Goal: Check status: Check status

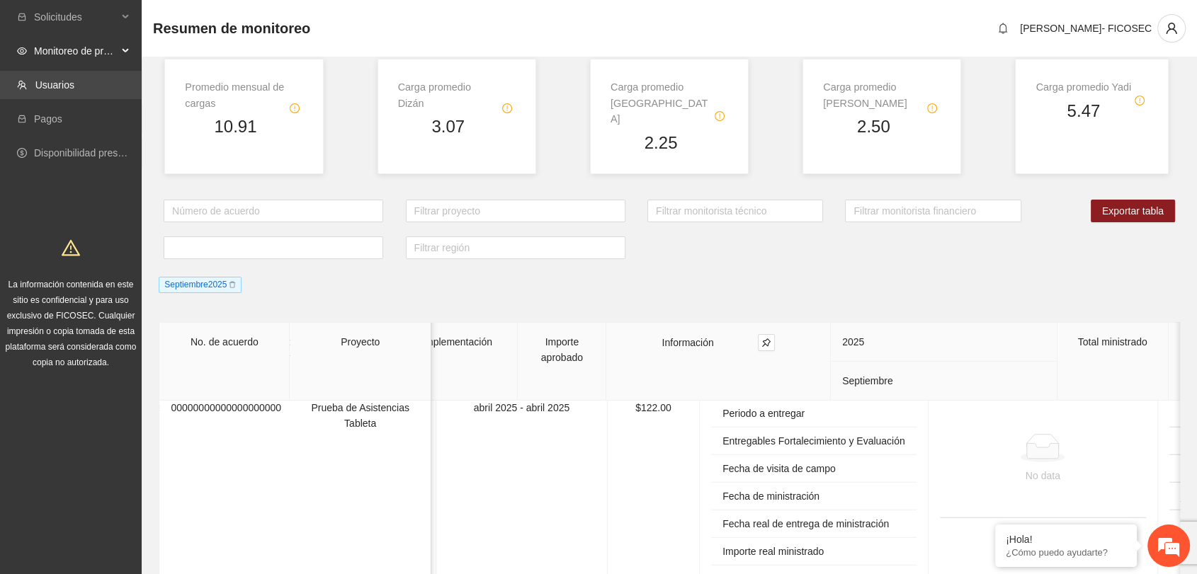
click at [74, 84] on link "Usuarios" at bounding box center [54, 84] width 39 height 11
click at [99, 47] on span "Monitoreo de proyectos" at bounding box center [76, 51] width 84 height 28
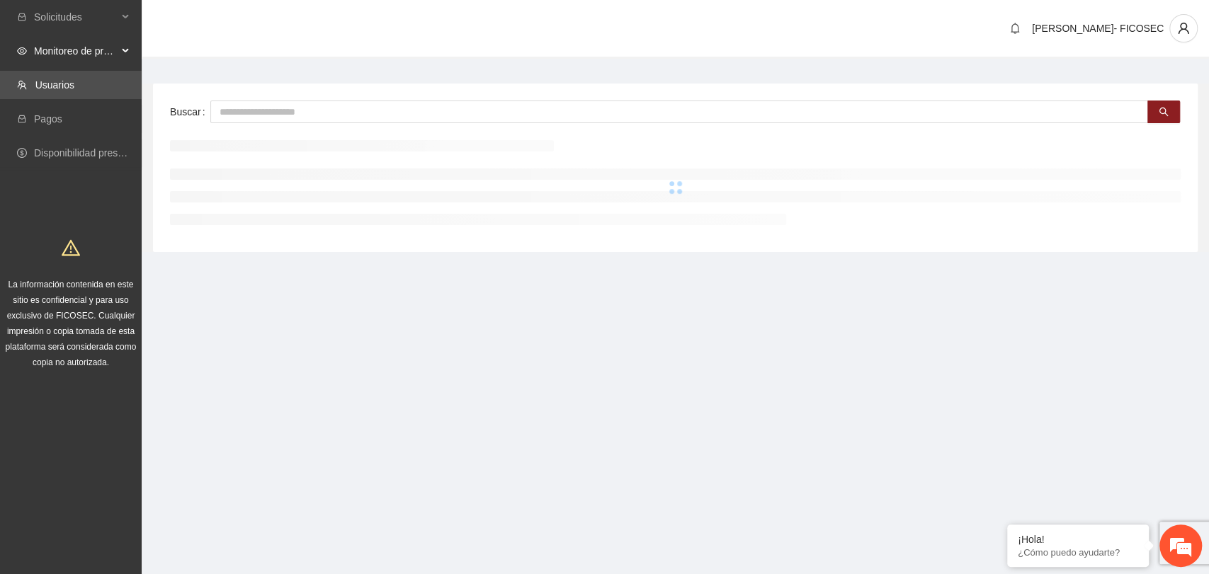
click at [91, 47] on span "Monitoreo de proyectos" at bounding box center [76, 51] width 84 height 28
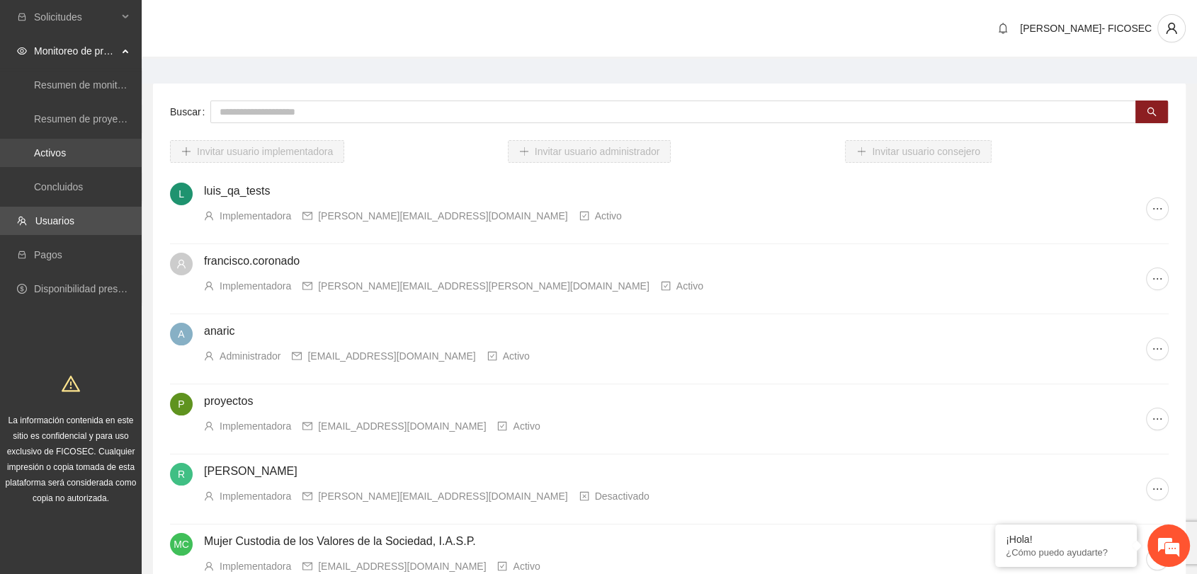
click at [62, 147] on link "Activos" at bounding box center [50, 152] width 32 height 11
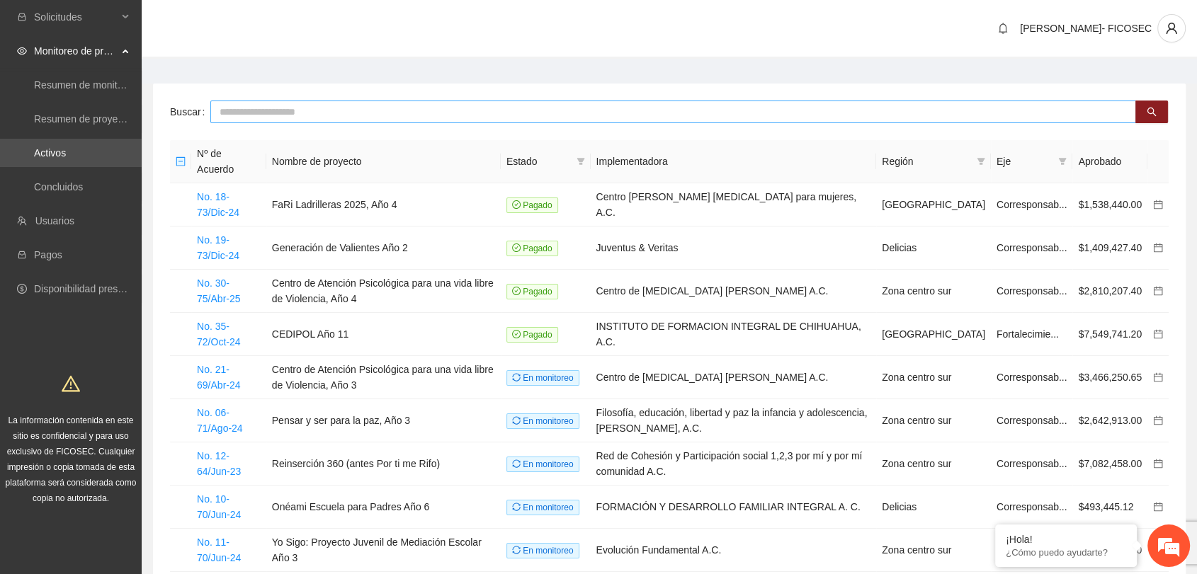
click at [226, 108] on input "text" at bounding box center [673, 112] width 926 height 23
type input "********"
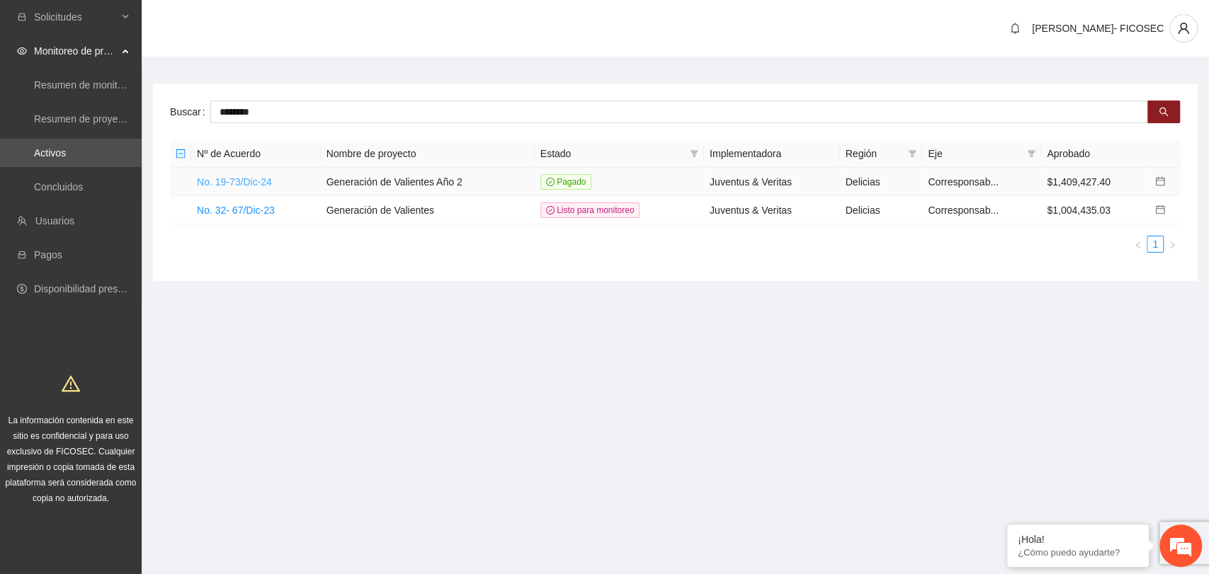
click at [245, 182] on link "No. 19-73/Dic-24" at bounding box center [234, 181] width 75 height 11
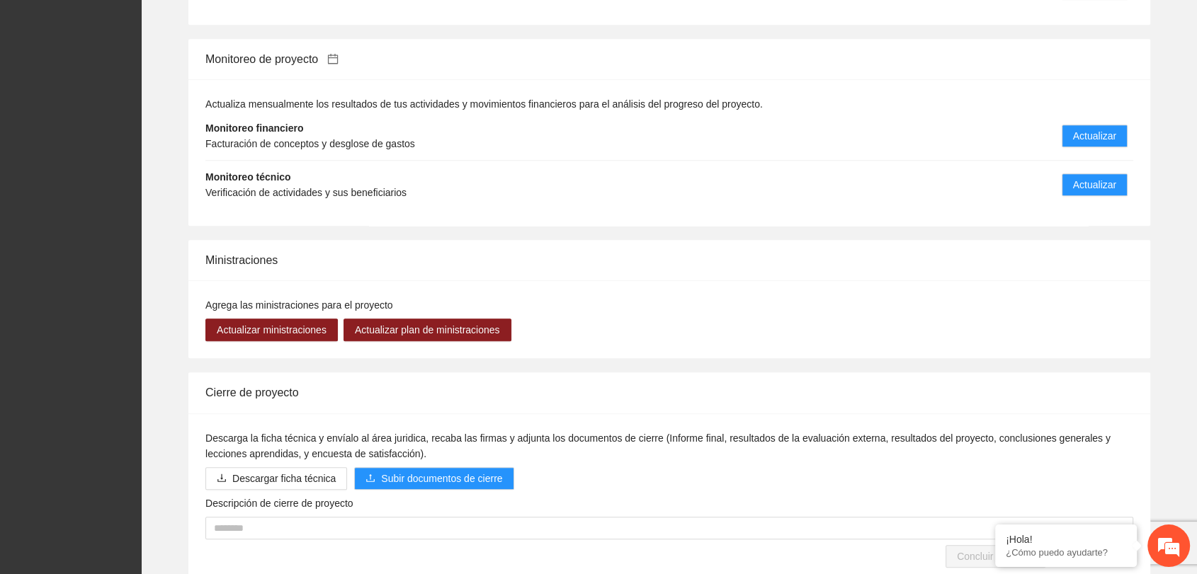
scroll to position [1431, 0]
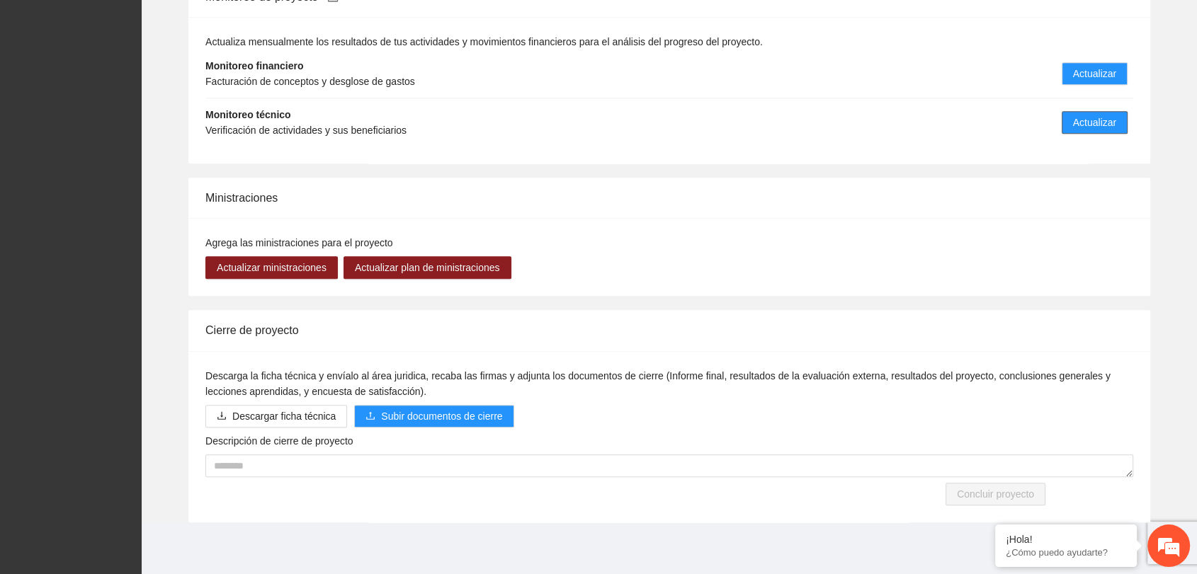
click at [1099, 118] on span "Actualizar" at bounding box center [1094, 123] width 43 height 16
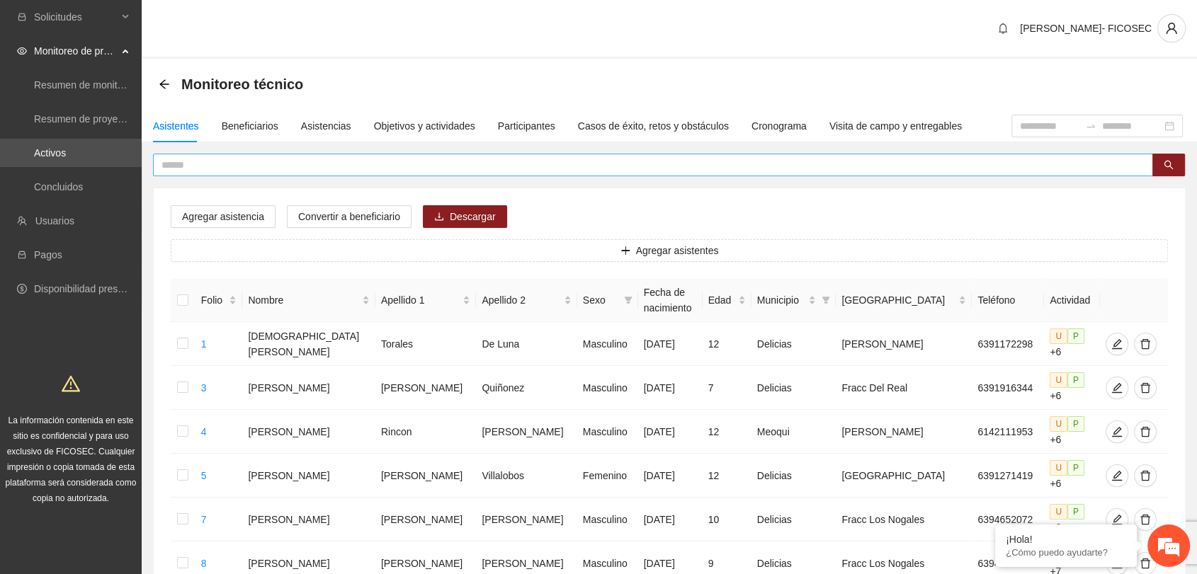
click at [304, 164] on input "text" at bounding box center [647, 165] width 972 height 16
type input "********"
click at [563, 66] on div "Monitoreo técnico" at bounding box center [669, 84] width 1055 height 51
drag, startPoint x: 450, startPoint y: 122, endPoint x: 441, endPoint y: 132, distance: 14.1
click at [448, 123] on div "Objetivos y actividades" at bounding box center [424, 126] width 101 height 16
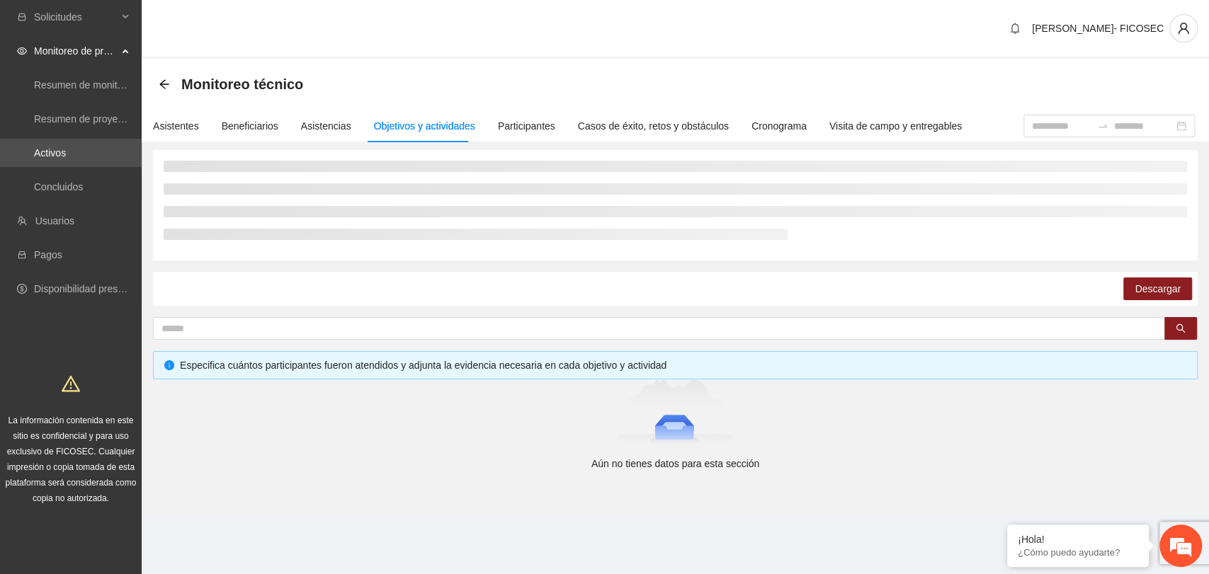
click at [469, 77] on div "Monitoreo técnico" at bounding box center [675, 84] width 1033 height 28
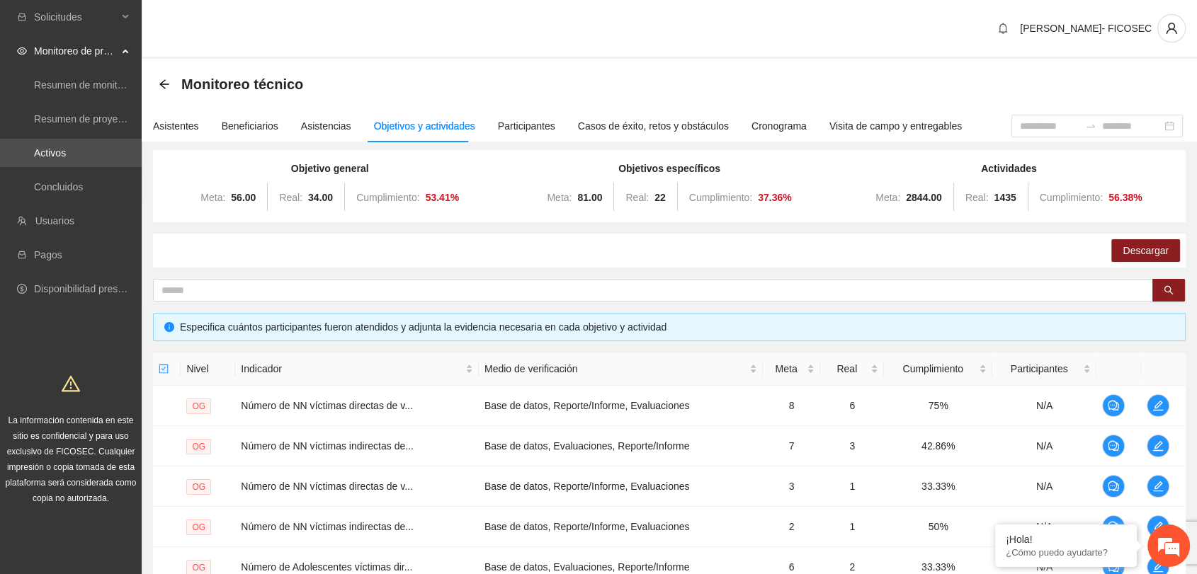
drag, startPoint x: 341, startPoint y: 59, endPoint x: 327, endPoint y: 80, distance: 25.9
click at [339, 59] on div "Monitoreo técnico" at bounding box center [669, 84] width 1055 height 51
click at [161, 79] on icon "arrow-left" at bounding box center [164, 84] width 11 height 11
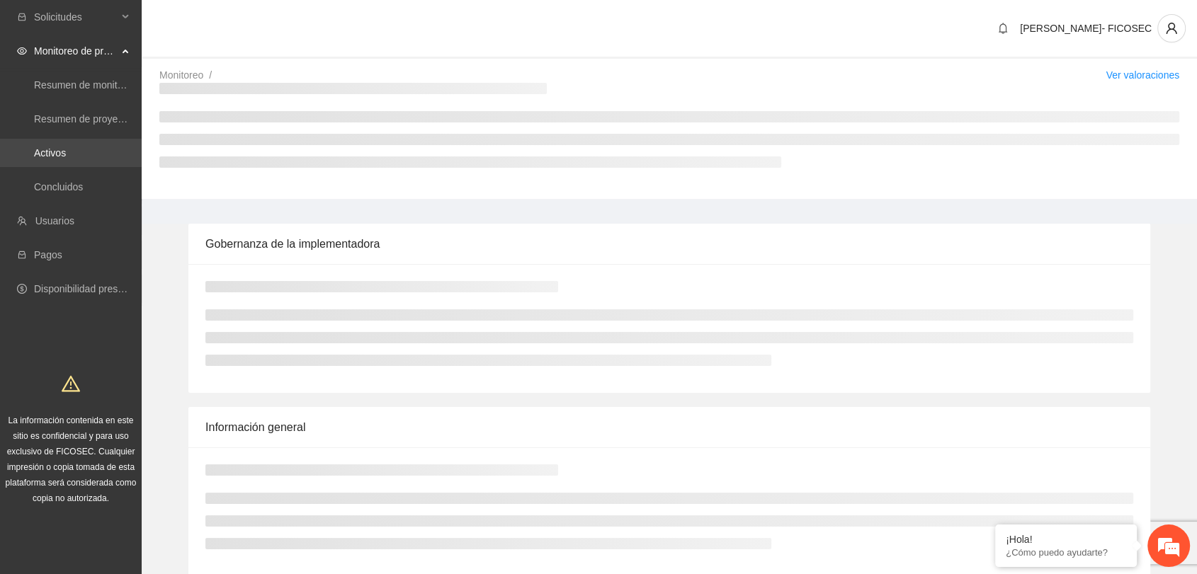
click at [66, 157] on link "Activos" at bounding box center [50, 152] width 32 height 11
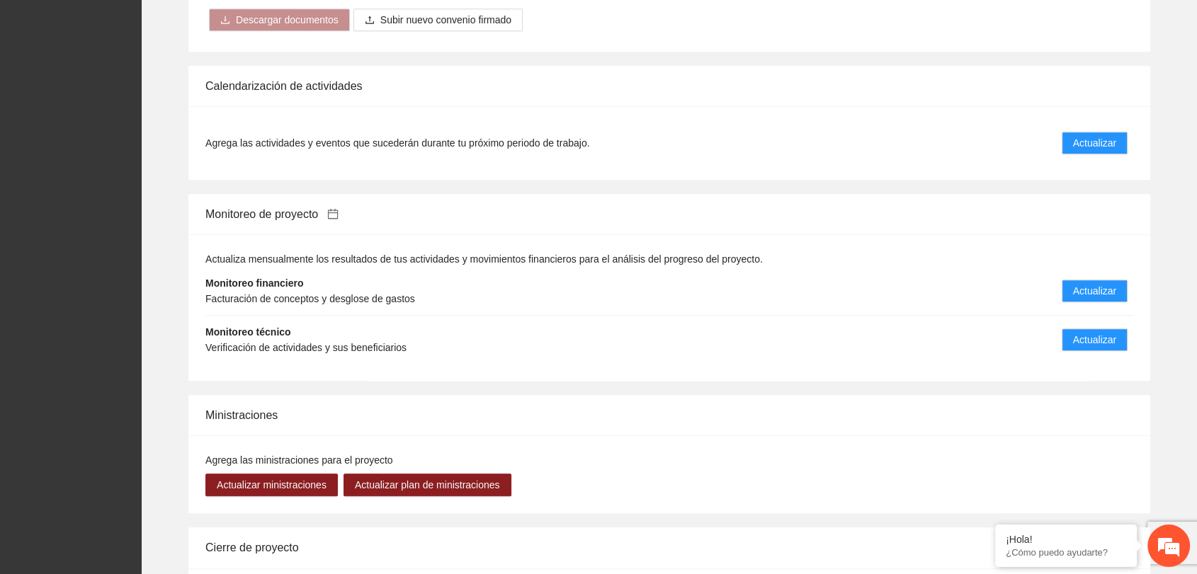
scroll to position [1337, 0]
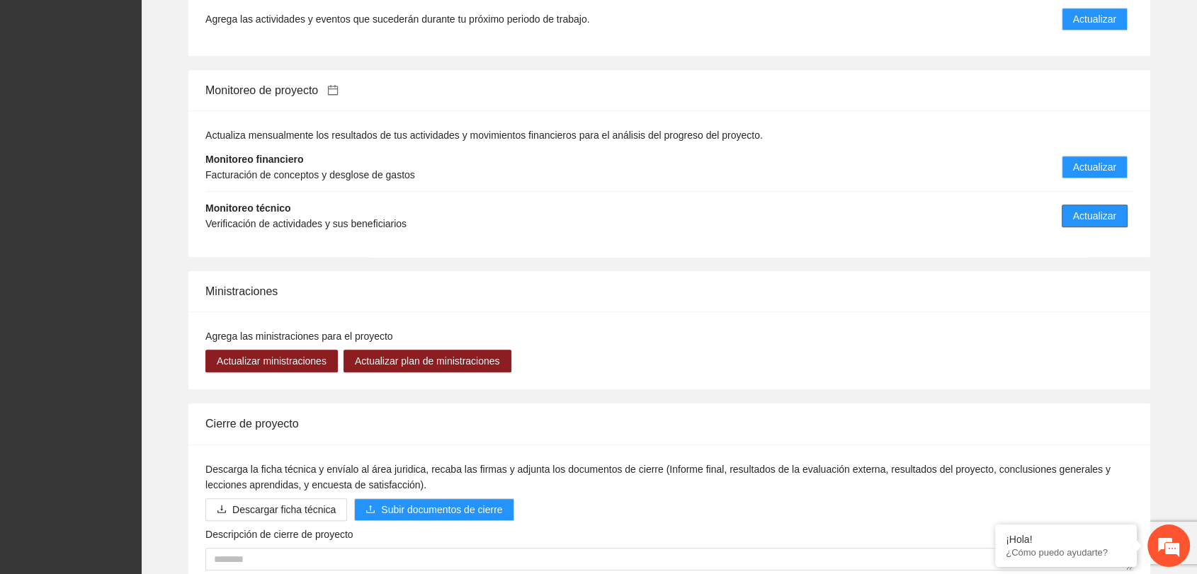
click at [1103, 205] on button "Actualizar" at bounding box center [1095, 216] width 66 height 23
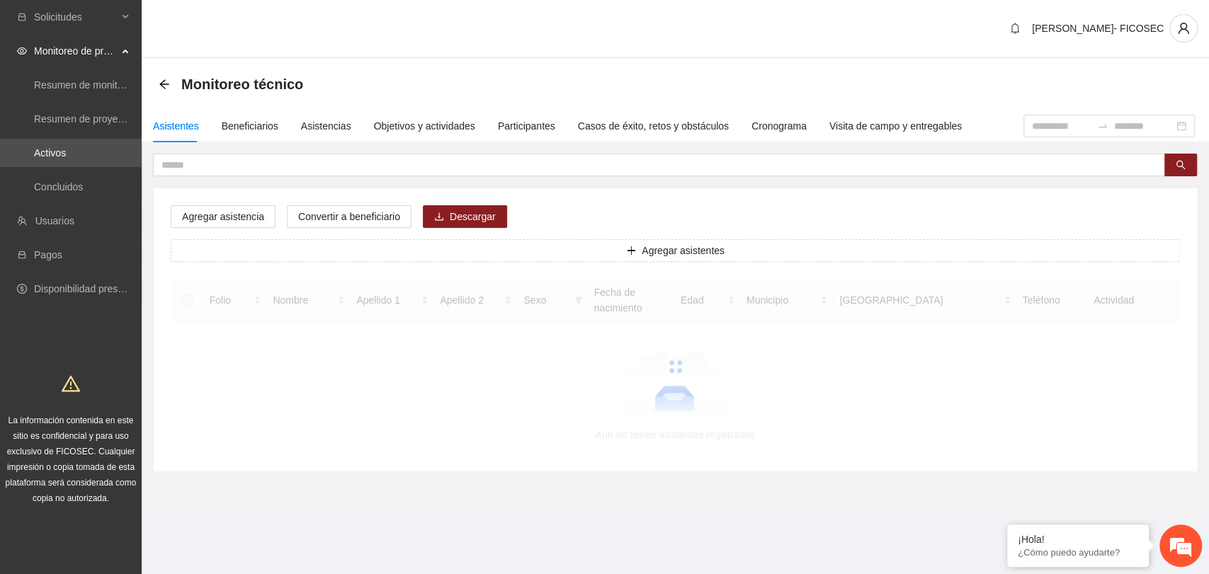
click at [1100, 210] on div "Agregar asistencia Convertir a beneficiario Descargar Agregar asistentes Folio …" at bounding box center [675, 329] width 1043 height 283
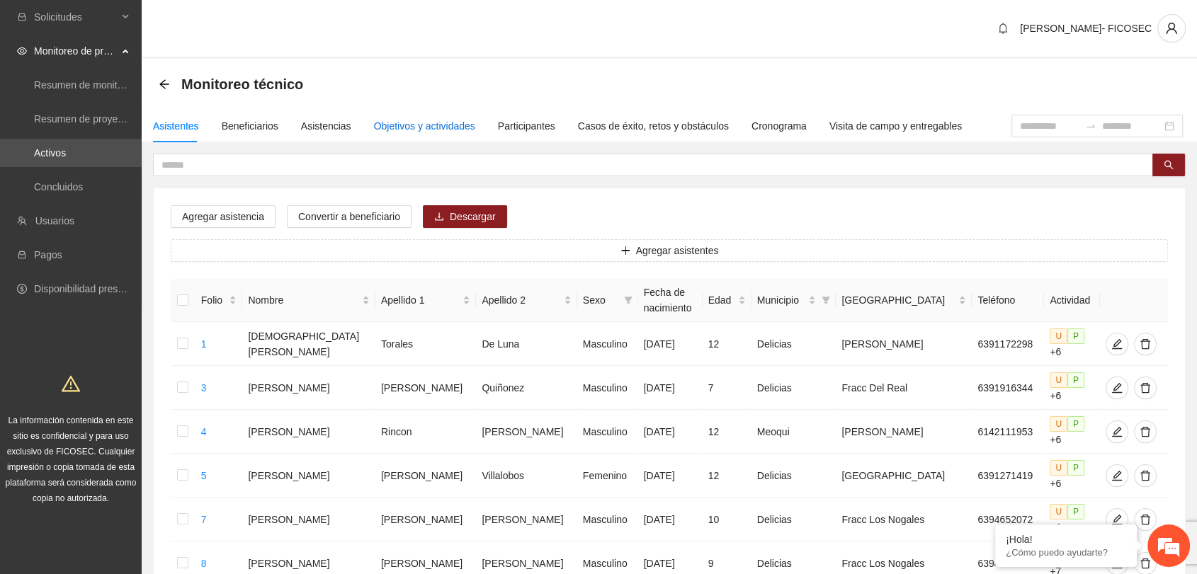
click at [387, 125] on div "Objetivos y actividades" at bounding box center [424, 126] width 101 height 16
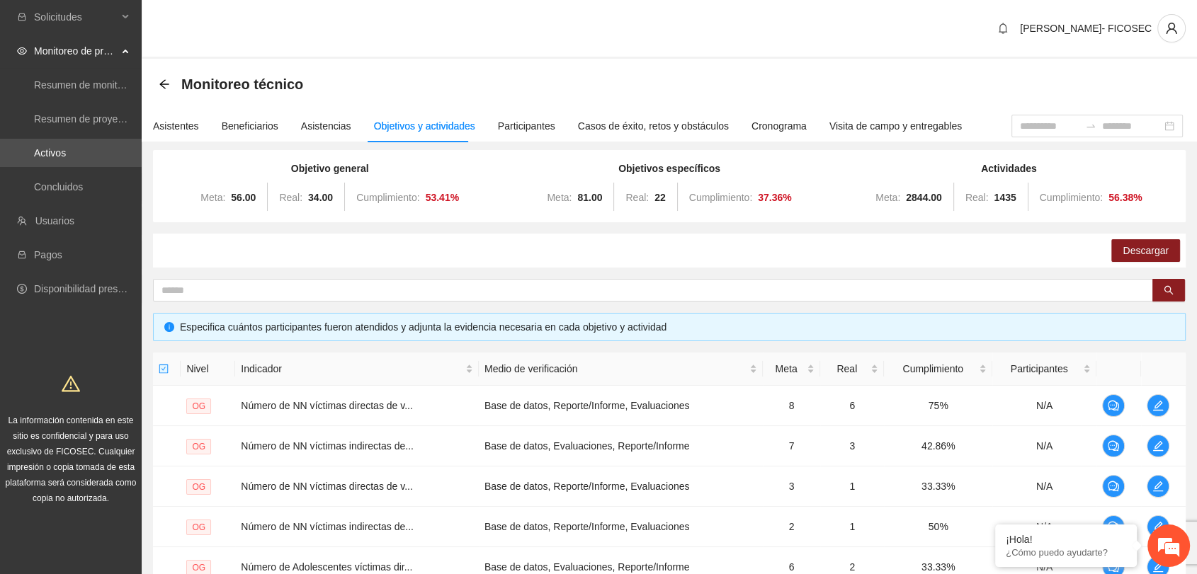
click at [453, 79] on div "Monitoreo técnico" at bounding box center [669, 84] width 1021 height 28
click at [368, 57] on div "[PERSON_NAME]- FICOSEC" at bounding box center [669, 29] width 1055 height 59
click at [191, 130] on div "Asistentes" at bounding box center [176, 126] width 46 height 16
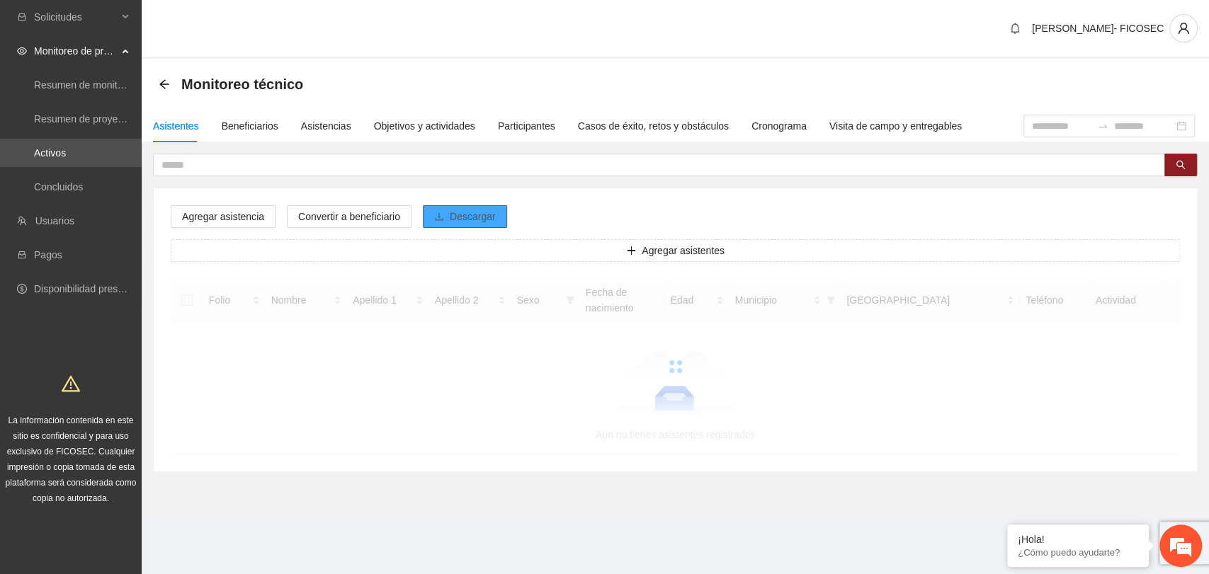
click at [464, 212] on span "Descargar" at bounding box center [473, 217] width 46 height 16
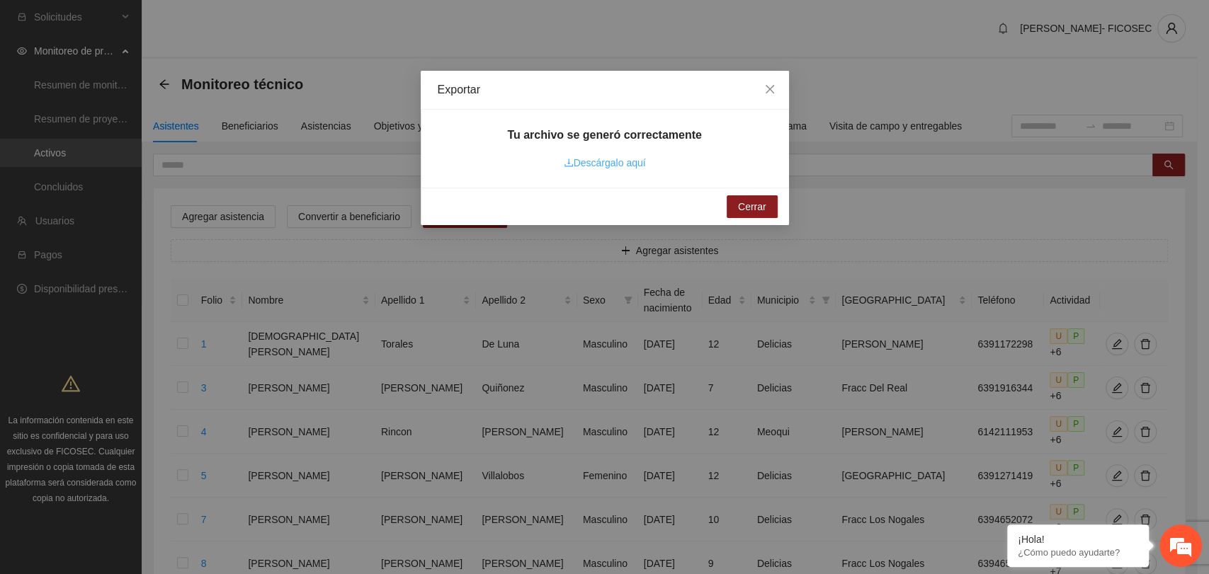
click at [640, 161] on link "Descárgalo aquí" at bounding box center [605, 162] width 82 height 11
click at [773, 84] on span "Close" at bounding box center [770, 90] width 38 height 38
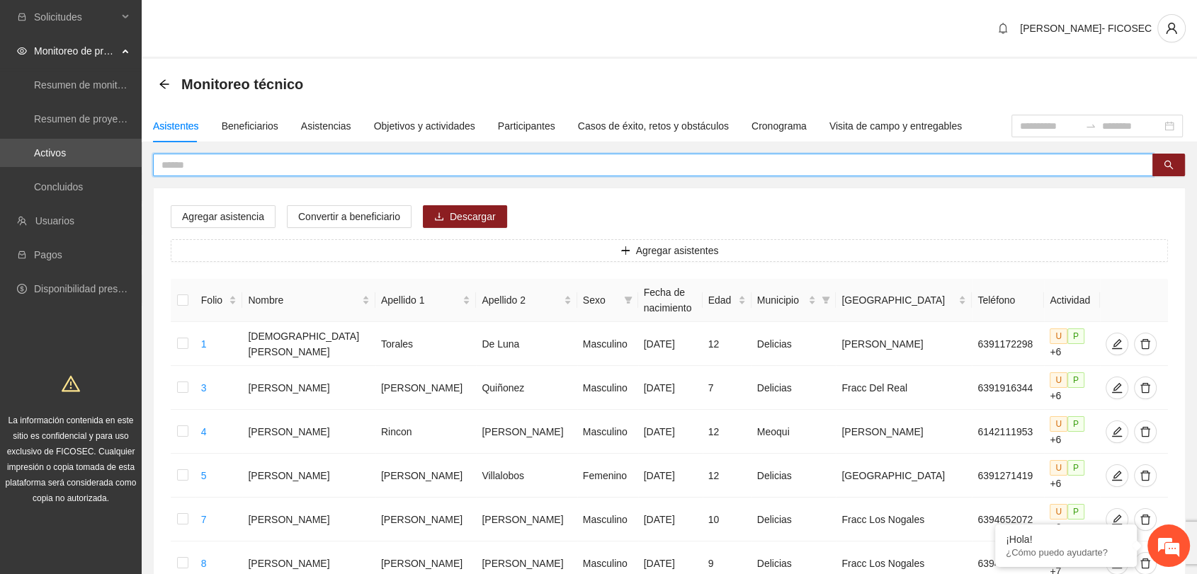
click at [646, 161] on input "text" at bounding box center [647, 165] width 972 height 16
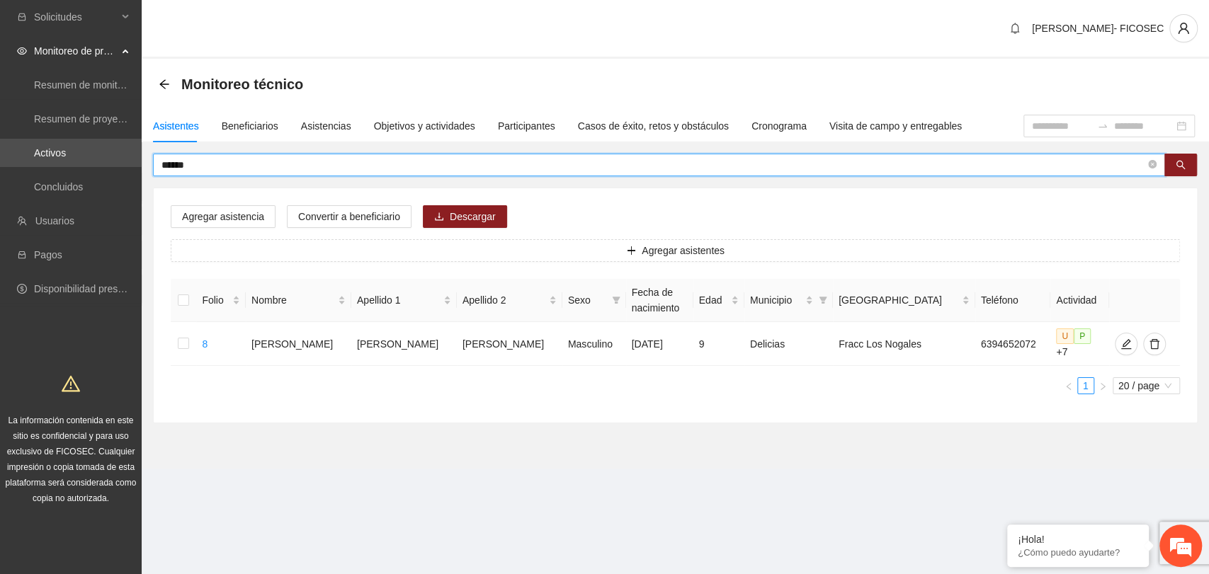
click at [215, 166] on input "******" at bounding box center [653, 165] width 984 height 16
type input "******"
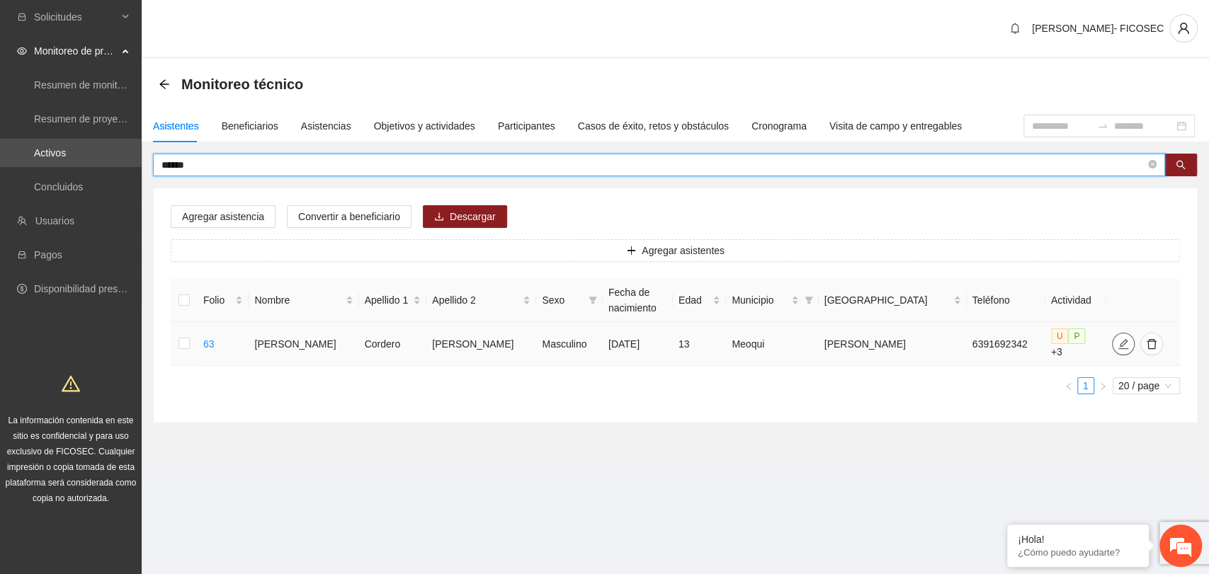
click at [1118, 343] on icon "edit" at bounding box center [1123, 344] width 11 height 11
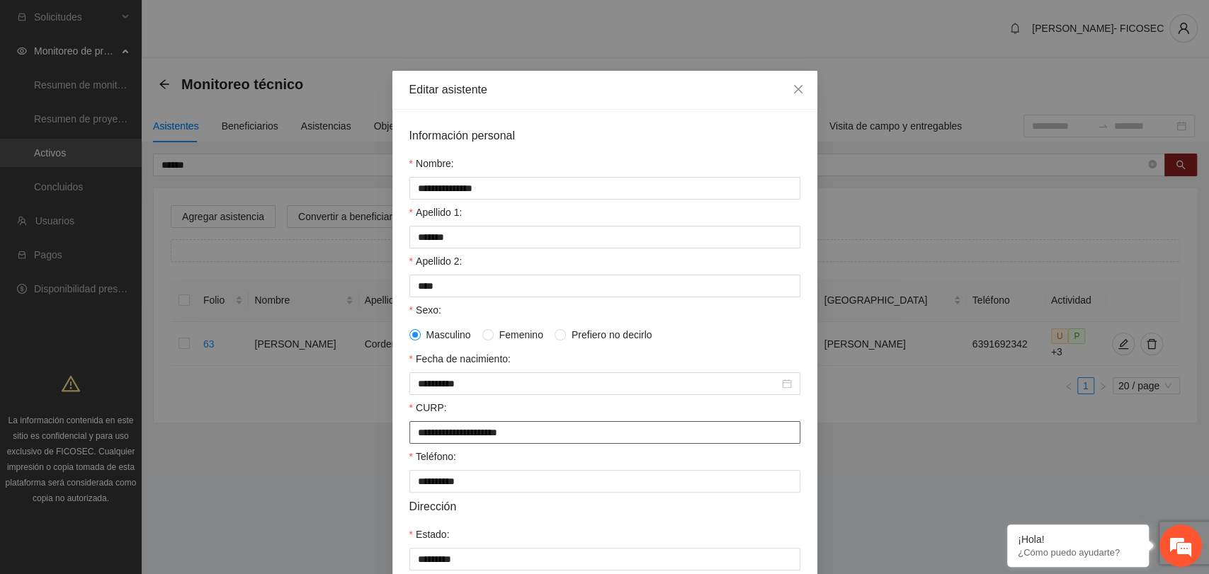
click at [563, 429] on input "**********" at bounding box center [604, 432] width 391 height 23
click at [573, 463] on div "Teléfono:" at bounding box center [604, 470] width 391 height 21
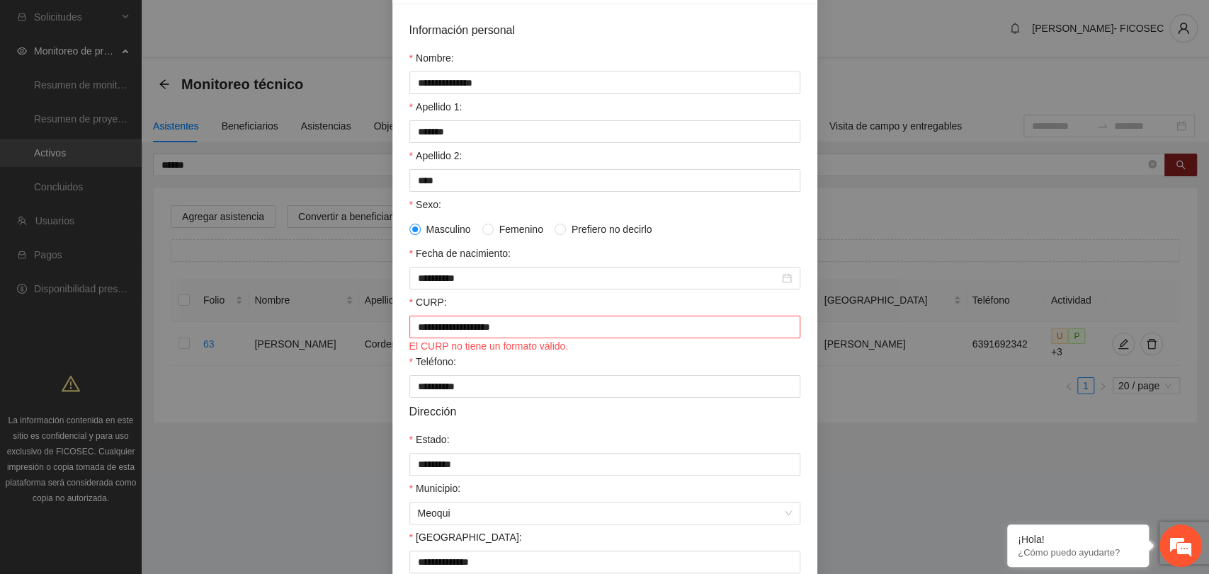
scroll to position [157, 0]
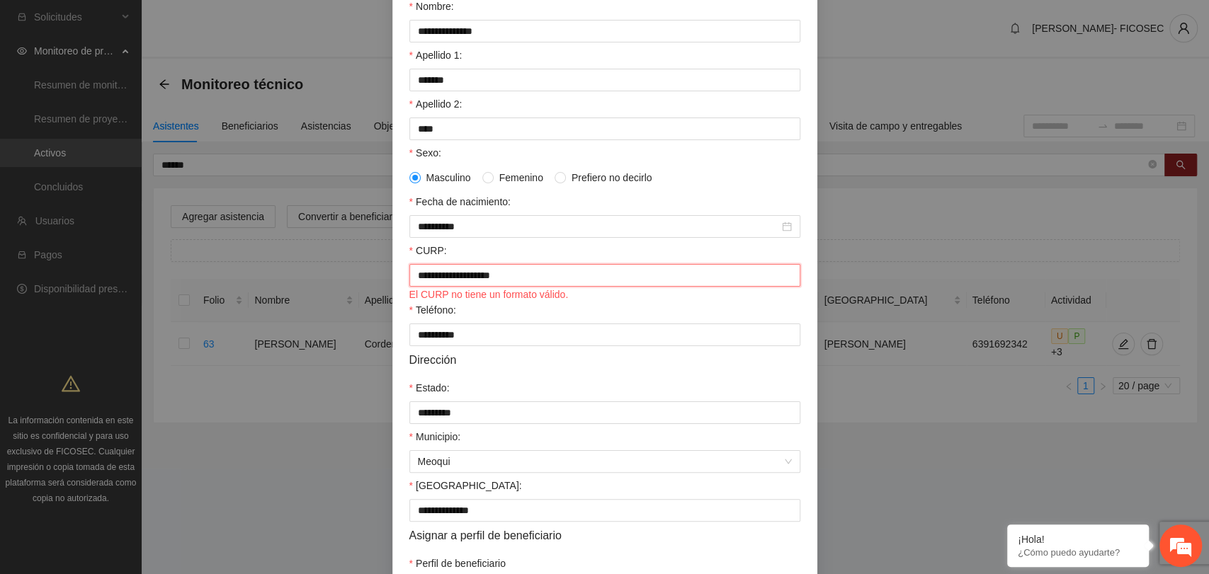
click at [413, 276] on input "**********" at bounding box center [604, 275] width 391 height 23
click at [573, 320] on div "Teléfono:" at bounding box center [604, 312] width 391 height 21
click at [557, 280] on input "**********" at bounding box center [604, 275] width 391 height 23
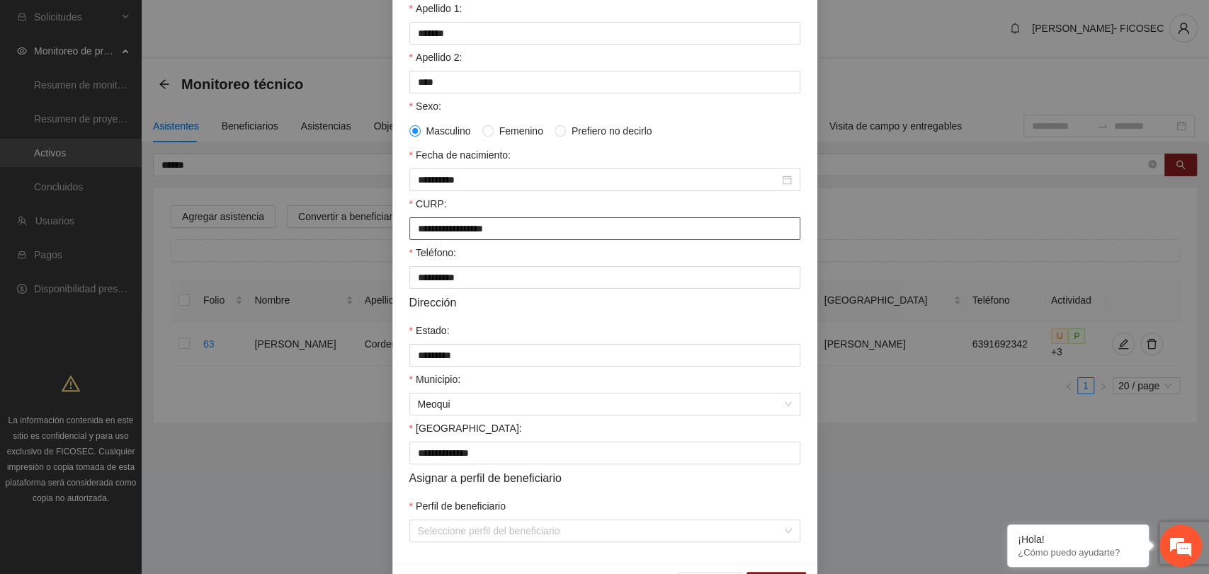
scroll to position [252, 0]
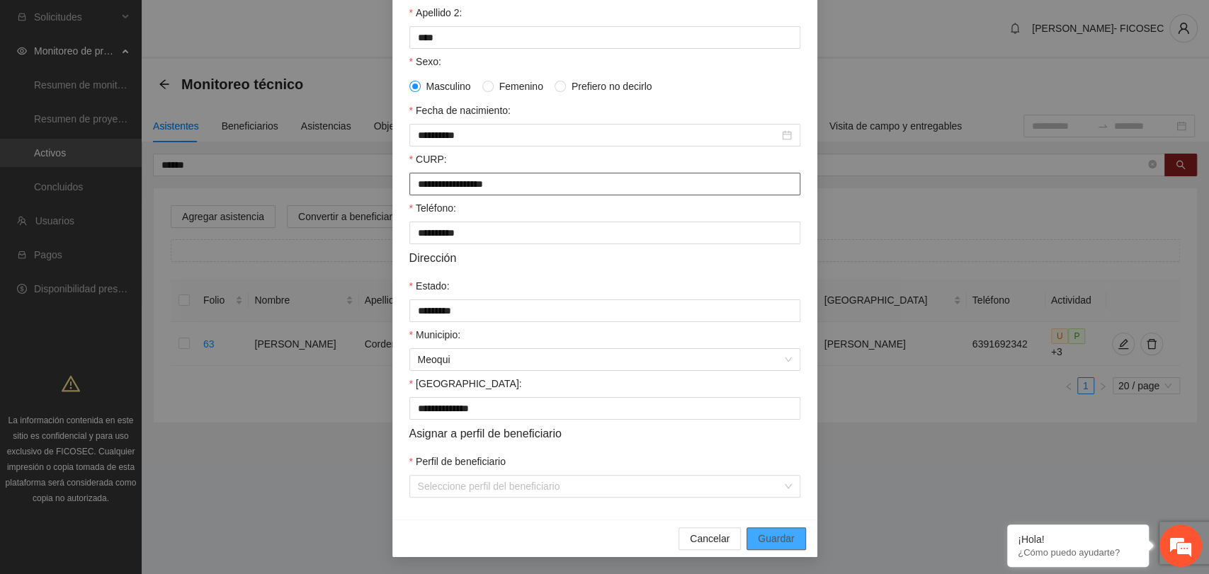
type input "**********"
click at [772, 528] on button "Guardar" at bounding box center [776, 539] width 59 height 23
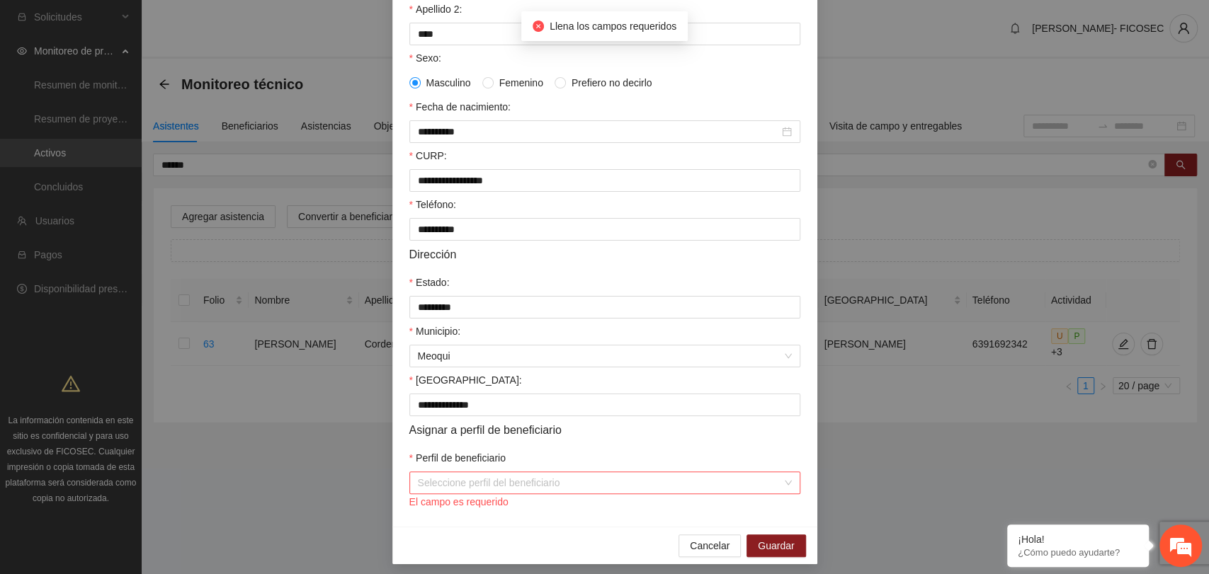
click at [572, 489] on input "Perfil de beneficiario" at bounding box center [600, 482] width 364 height 21
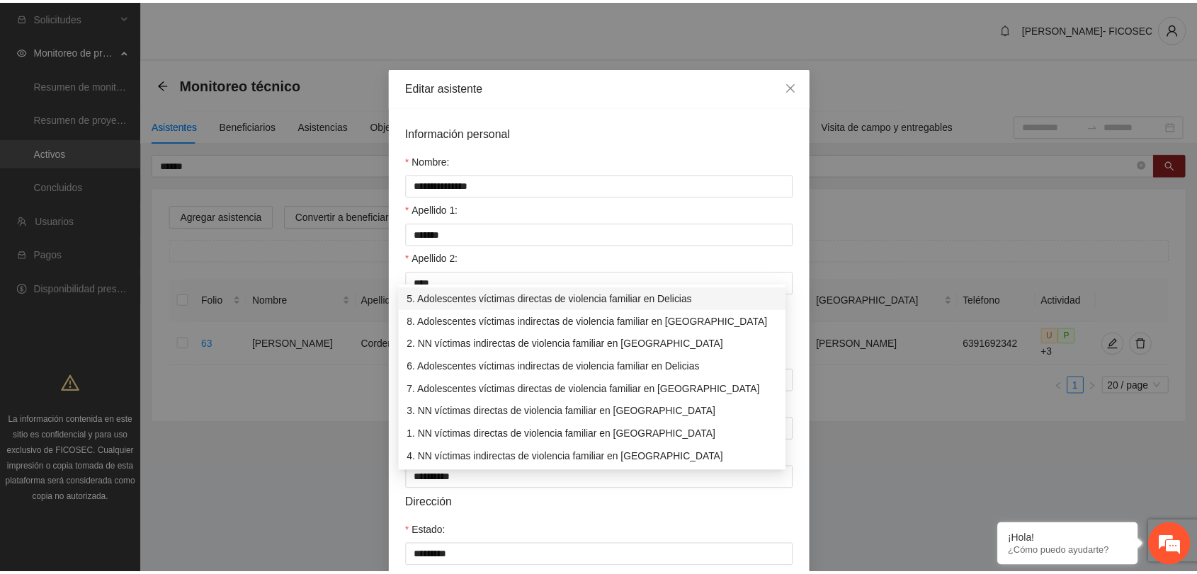
scroll to position [0, 0]
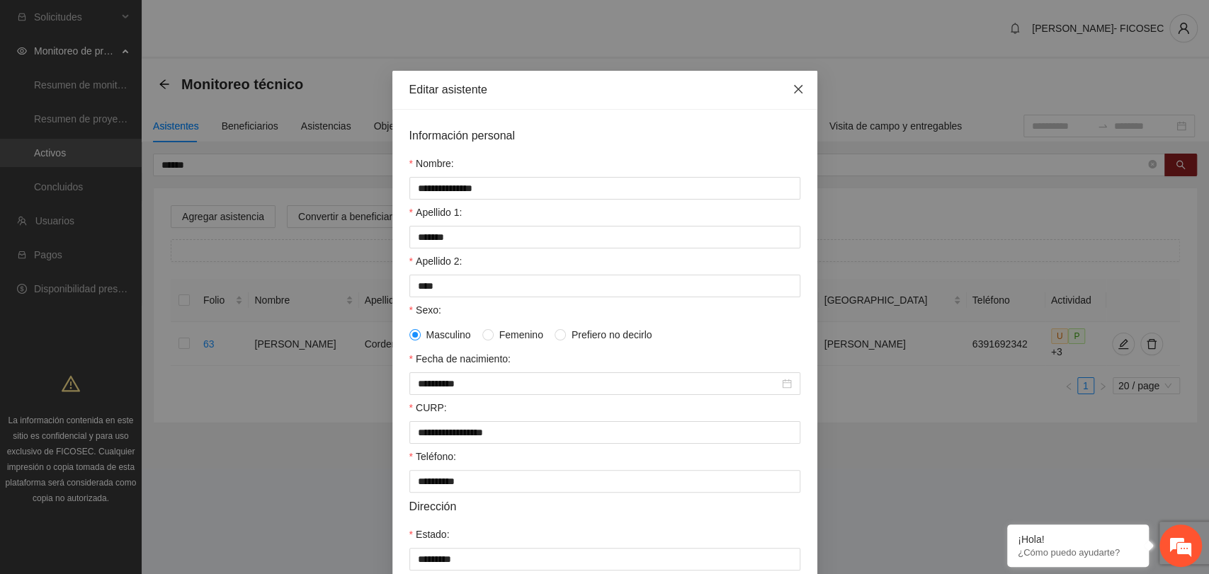
drag, startPoint x: 798, startPoint y: 84, endPoint x: 789, endPoint y: 94, distance: 13.5
click at [796, 86] on span "Close" at bounding box center [798, 90] width 38 height 38
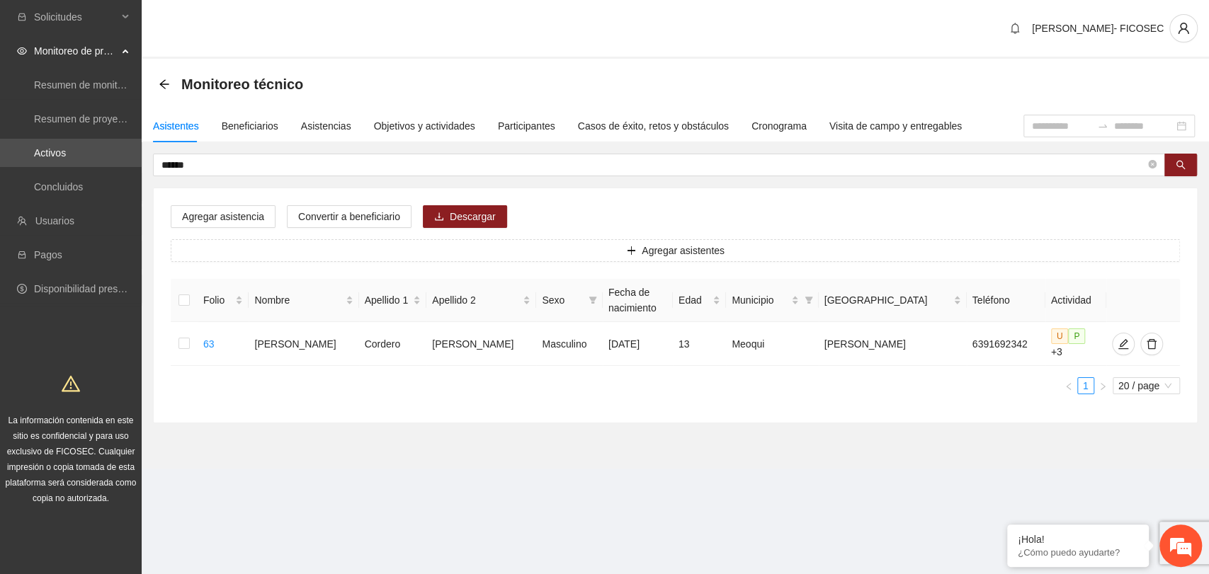
click at [817, 443] on section "Monitoreo técnico Asistentes Beneficiarios Asistencias Objetivos y actividades …" at bounding box center [675, 264] width 1067 height 410
click at [388, 126] on div "Objetivos y actividades" at bounding box center [424, 126] width 101 height 16
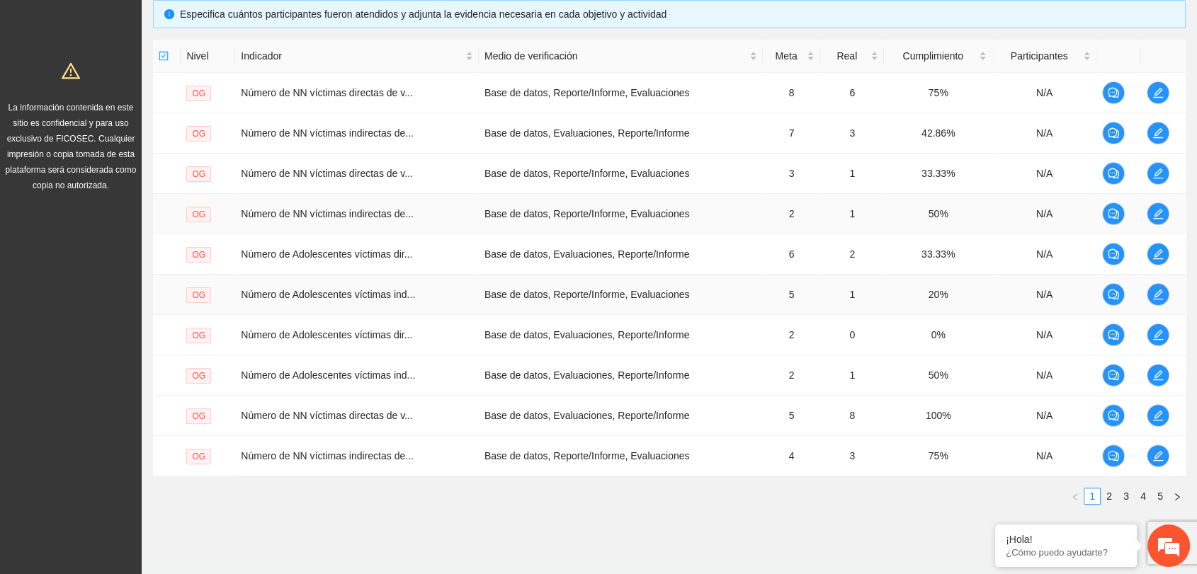
scroll to position [350, 0]
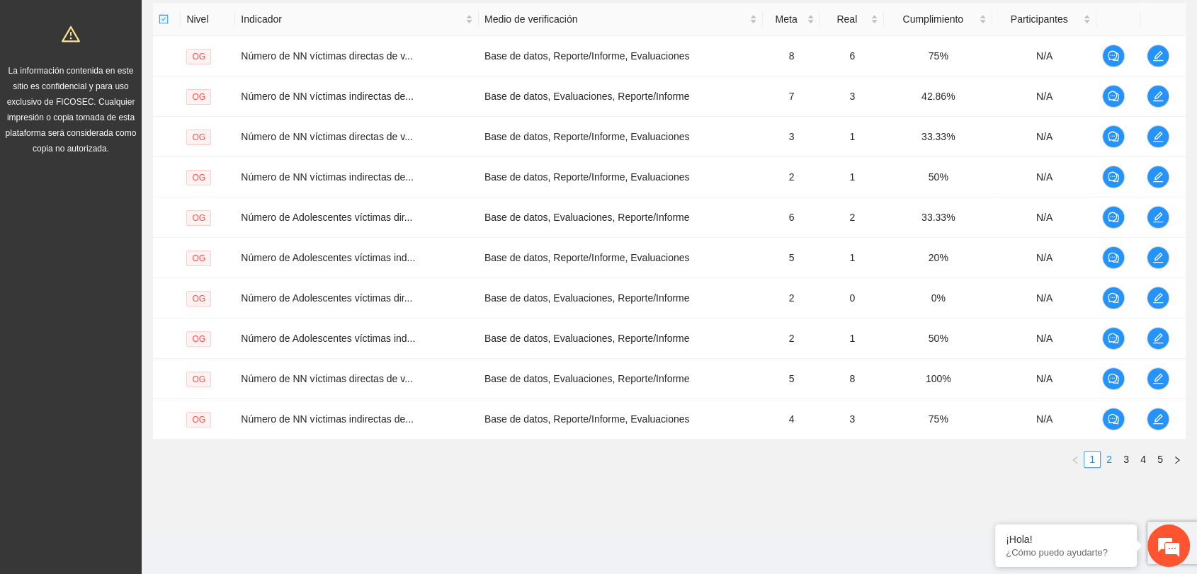
click at [1107, 459] on link "2" at bounding box center [1109, 460] width 16 height 16
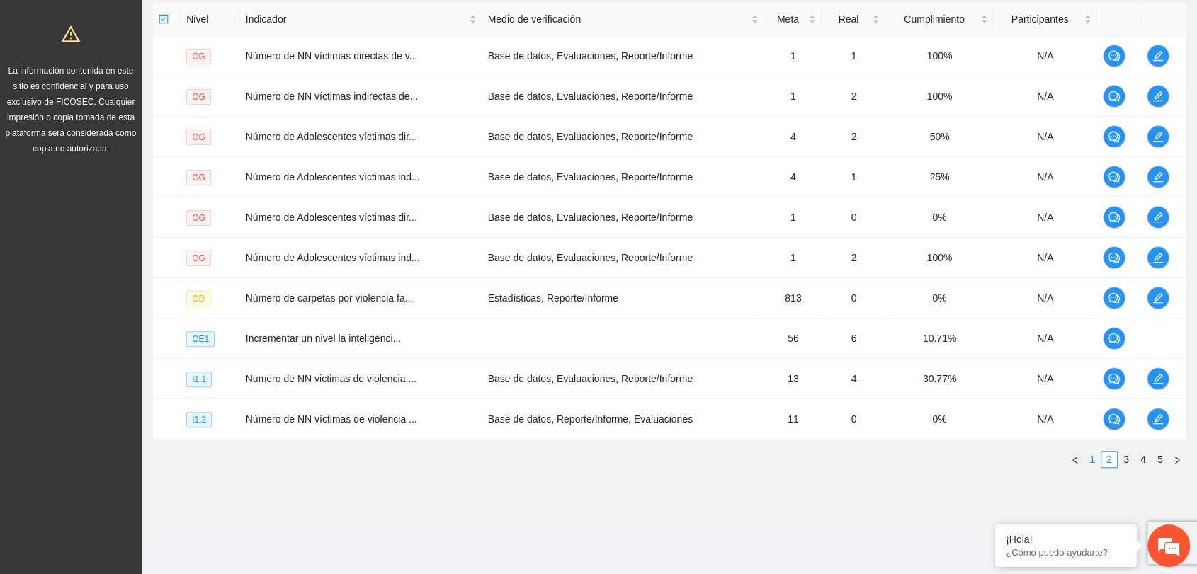
click at [1094, 460] on link "1" at bounding box center [1092, 460] width 16 height 16
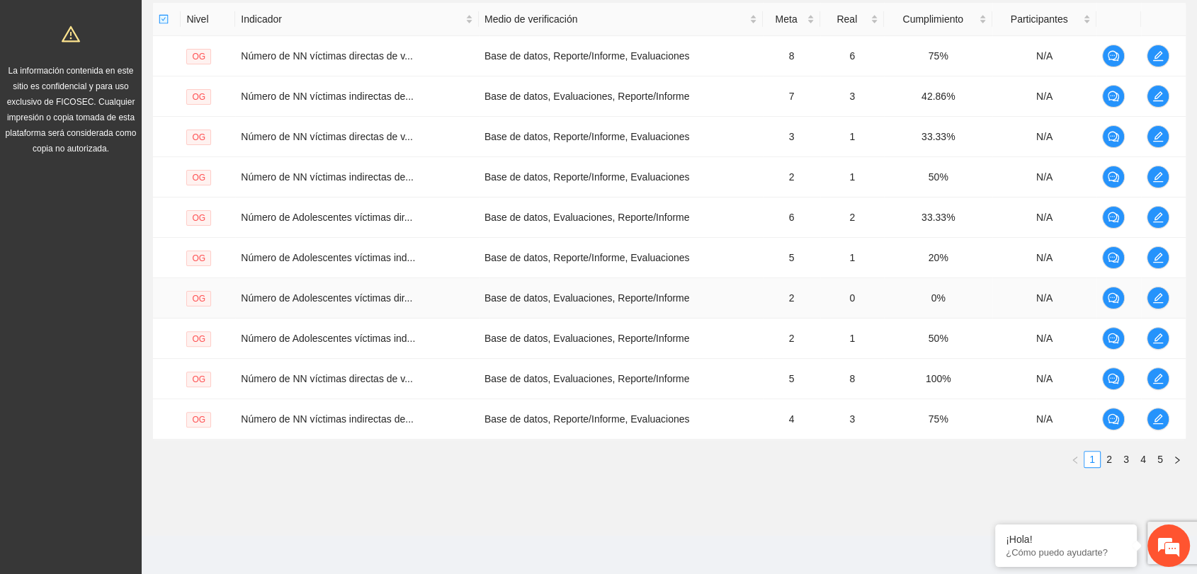
click at [849, 297] on td "0" at bounding box center [852, 298] width 64 height 40
click at [1162, 293] on icon "edit" at bounding box center [1157, 298] width 11 height 11
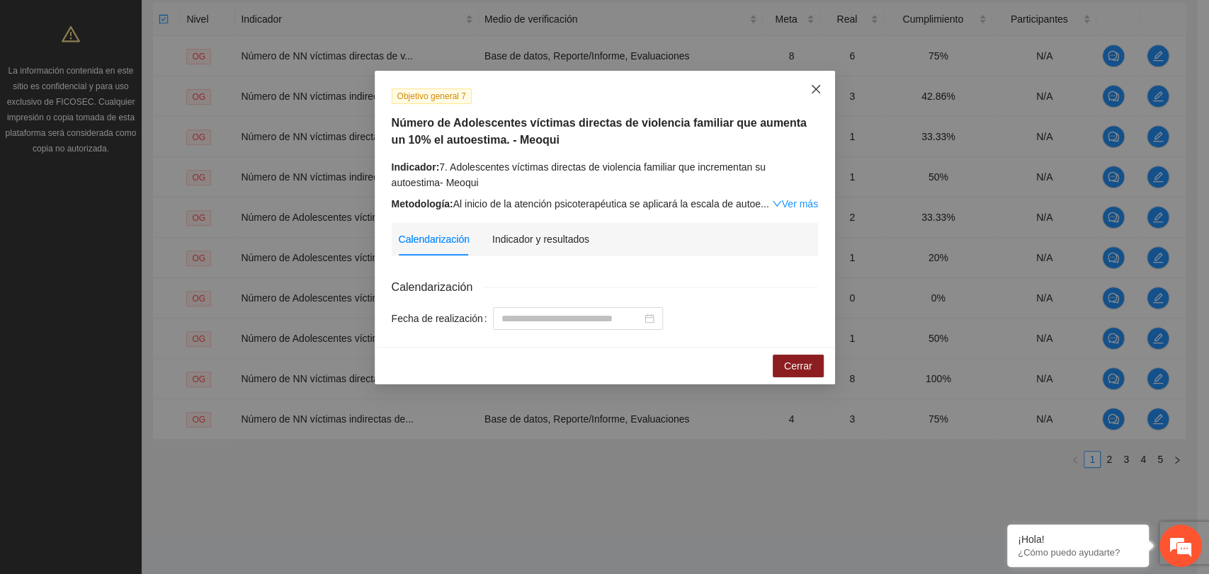
click at [815, 86] on icon "close" at bounding box center [815, 89] width 11 height 11
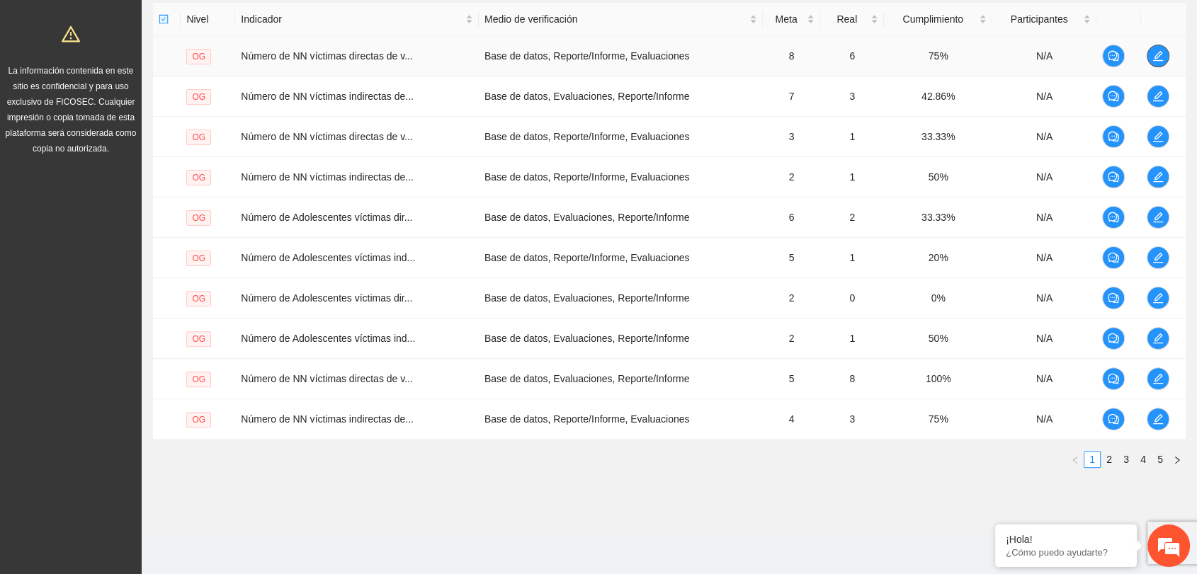
click at [1157, 55] on icon "edit" at bounding box center [1158, 56] width 10 height 10
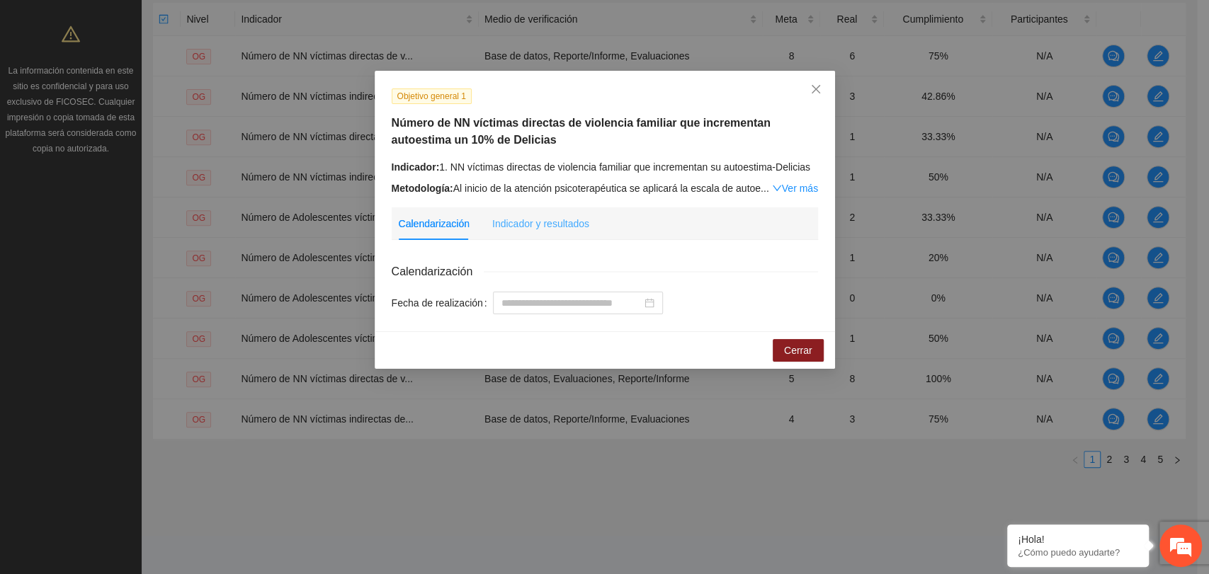
click at [557, 212] on div "Indicador y resultados" at bounding box center [540, 224] width 97 height 33
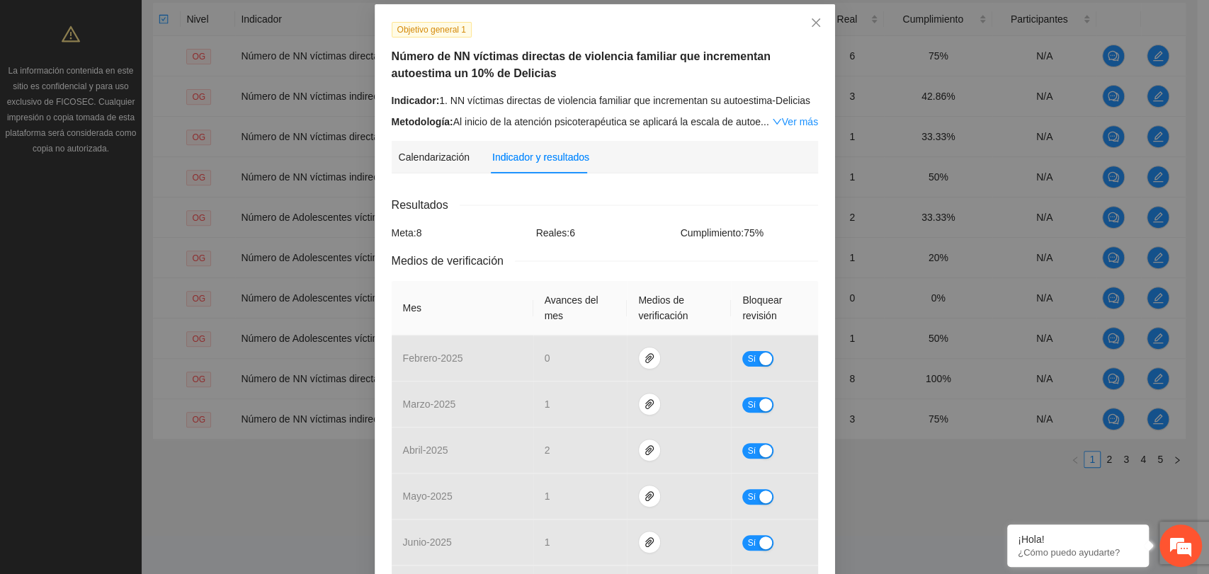
scroll to position [314, 0]
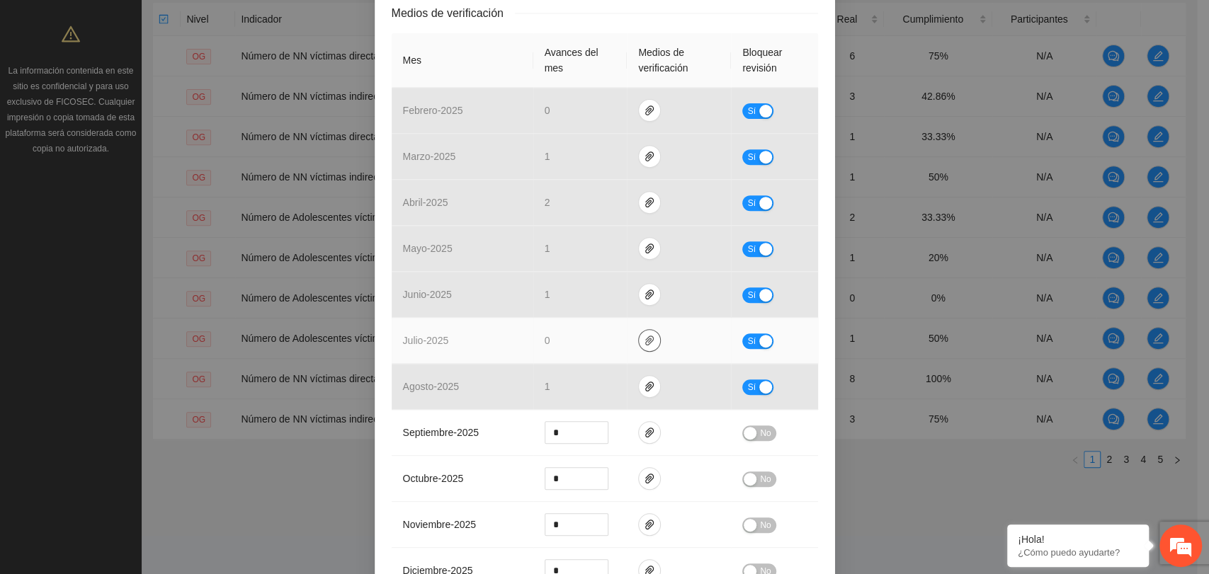
click at [644, 344] on icon "paper-clip" at bounding box center [649, 340] width 11 height 11
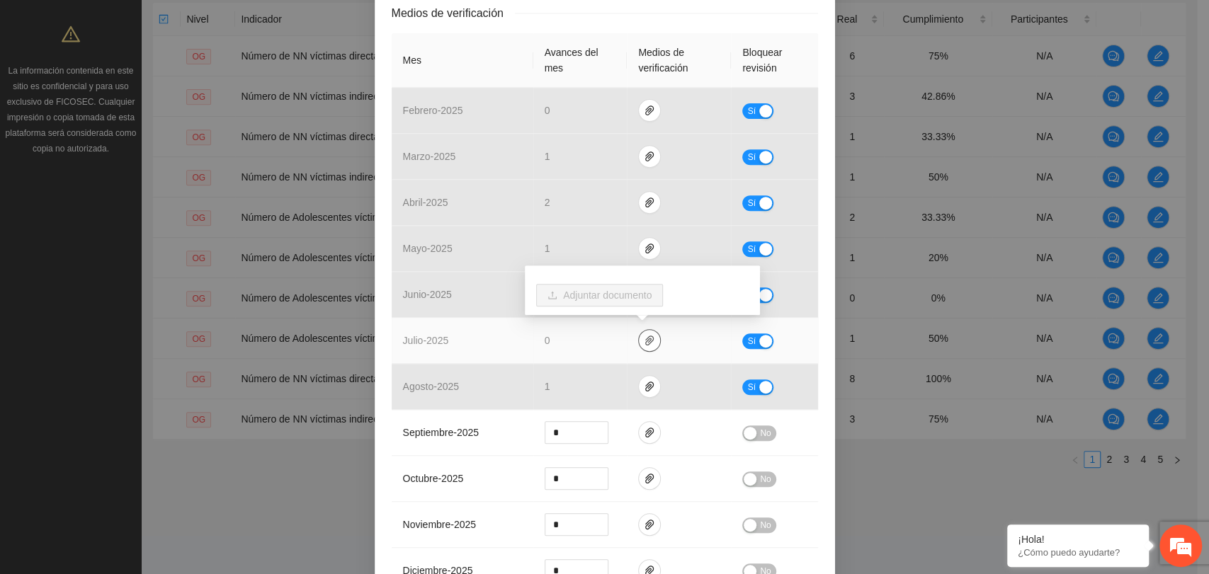
click at [644, 344] on icon "paper-clip" at bounding box center [649, 340] width 11 height 11
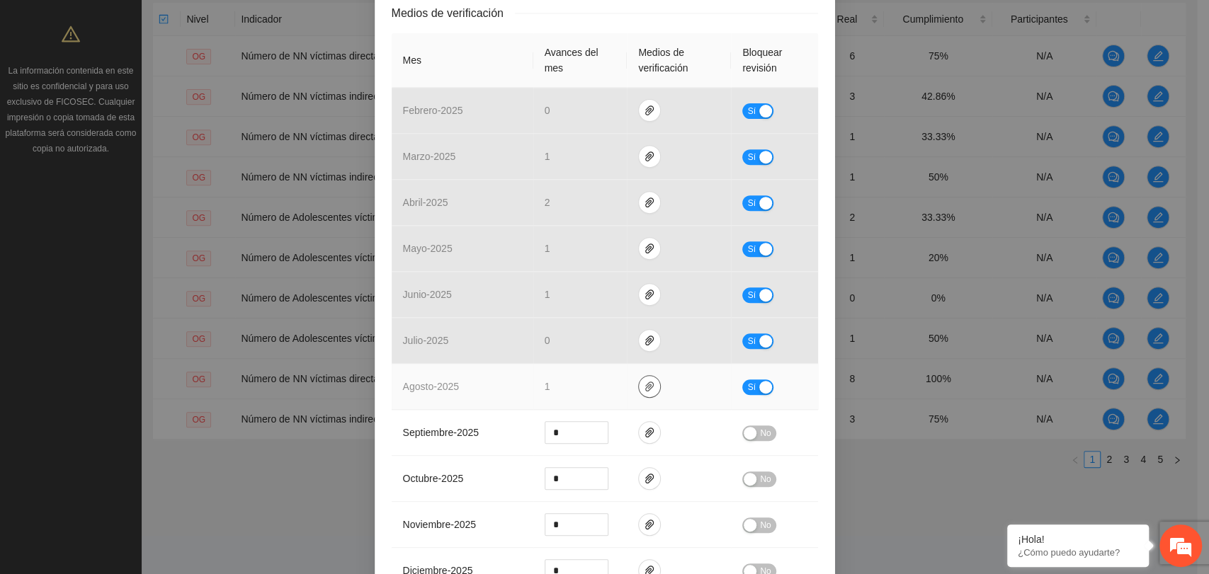
click at [647, 387] on icon "paper-clip" at bounding box center [649, 386] width 11 height 11
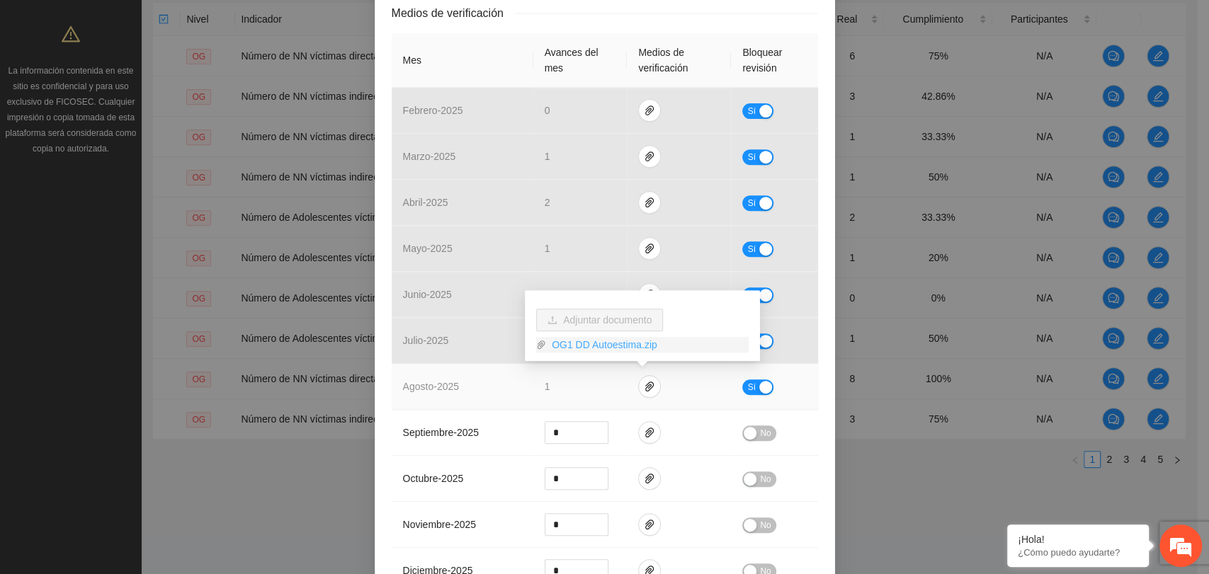
click at [602, 349] on link "OG1 DD Autoestima.zip" at bounding box center [647, 345] width 203 height 16
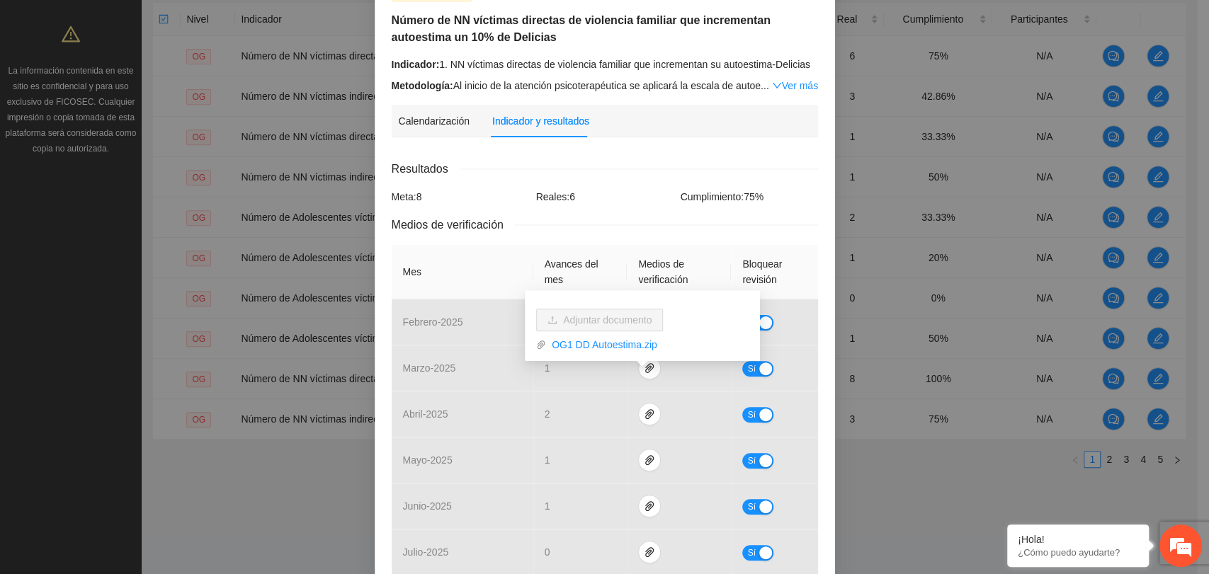
scroll to position [44, 0]
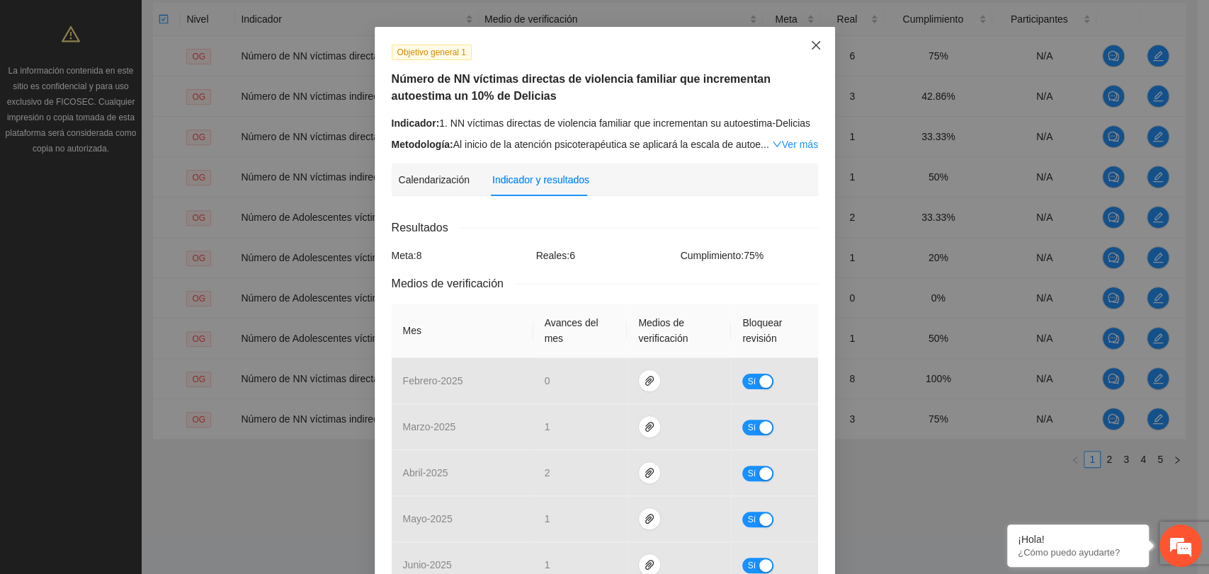
drag, startPoint x: 807, startPoint y: 45, endPoint x: 795, endPoint y: 79, distance: 36.3
click at [810, 47] on icon "close" at bounding box center [815, 45] width 11 height 11
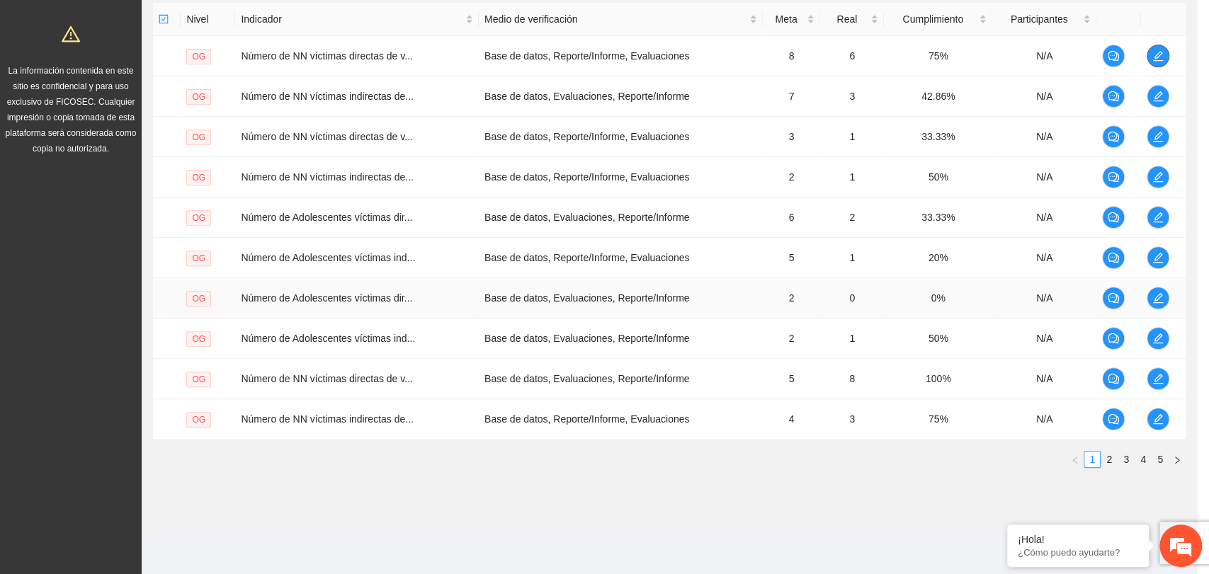
scroll to position [0, 0]
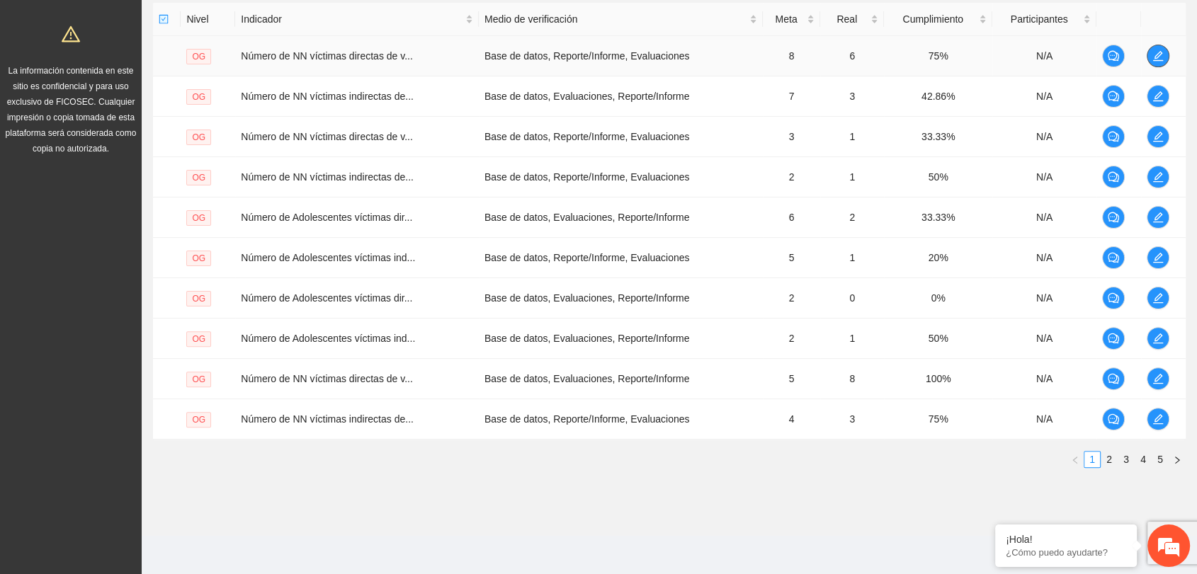
click at [1157, 59] on icon "edit" at bounding box center [1157, 55] width 11 height 11
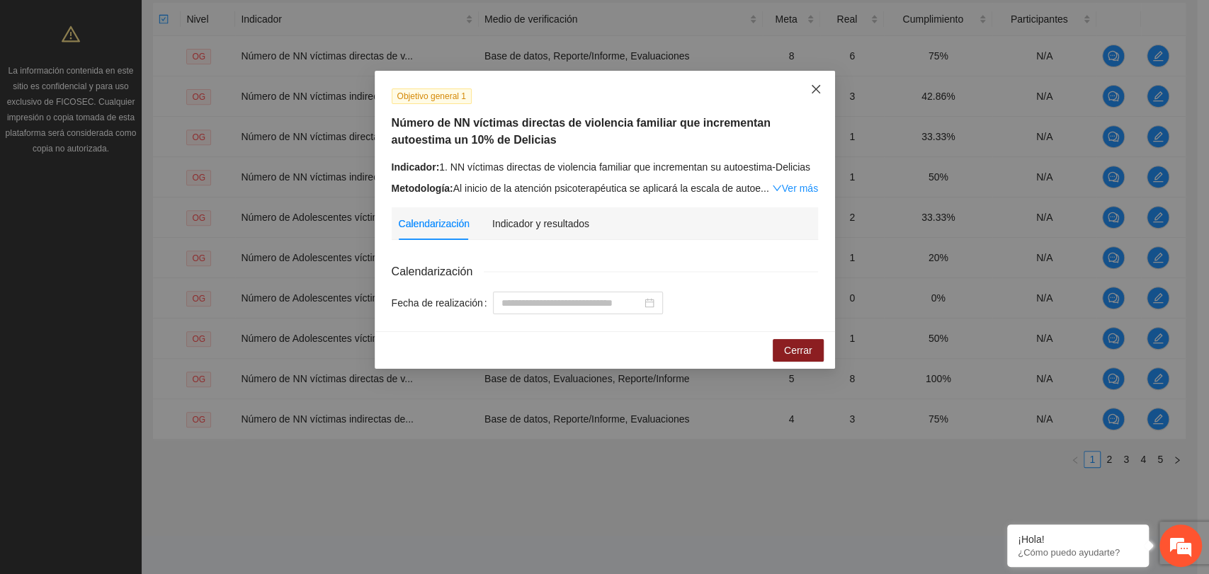
click at [818, 81] on span "Close" at bounding box center [816, 90] width 38 height 38
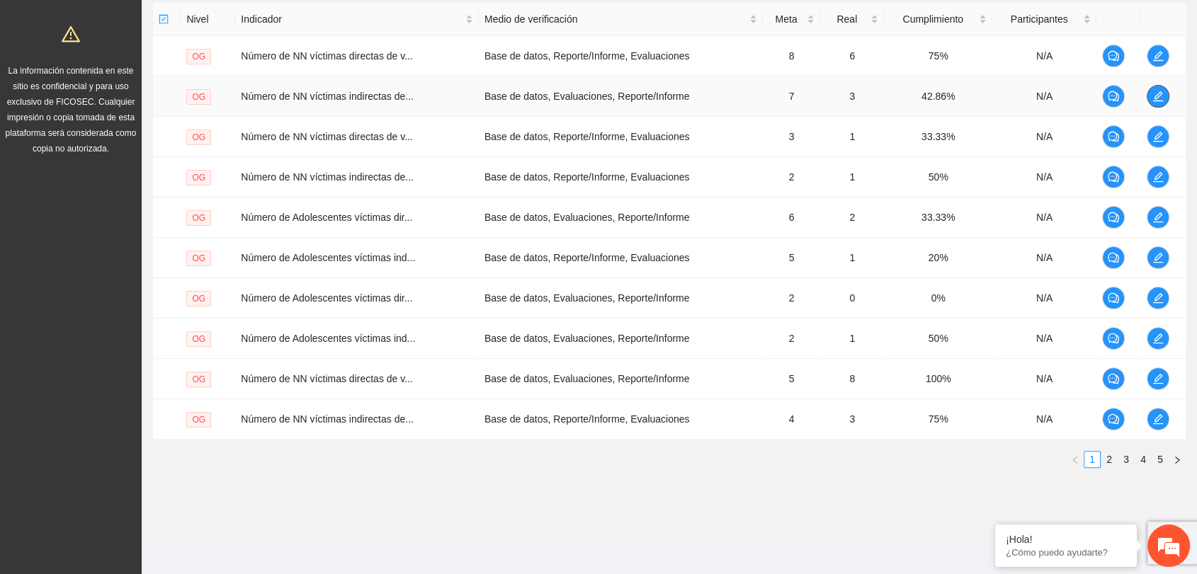
click at [1163, 98] on span "edit" at bounding box center [1157, 96] width 21 height 11
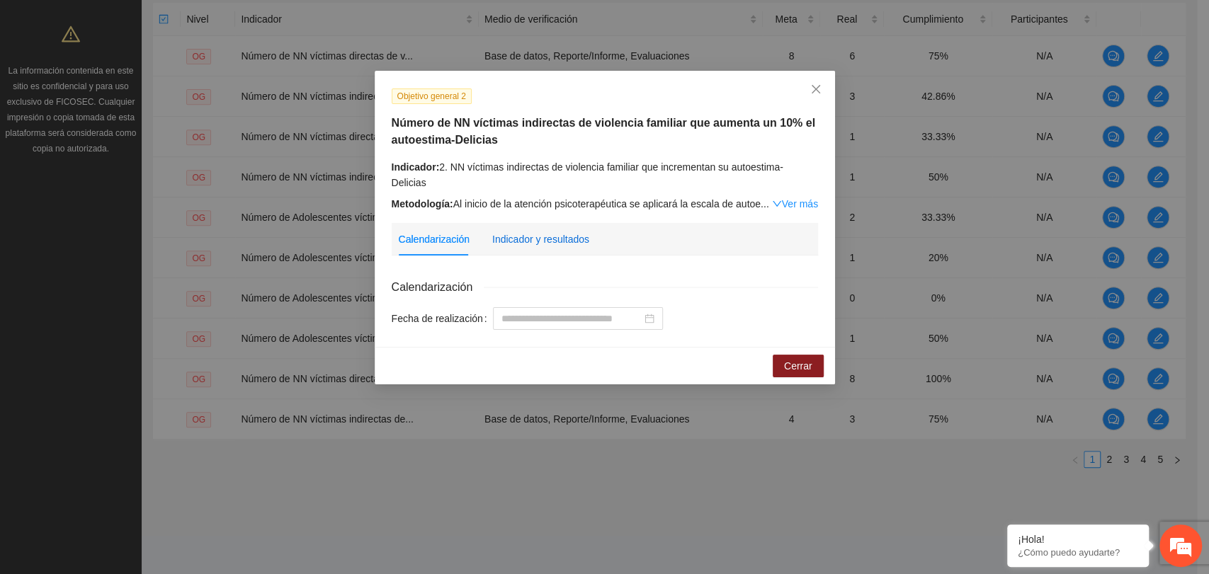
click at [540, 232] on div "Indicador y resultados" at bounding box center [540, 240] width 97 height 16
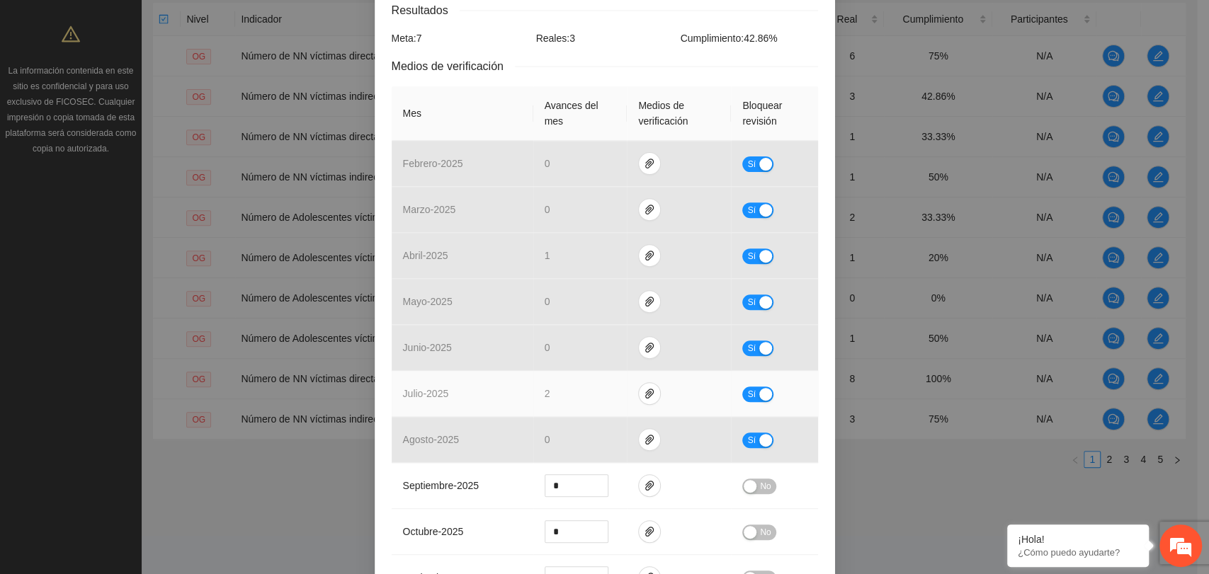
scroll to position [300, 0]
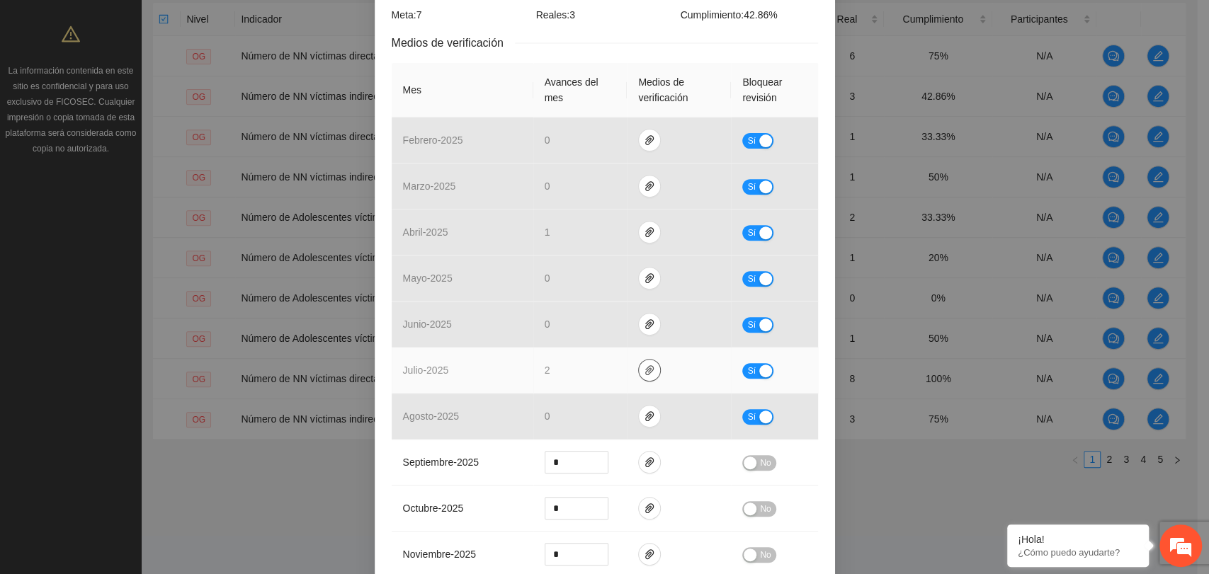
click at [639, 365] on span "paper-clip" at bounding box center [649, 370] width 21 height 11
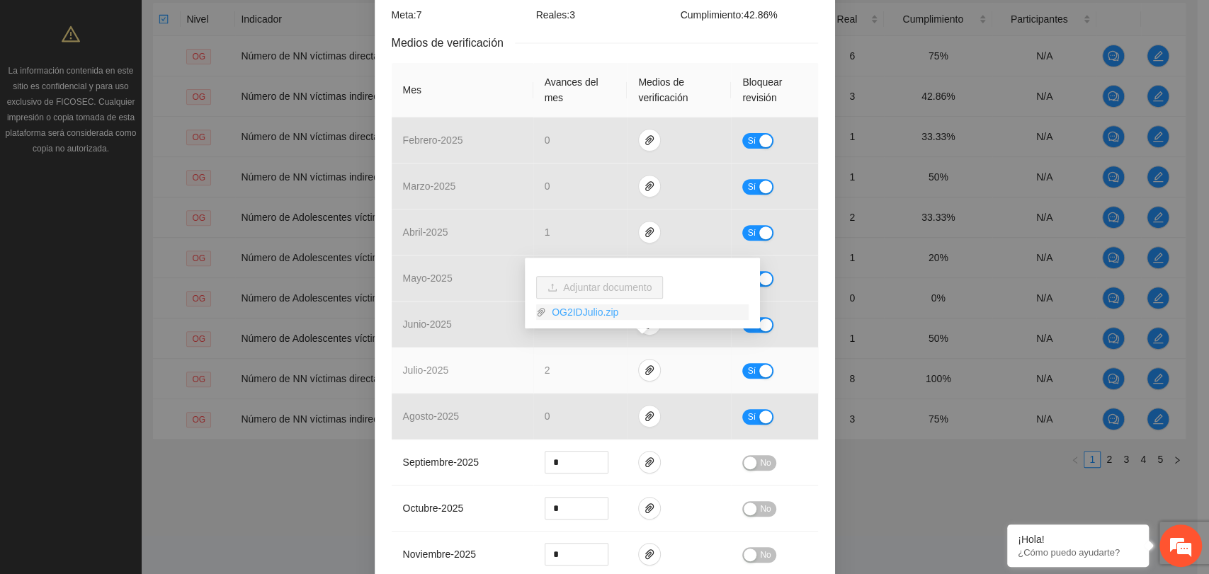
click at [585, 313] on link "OG2IDJulio.zip" at bounding box center [647, 313] width 203 height 16
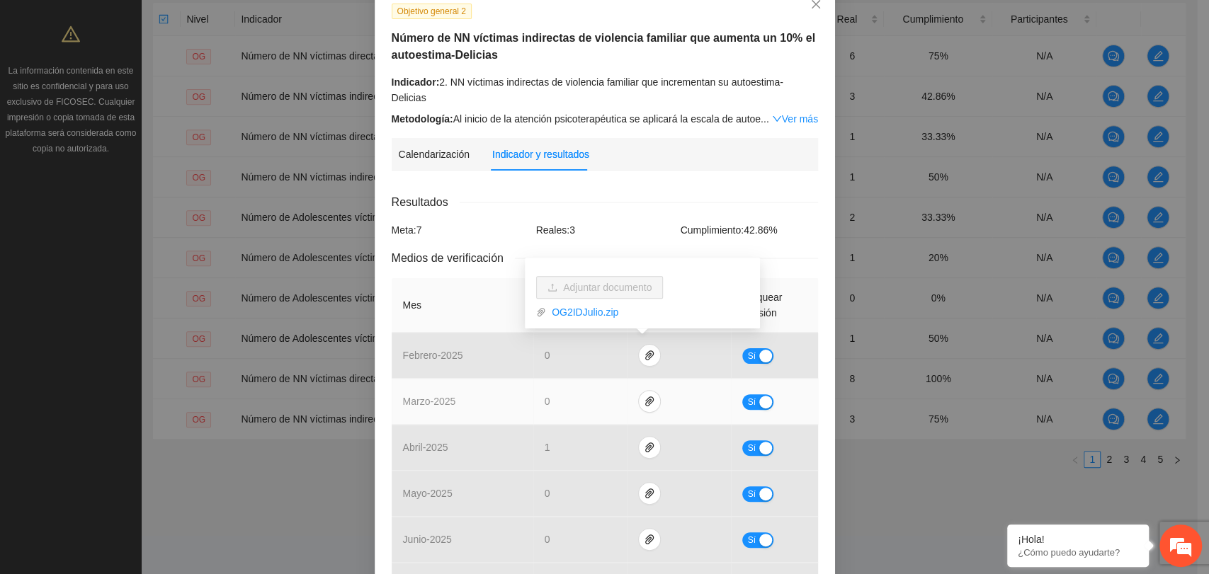
scroll to position [64, 0]
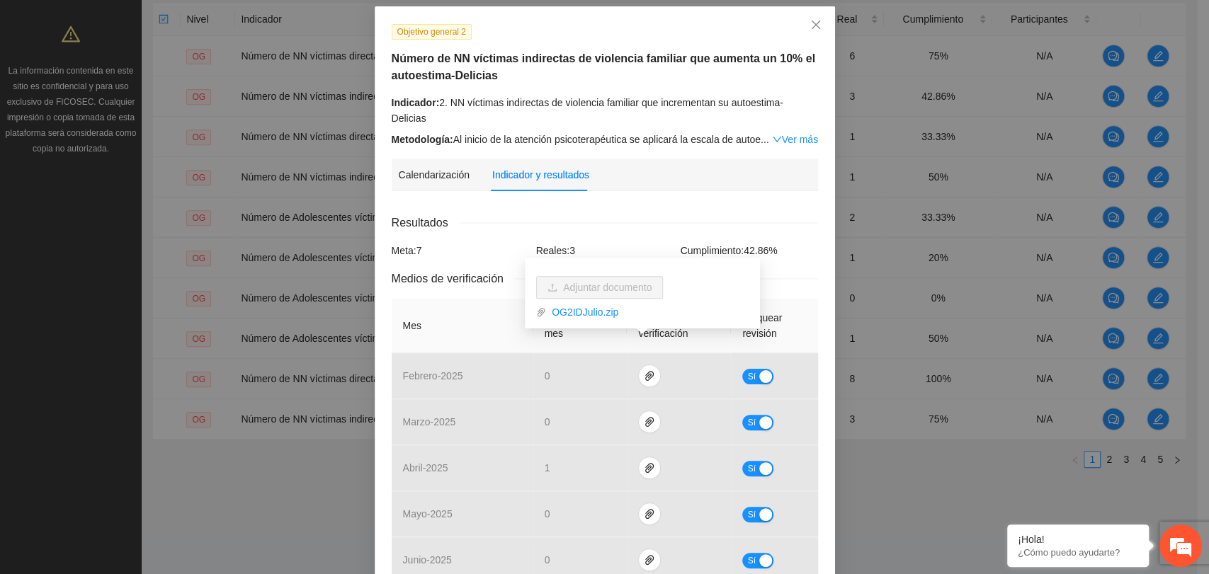
click at [719, 75] on h5 "Número de NN víctimas indirectas de violencia familiar que aumenta un 10% el au…" at bounding box center [605, 67] width 426 height 34
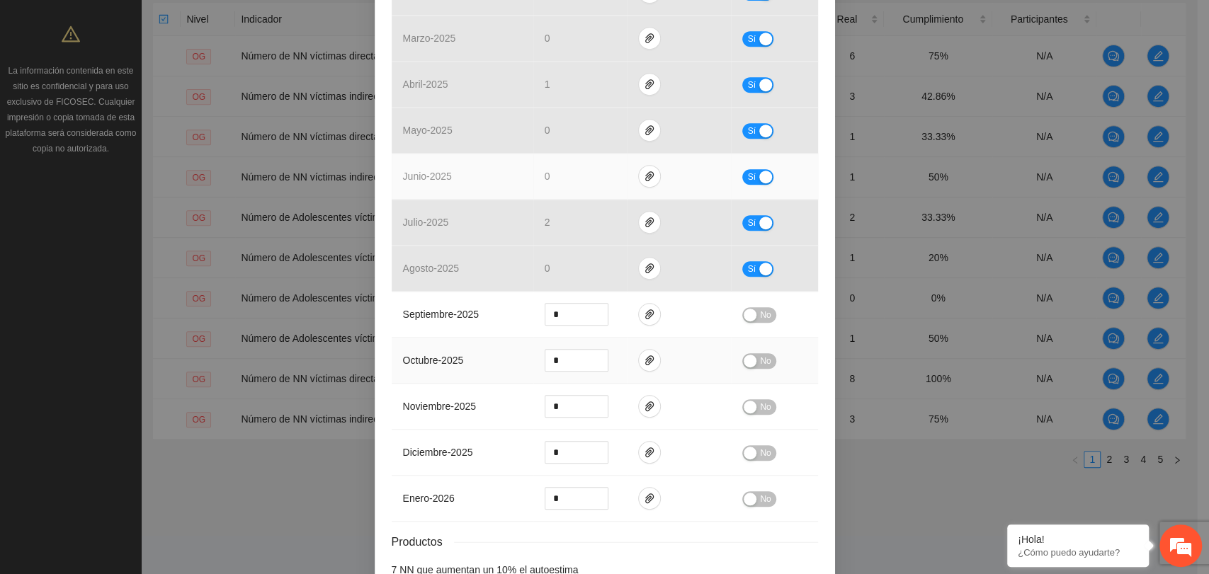
scroll to position [516, 0]
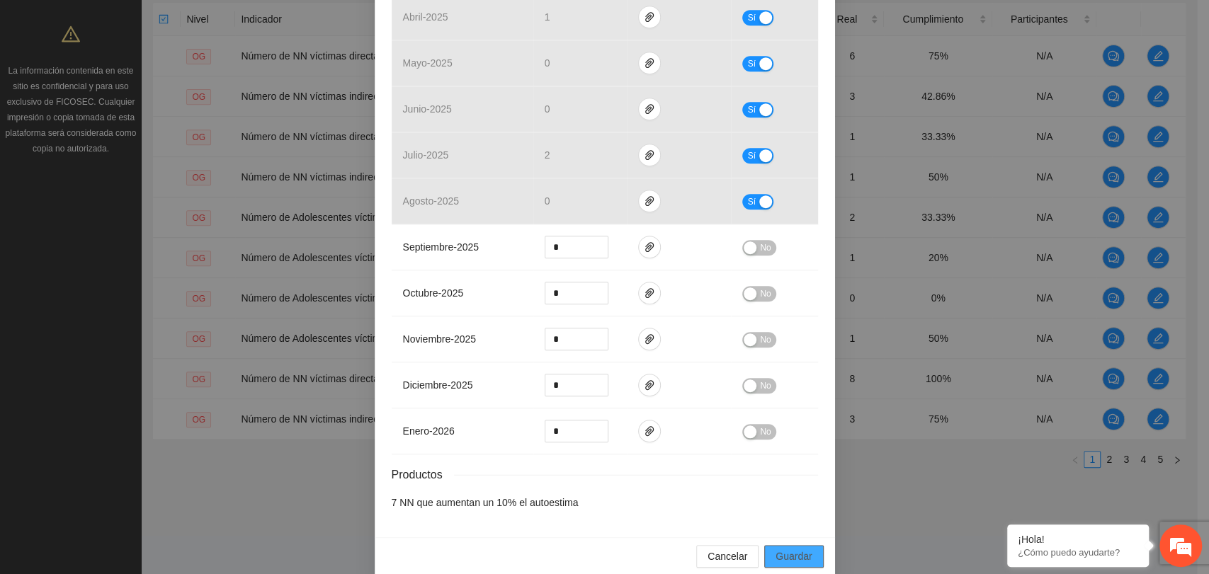
click at [778, 549] on span "Guardar" at bounding box center [794, 557] width 36 height 16
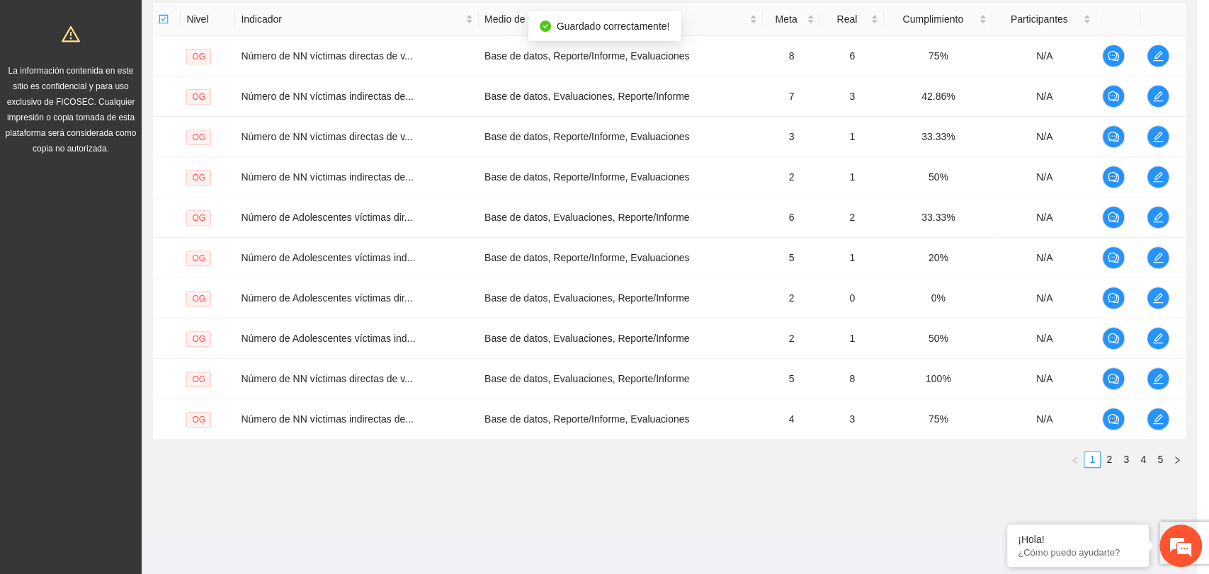
scroll to position [446, 0]
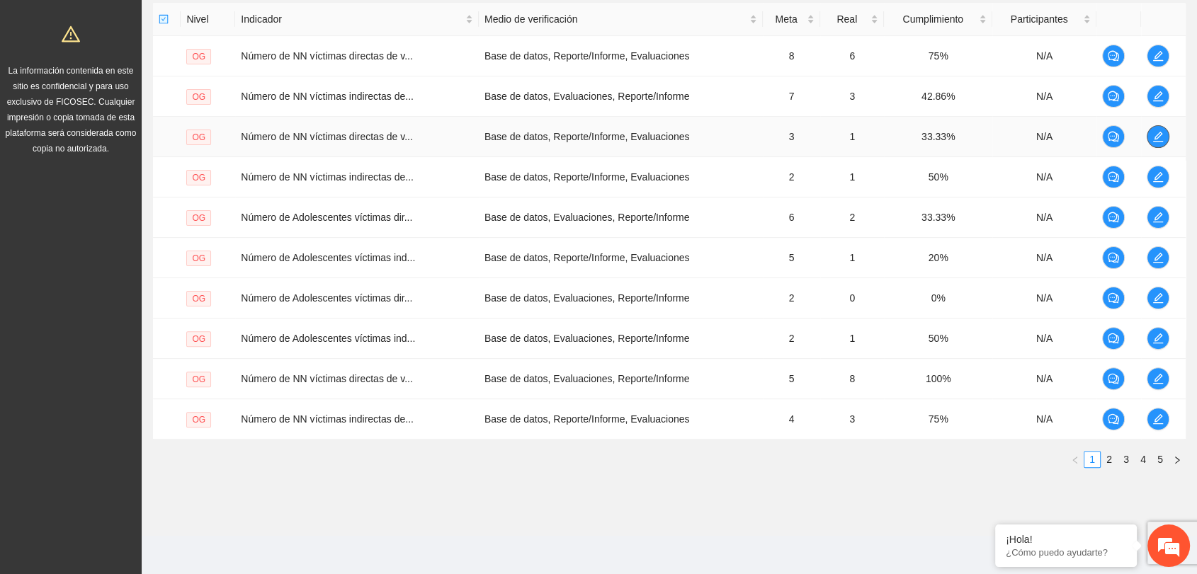
click at [1150, 137] on span "edit" at bounding box center [1157, 136] width 21 height 11
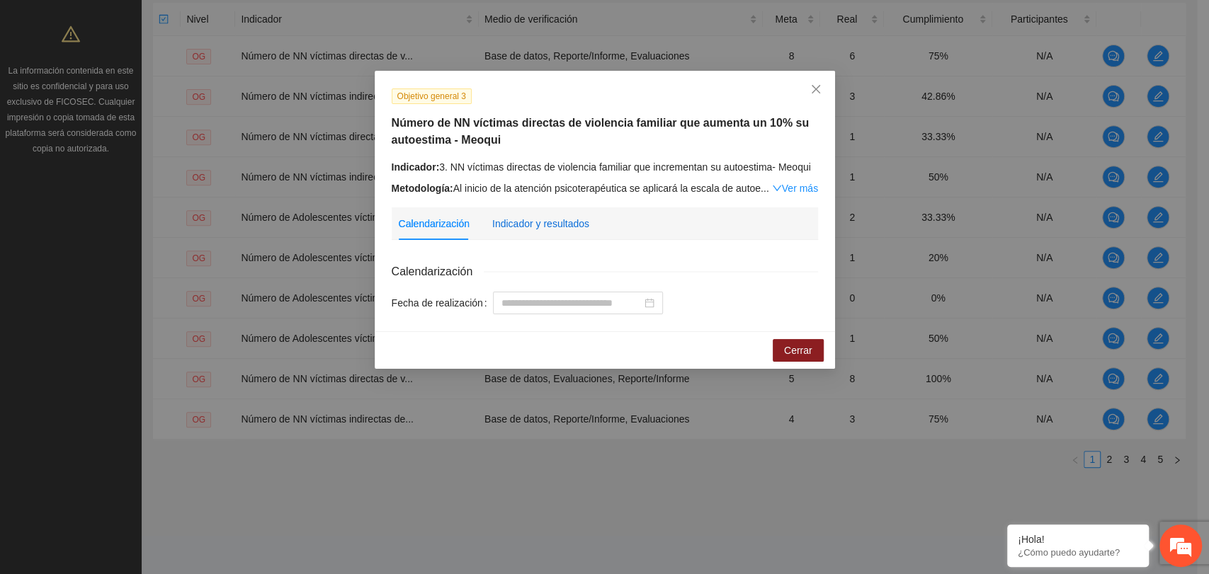
click at [566, 224] on div "Indicador y resultados" at bounding box center [540, 224] width 97 height 16
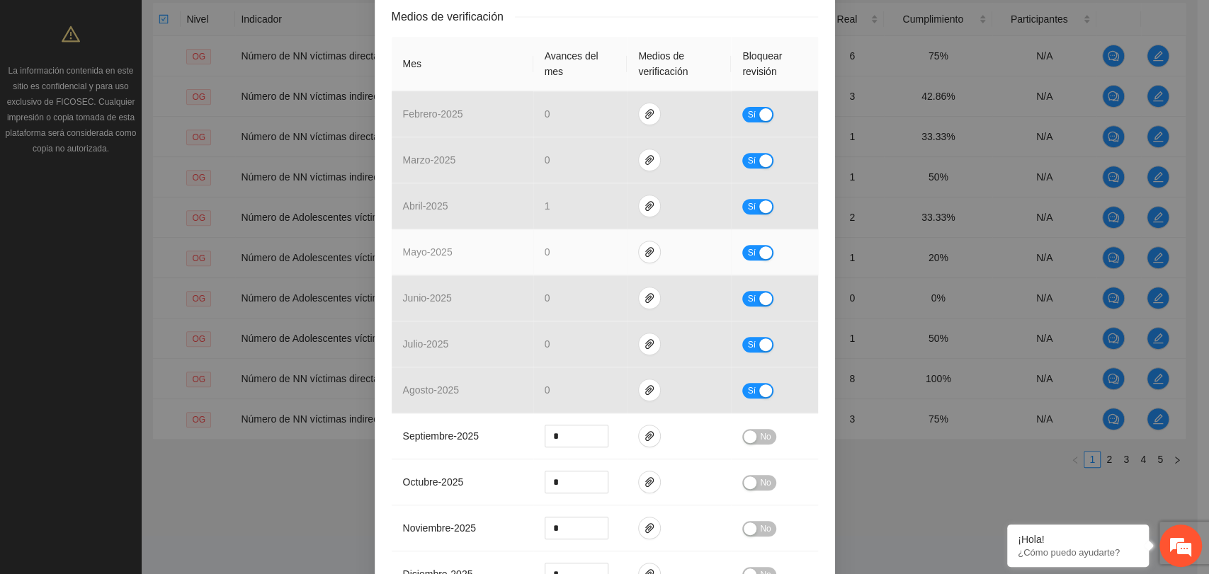
scroll to position [314, 0]
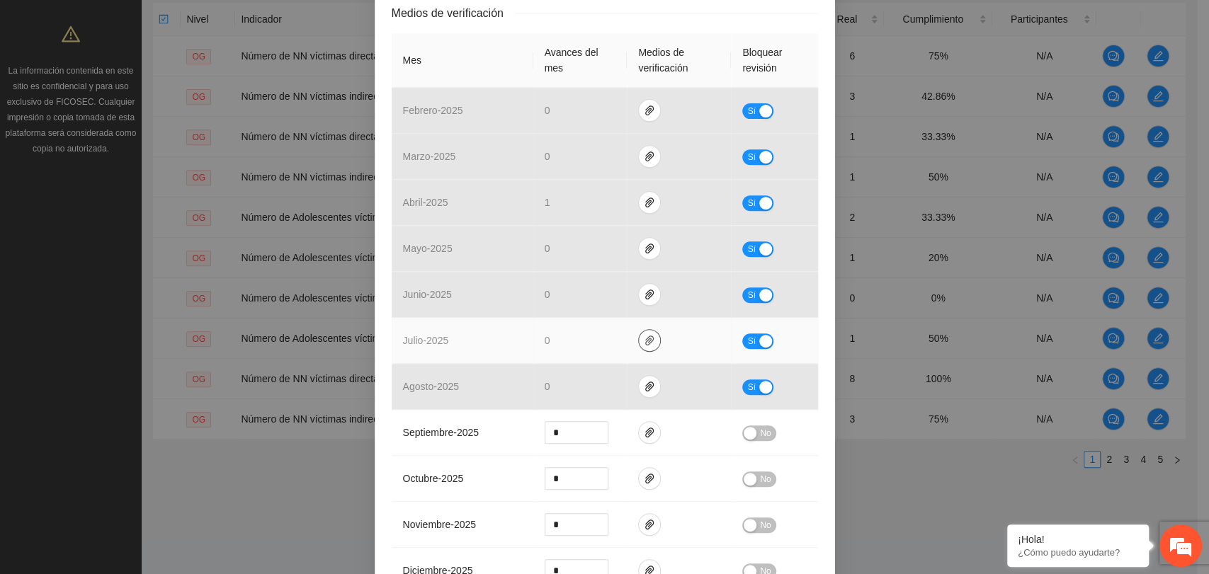
click at [642, 349] on button "button" at bounding box center [649, 340] width 23 height 23
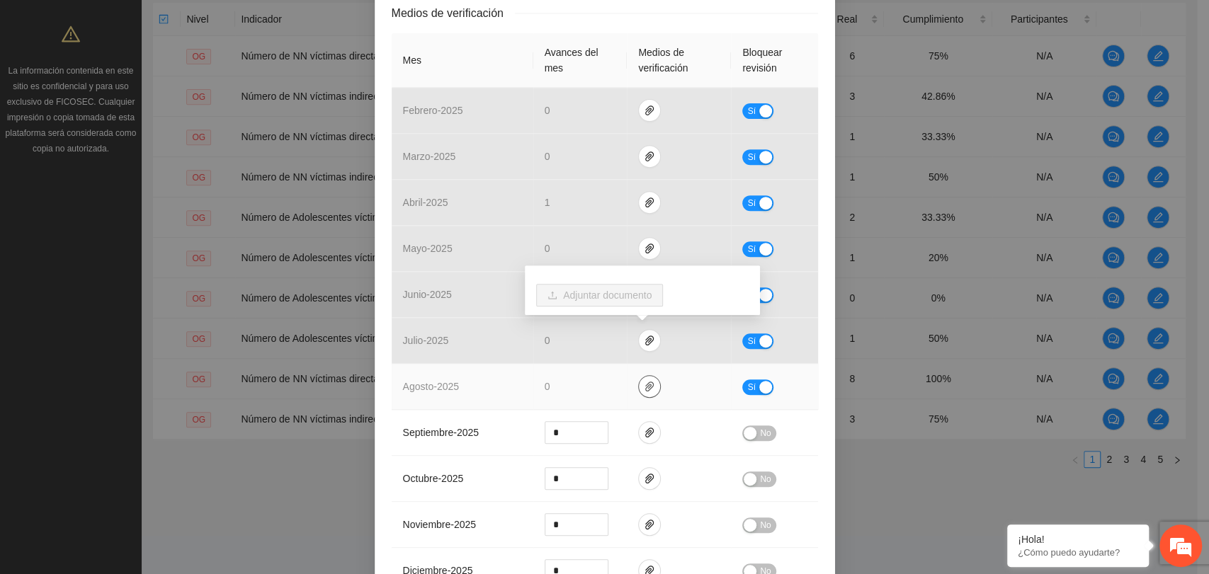
click at [639, 387] on span "paper-clip" at bounding box center [649, 386] width 21 height 11
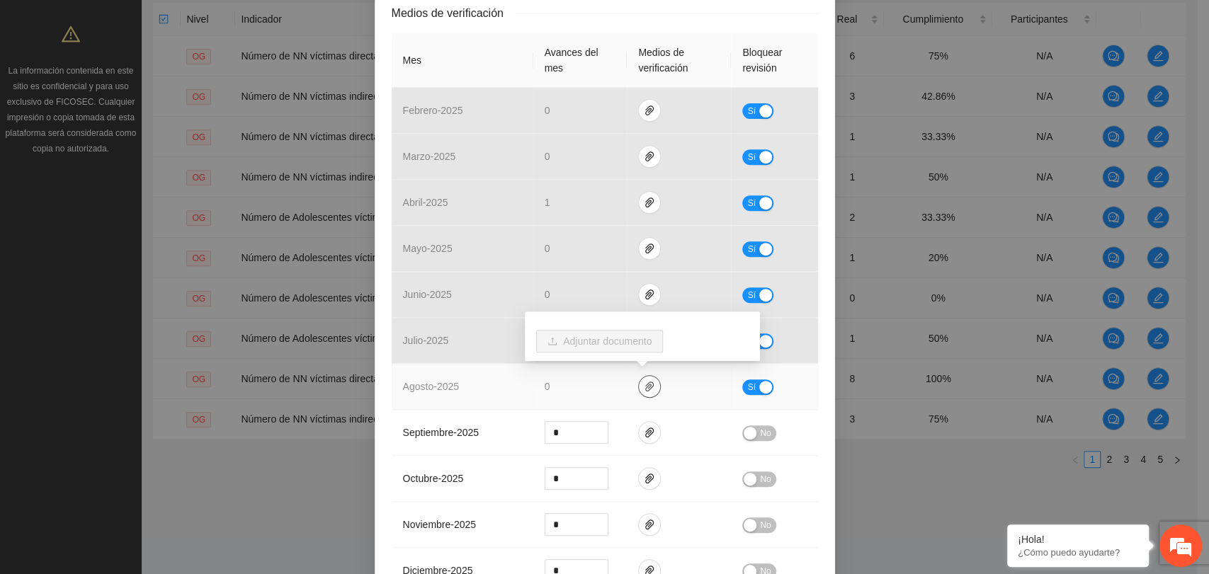
click at [645, 387] on icon "paper-clip" at bounding box center [649, 387] width 8 height 10
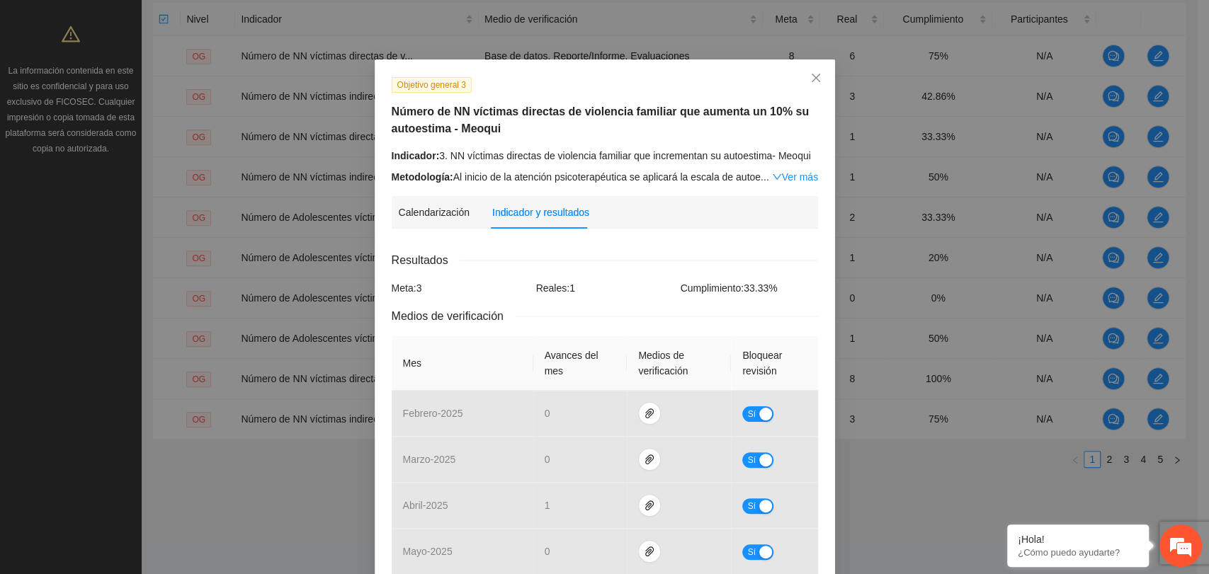
scroll to position [0, 0]
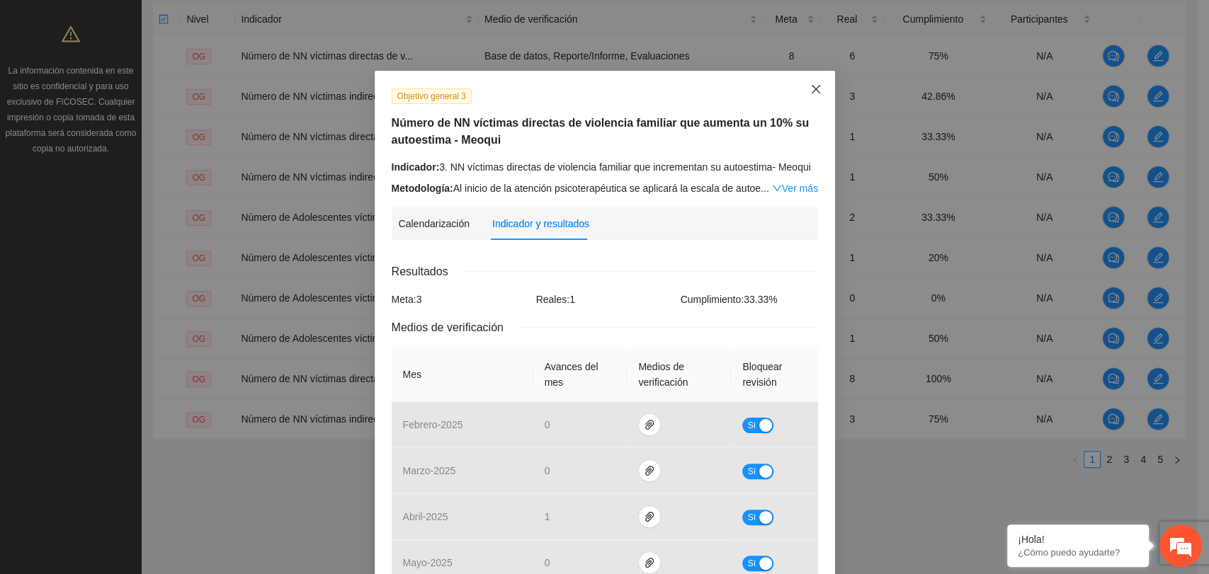
drag, startPoint x: 812, startPoint y: 96, endPoint x: 827, endPoint y: 106, distance: 17.9
click at [810, 91] on span "Close" at bounding box center [816, 90] width 38 height 38
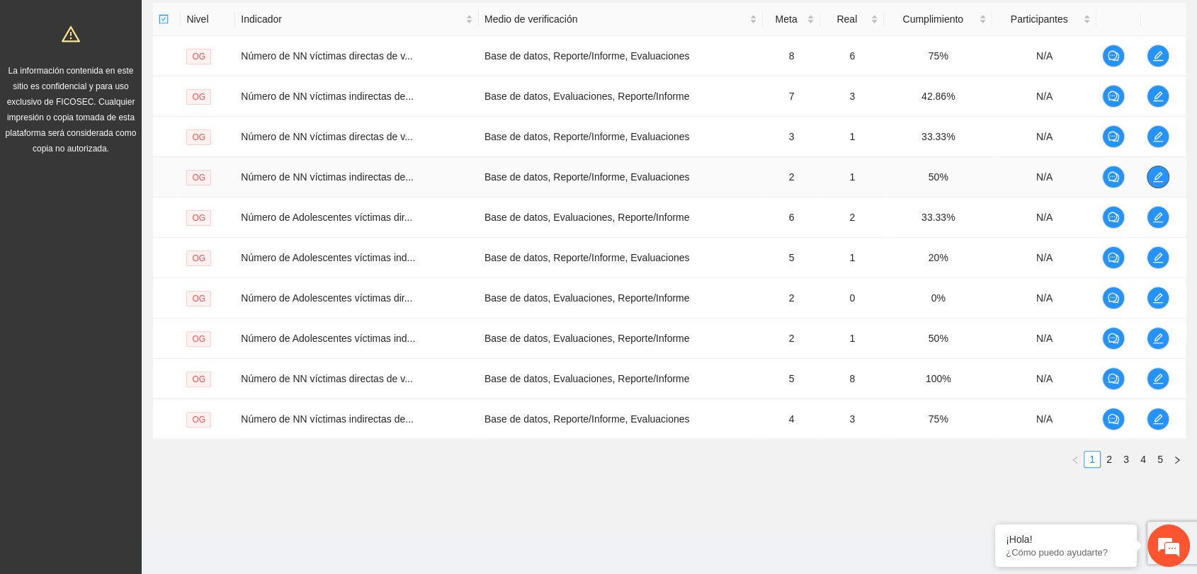
click at [1167, 179] on span "edit" at bounding box center [1157, 176] width 21 height 11
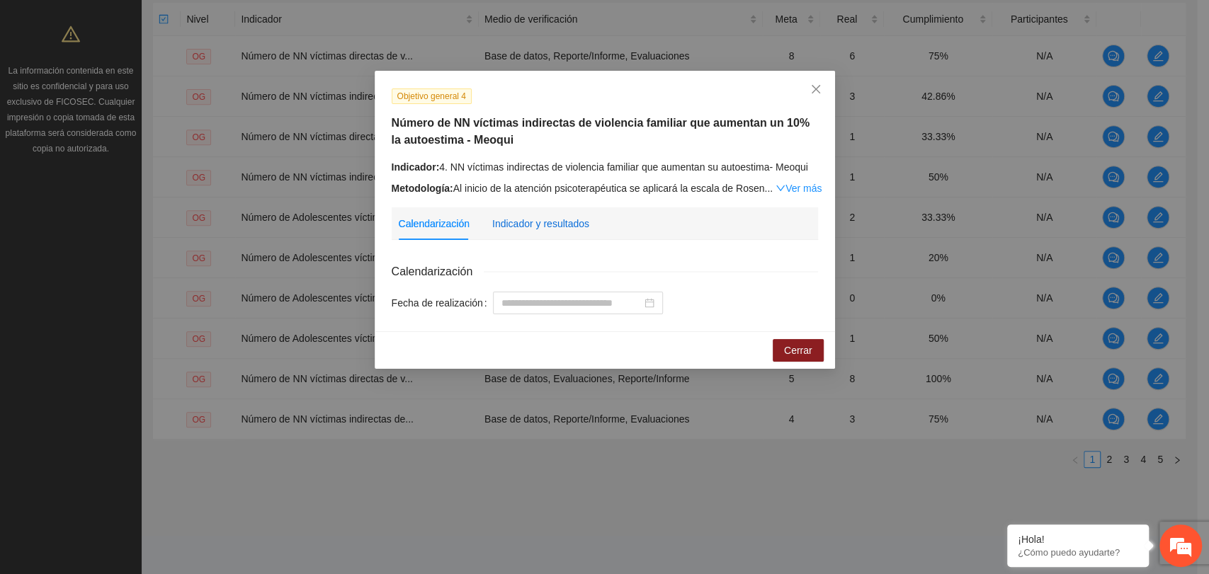
click at [533, 222] on div "Indicador y resultados" at bounding box center [540, 224] width 97 height 16
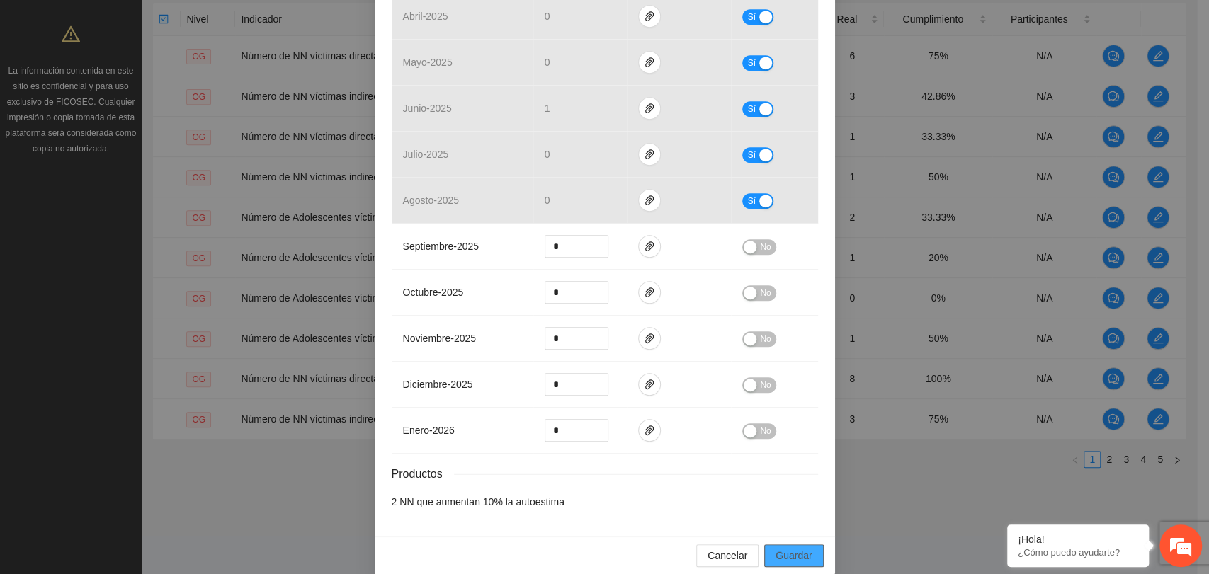
scroll to position [516, 0]
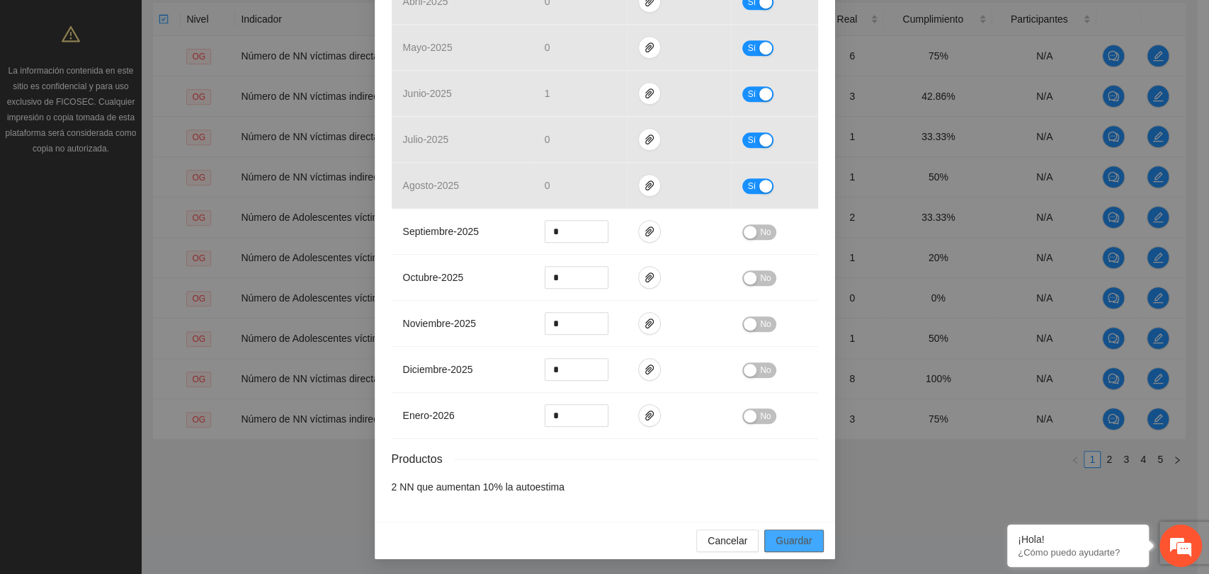
click at [792, 540] on span "Guardar" at bounding box center [794, 541] width 36 height 16
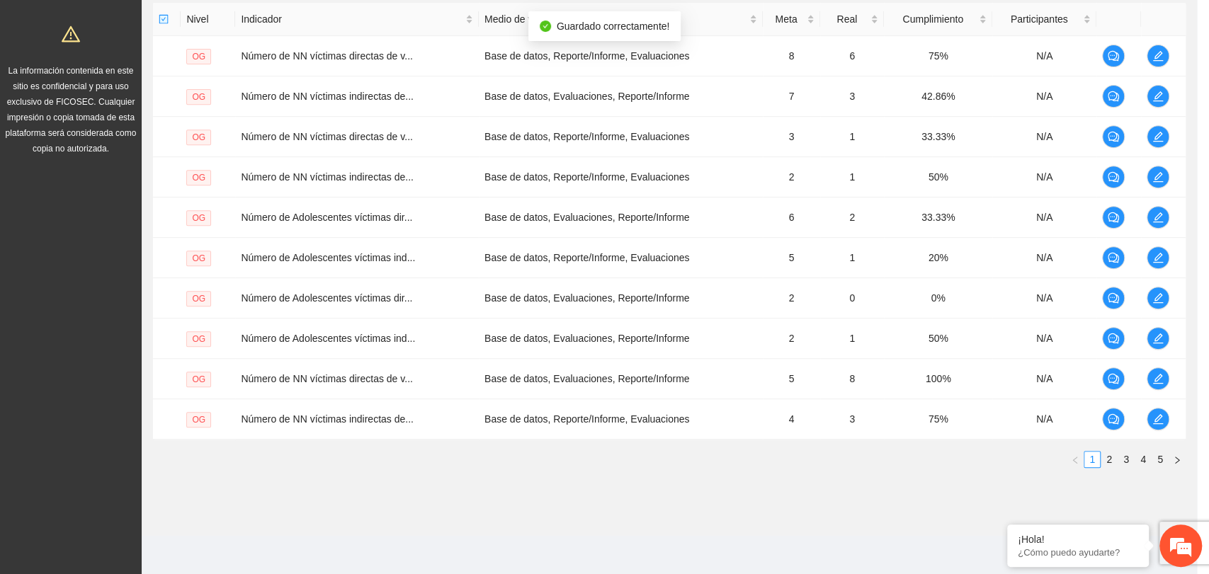
scroll to position [446, 0]
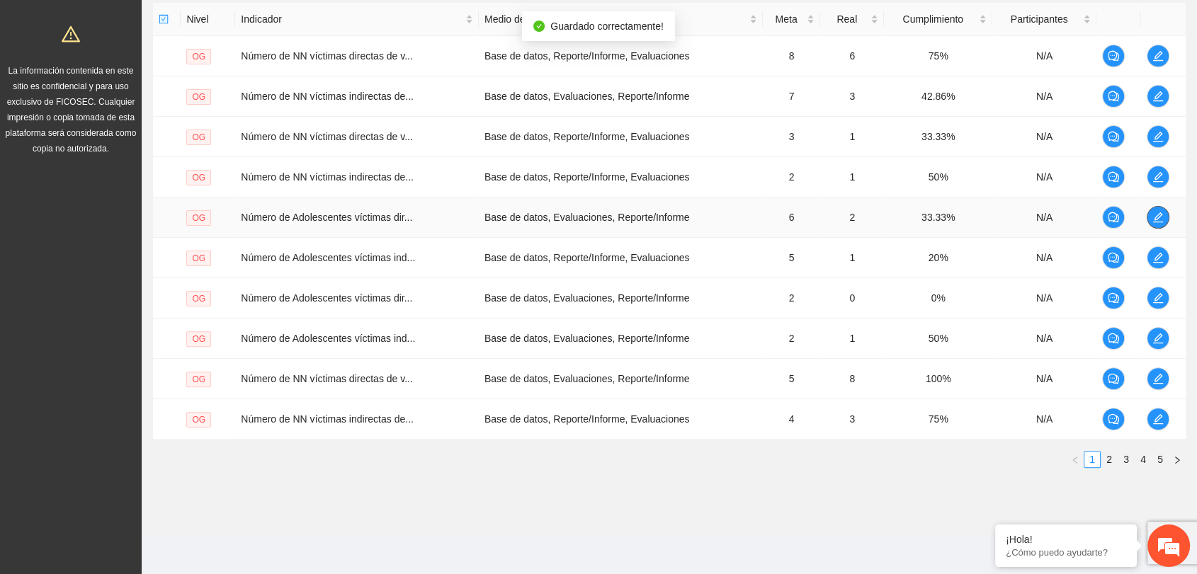
click at [1155, 212] on icon "edit" at bounding box center [1157, 217] width 11 height 11
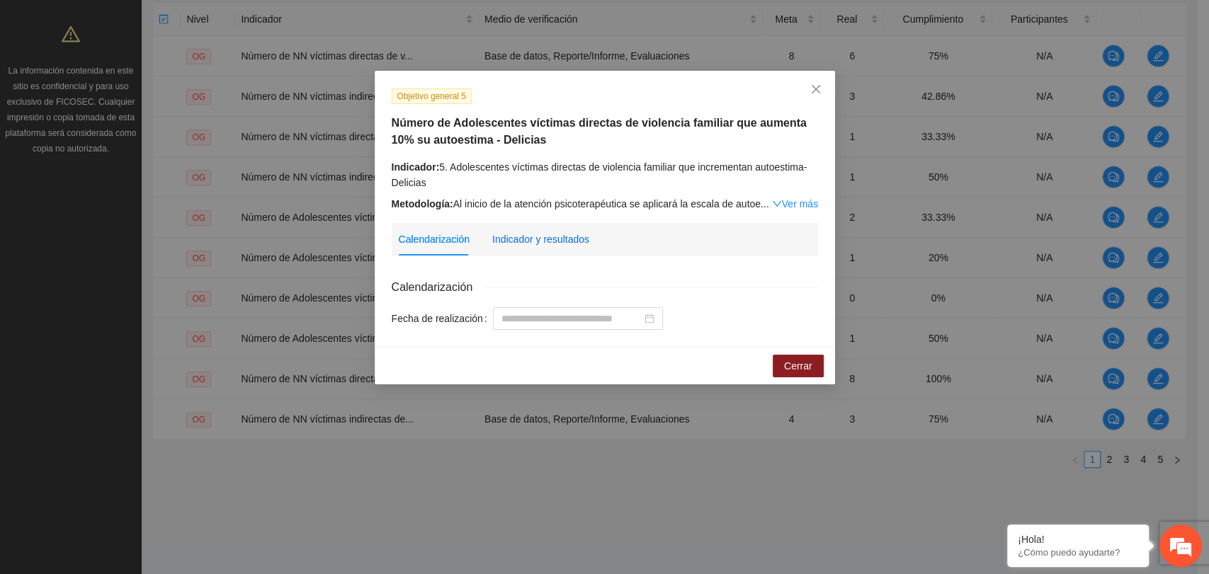
click at [556, 236] on div "Indicador y resultados" at bounding box center [540, 240] width 97 height 16
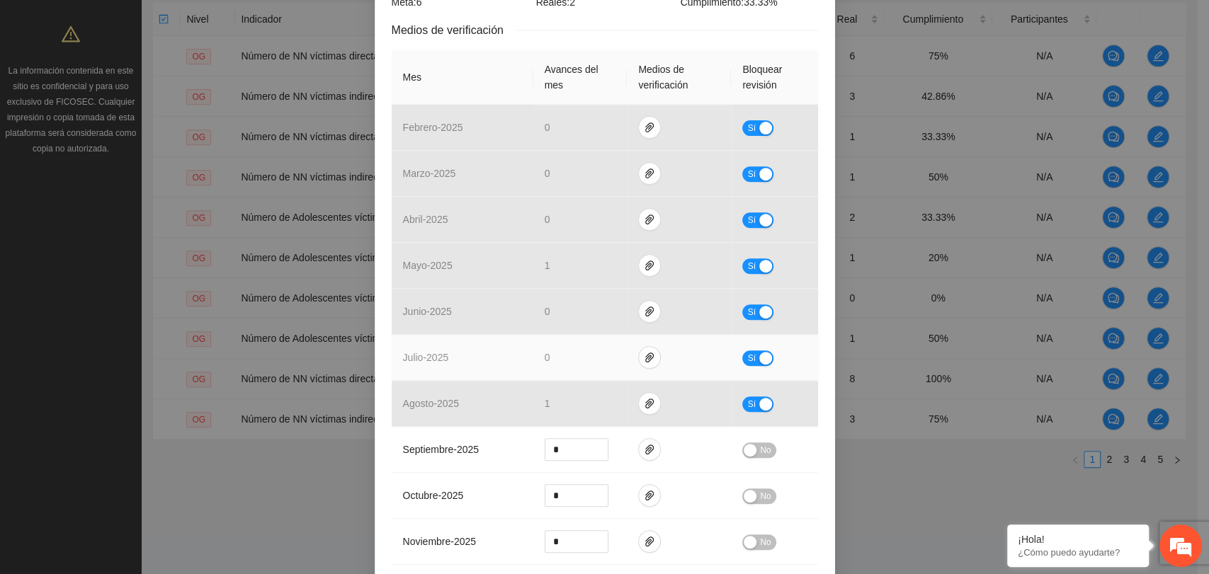
scroll to position [314, 0]
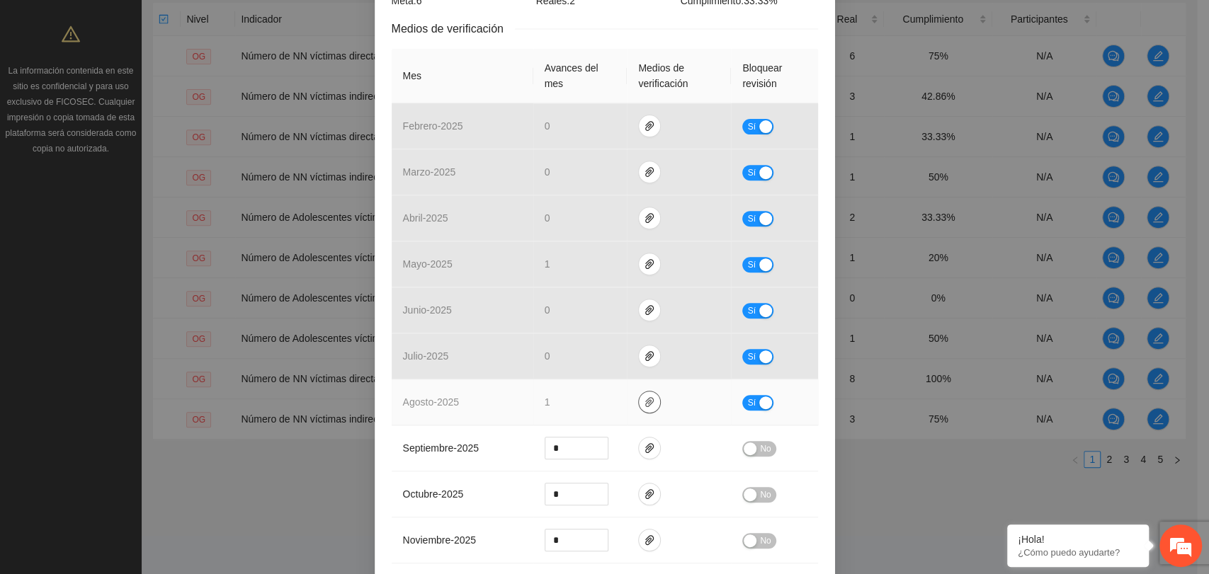
click at [644, 398] on icon "paper-clip" at bounding box center [649, 402] width 11 height 11
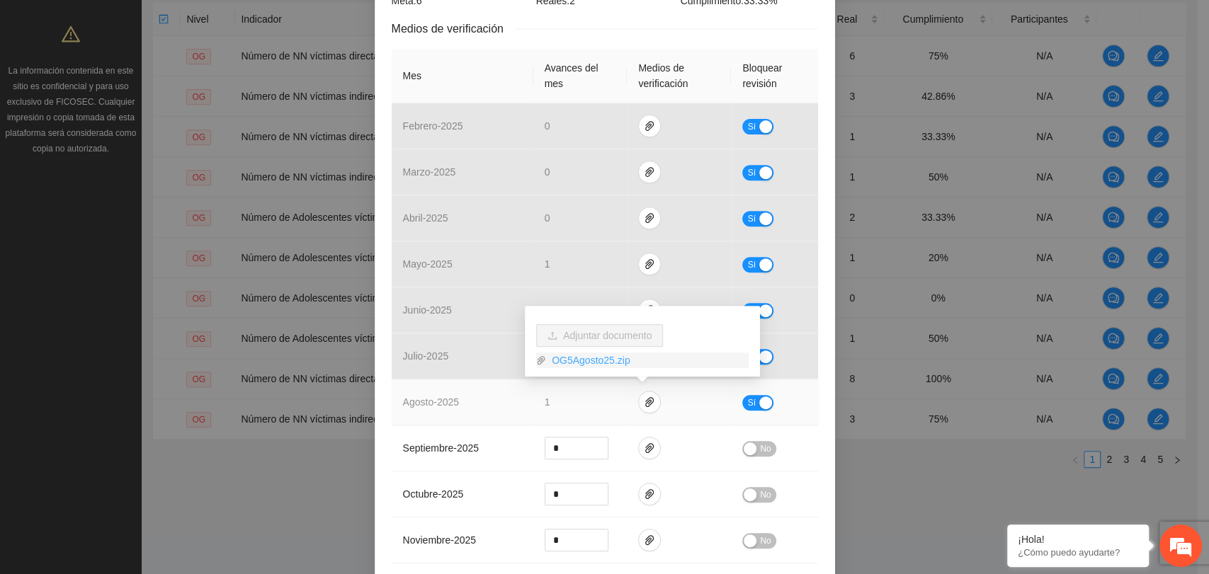
click at [578, 358] on link "OG5Agosto25.zip" at bounding box center [647, 361] width 203 height 16
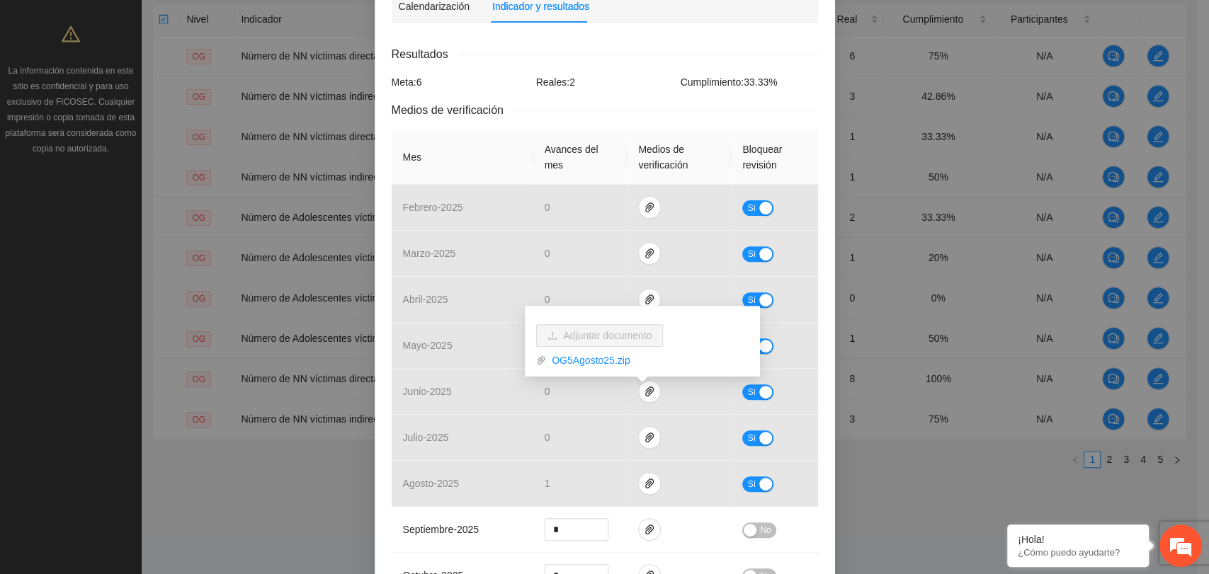
scroll to position [79, 0]
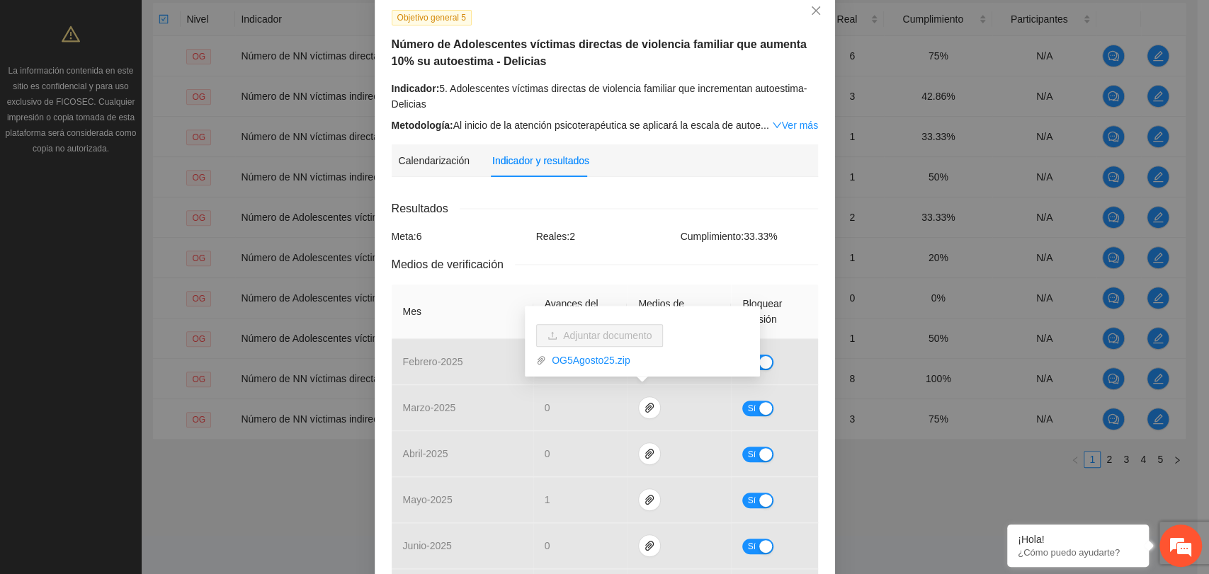
click at [629, 207] on div "Resultados" at bounding box center [605, 209] width 426 height 18
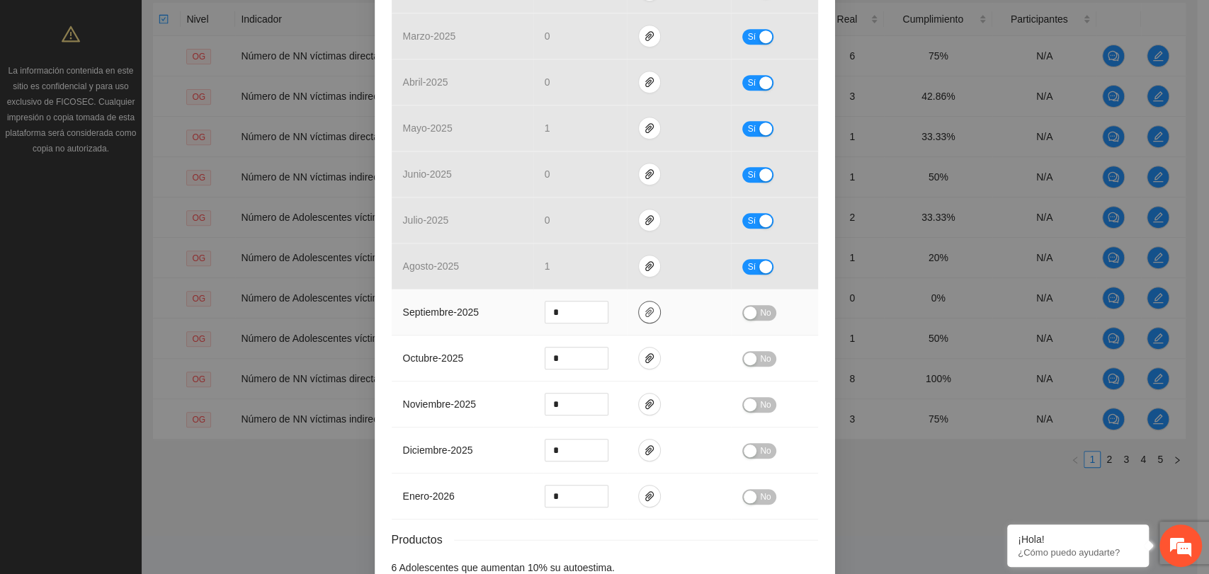
scroll to position [472, 0]
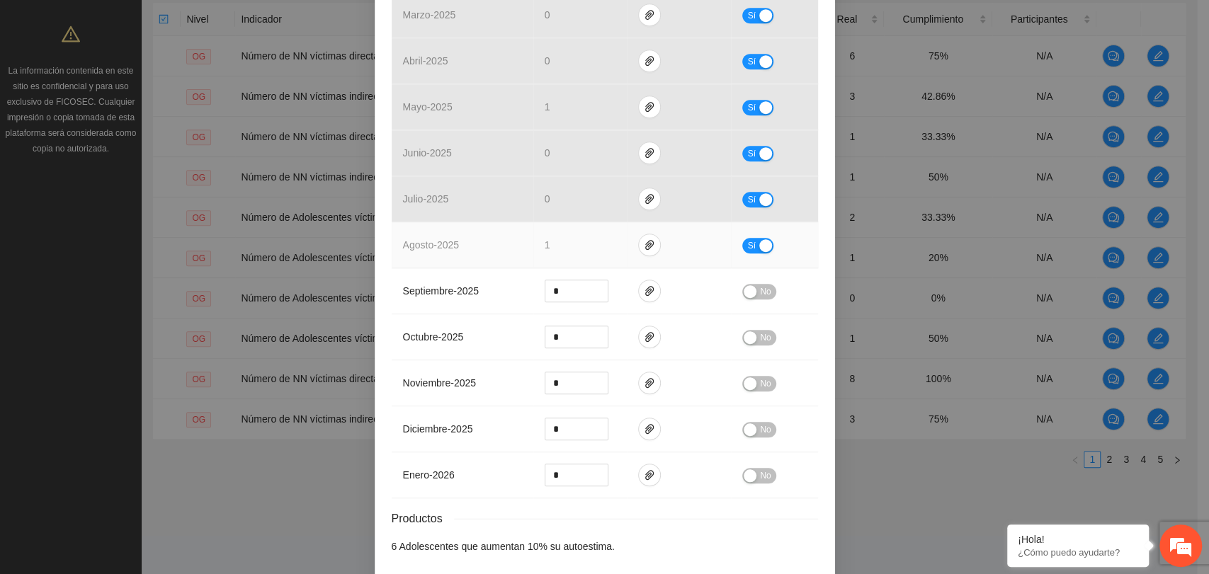
click at [759, 241] on div "button" at bounding box center [765, 245] width 13 height 13
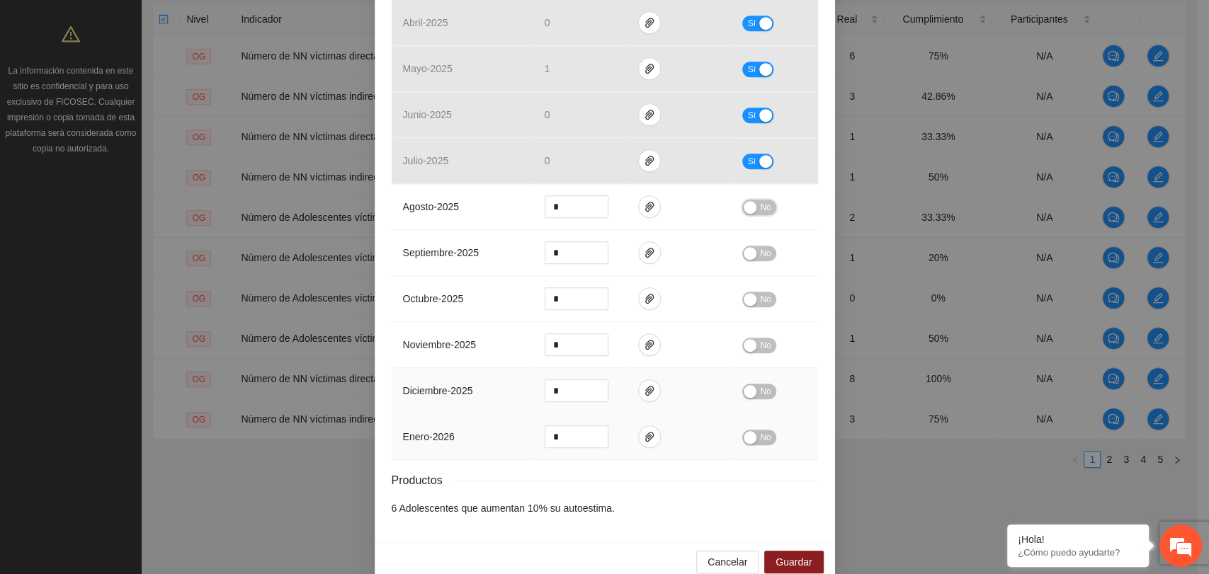
scroll to position [532, 0]
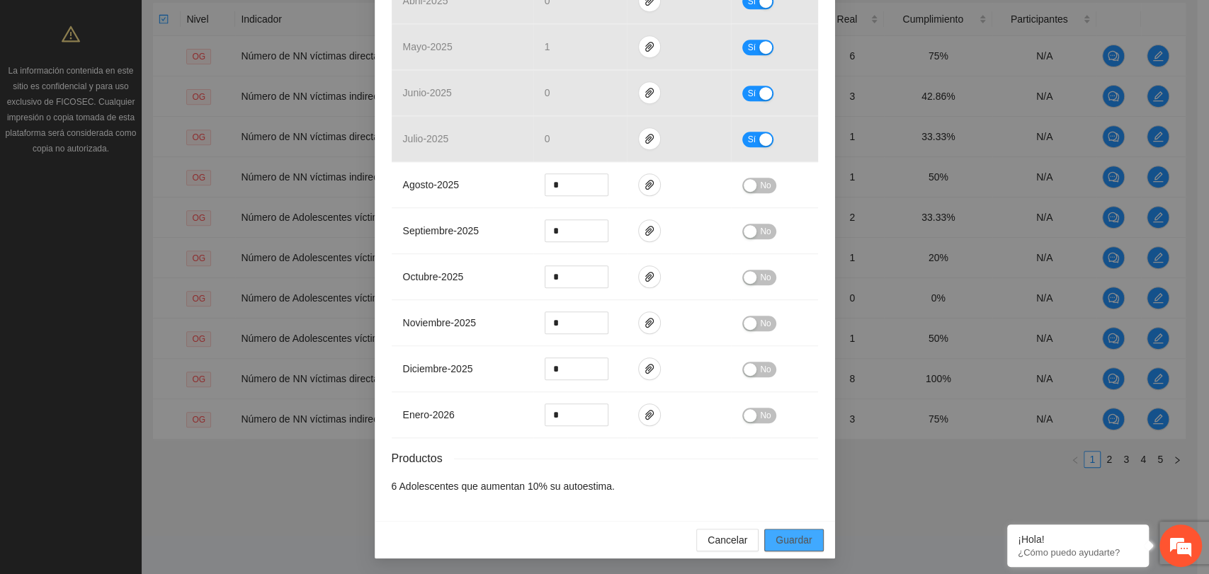
click at [794, 543] on span "Guardar" at bounding box center [794, 541] width 36 height 16
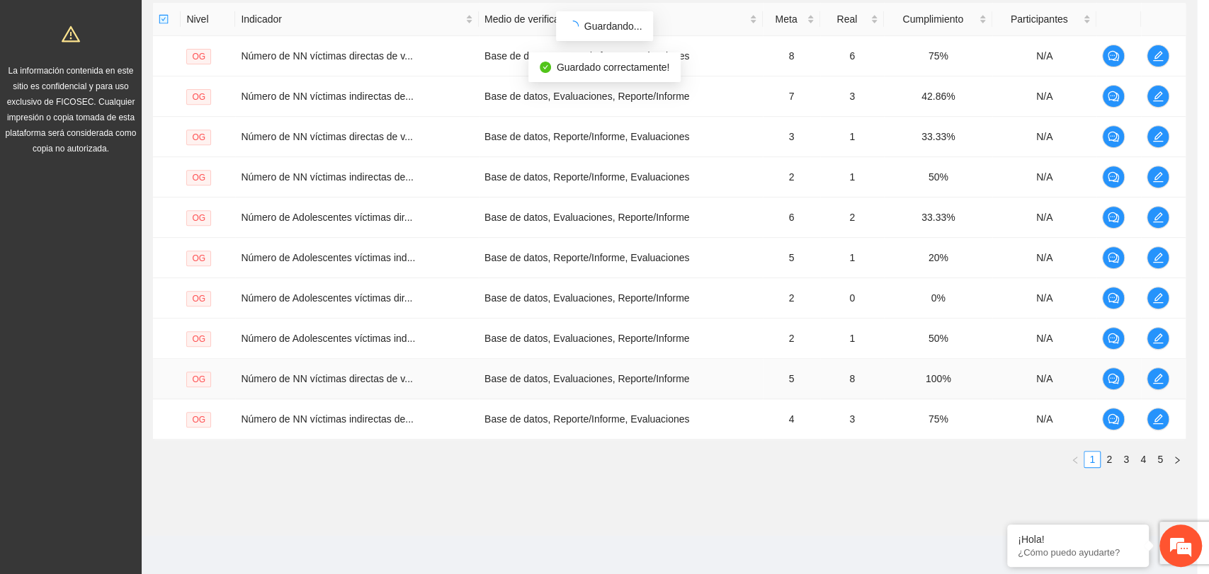
scroll to position [461, 0]
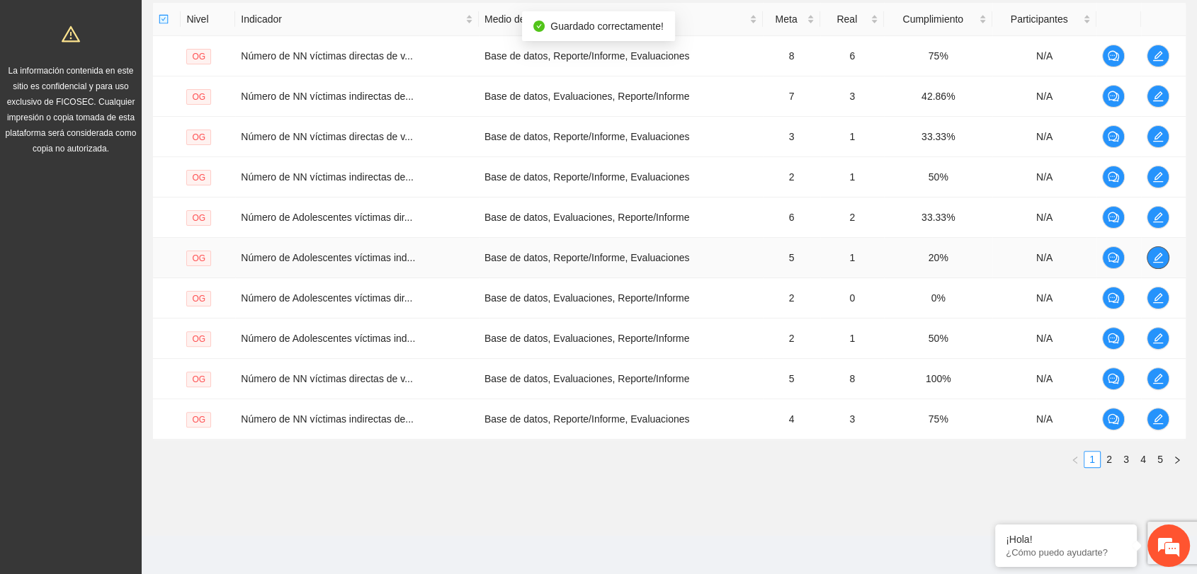
click at [1162, 259] on icon "edit" at bounding box center [1157, 257] width 11 height 11
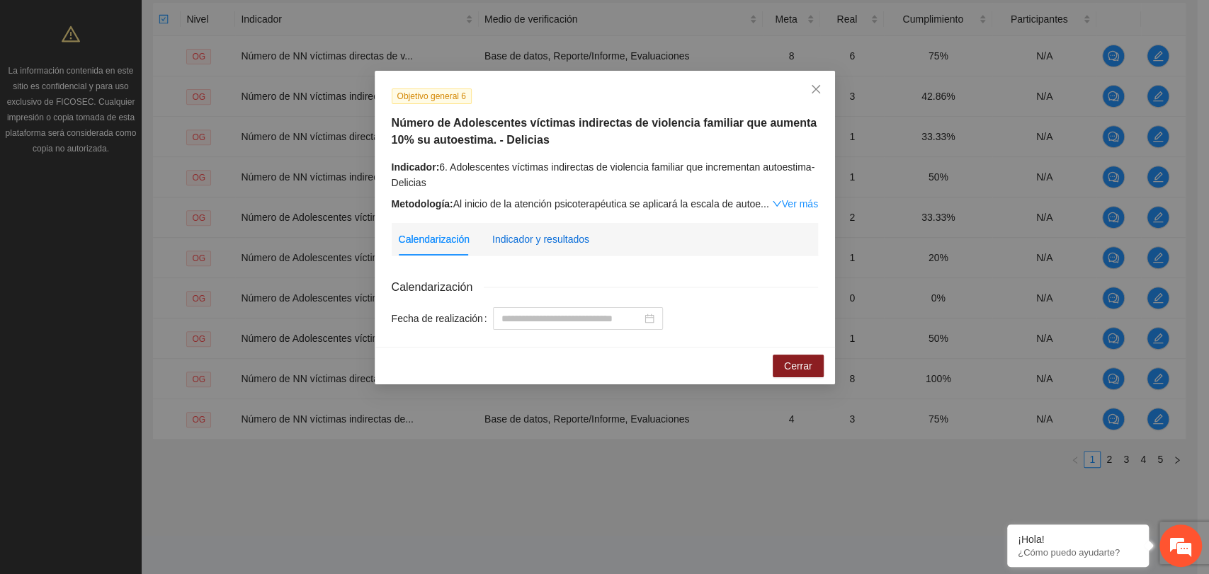
click at [533, 242] on div "Indicador y resultados" at bounding box center [540, 240] width 97 height 16
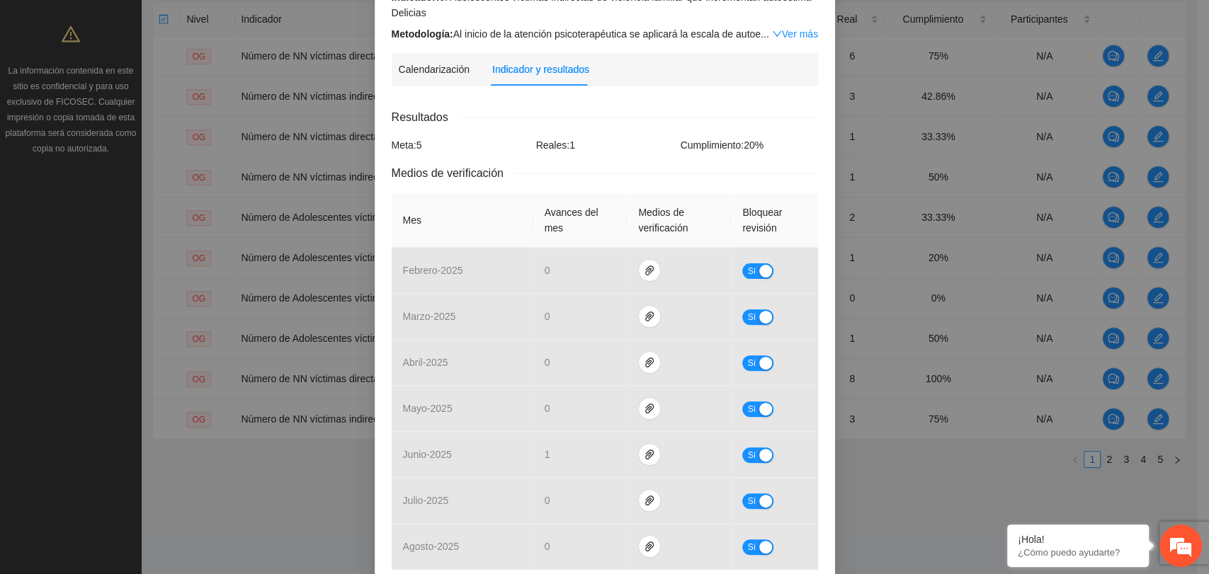
scroll to position [0, 0]
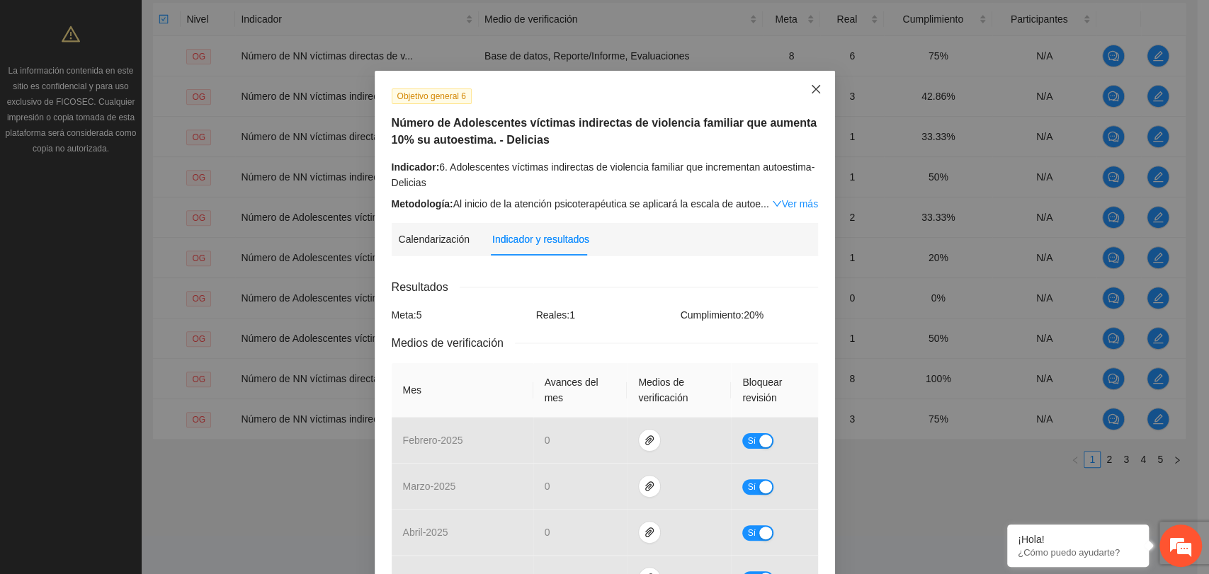
click at [810, 85] on icon "close" at bounding box center [815, 89] width 11 height 11
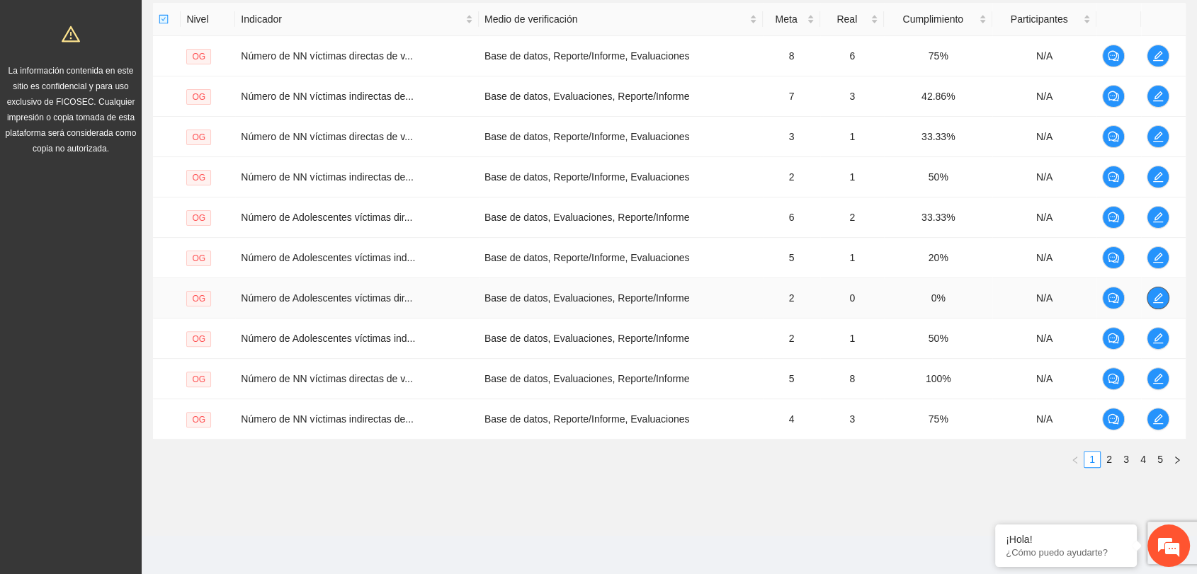
click at [1157, 293] on icon "edit" at bounding box center [1157, 298] width 11 height 11
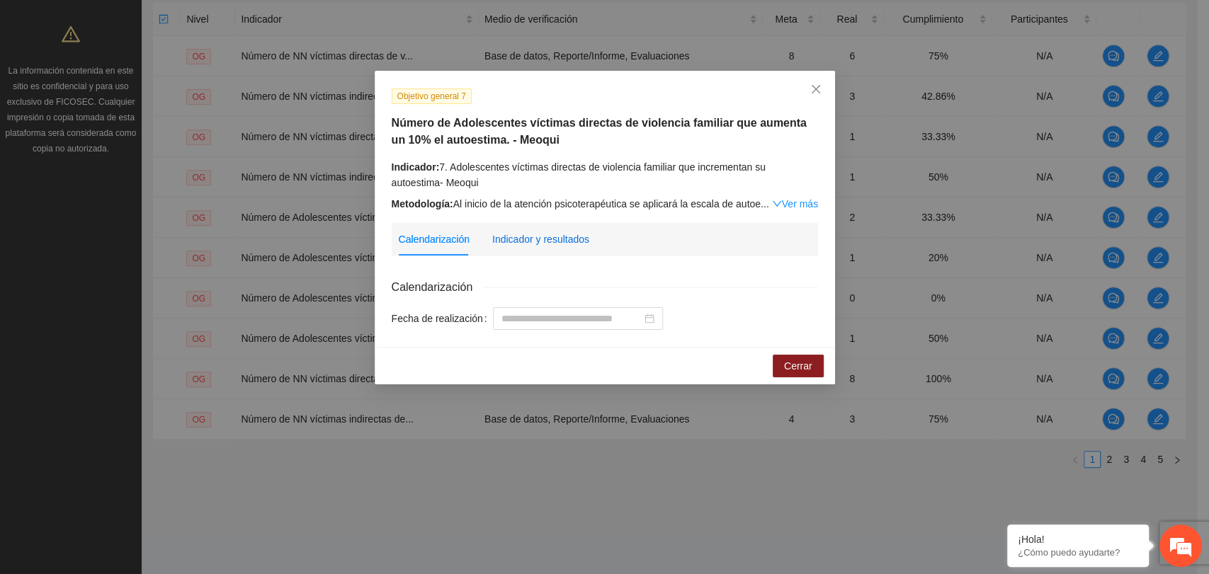
click at [563, 244] on div "Indicador y resultados" at bounding box center [540, 240] width 97 height 16
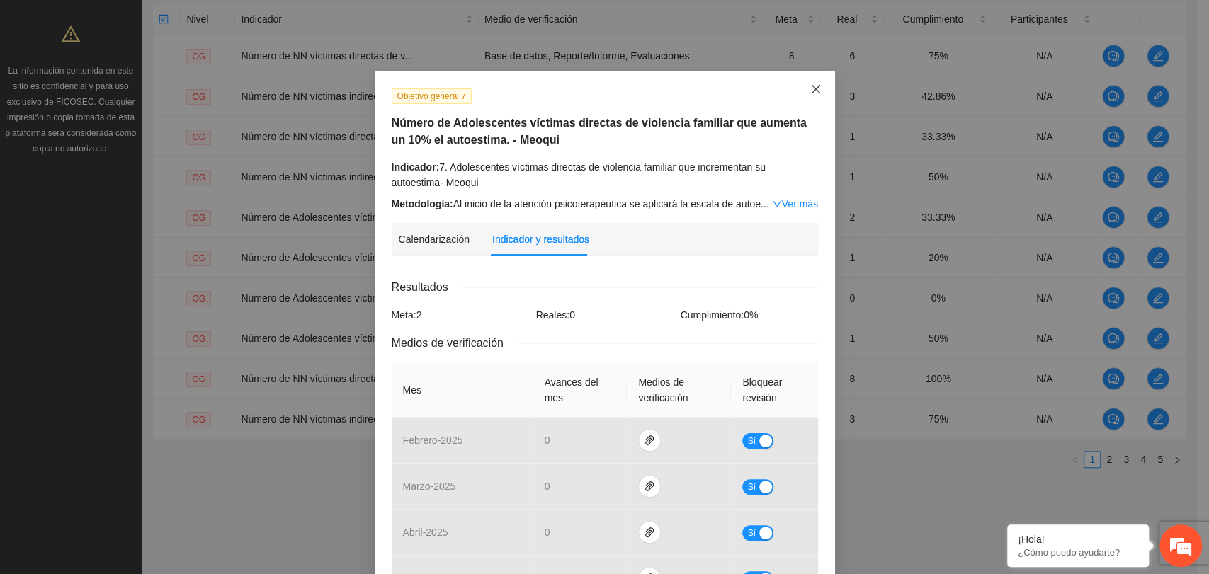
click at [812, 92] on icon "close" at bounding box center [815, 89] width 11 height 11
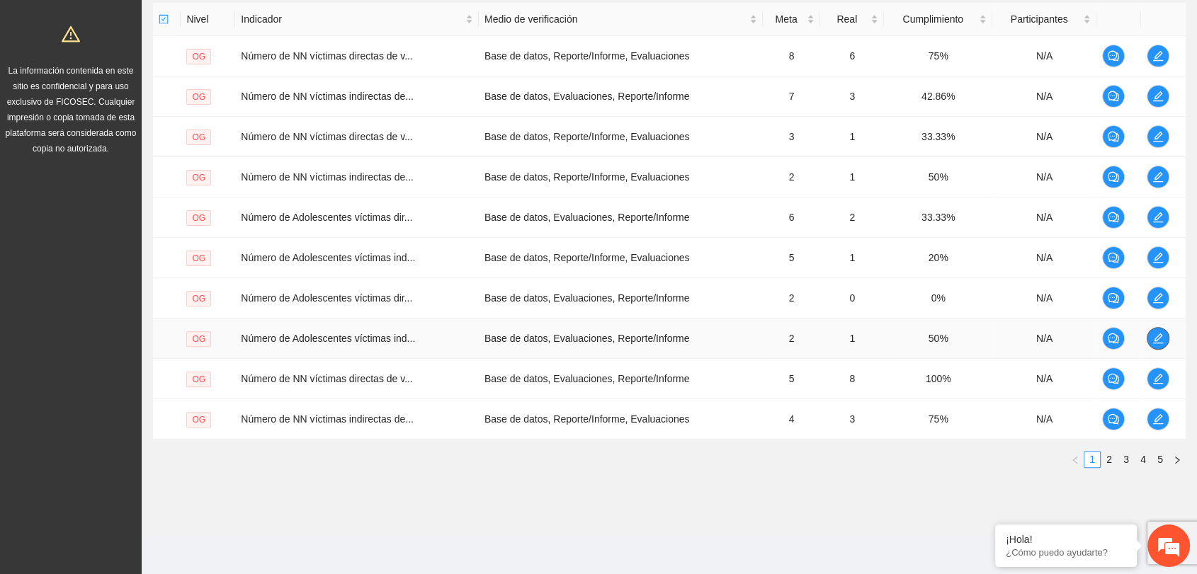
click at [1155, 342] on button "button" at bounding box center [1158, 338] width 23 height 23
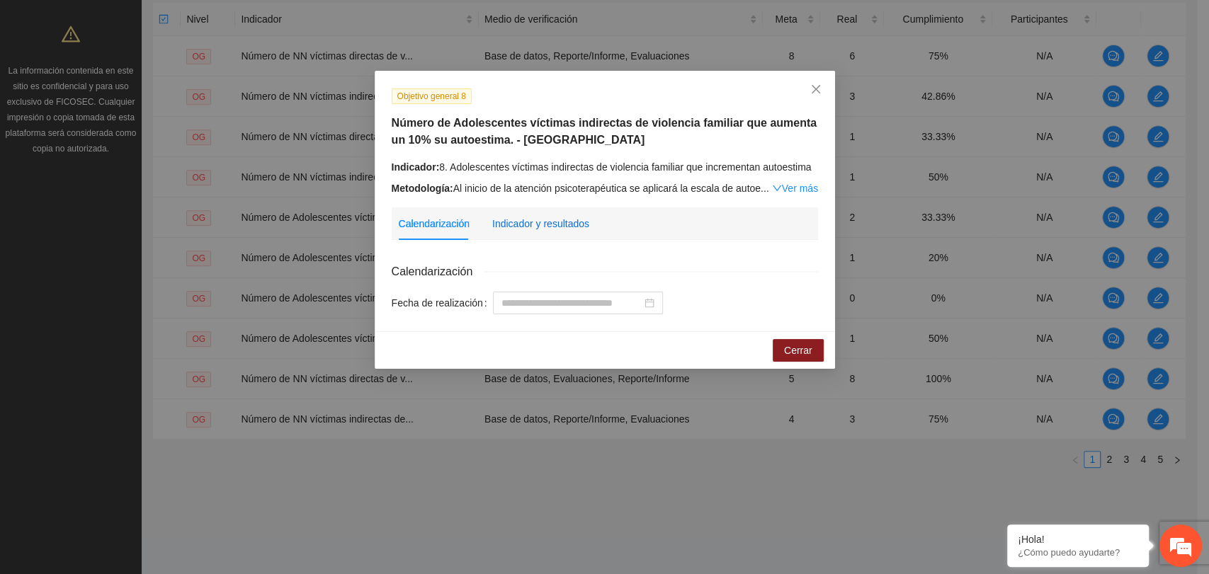
click at [567, 222] on div "Indicador y resultados" at bounding box center [540, 224] width 97 height 16
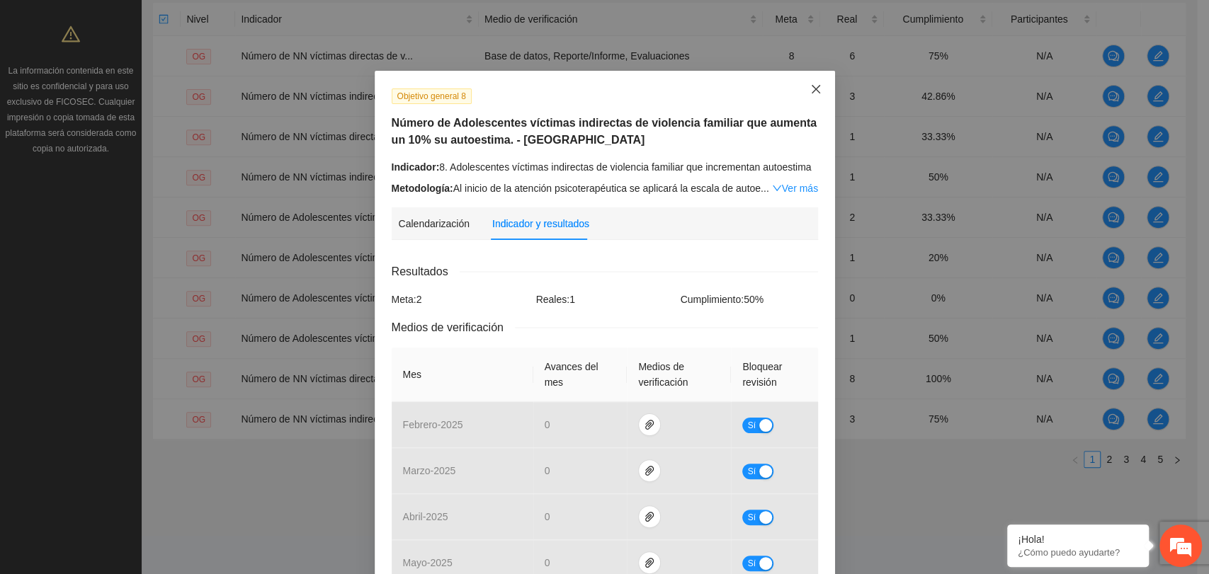
click at [810, 92] on icon "close" at bounding box center [815, 89] width 11 height 11
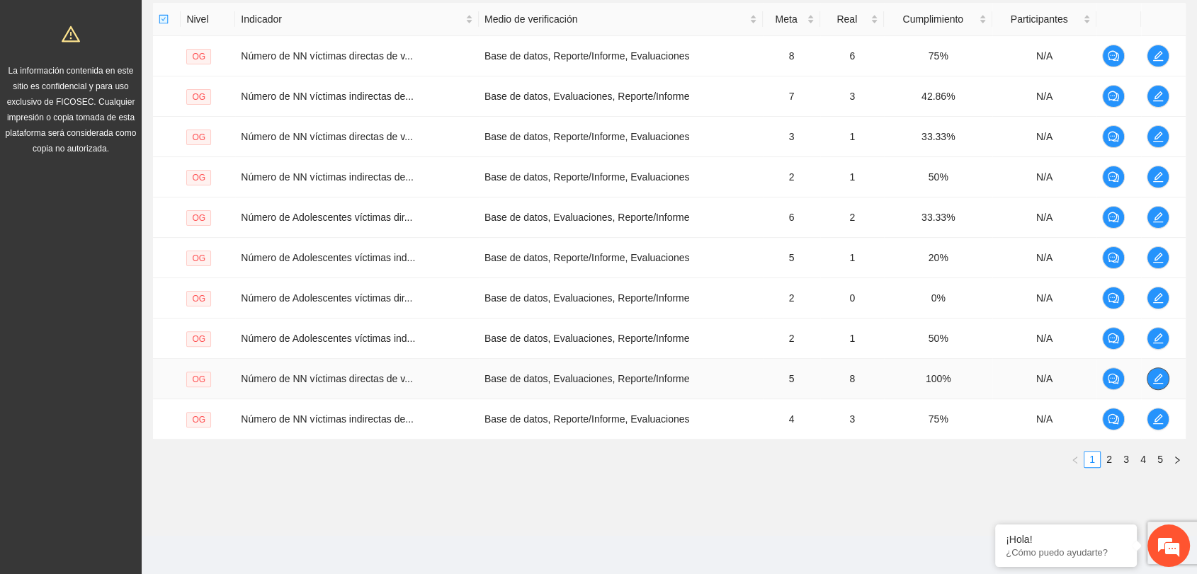
click at [1156, 374] on icon "edit" at bounding box center [1157, 378] width 11 height 11
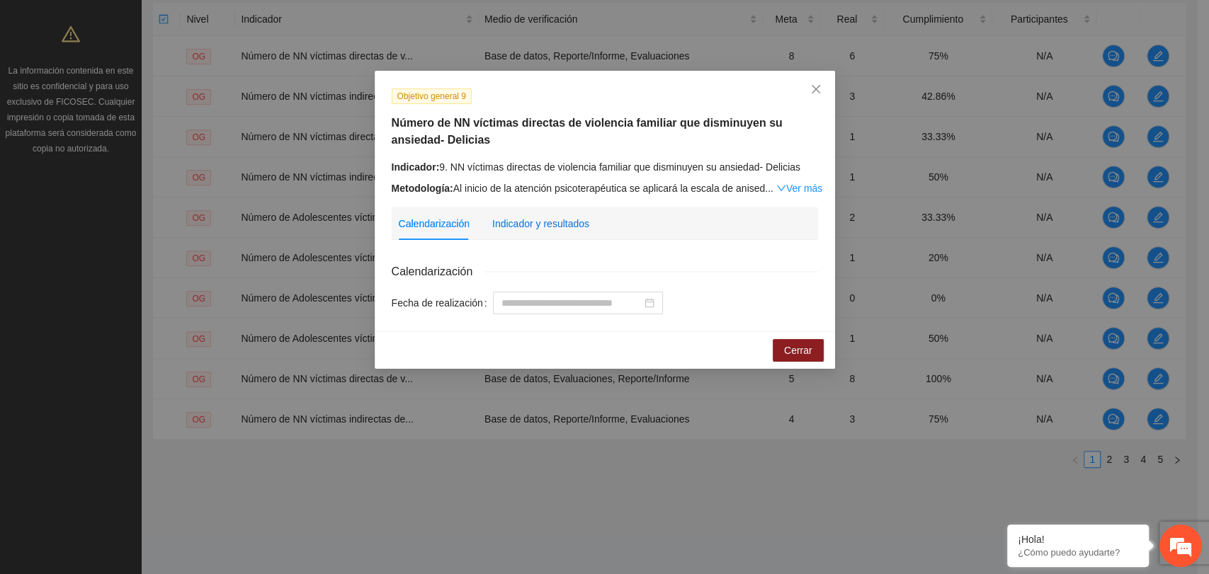
click at [534, 225] on div "Indicador y resultados" at bounding box center [540, 224] width 97 height 16
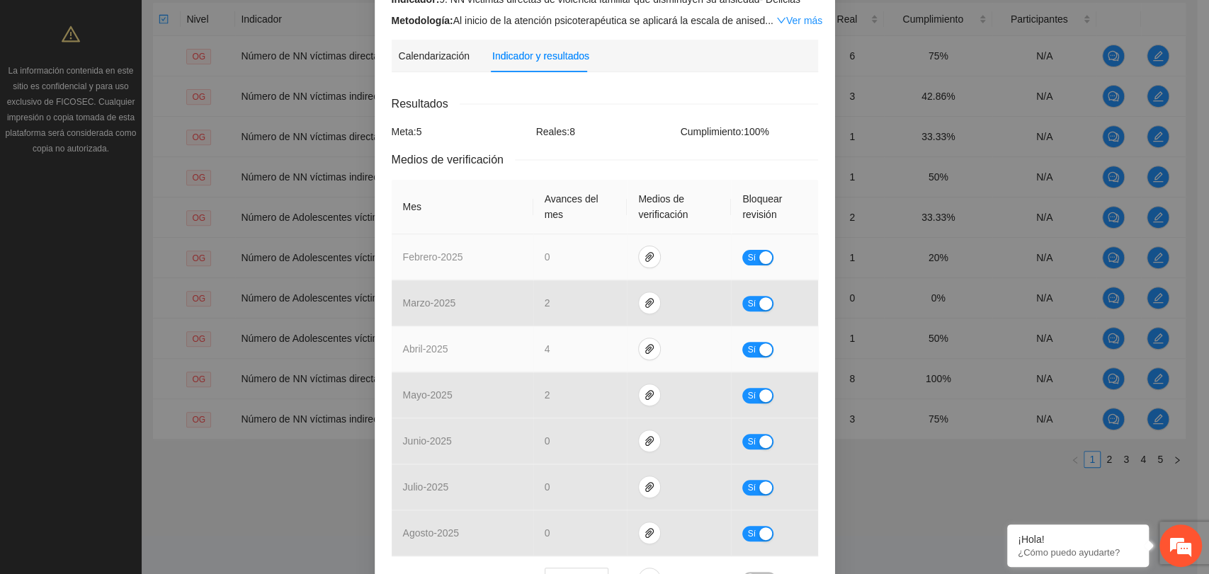
scroll to position [236, 0]
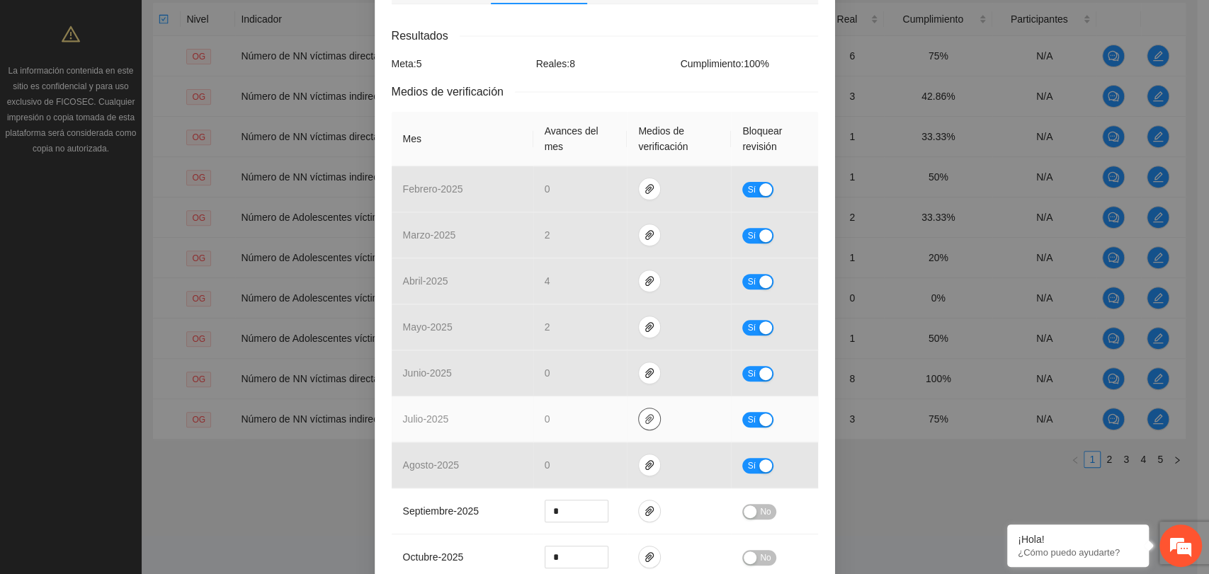
click at [647, 414] on icon "paper-clip" at bounding box center [649, 419] width 11 height 11
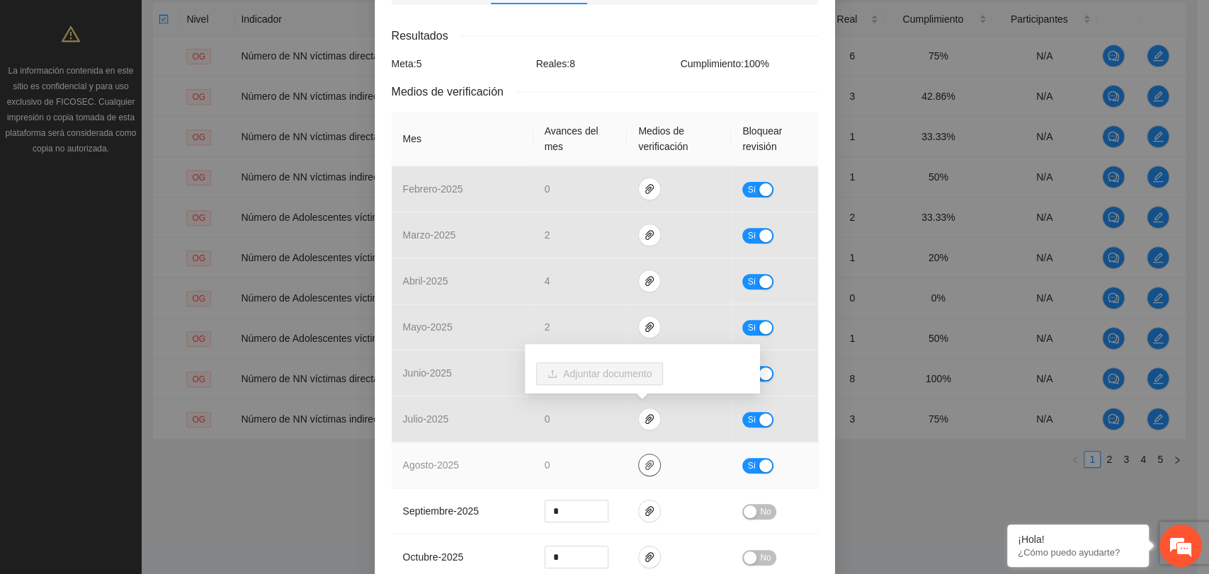
click at [638, 456] on button "button" at bounding box center [649, 465] width 23 height 23
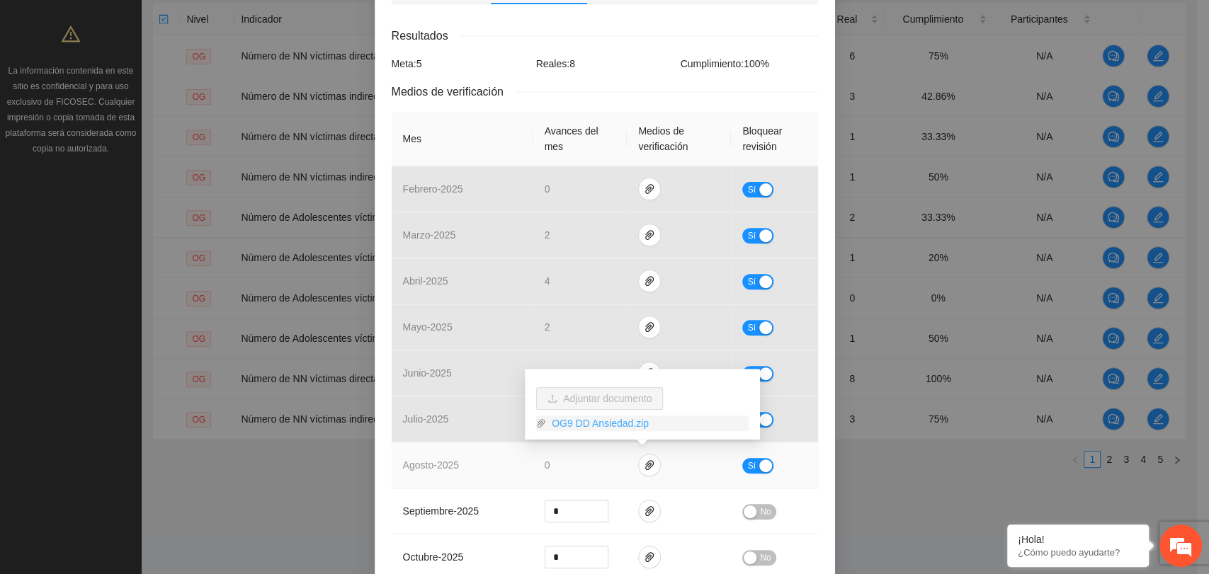
click at [586, 426] on link "OG9 DD Ansiedad.zip" at bounding box center [647, 424] width 203 height 16
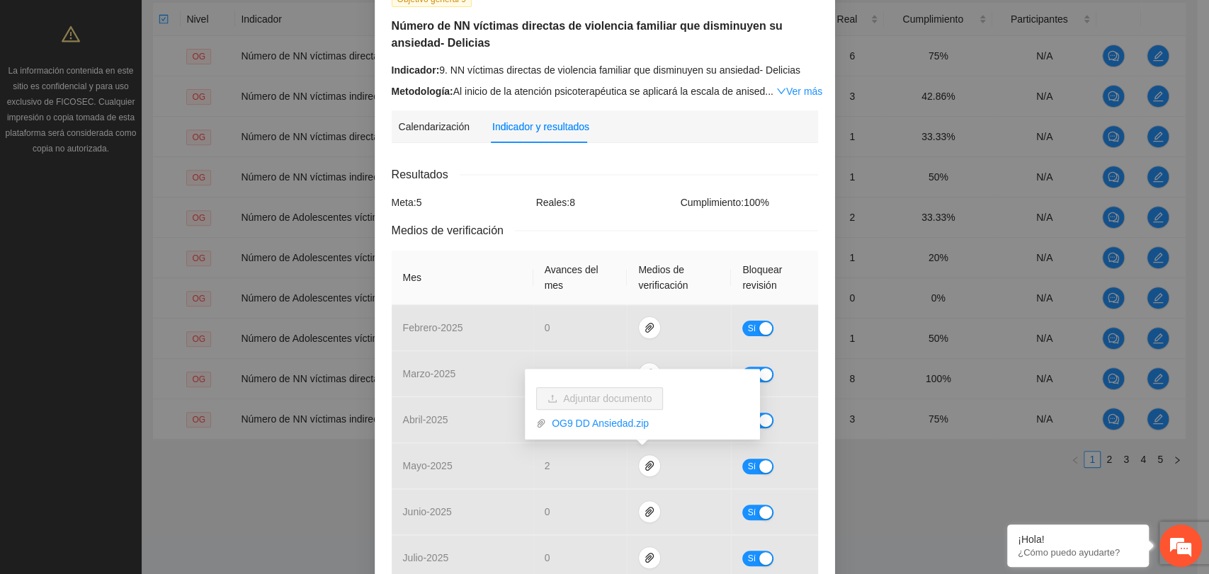
scroll to position [0, 0]
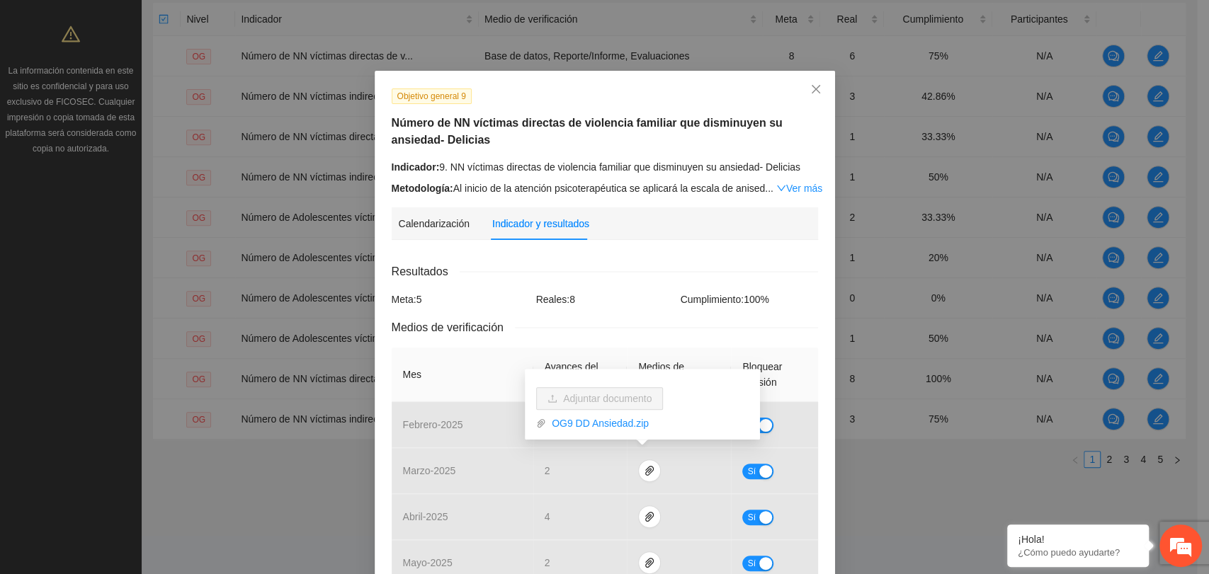
click at [780, 187] on link "Ver más" at bounding box center [799, 188] width 46 height 11
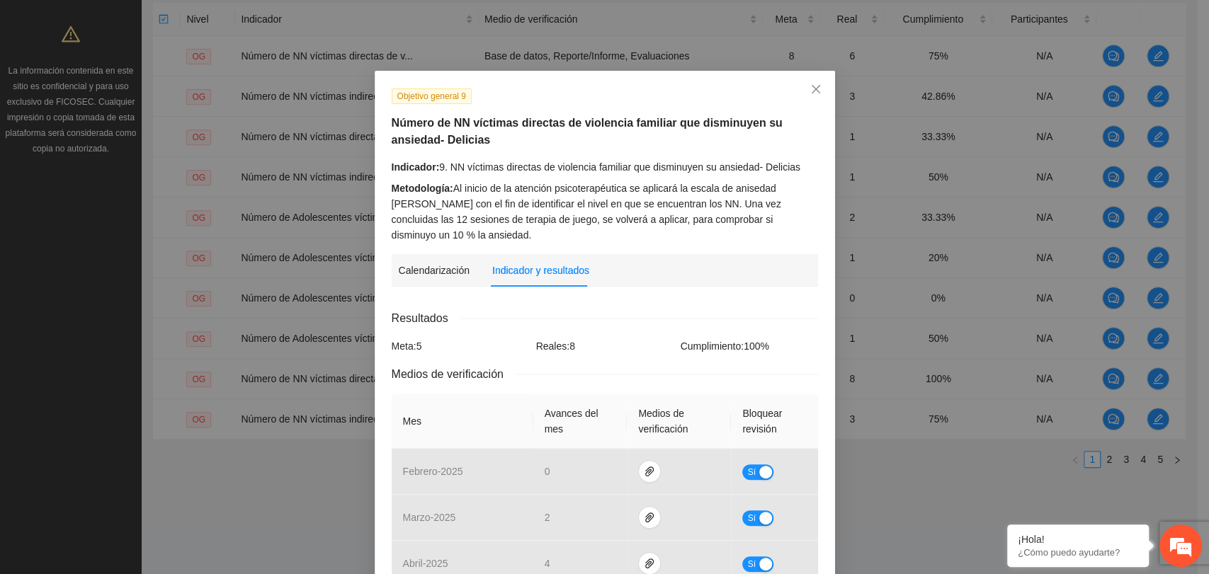
drag, startPoint x: 623, startPoint y: 296, endPoint x: 646, endPoint y: 290, distance: 23.4
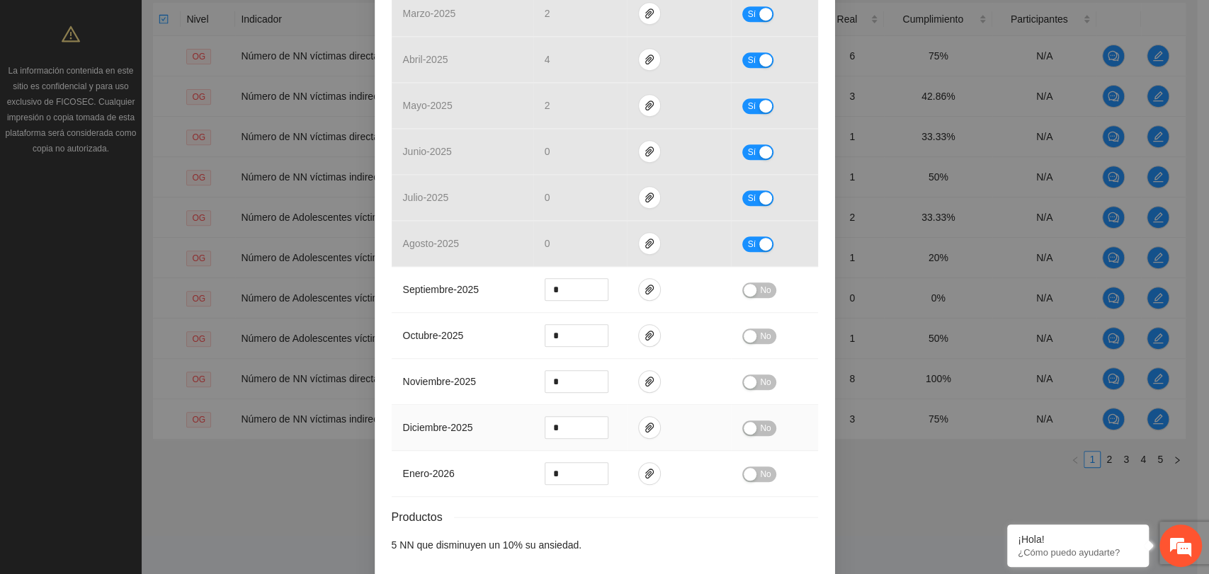
scroll to position [563, 0]
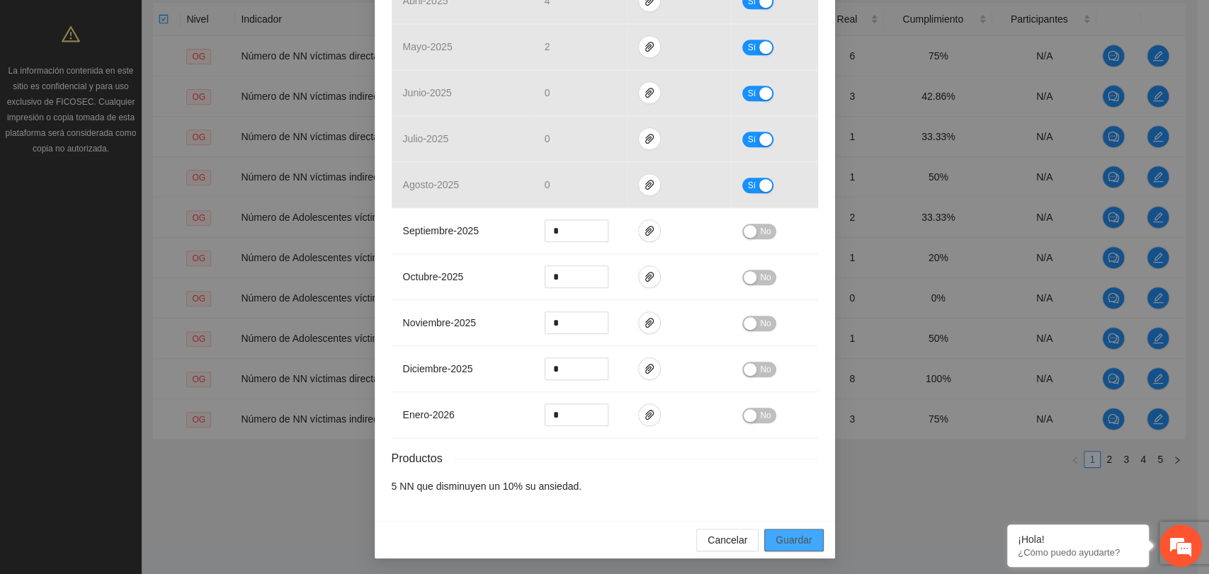
drag, startPoint x: 793, startPoint y: 528, endPoint x: 785, endPoint y: 550, distance: 23.5
click at [792, 529] on button "Guardar" at bounding box center [793, 540] width 59 height 23
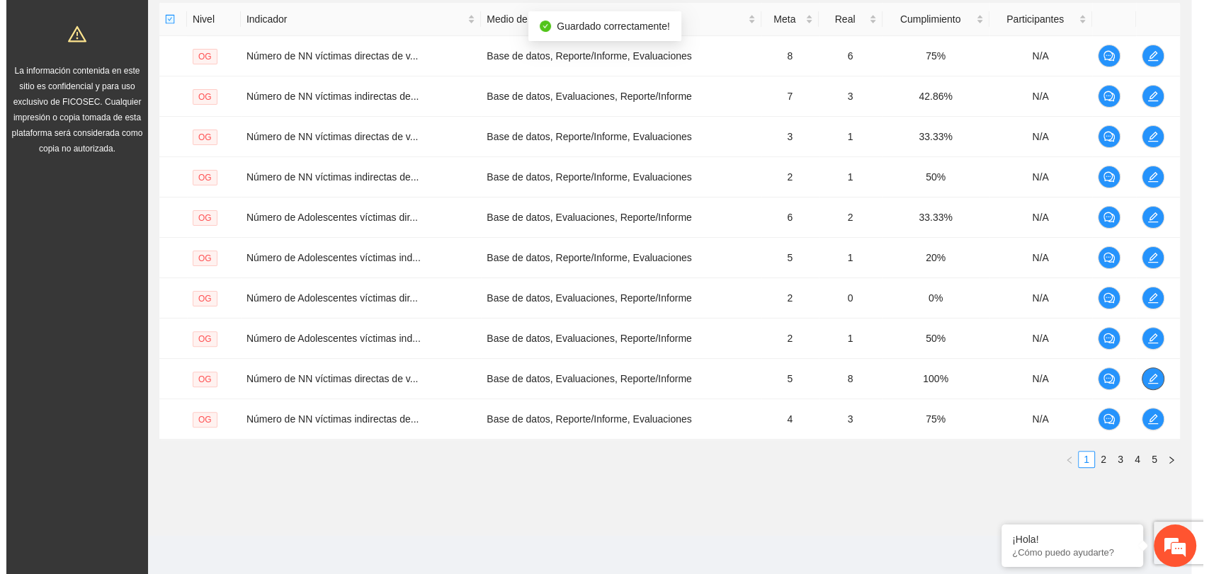
scroll to position [0, 0]
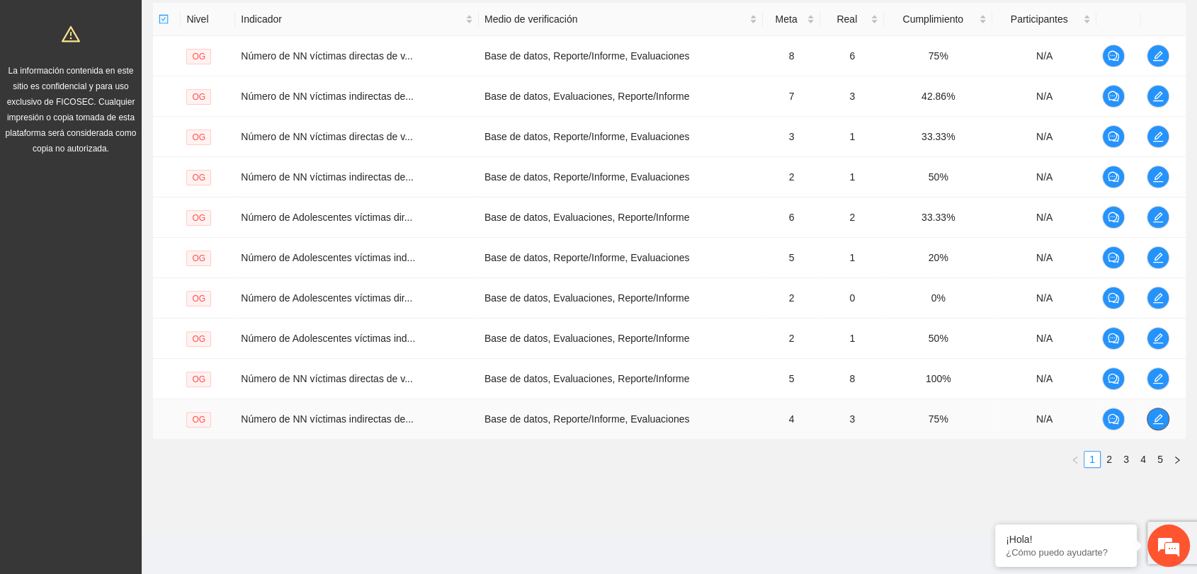
click at [1162, 421] on icon "edit" at bounding box center [1157, 419] width 11 height 11
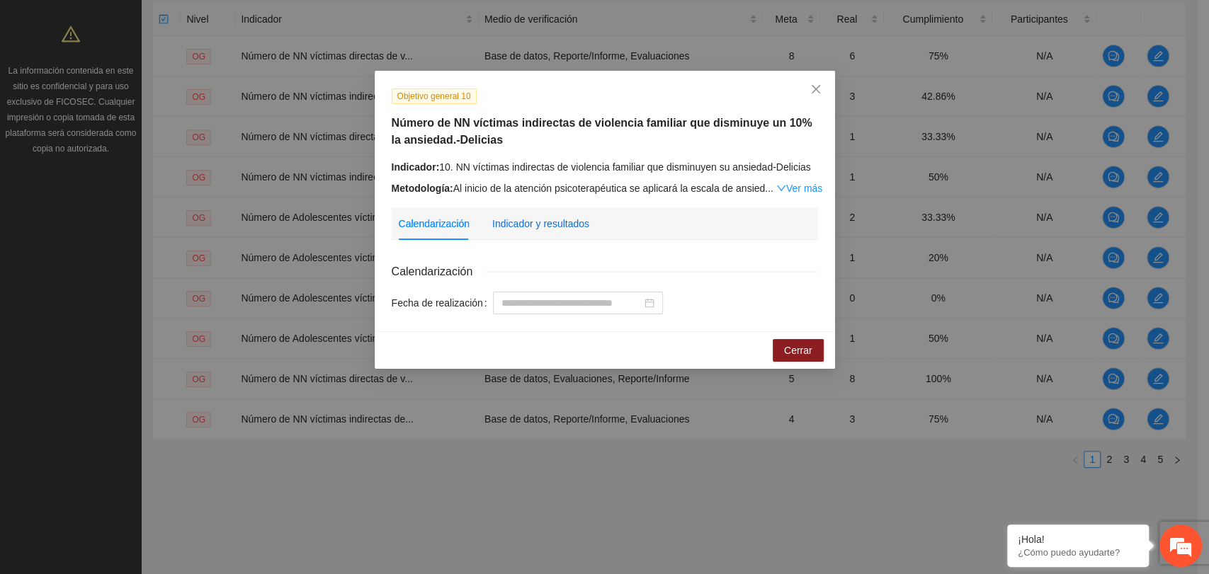
click at [550, 230] on div "Indicador y resultados" at bounding box center [540, 224] width 97 height 16
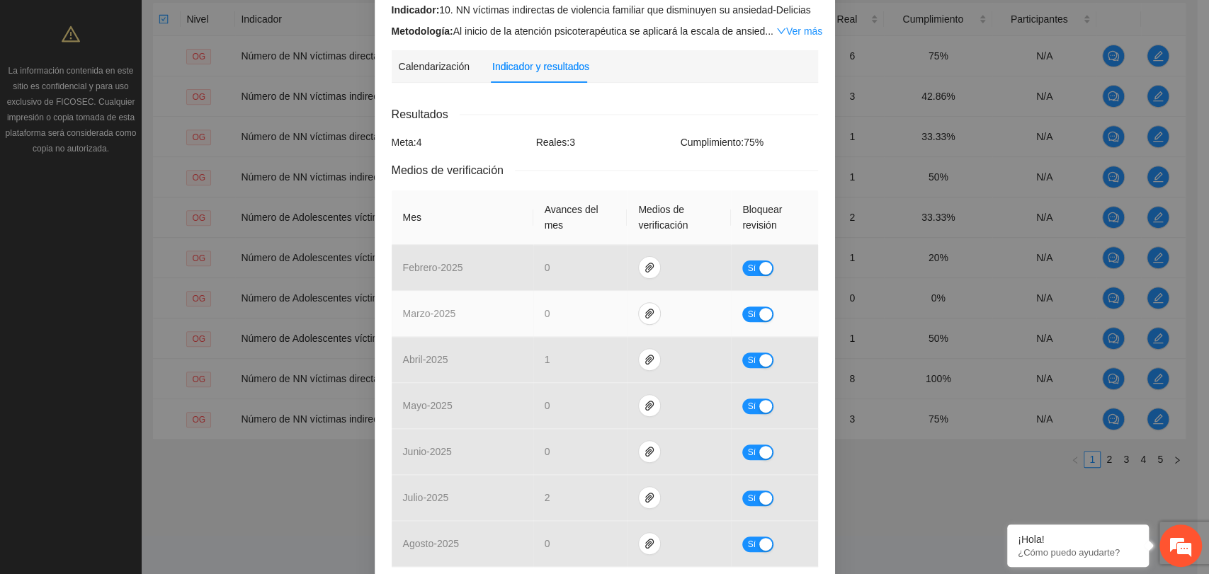
scroll to position [314, 0]
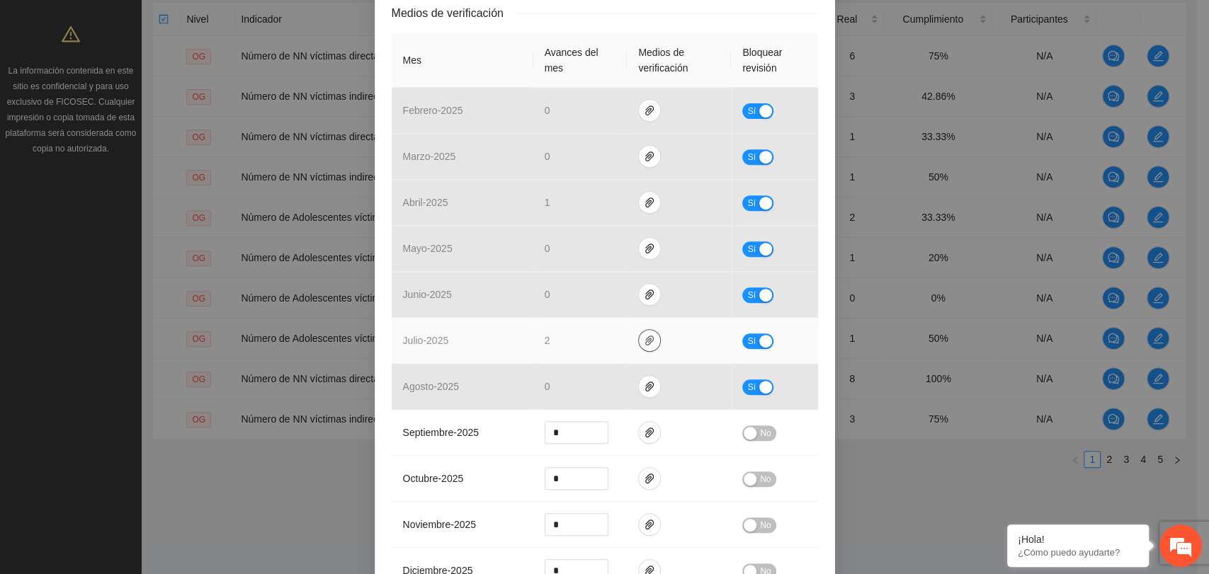
click at [640, 331] on button "button" at bounding box center [649, 340] width 23 height 23
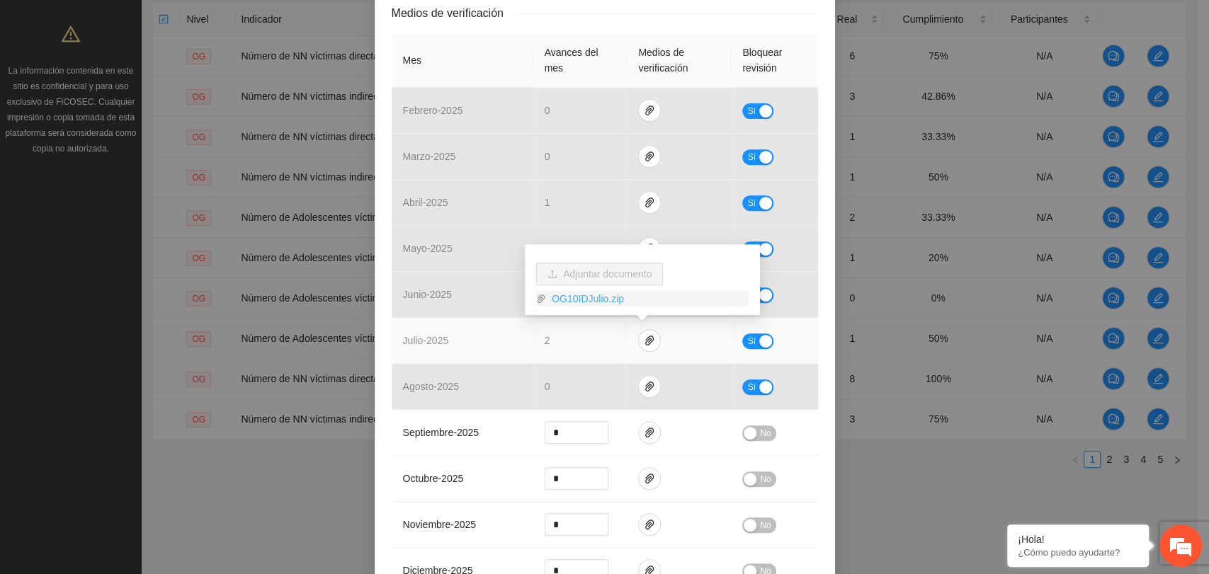
click at [588, 297] on link "OG10IDJulio.zip" at bounding box center [647, 299] width 203 height 16
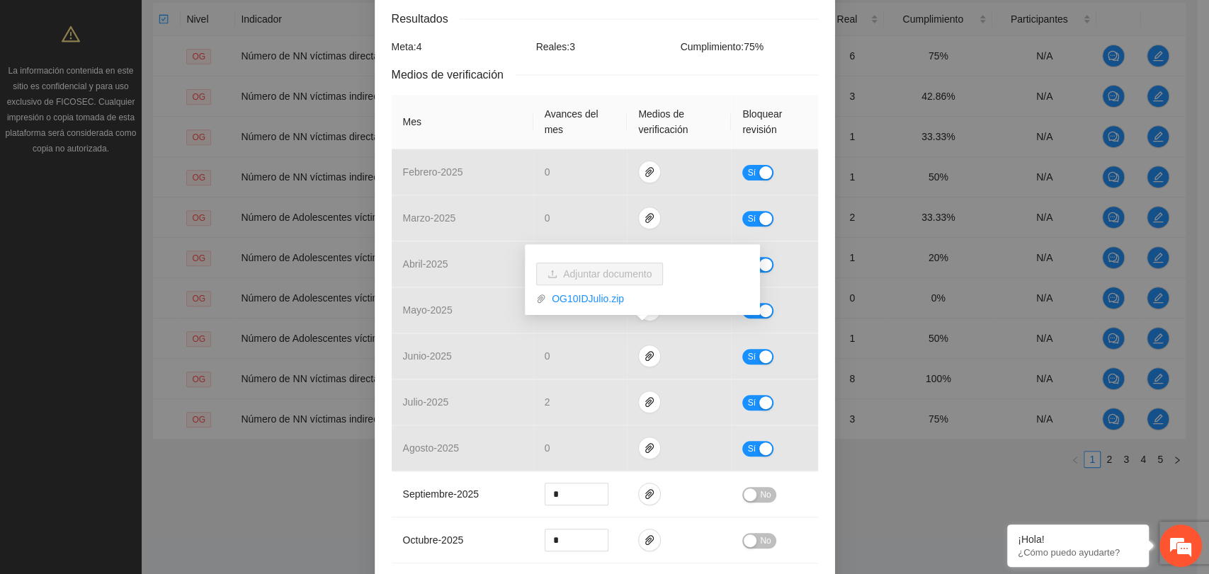
scroll to position [236, 0]
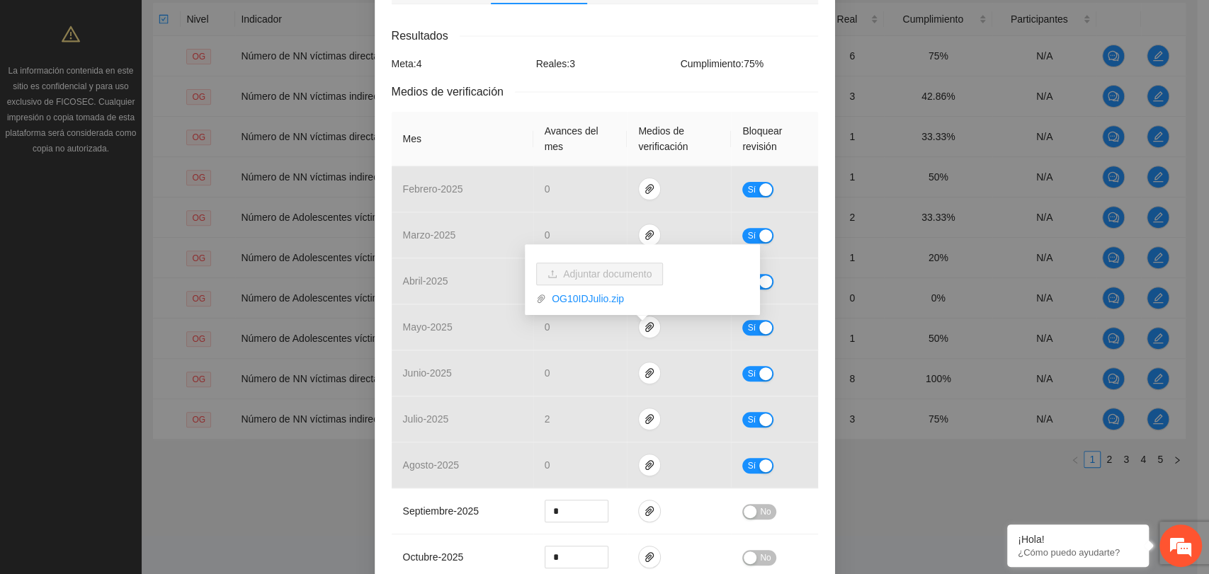
click at [629, 45] on div "Resultados Meta: 4 Reales: 3 Cumplimiento: 75 % Medios de verificación Mes Avan…" at bounding box center [605, 401] width 426 height 748
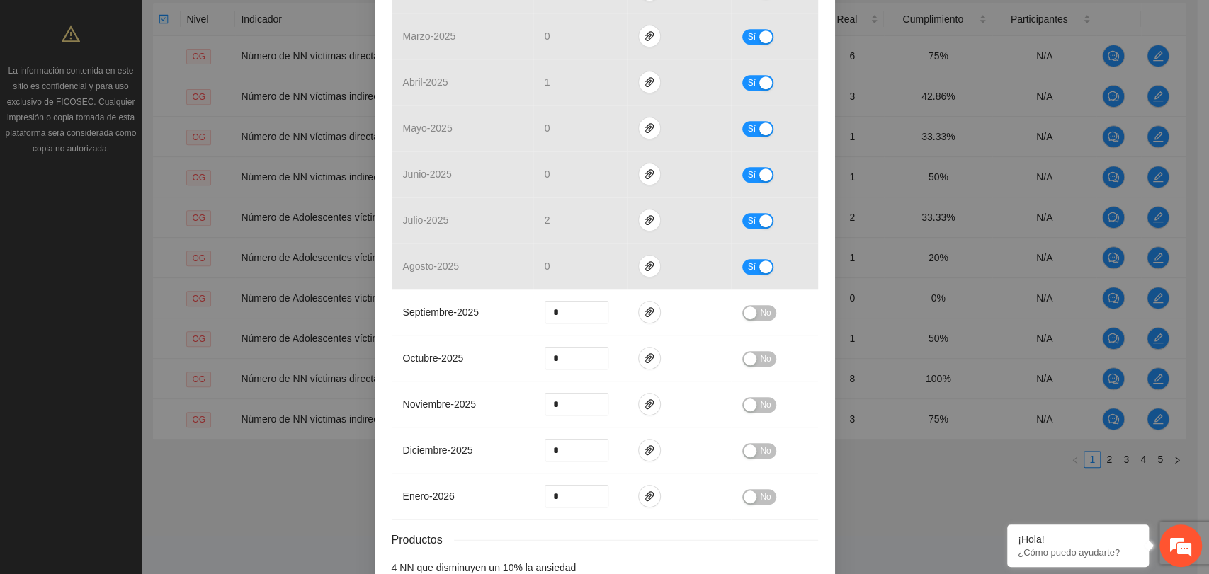
scroll to position [516, 0]
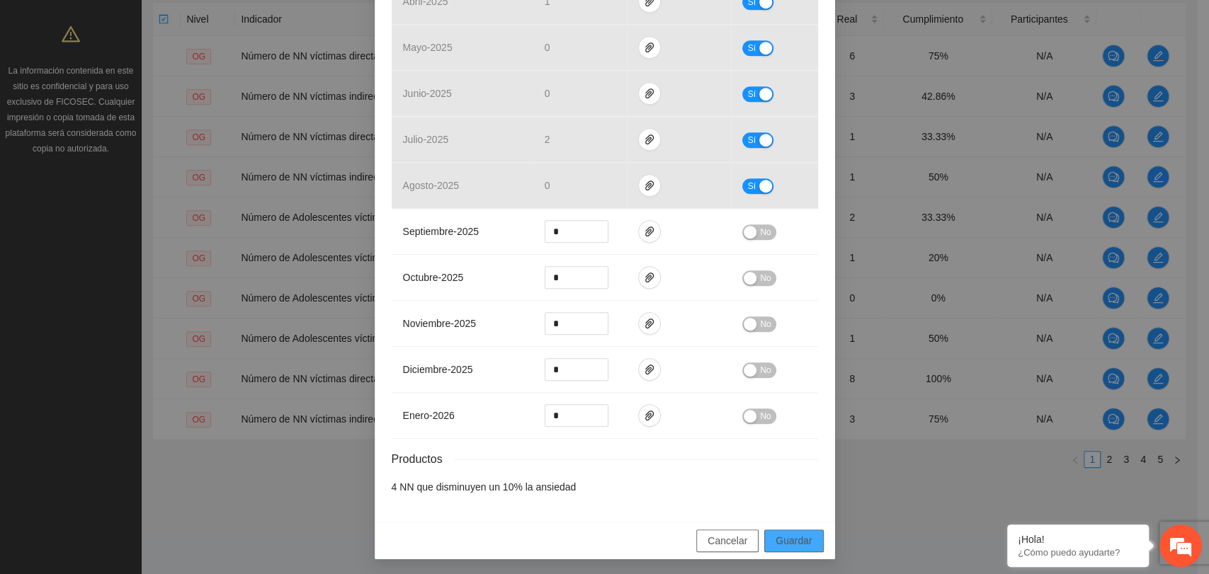
drag, startPoint x: 783, startPoint y: 543, endPoint x: 743, endPoint y: 528, distance: 43.3
click at [783, 543] on span "Guardar" at bounding box center [794, 541] width 36 height 16
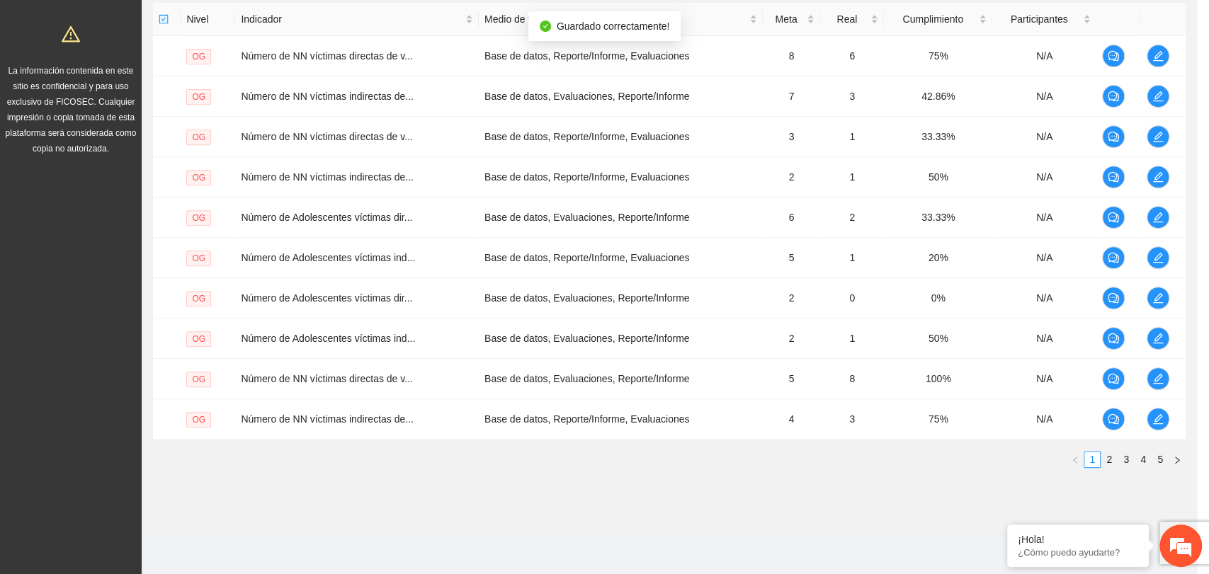
scroll to position [446, 0]
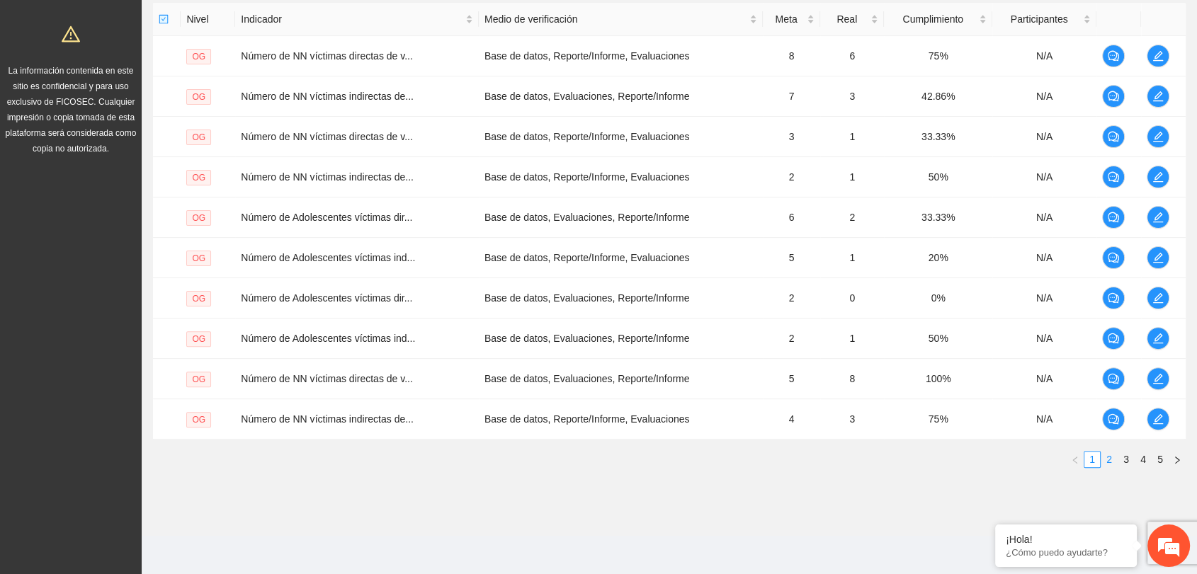
click at [1109, 458] on link "2" at bounding box center [1109, 460] width 16 height 16
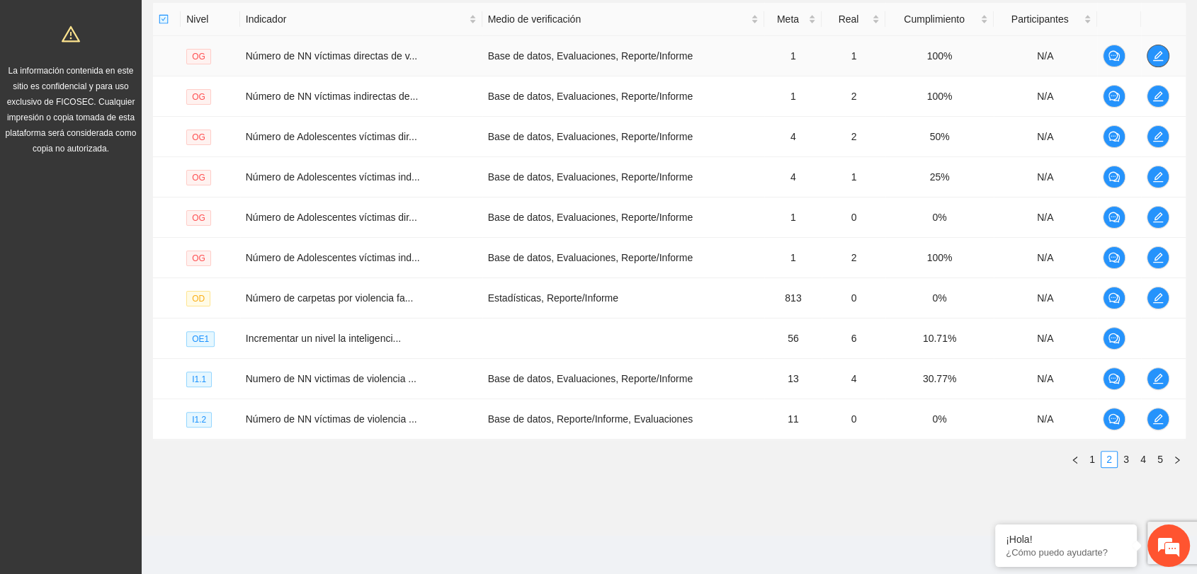
click at [1160, 55] on icon "edit" at bounding box center [1157, 55] width 11 height 11
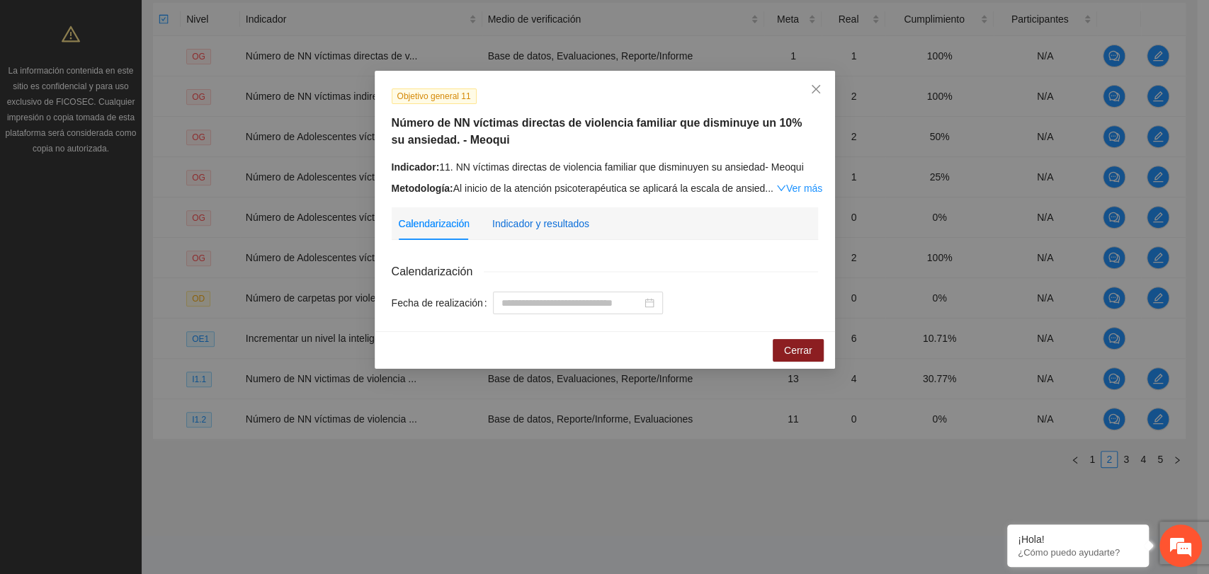
click at [531, 222] on div "Indicador y resultados" at bounding box center [540, 224] width 97 height 16
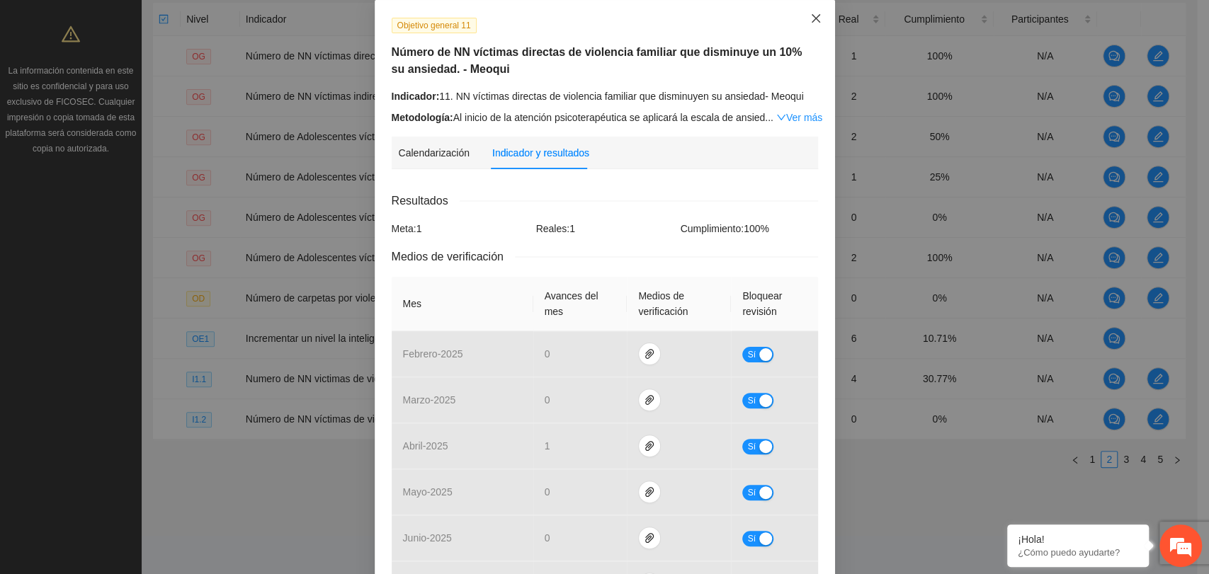
scroll to position [0, 0]
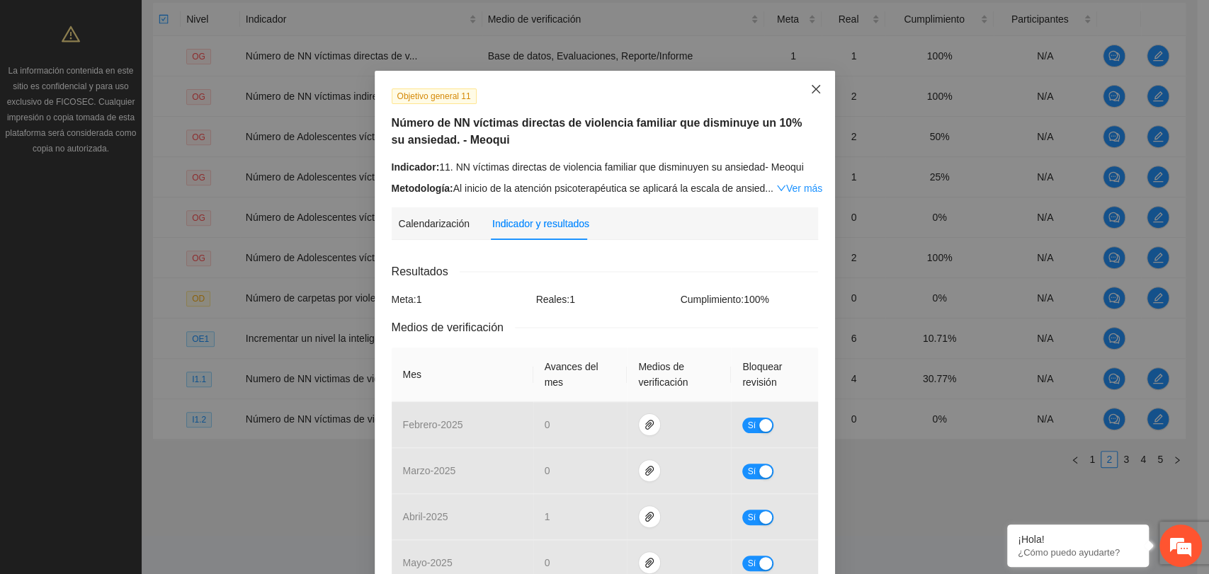
drag, startPoint x: 806, startPoint y: 93, endPoint x: 866, endPoint y: 89, distance: 59.6
click at [810, 93] on icon "close" at bounding box center [815, 89] width 11 height 11
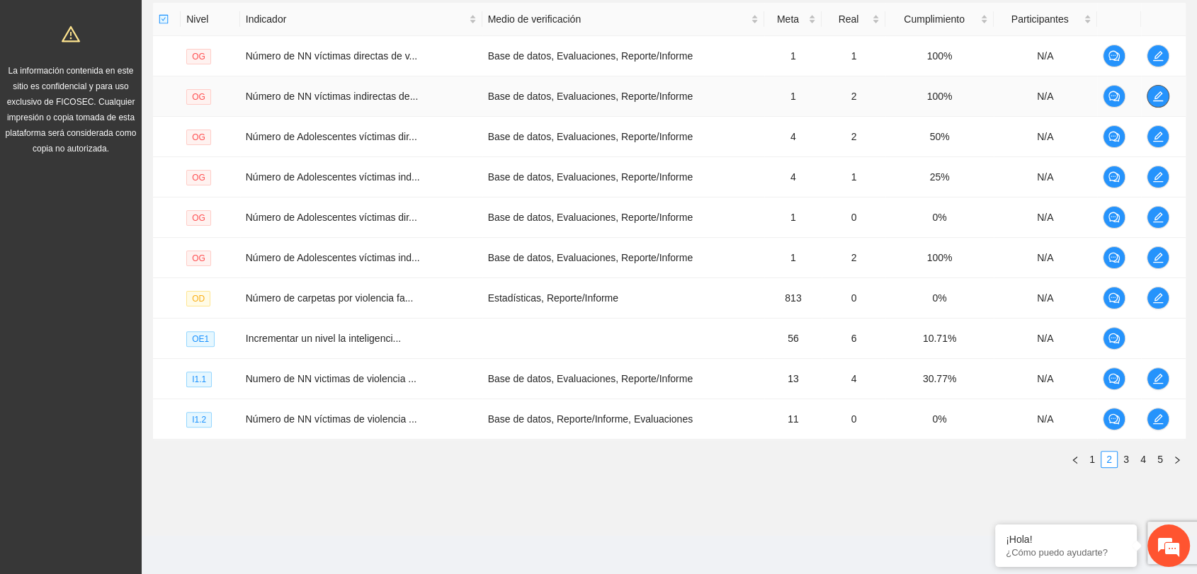
click at [1160, 87] on button "button" at bounding box center [1158, 96] width 23 height 23
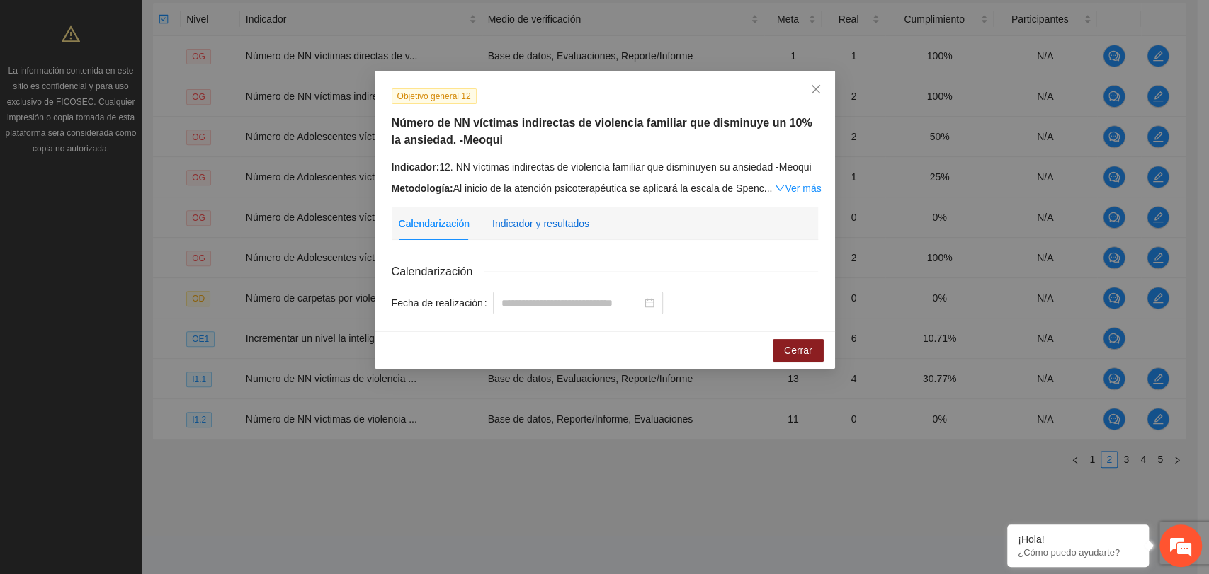
click at [566, 220] on div "Indicador y resultados" at bounding box center [540, 224] width 97 height 16
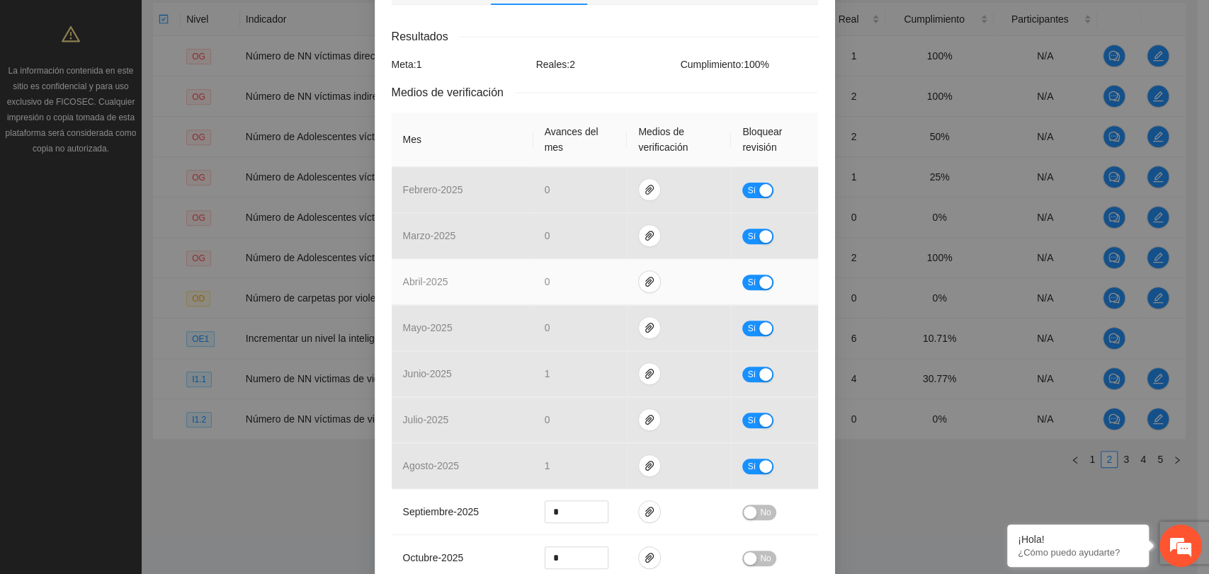
scroll to position [236, 0]
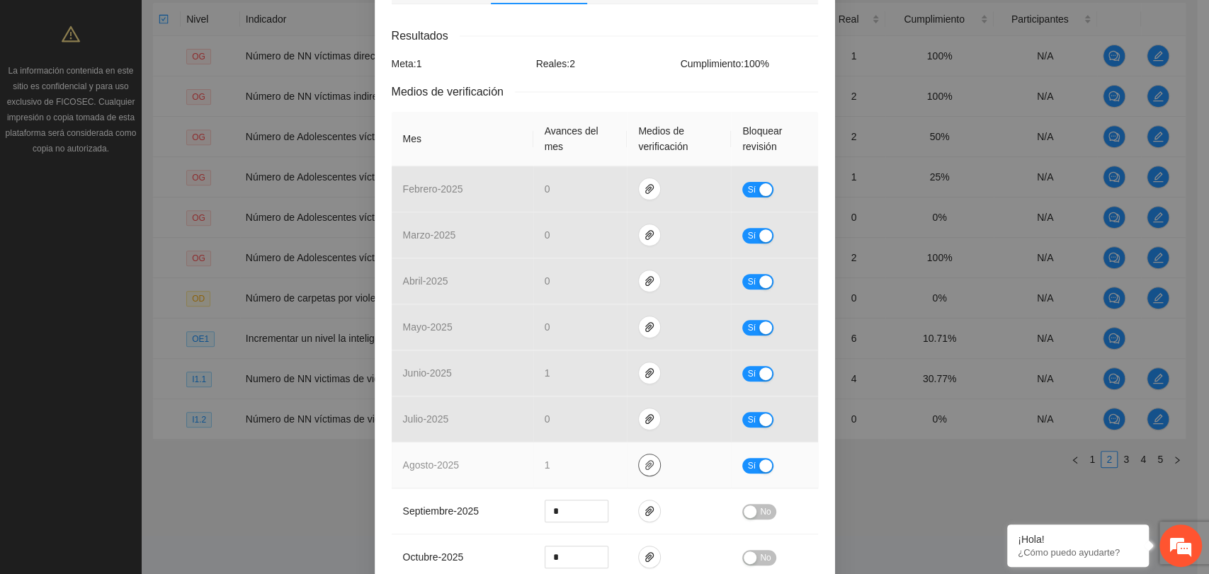
click at [645, 455] on button "button" at bounding box center [649, 465] width 23 height 23
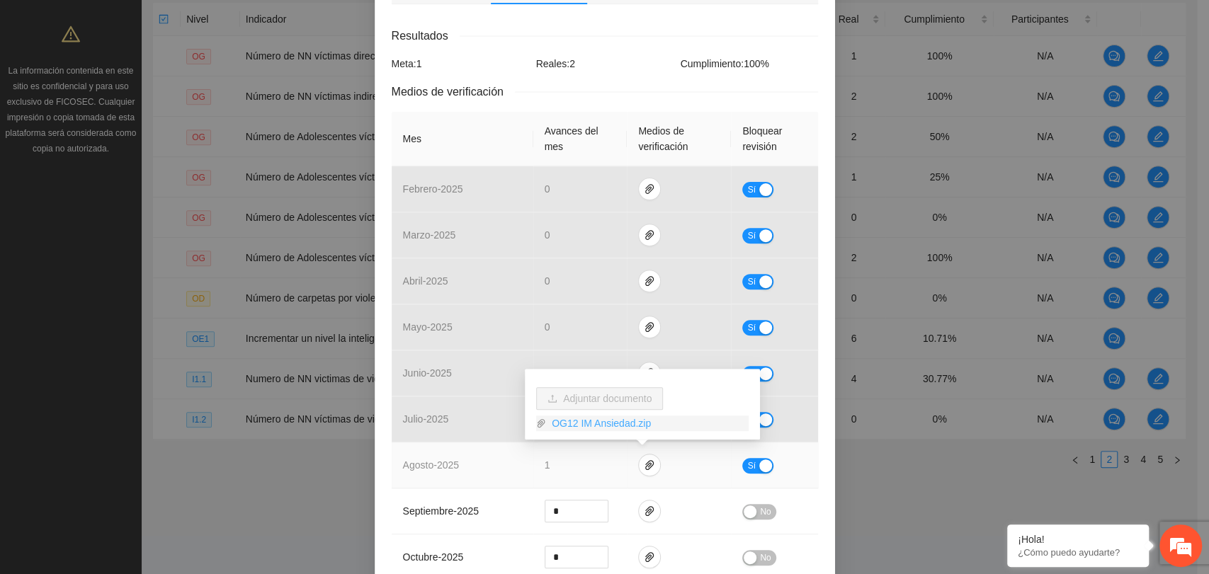
click at [599, 430] on link "OG12 IM Ansiedad.zip" at bounding box center [647, 424] width 203 height 16
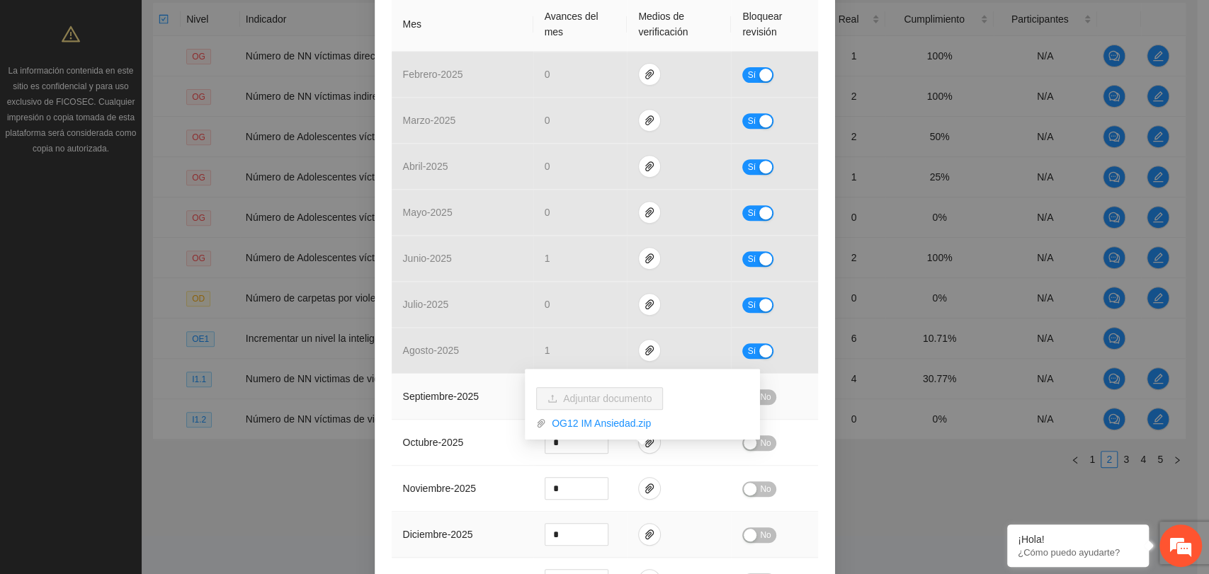
scroll to position [516, 0]
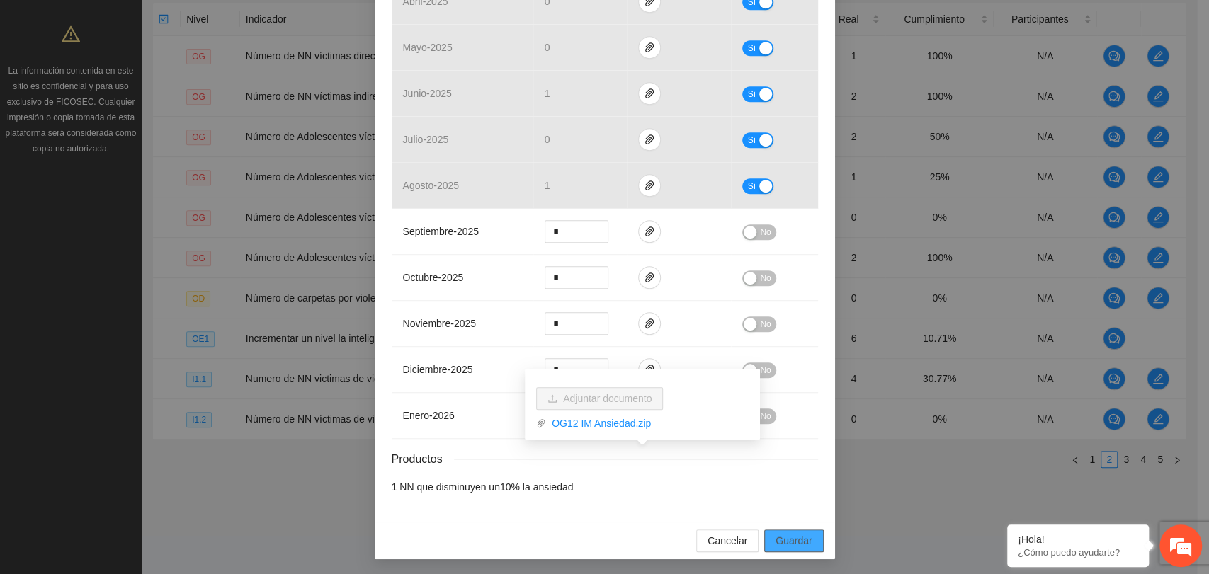
click at [794, 533] on span "Guardar" at bounding box center [794, 541] width 36 height 16
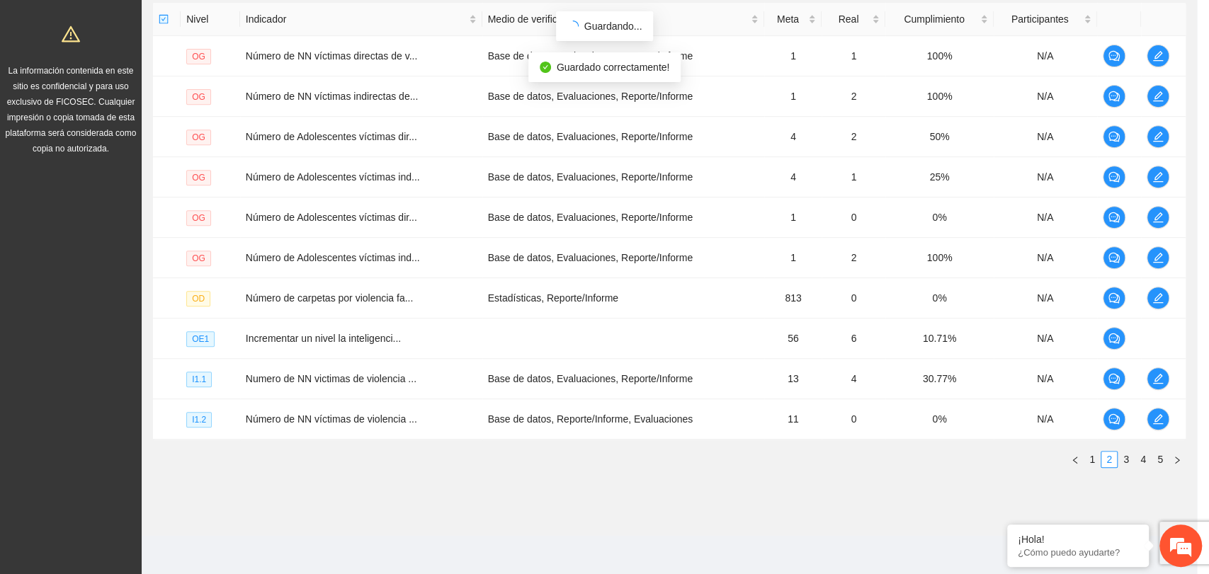
scroll to position [446, 0]
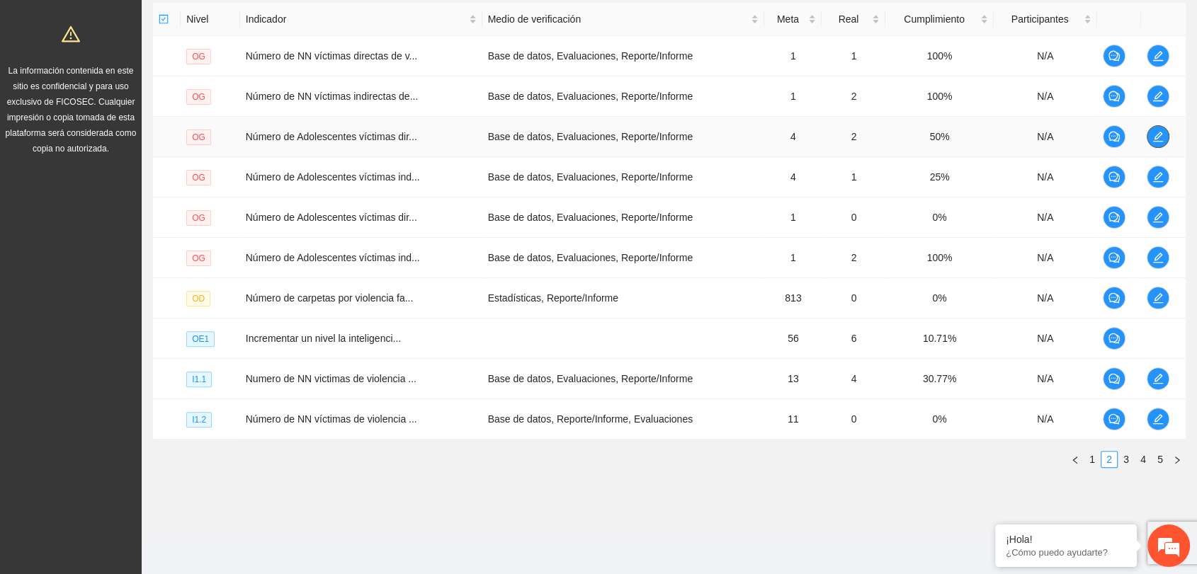
click at [1156, 139] on icon "edit" at bounding box center [1157, 136] width 11 height 11
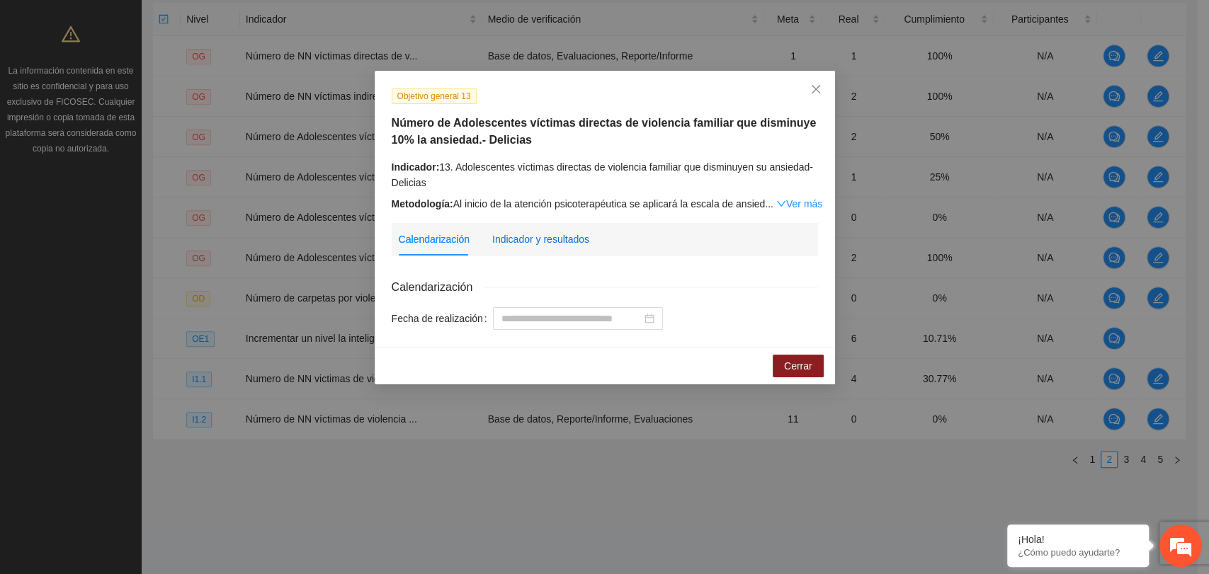
click at [548, 234] on div "Indicador y resultados" at bounding box center [540, 240] width 97 height 16
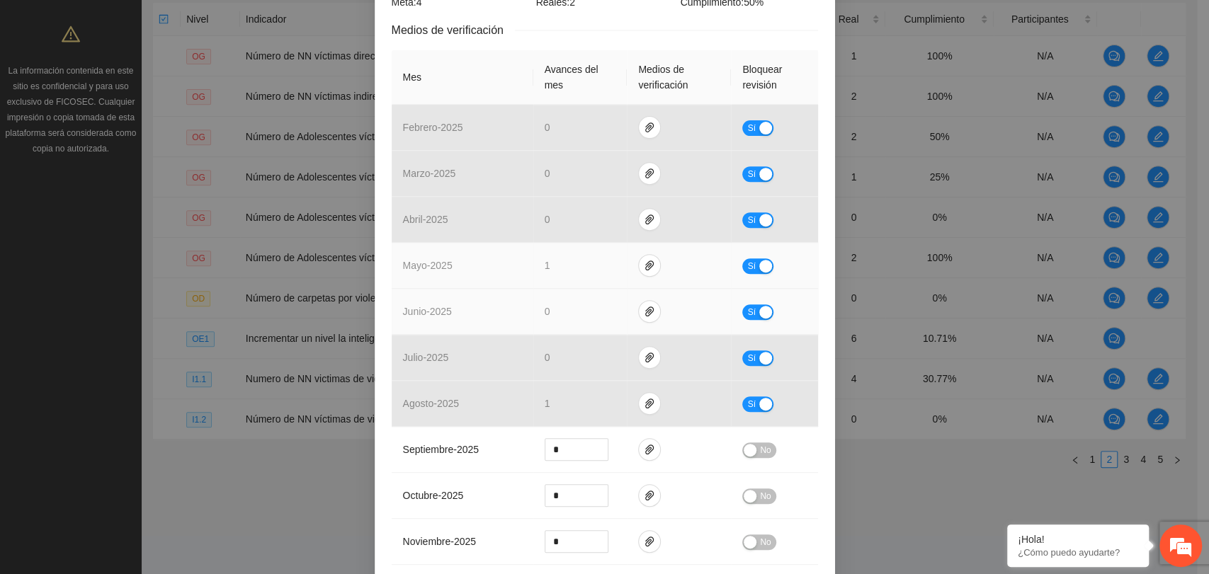
scroll to position [314, 0]
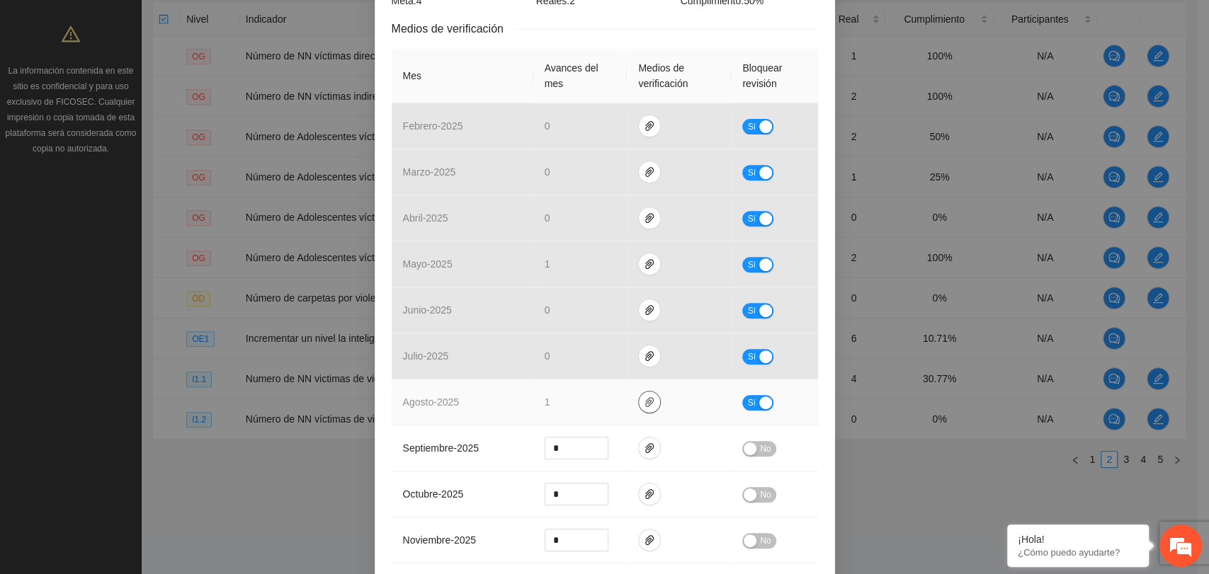
click at [650, 399] on span "paper-clip" at bounding box center [649, 402] width 21 height 11
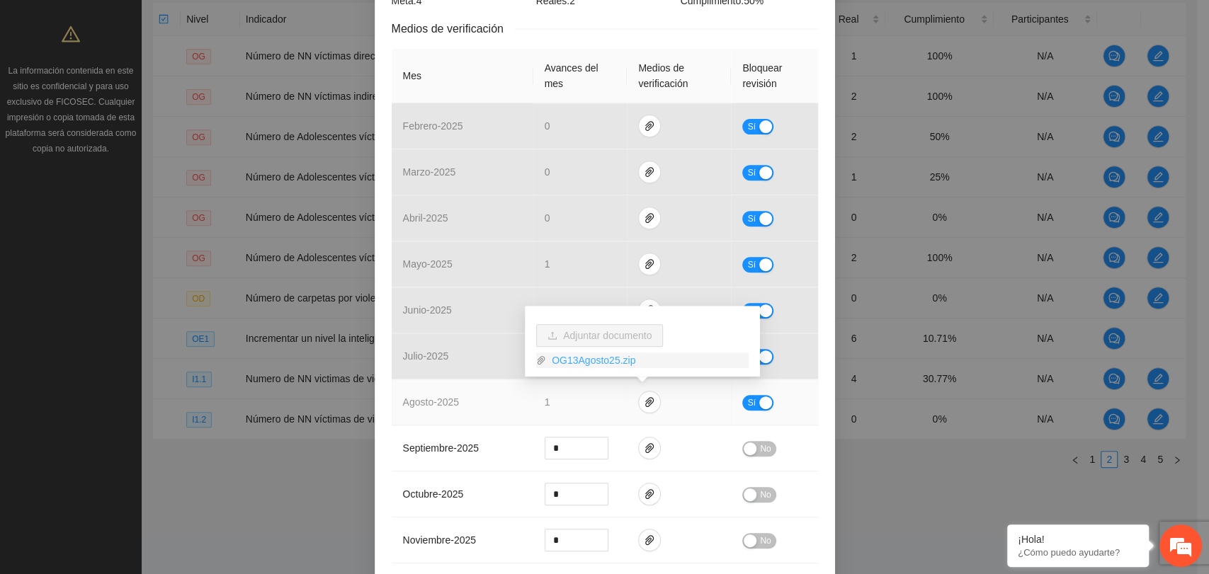
click at [601, 366] on link "OG13Agosto25.zip" at bounding box center [647, 361] width 203 height 16
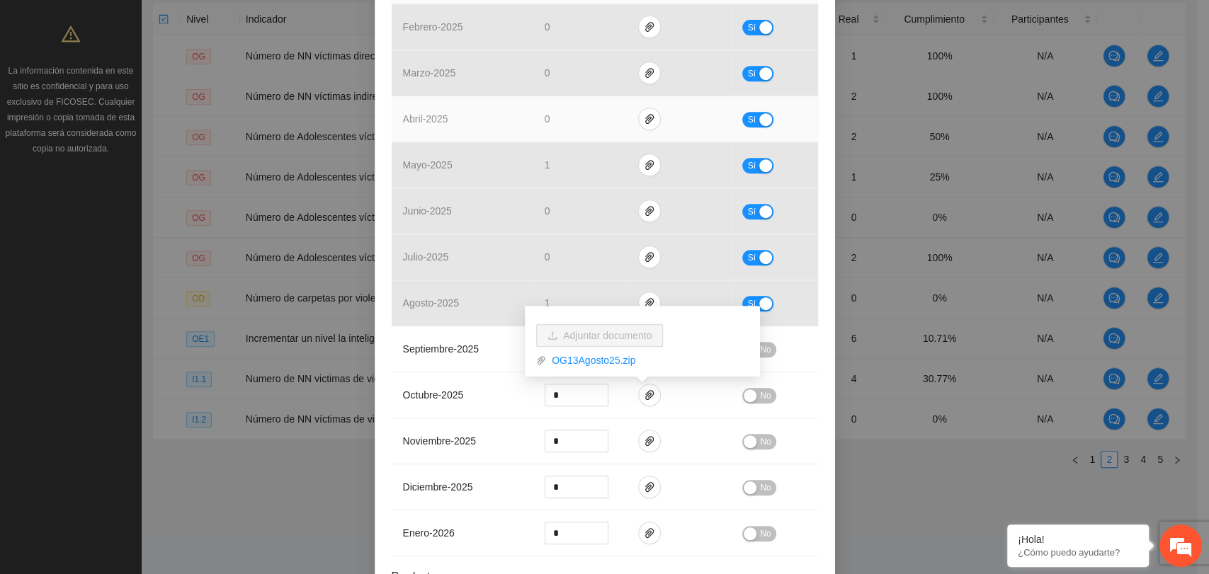
scroll to position [532, 0]
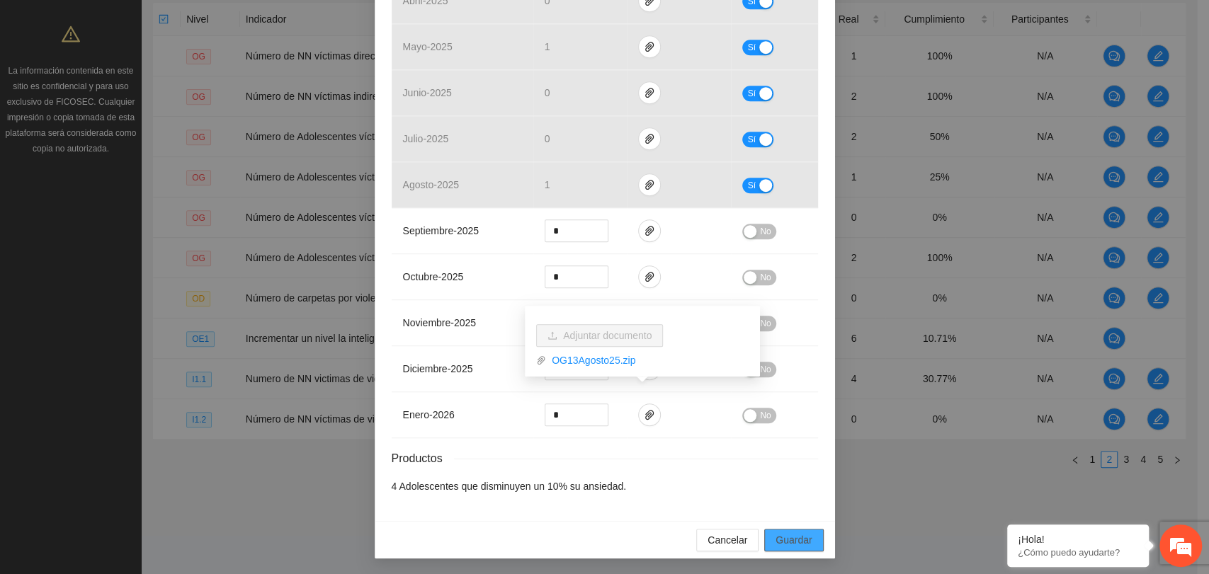
click at [793, 536] on span "Guardar" at bounding box center [794, 541] width 36 height 16
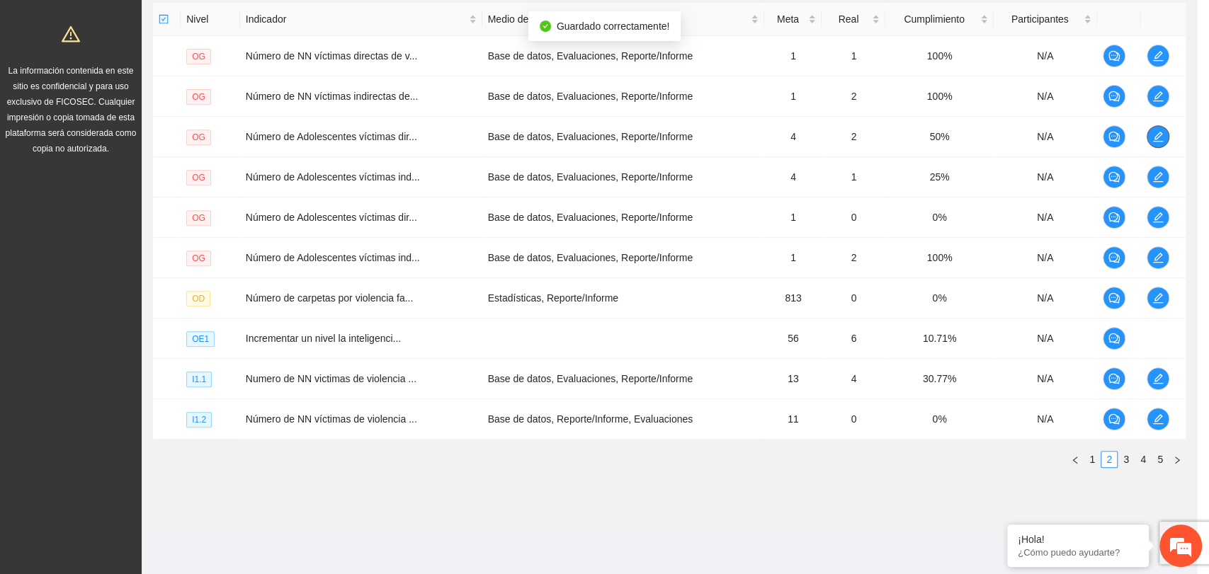
scroll to position [0, 0]
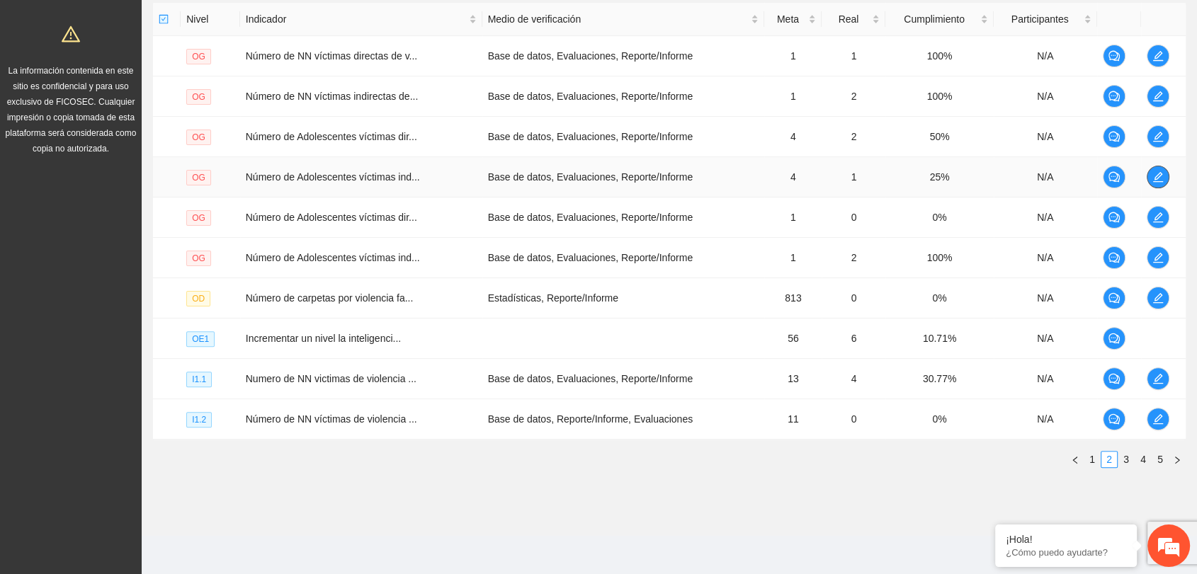
click at [1152, 176] on icon "edit" at bounding box center [1157, 176] width 11 height 11
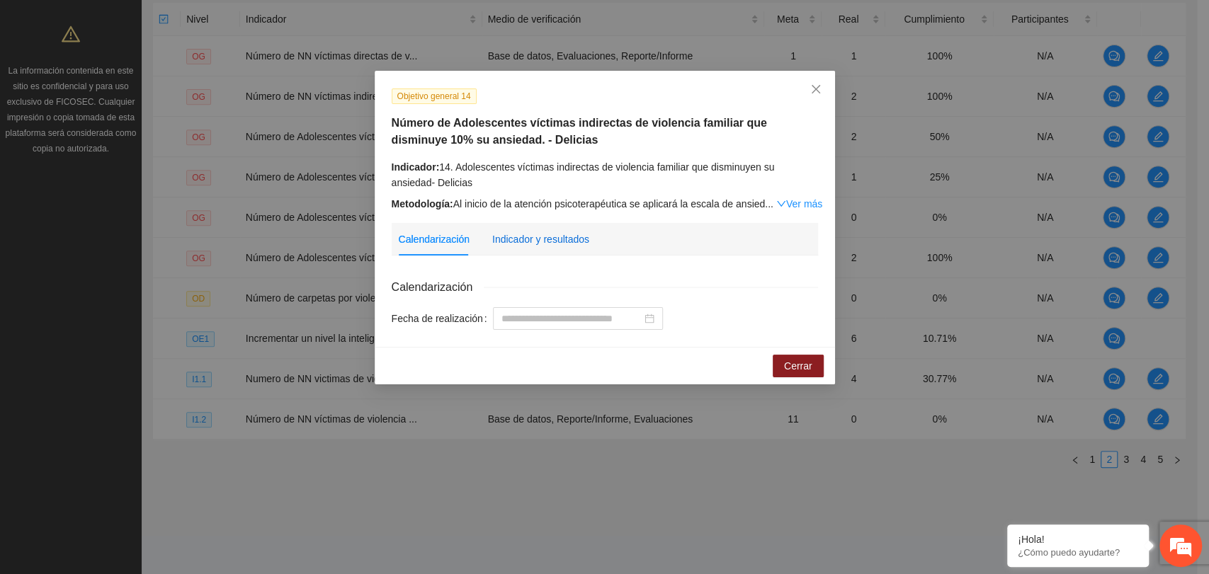
click at [549, 233] on div "Indicador y resultados" at bounding box center [540, 240] width 97 height 16
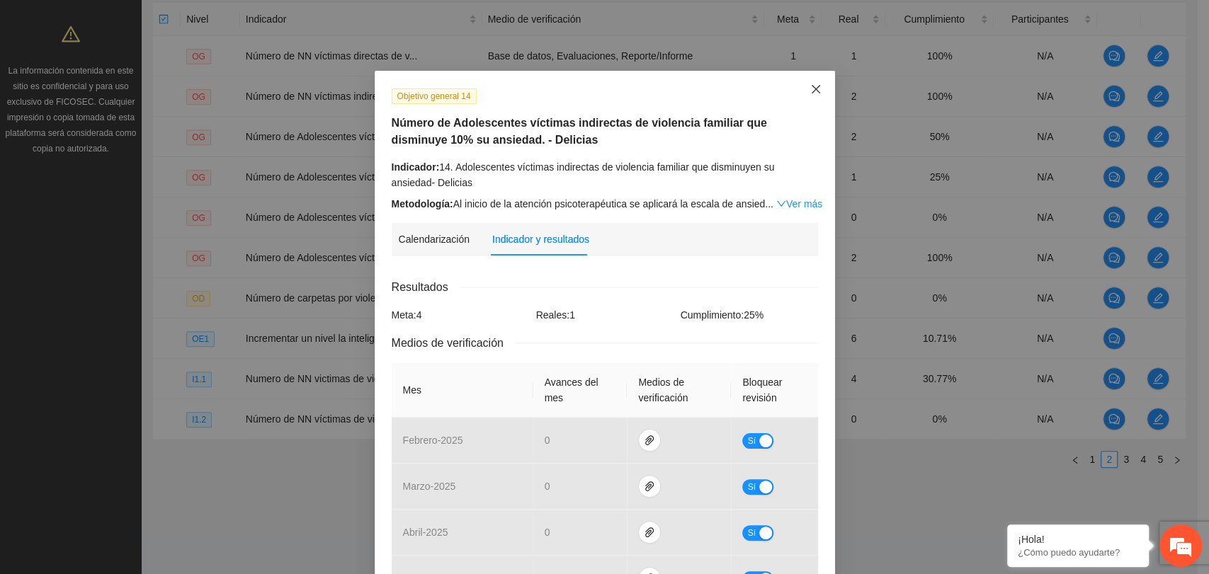
click at [810, 90] on icon "close" at bounding box center [815, 89] width 11 height 11
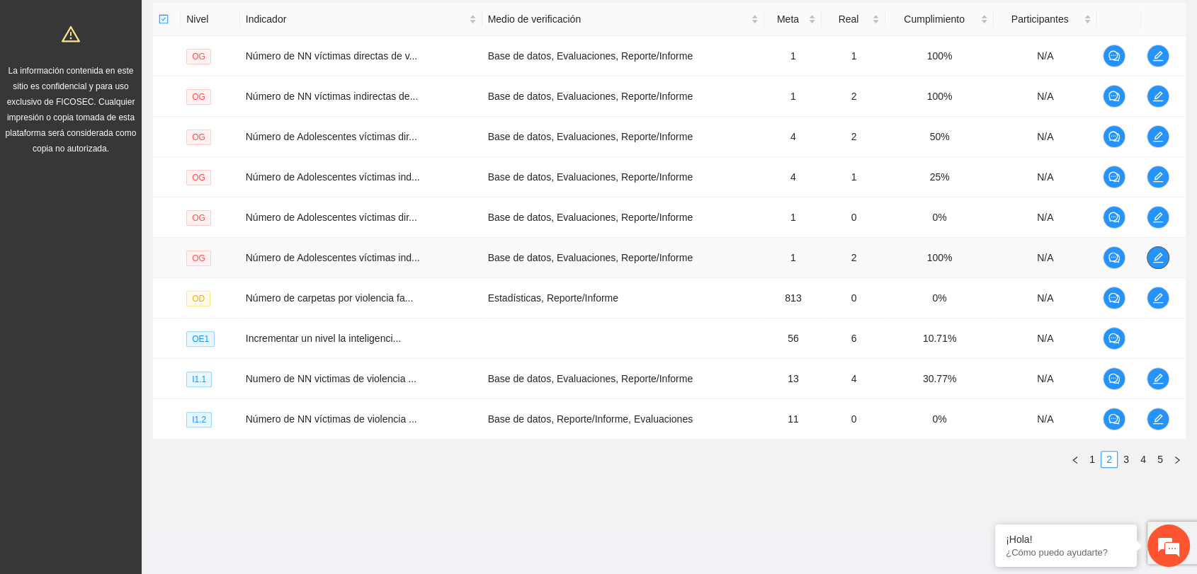
click at [1157, 255] on icon "edit" at bounding box center [1158, 258] width 10 height 10
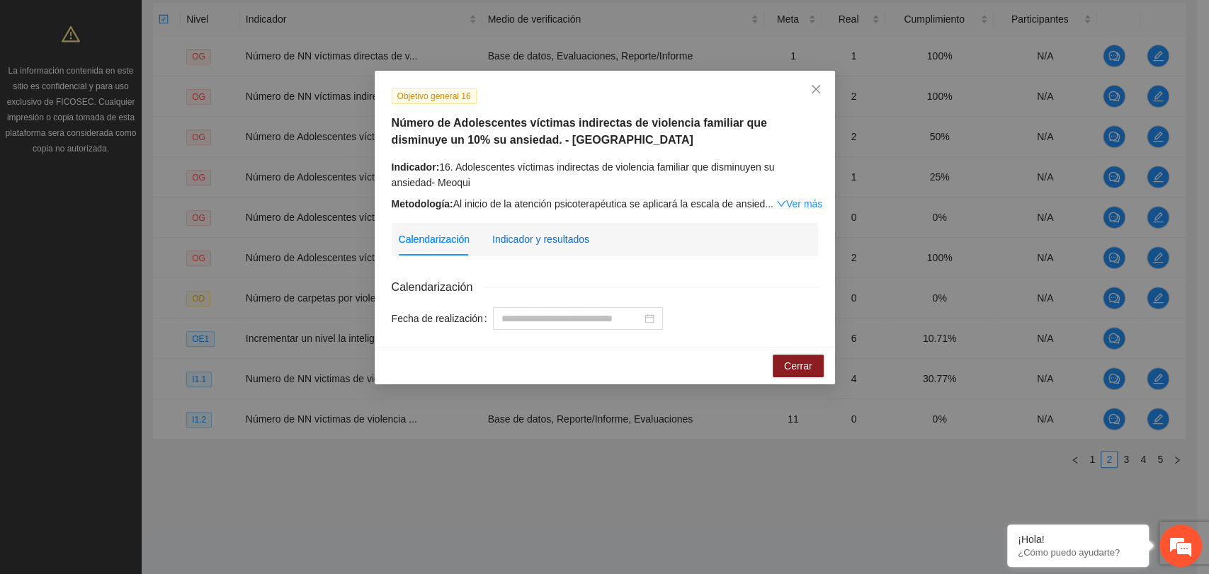
click at [504, 233] on div "Indicador y resultados" at bounding box center [540, 240] width 97 height 16
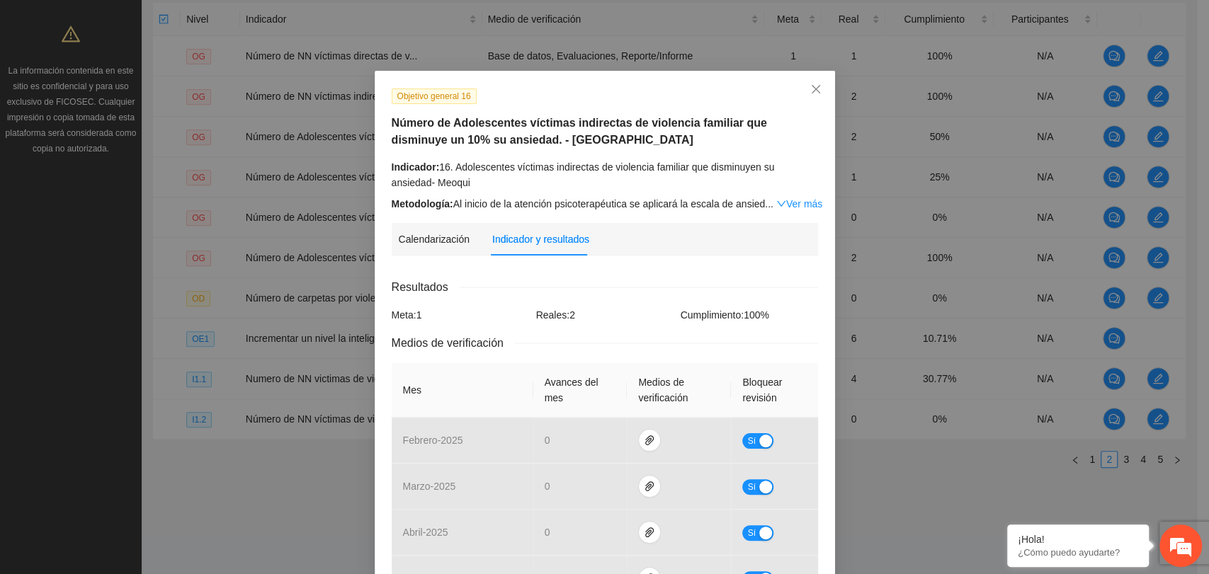
click at [714, 291] on div "Resultados" at bounding box center [605, 287] width 426 height 18
drag, startPoint x: 808, startPoint y: 91, endPoint x: 810, endPoint y: 109, distance: 18.5
click at [810, 91] on icon "close" at bounding box center [815, 89] width 11 height 11
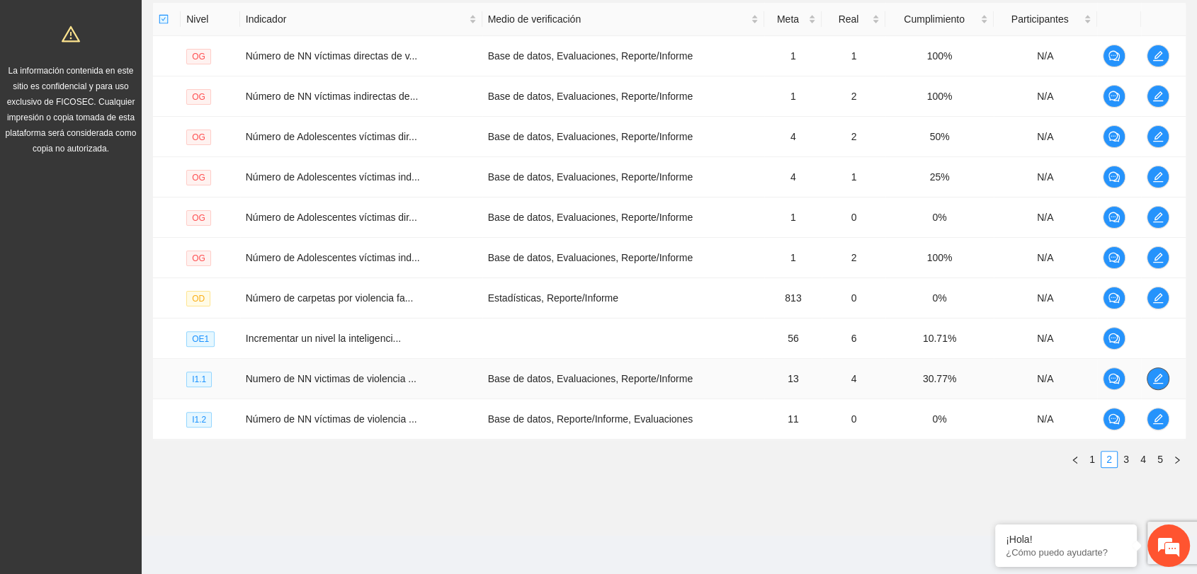
click at [1156, 382] on icon "edit" at bounding box center [1157, 378] width 11 height 11
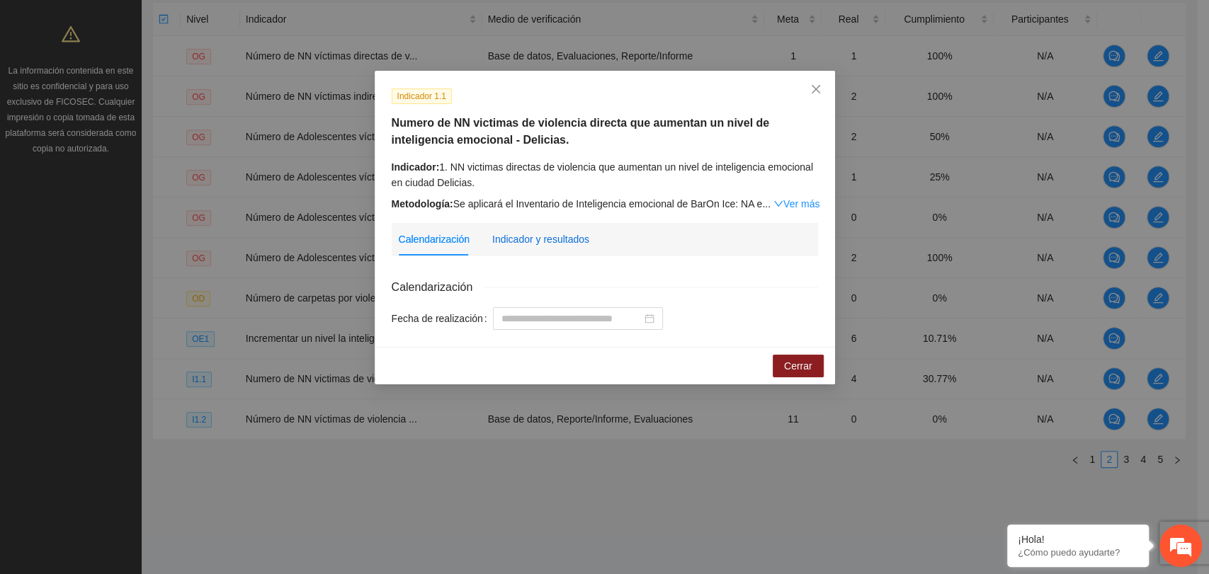
drag, startPoint x: 548, startPoint y: 239, endPoint x: 561, endPoint y: 234, distance: 14.0
click at [547, 239] on div "Indicador y resultados" at bounding box center [540, 240] width 97 height 16
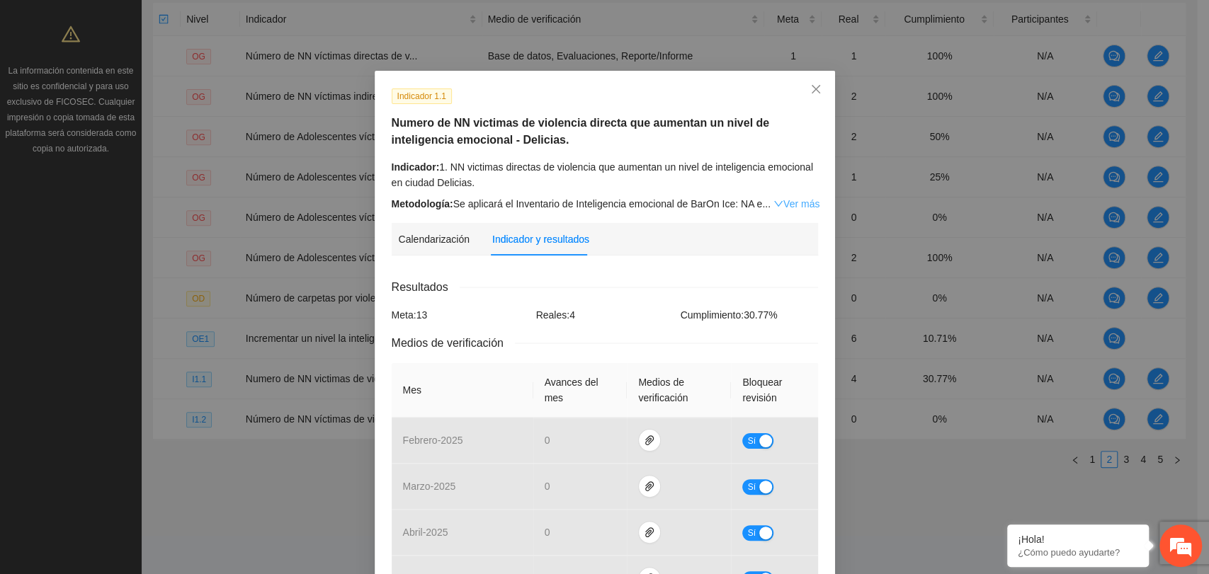
click at [778, 205] on link "Ver más" at bounding box center [796, 203] width 46 height 11
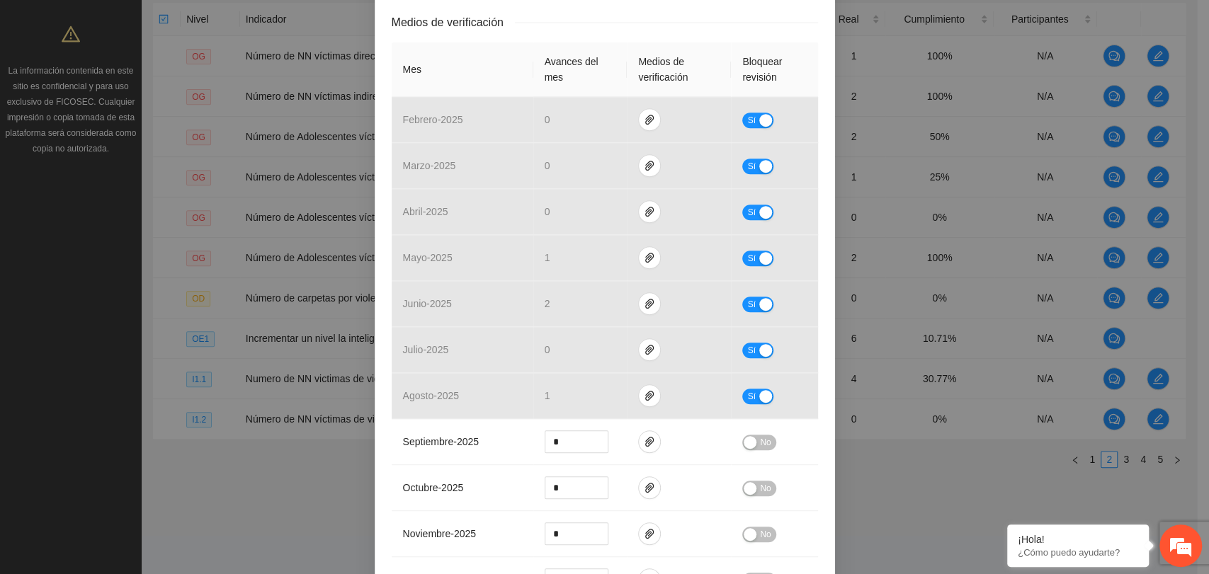
scroll to position [393, 0]
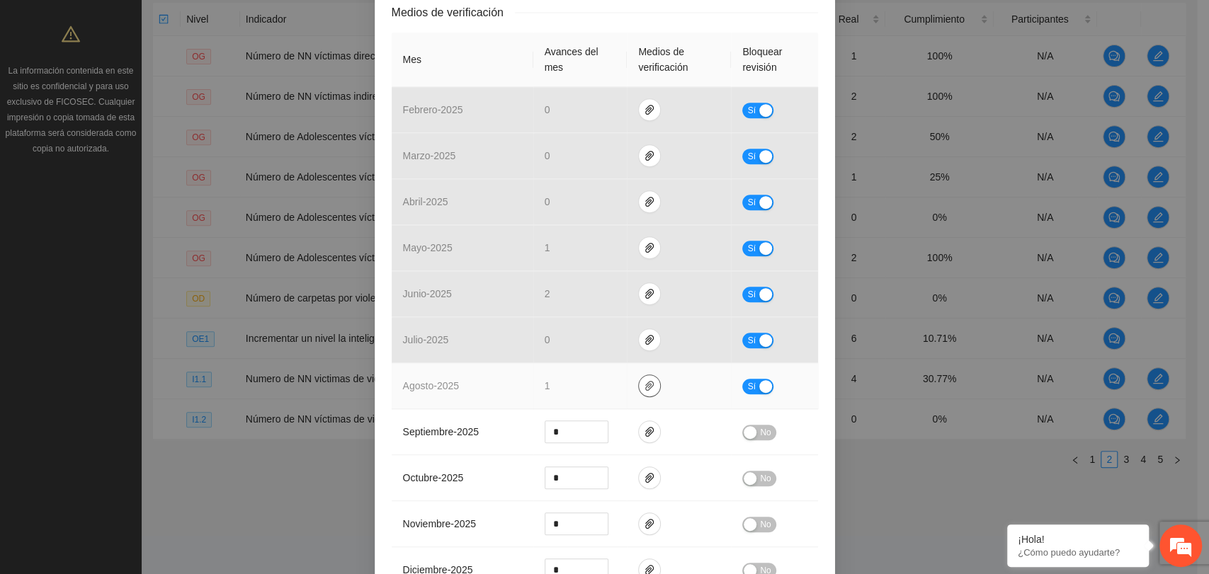
click at [639, 389] on span "paper-clip" at bounding box center [649, 385] width 21 height 11
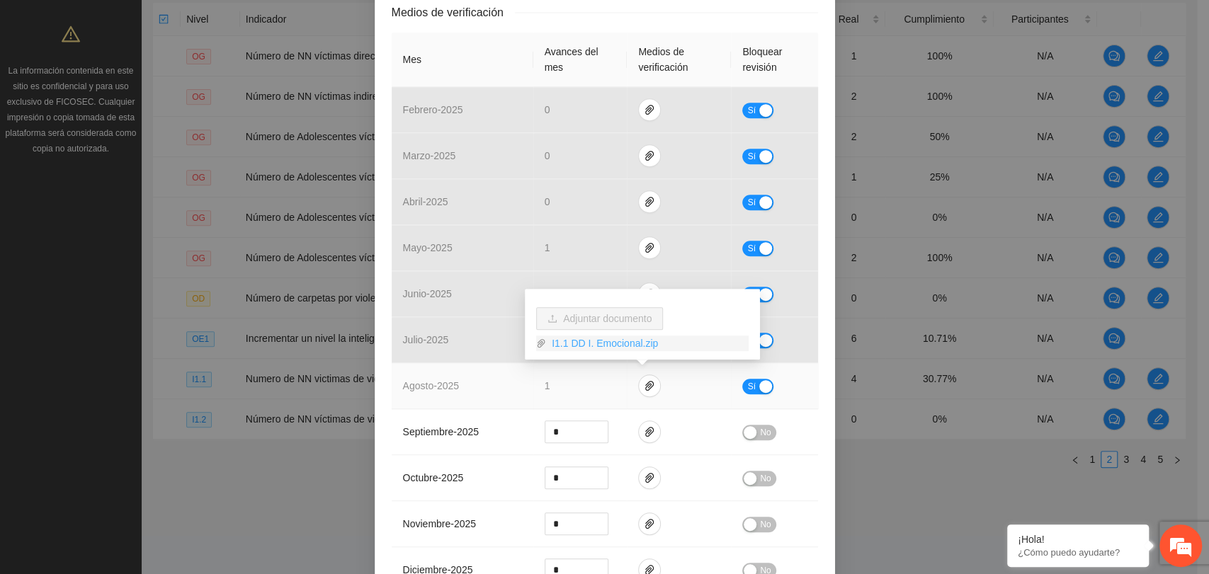
click at [570, 344] on link "I1.1 DD I. Emocional.zip" at bounding box center [647, 344] width 203 height 16
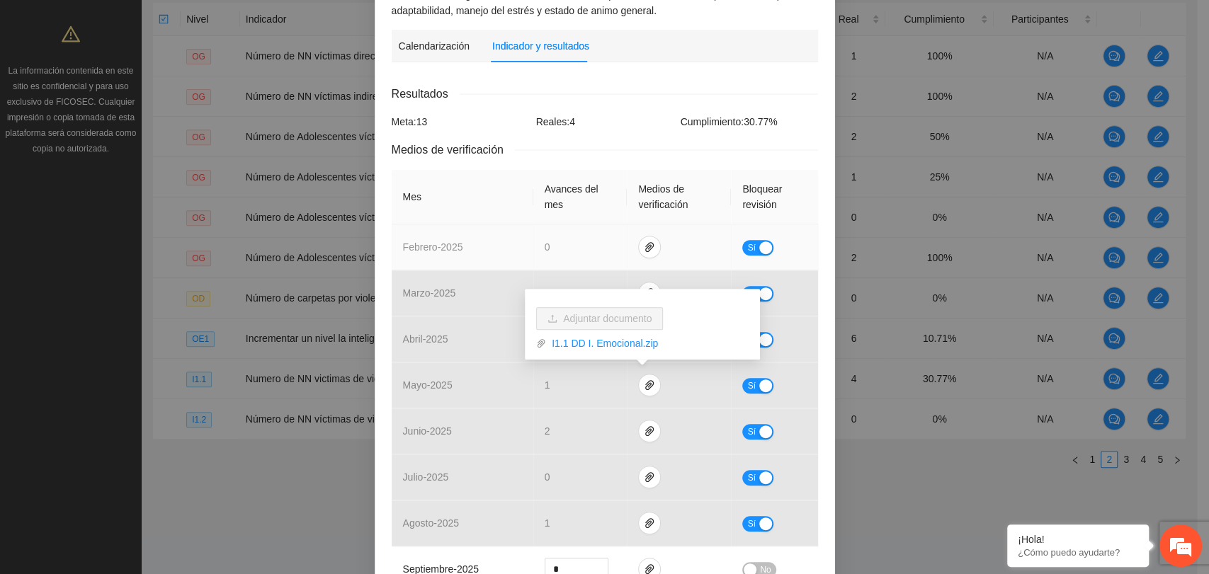
scroll to position [79, 0]
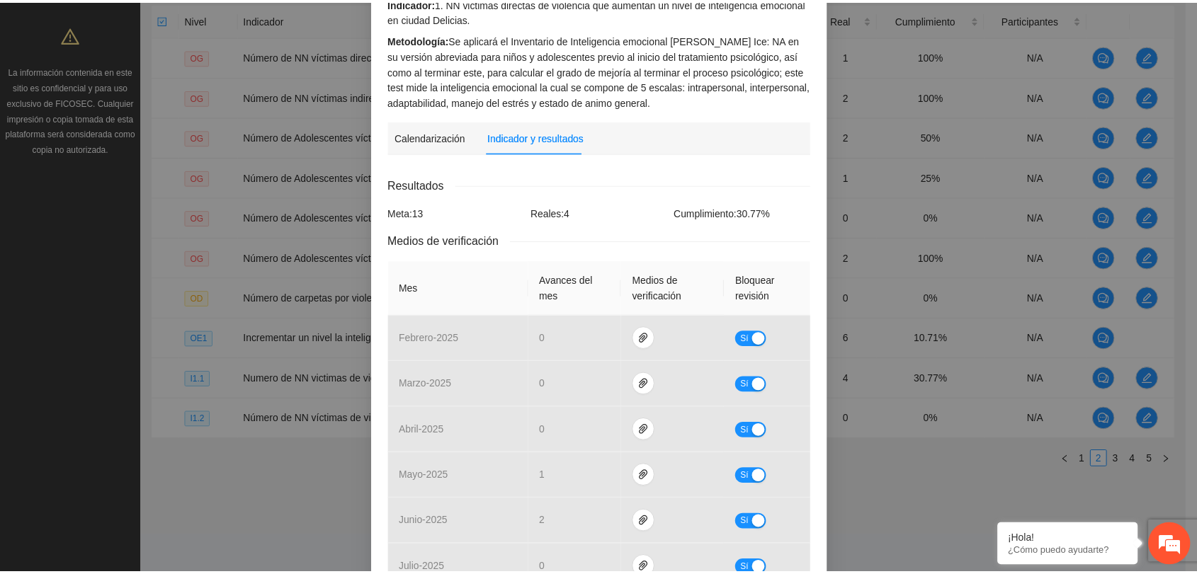
scroll to position [0, 0]
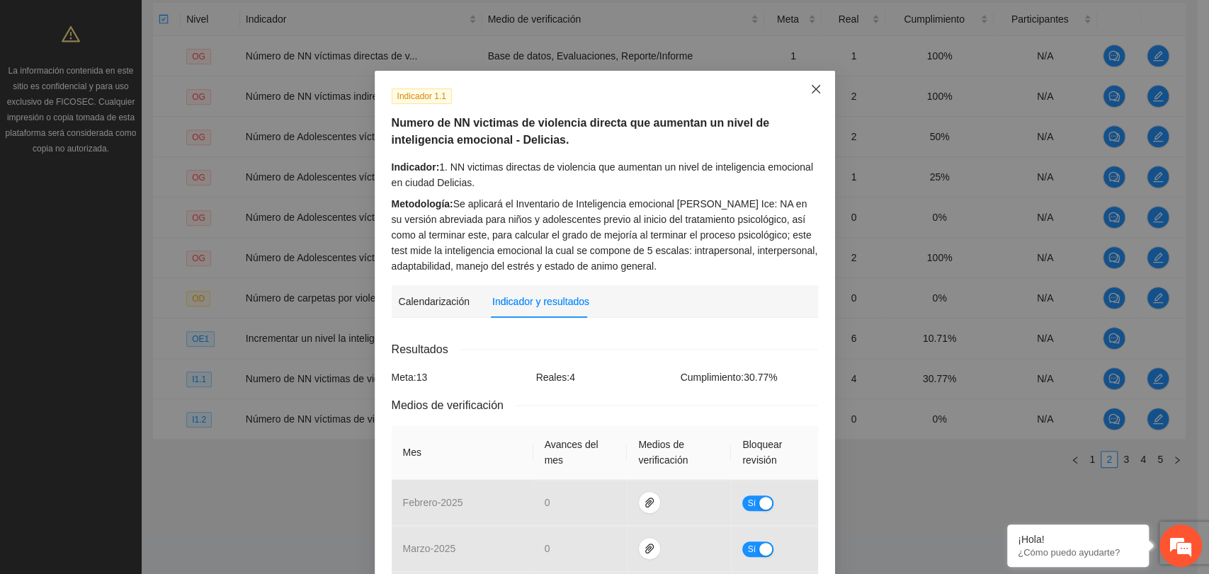
click at [810, 85] on icon "close" at bounding box center [815, 89] width 11 height 11
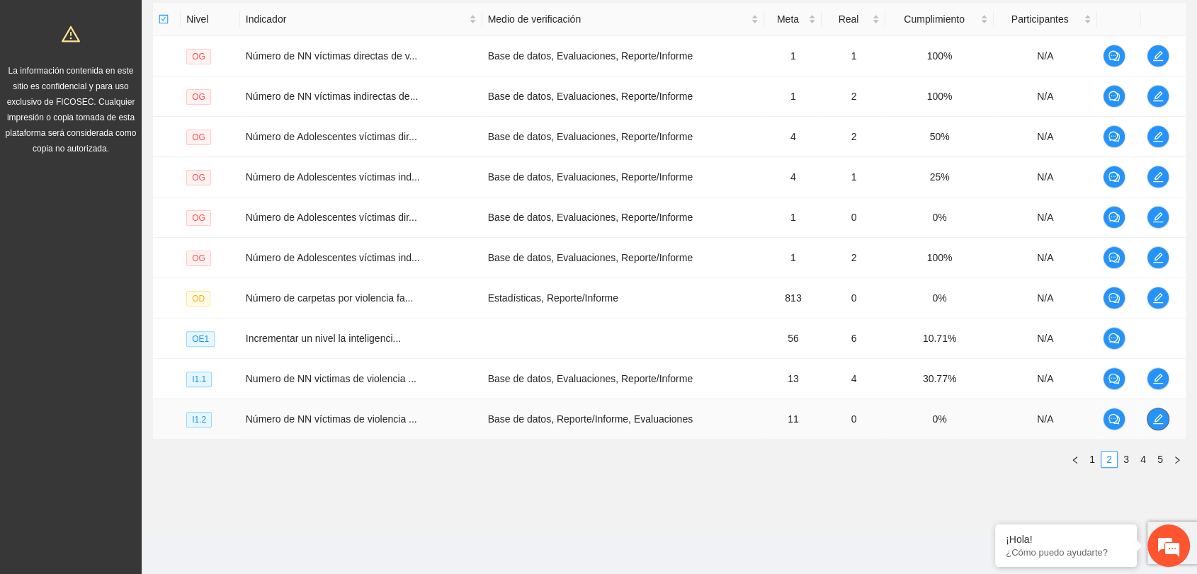
click at [1167, 421] on span "edit" at bounding box center [1157, 419] width 21 height 11
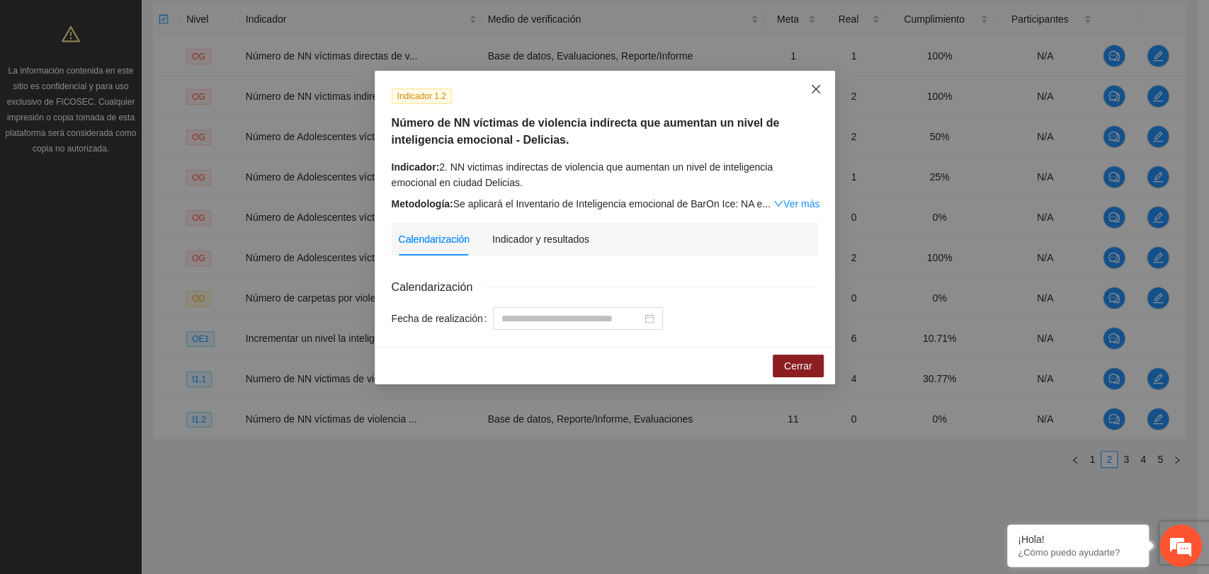
click at [805, 94] on span "Close" at bounding box center [816, 90] width 38 height 38
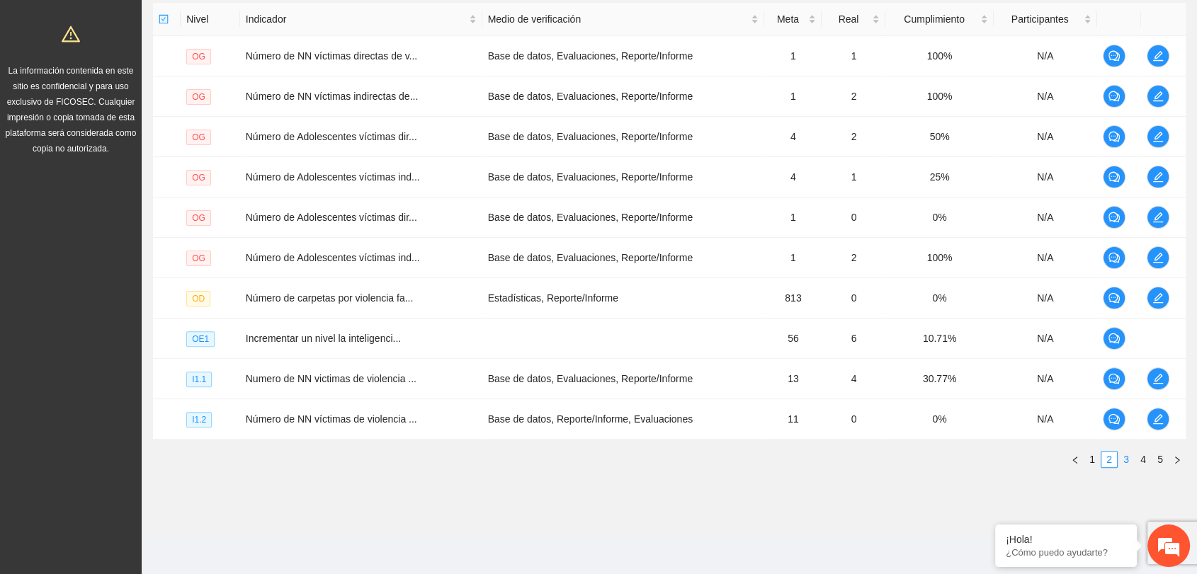
click at [1123, 460] on link "3" at bounding box center [1126, 460] width 16 height 16
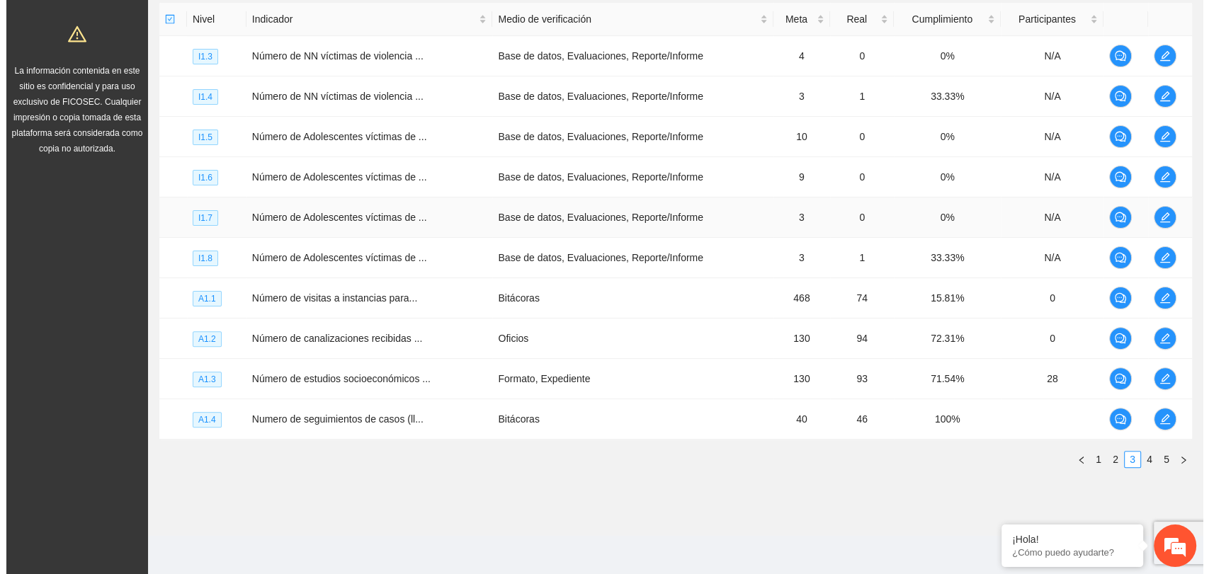
scroll to position [271, 0]
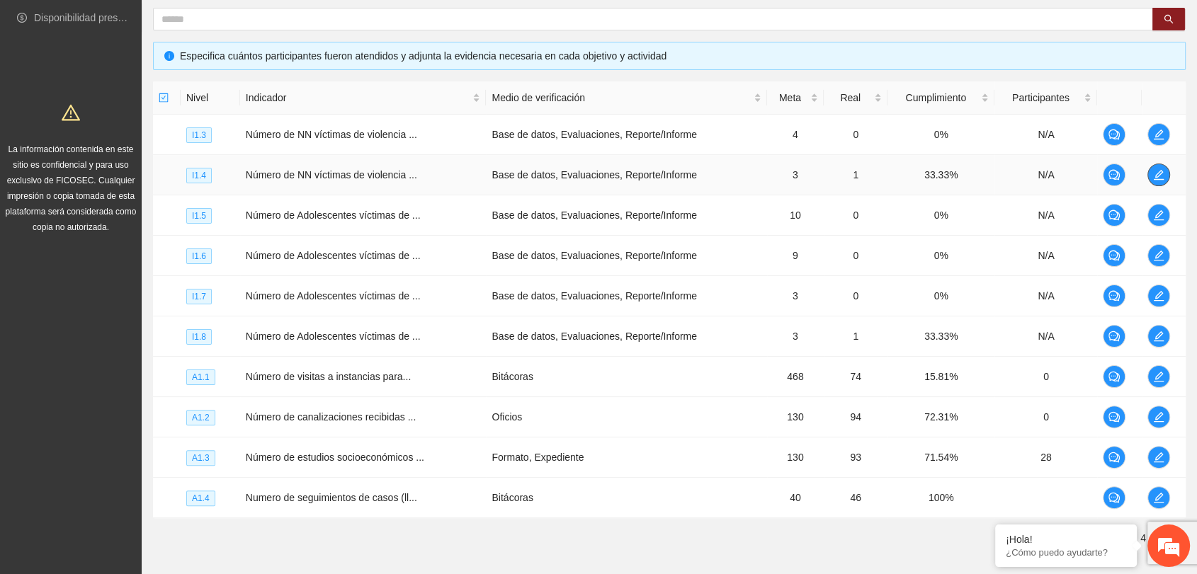
click at [1161, 169] on icon "edit" at bounding box center [1158, 174] width 11 height 11
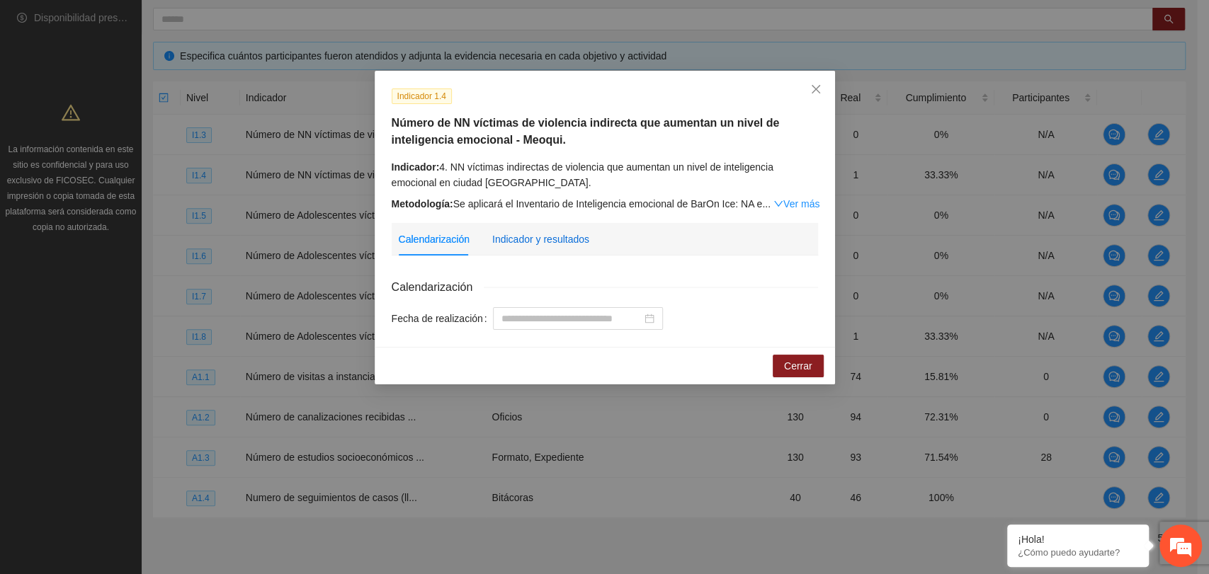
drag, startPoint x: 530, startPoint y: 238, endPoint x: 519, endPoint y: 238, distance: 10.6
click at [526, 235] on div "Indicador y resultados" at bounding box center [540, 240] width 97 height 16
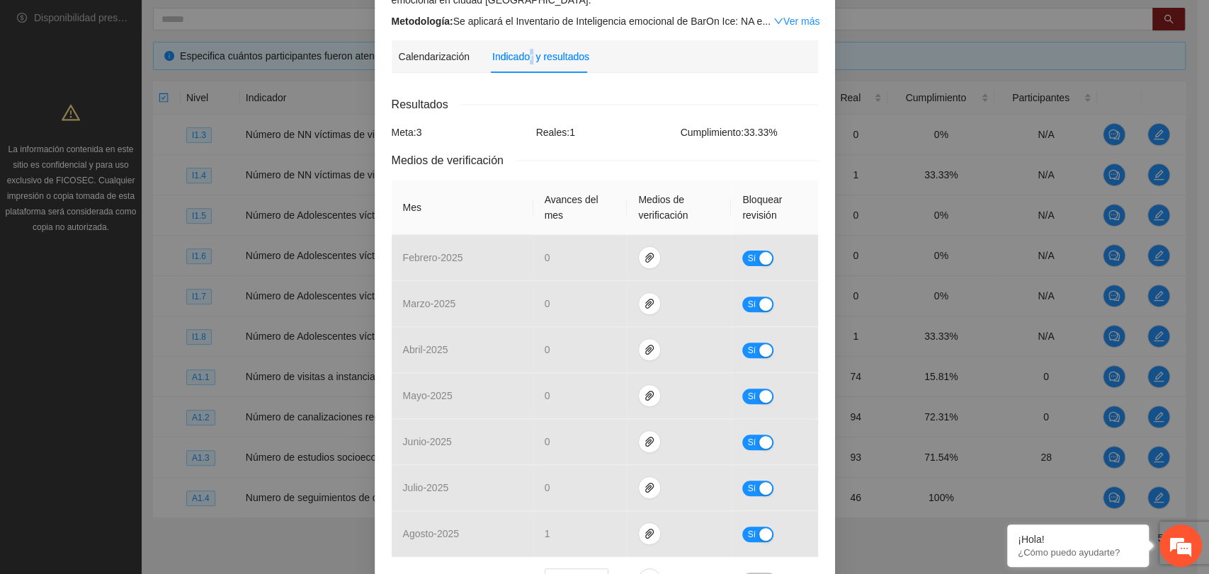
scroll to position [236, 0]
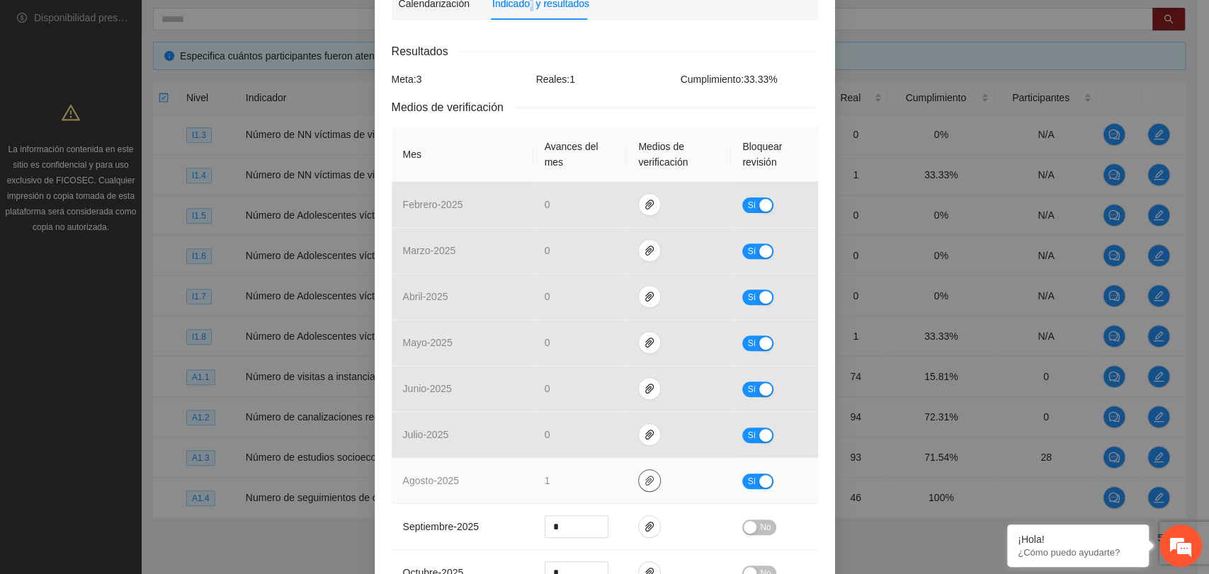
click at [645, 483] on icon "paper-clip" at bounding box center [649, 481] width 8 height 10
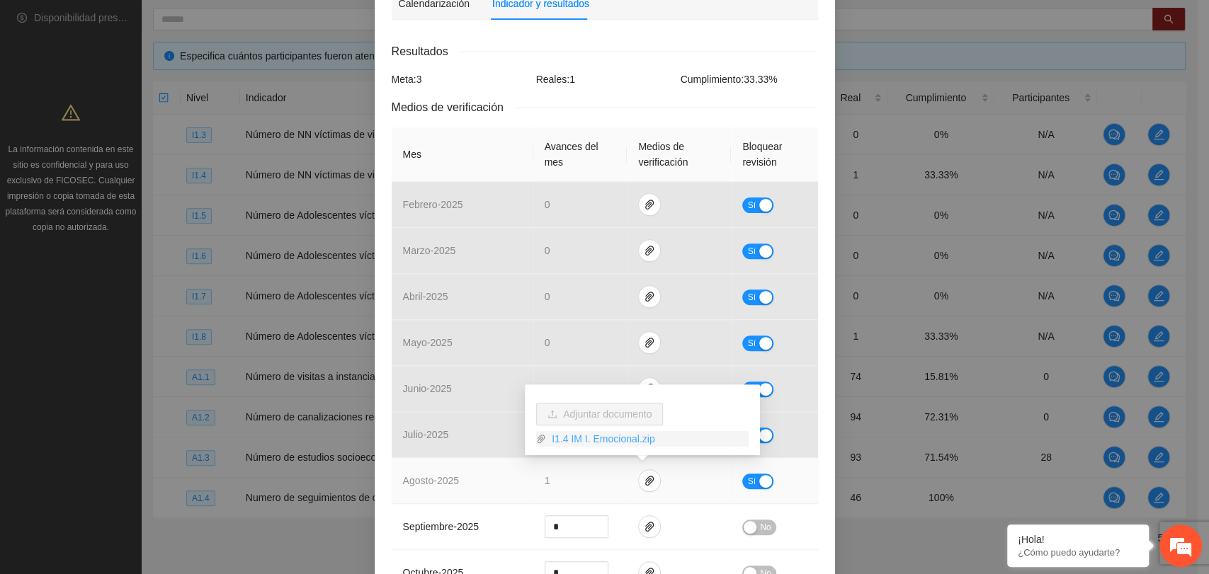
click at [591, 439] on link "I1.4 IM I. Emocional.zip" at bounding box center [647, 439] width 203 height 16
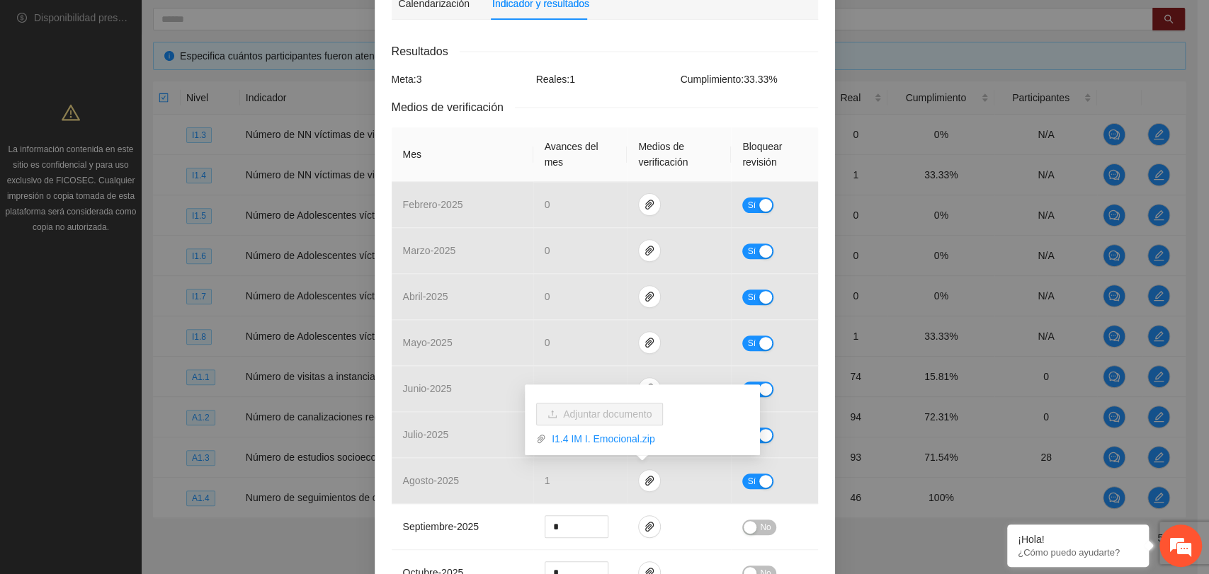
click at [573, 67] on div "Resultados Meta: 3 Reales: 1 Cumplimiento: 33.33 % Medios de verificación Mes A…" at bounding box center [605, 424] width 426 height 764
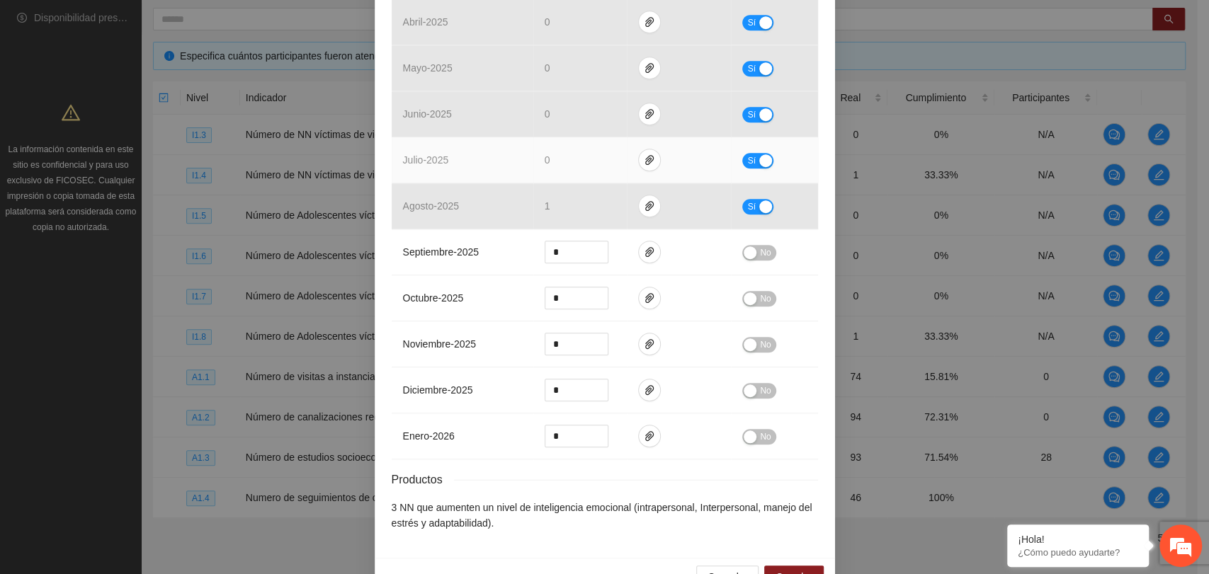
scroll to position [548, 0]
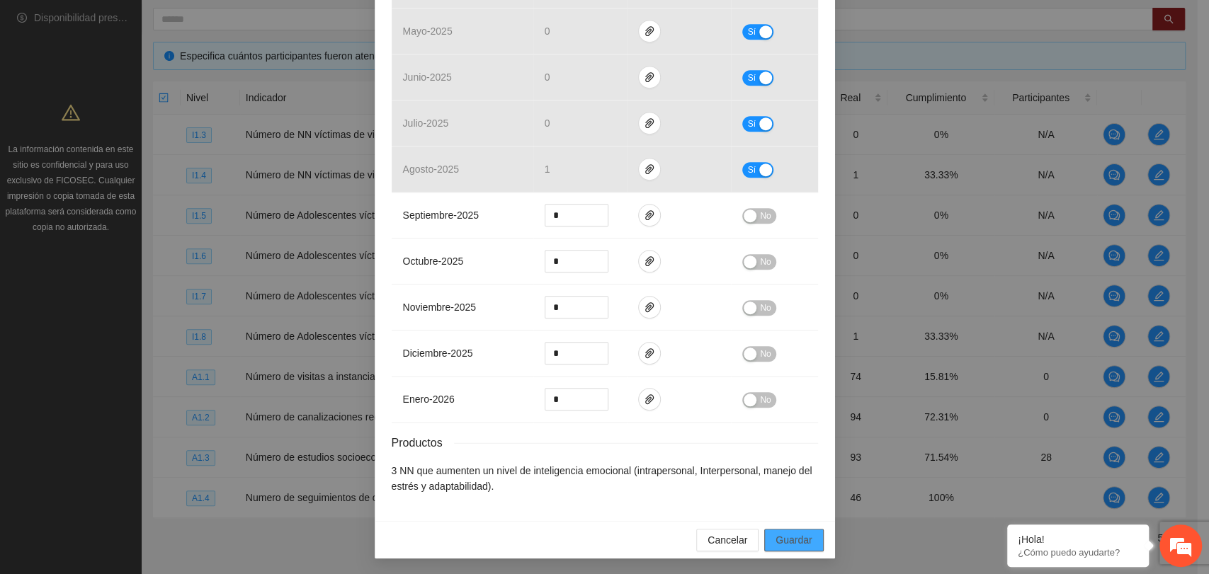
click at [778, 540] on span "Guardar" at bounding box center [794, 541] width 36 height 16
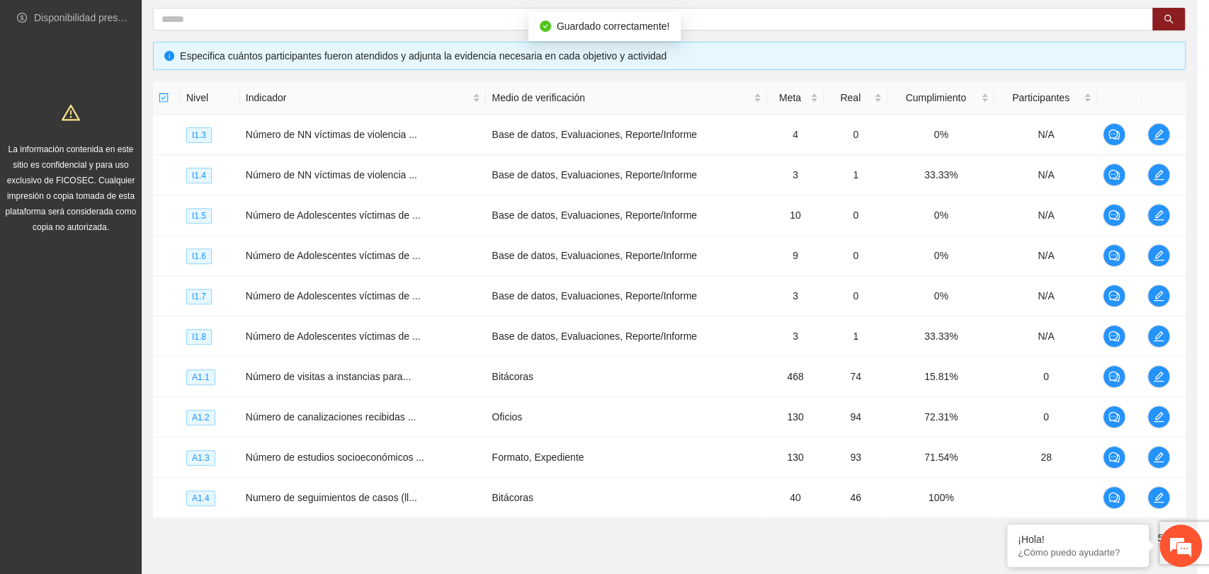
scroll to position [476, 0]
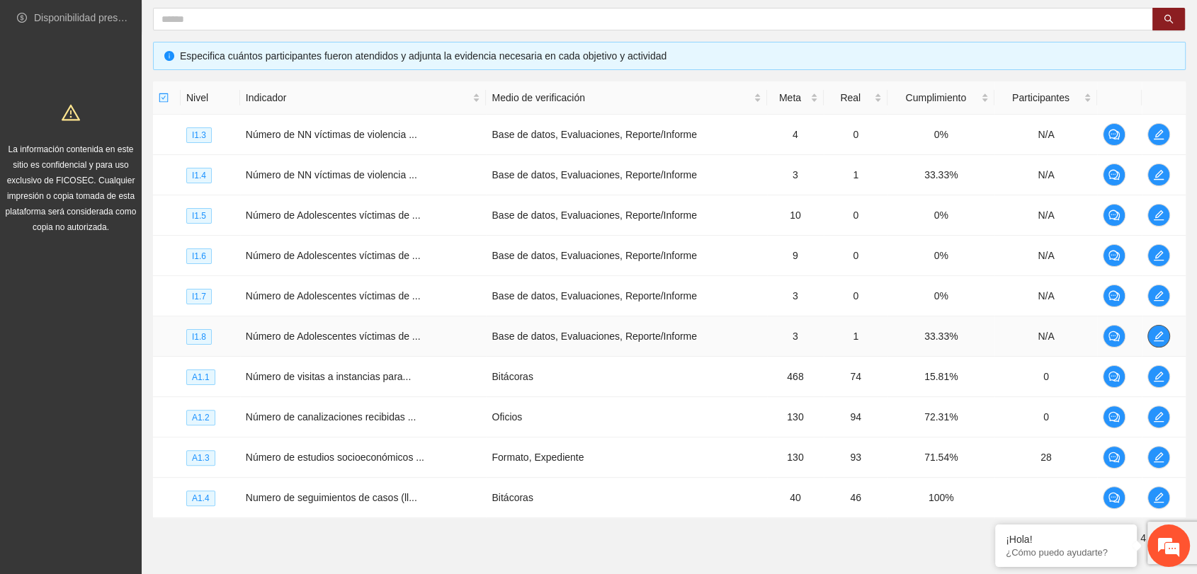
click at [1159, 346] on button "button" at bounding box center [1158, 336] width 23 height 23
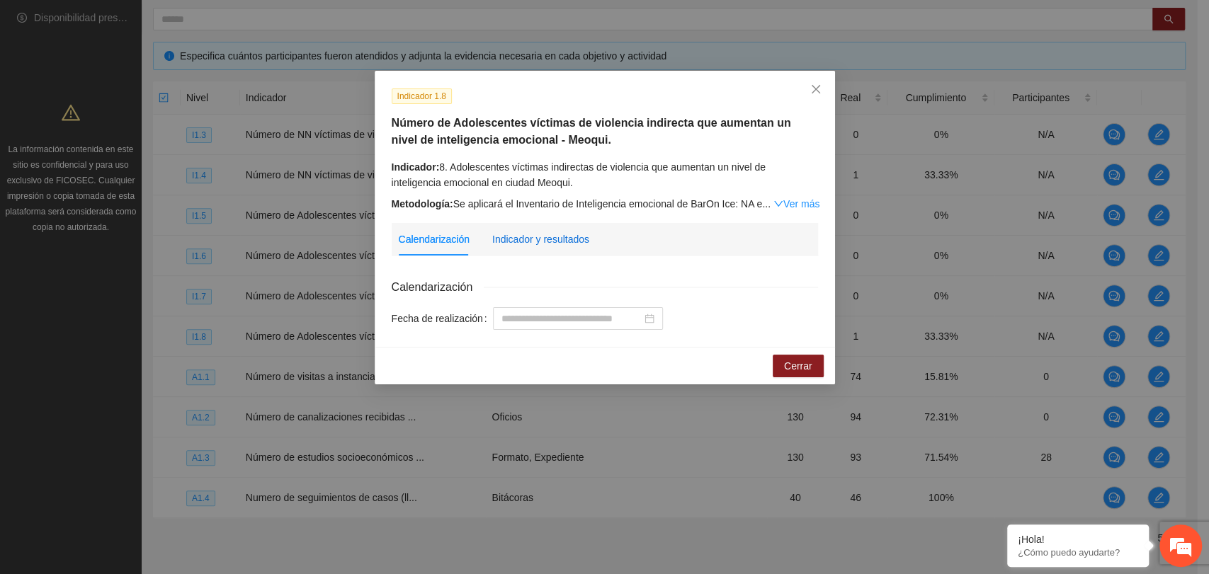
click at [569, 242] on div "Indicador y resultados" at bounding box center [540, 240] width 97 height 16
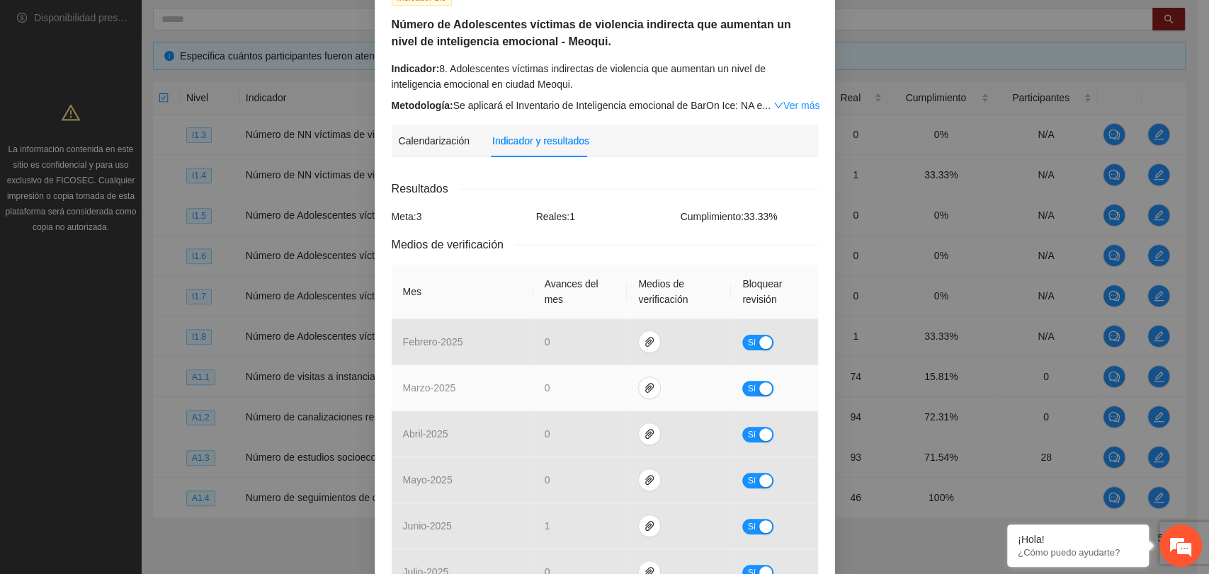
scroll to position [0, 0]
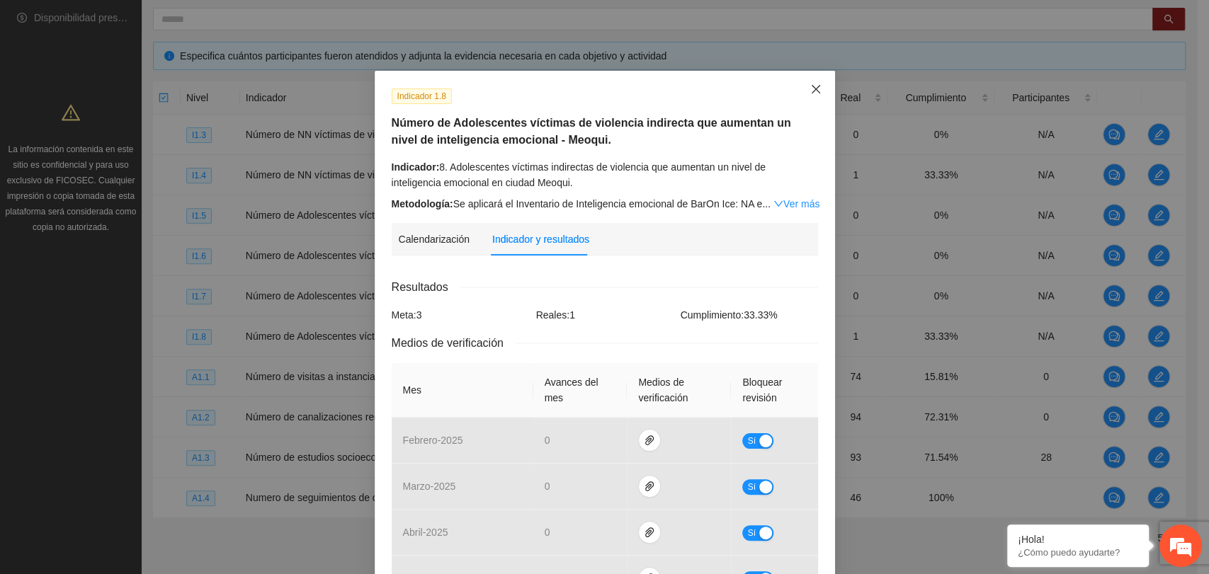
drag, startPoint x: 809, startPoint y: 88, endPoint x: 810, endPoint y: 98, distance: 9.9
click at [810, 88] on icon "close" at bounding box center [815, 89] width 11 height 11
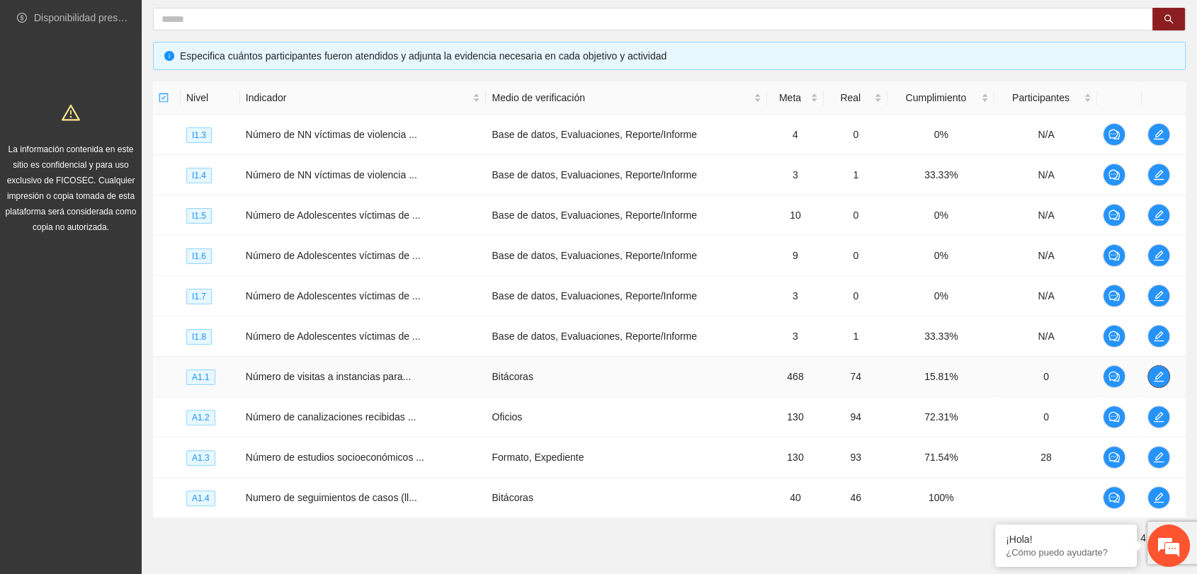
click at [1162, 378] on icon "edit" at bounding box center [1158, 376] width 11 height 11
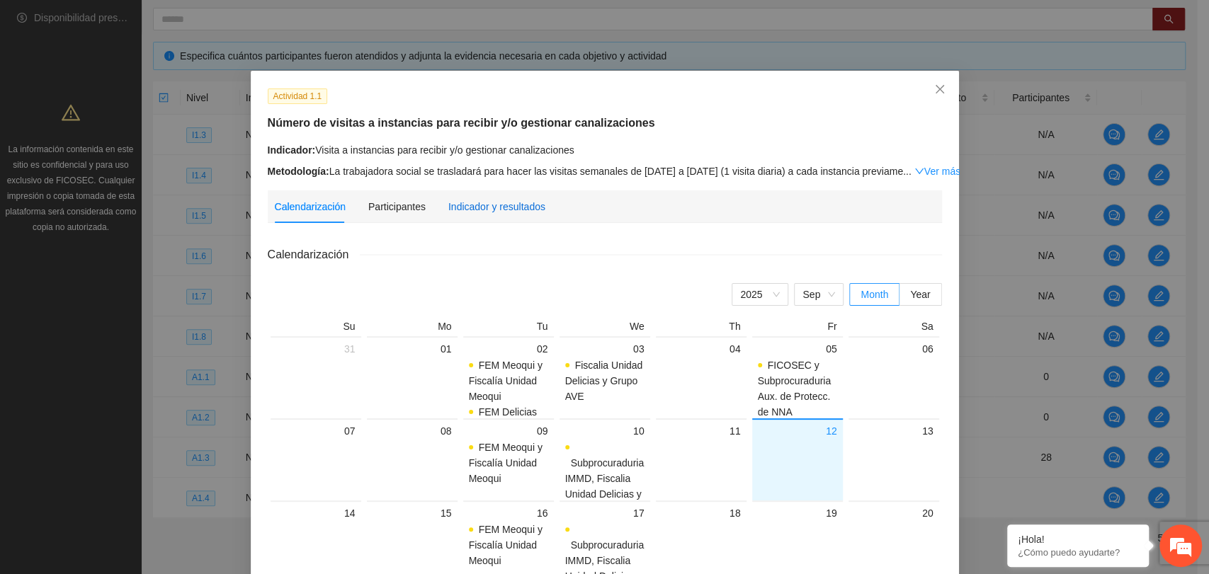
click at [466, 210] on div "Indicador y resultados" at bounding box center [496, 207] width 97 height 16
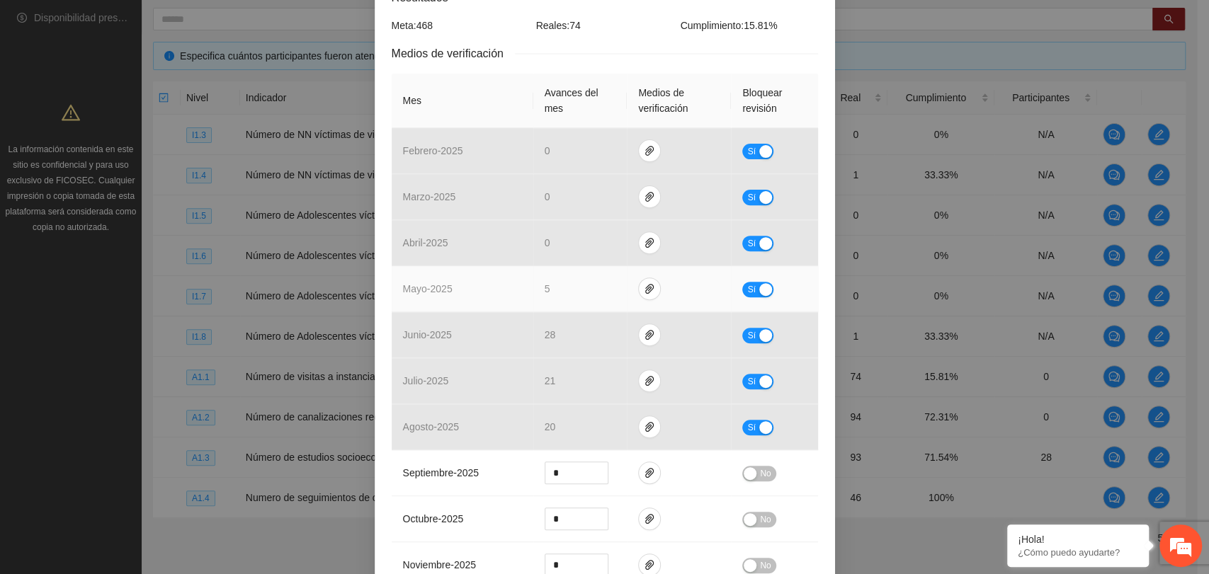
scroll to position [314, 0]
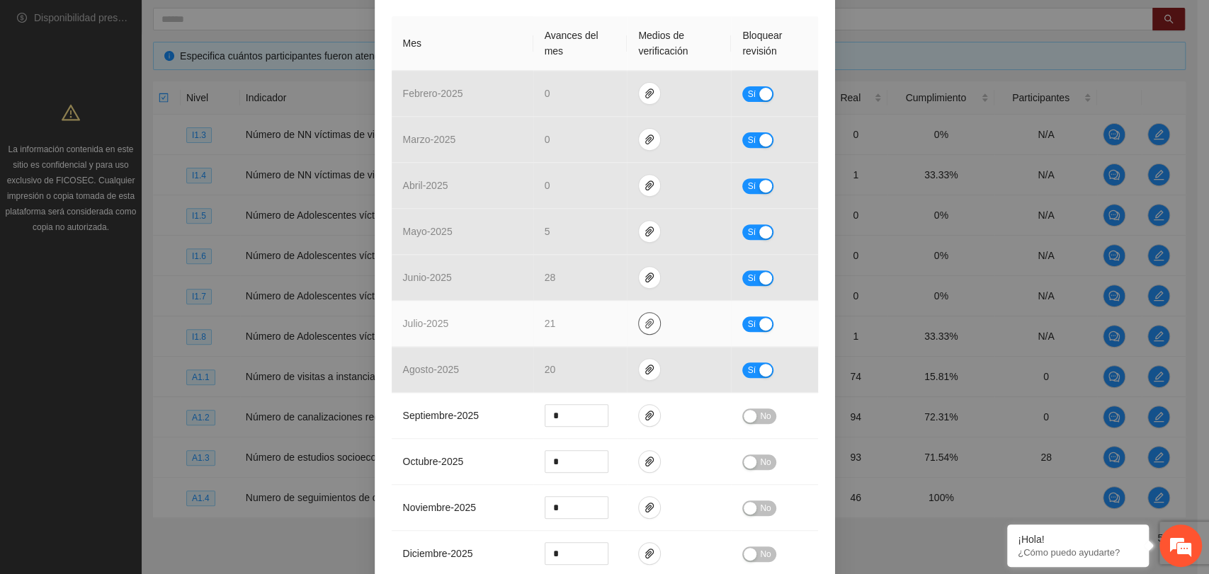
click at [644, 327] on icon "paper-clip" at bounding box center [649, 323] width 11 height 11
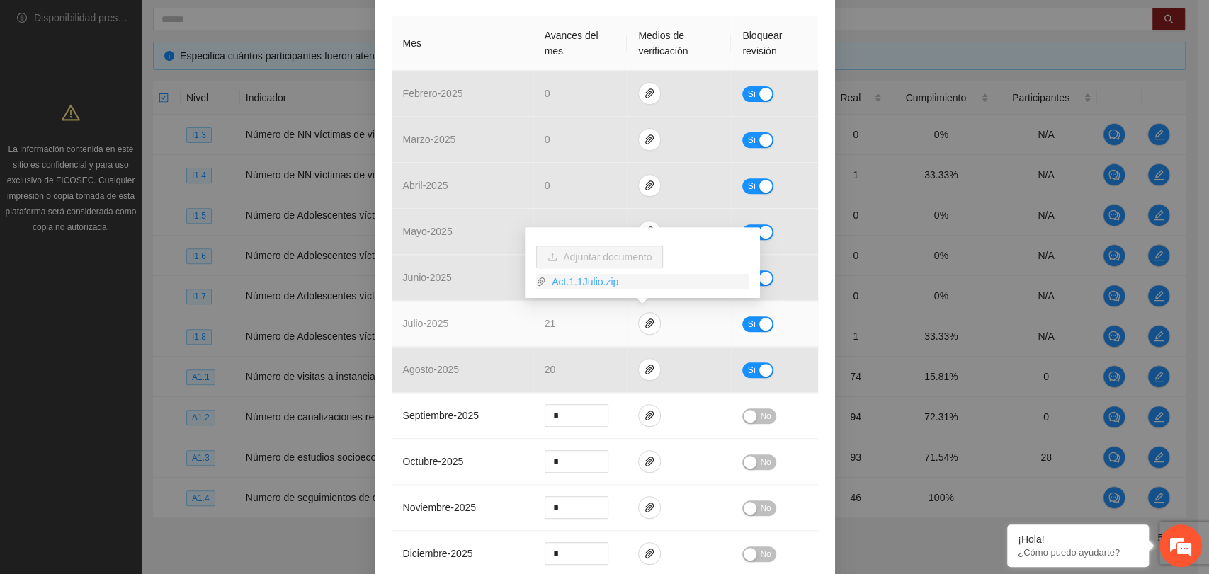
click at [580, 280] on link "Act.1.1Julio.zip" at bounding box center [647, 282] width 203 height 16
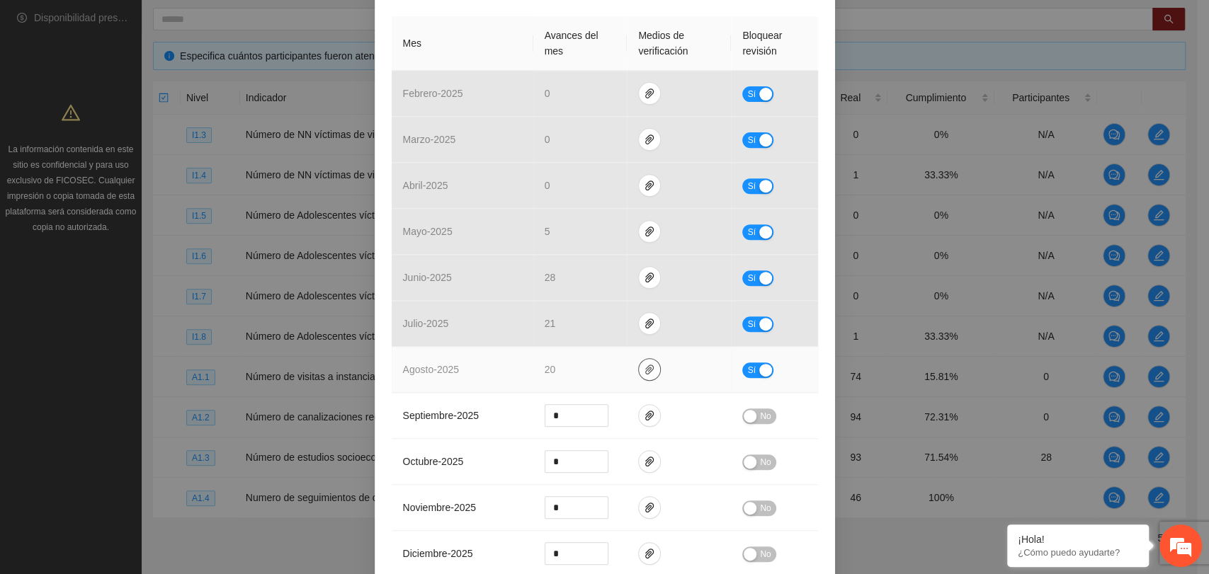
click at [640, 374] on button "button" at bounding box center [649, 369] width 23 height 23
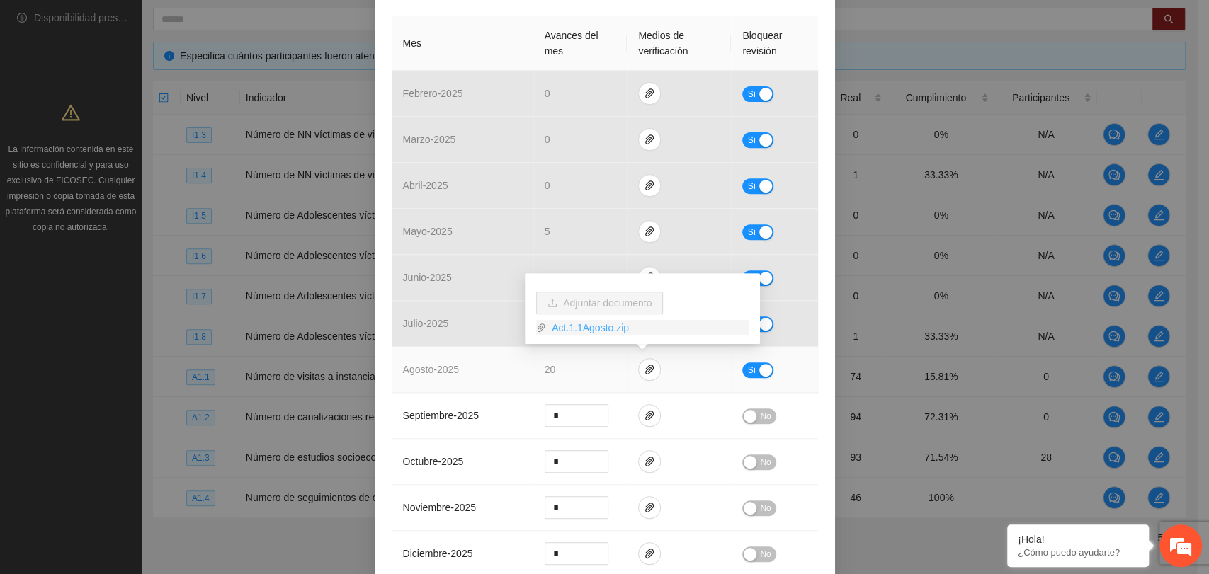
click at [586, 331] on link "Act.1.1Agosto.zip" at bounding box center [647, 328] width 203 height 16
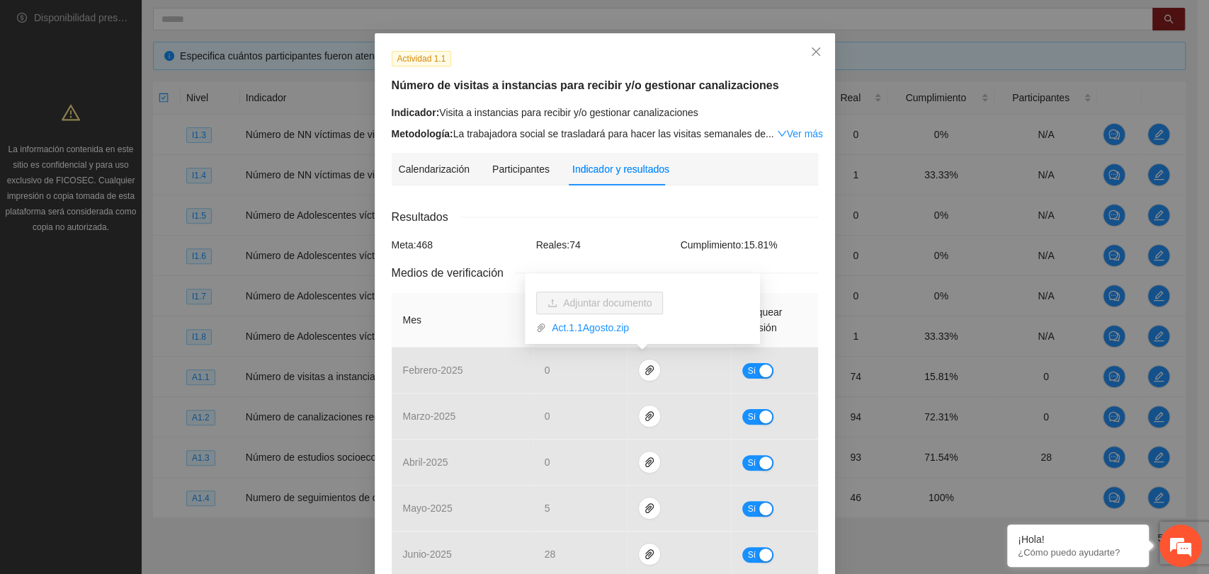
scroll to position [0, 0]
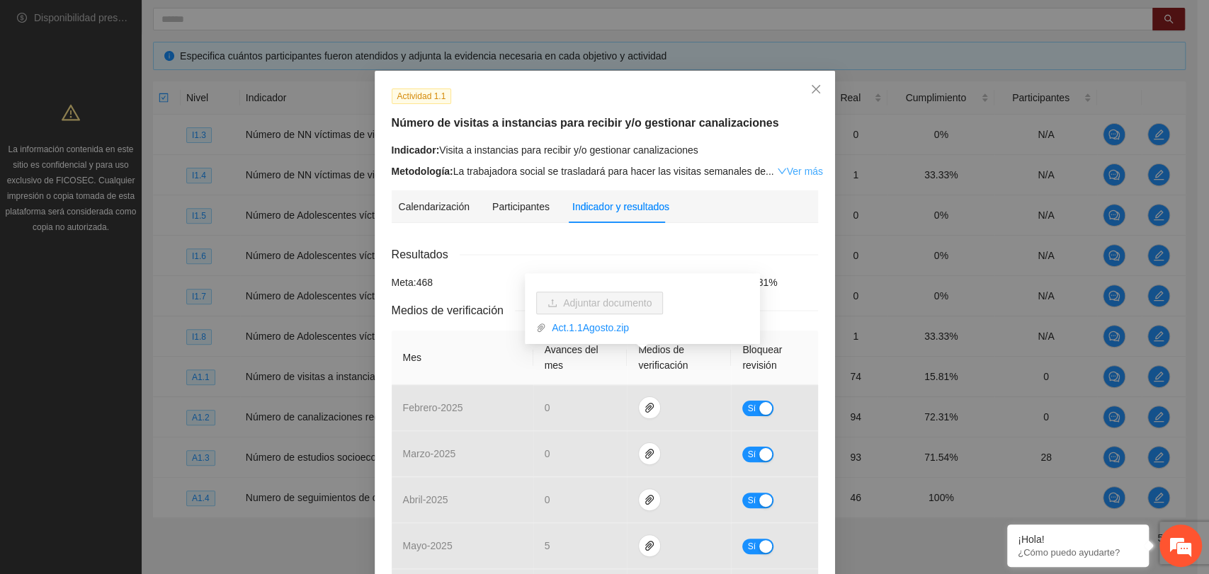
click at [788, 167] on link "Ver más" at bounding box center [800, 171] width 46 height 11
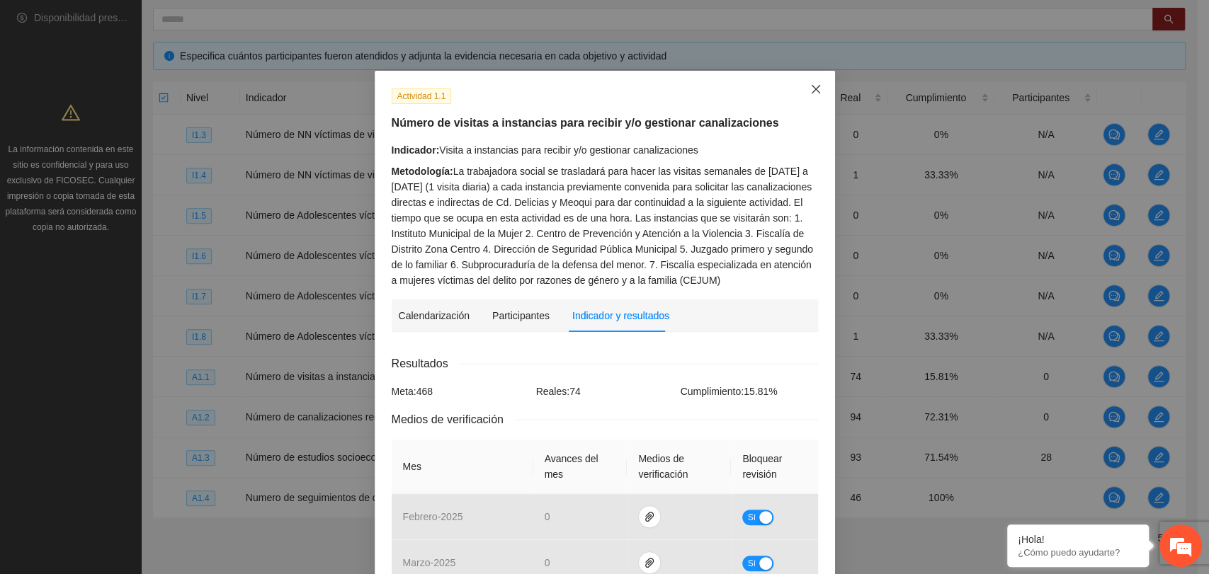
click at [821, 86] on span "Close" at bounding box center [816, 90] width 38 height 38
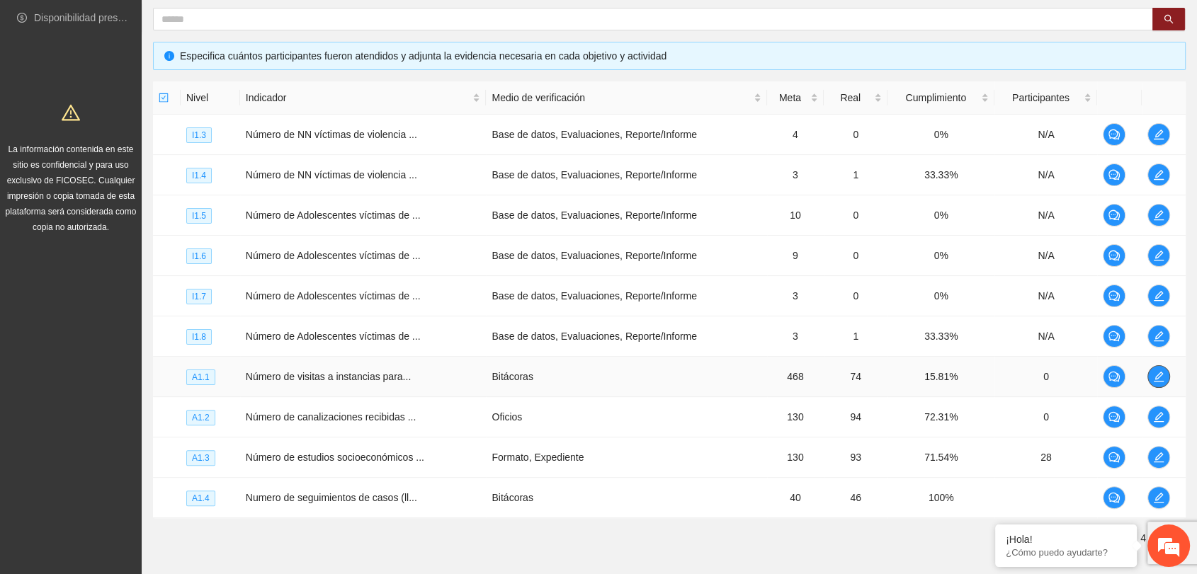
click at [1159, 376] on icon "edit" at bounding box center [1158, 376] width 11 height 11
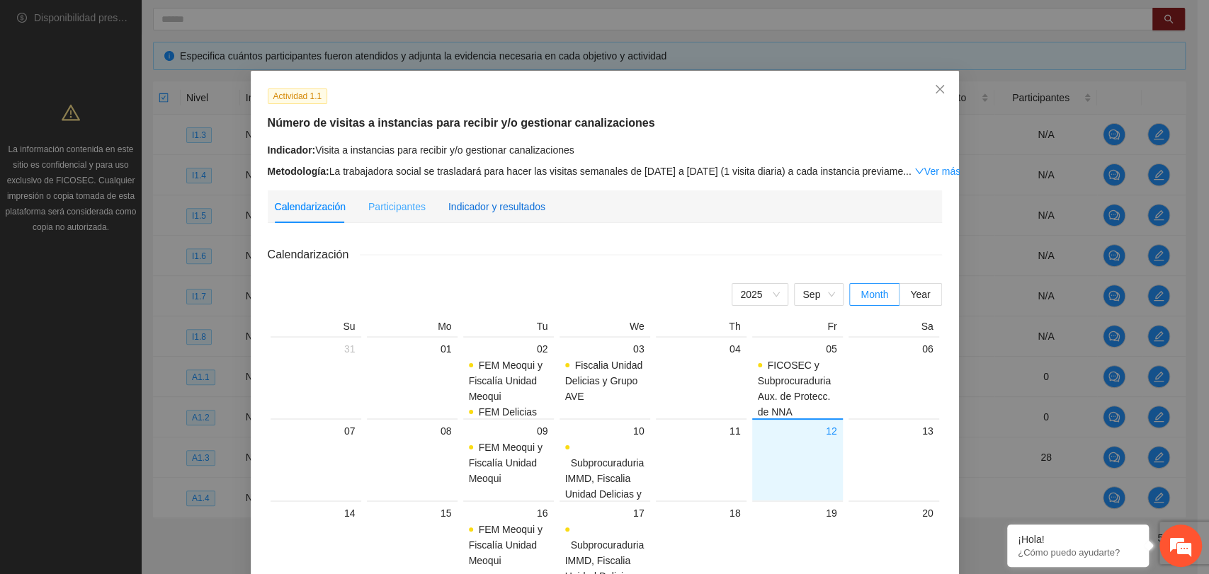
click at [522, 206] on div "Indicador y resultados" at bounding box center [496, 207] width 97 height 16
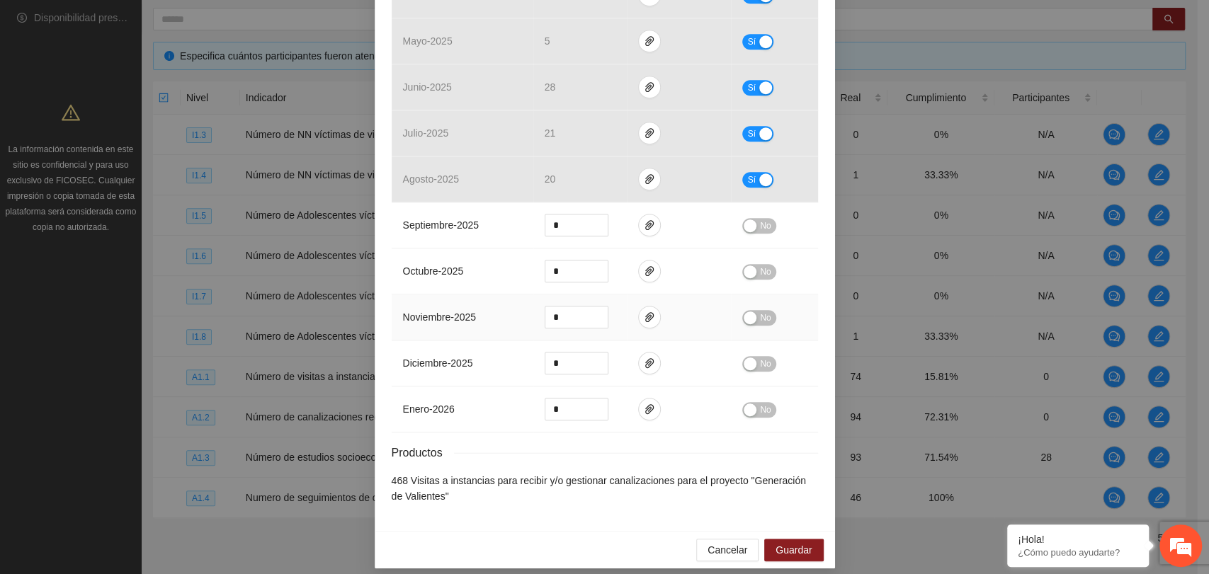
scroll to position [515, 0]
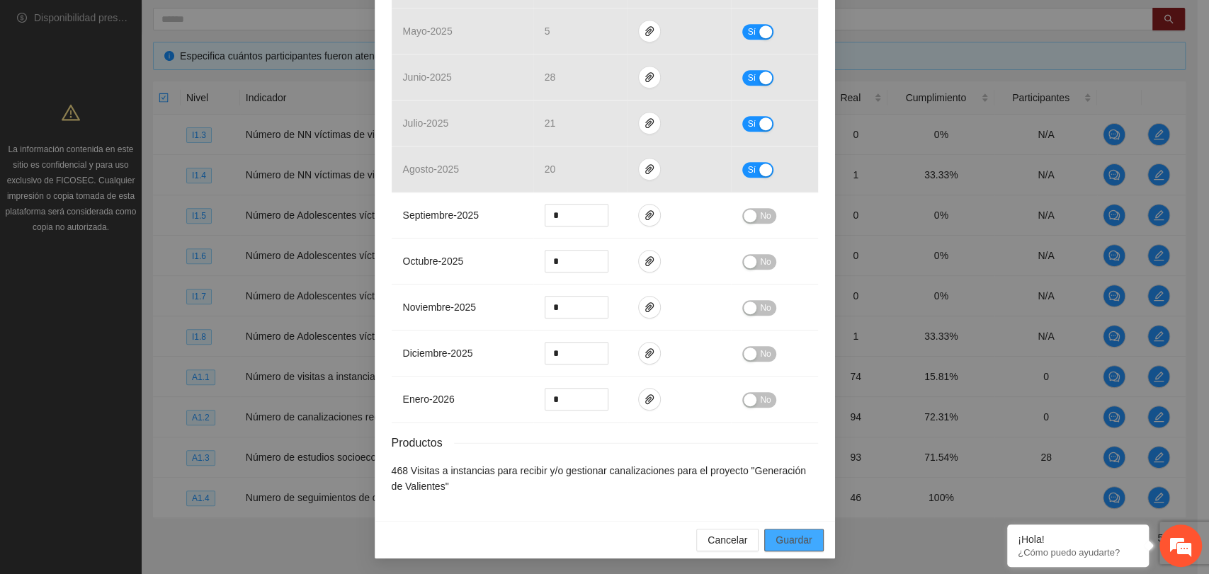
drag, startPoint x: 776, startPoint y: 535, endPoint x: 807, endPoint y: 528, distance: 31.3
click at [776, 535] on span "Guardar" at bounding box center [794, 541] width 36 height 16
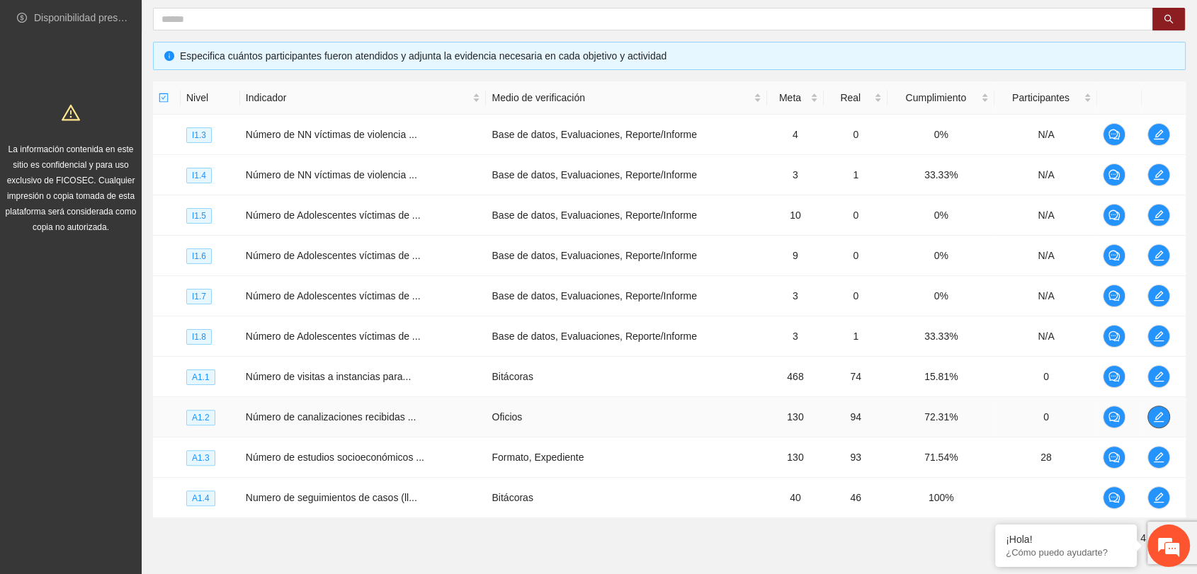
click at [1158, 412] on icon "edit" at bounding box center [1158, 417] width 11 height 11
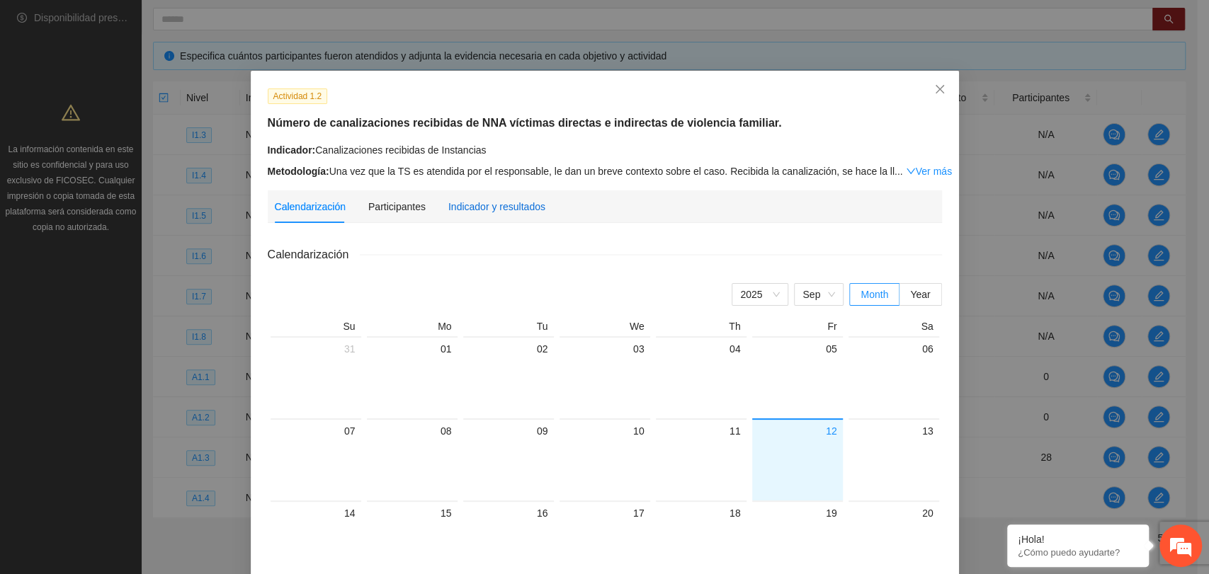
click at [524, 206] on div "Indicador y resultados" at bounding box center [496, 207] width 97 height 16
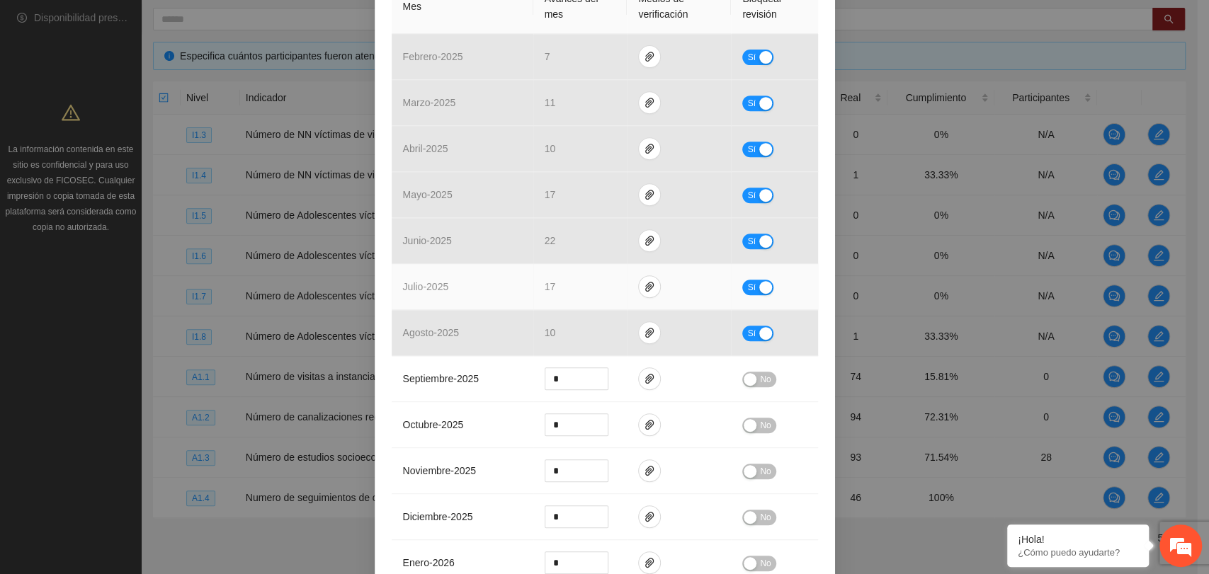
scroll to position [393, 0]
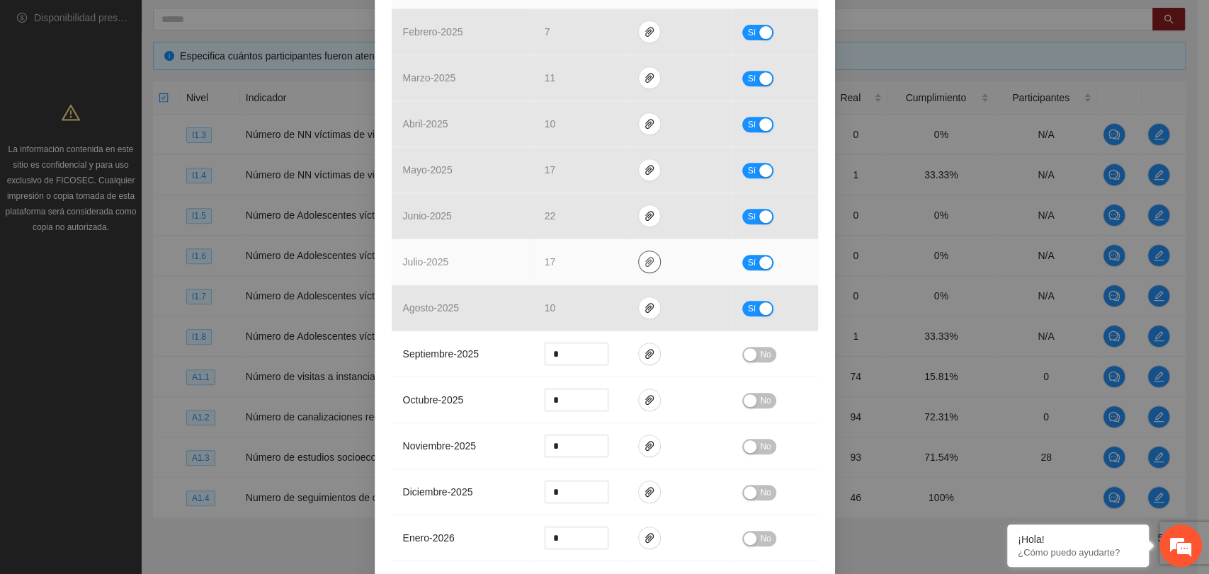
click at [644, 260] on icon "paper-clip" at bounding box center [649, 261] width 11 height 11
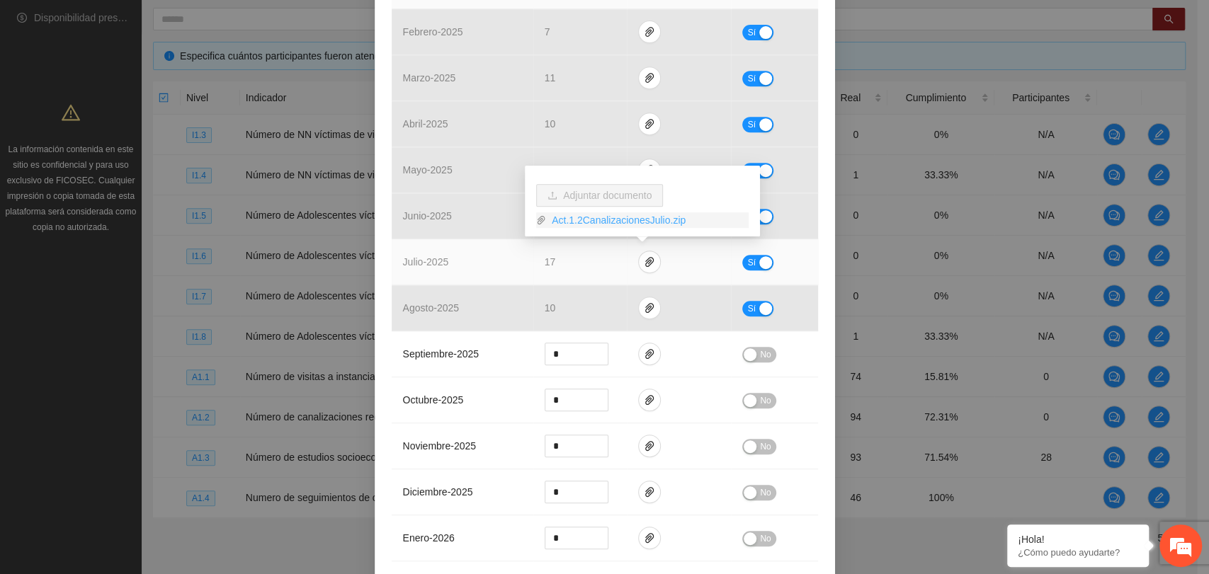
click at [588, 220] on link "Act.1.2CanalizacionesJulio.zip" at bounding box center [647, 220] width 203 height 16
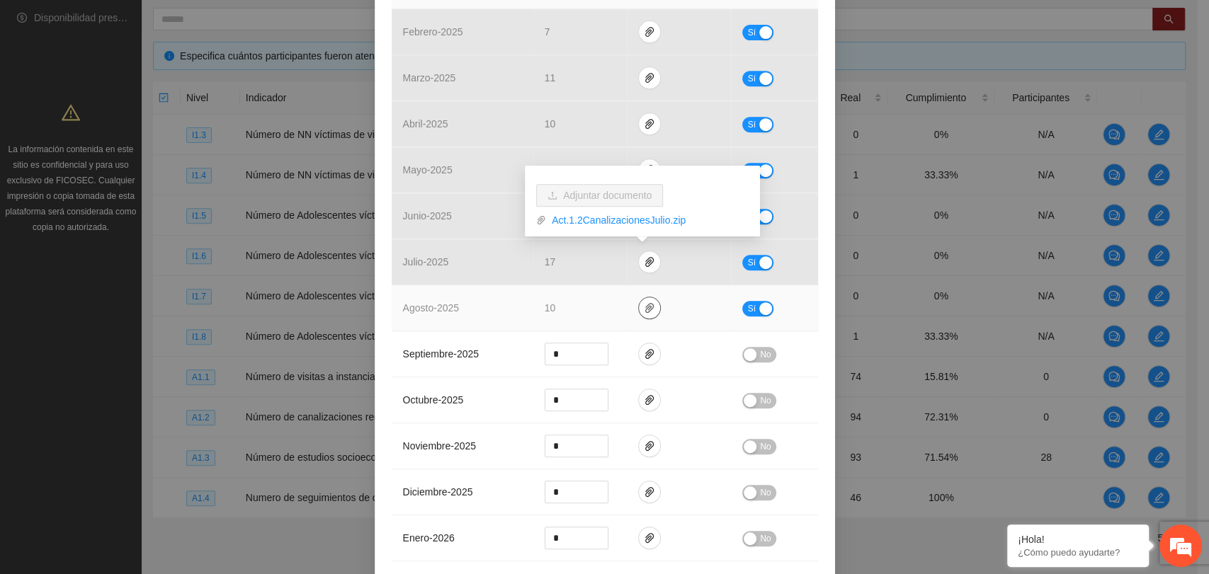
click at [645, 307] on icon "paper-clip" at bounding box center [649, 308] width 8 height 10
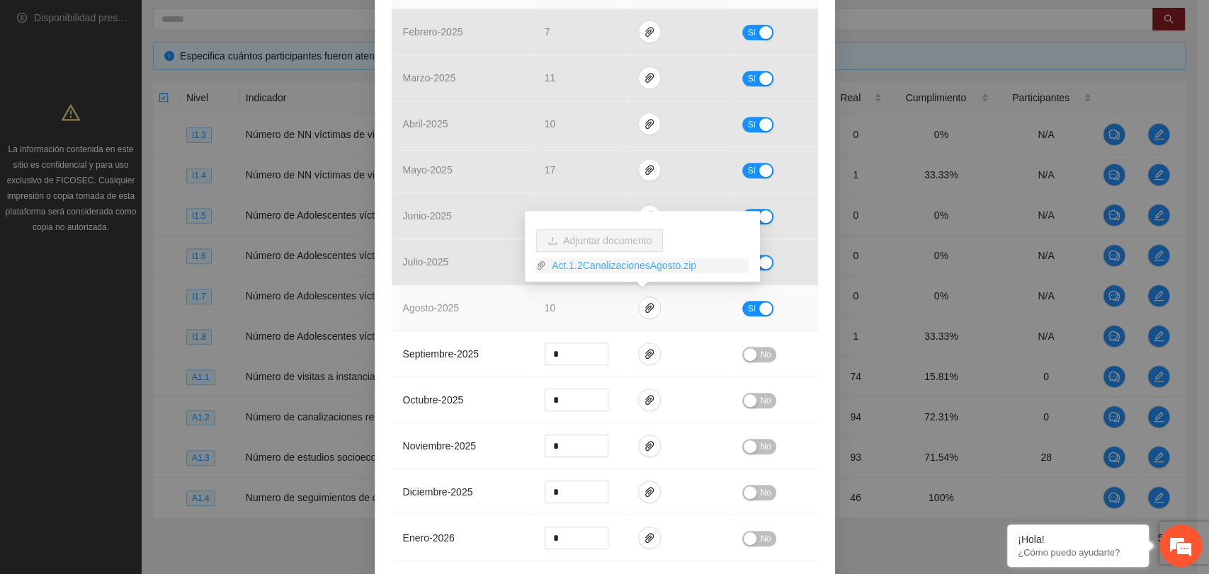
click at [577, 266] on link "Act.1.2CanalizacionesAgosto.zip" at bounding box center [647, 266] width 203 height 16
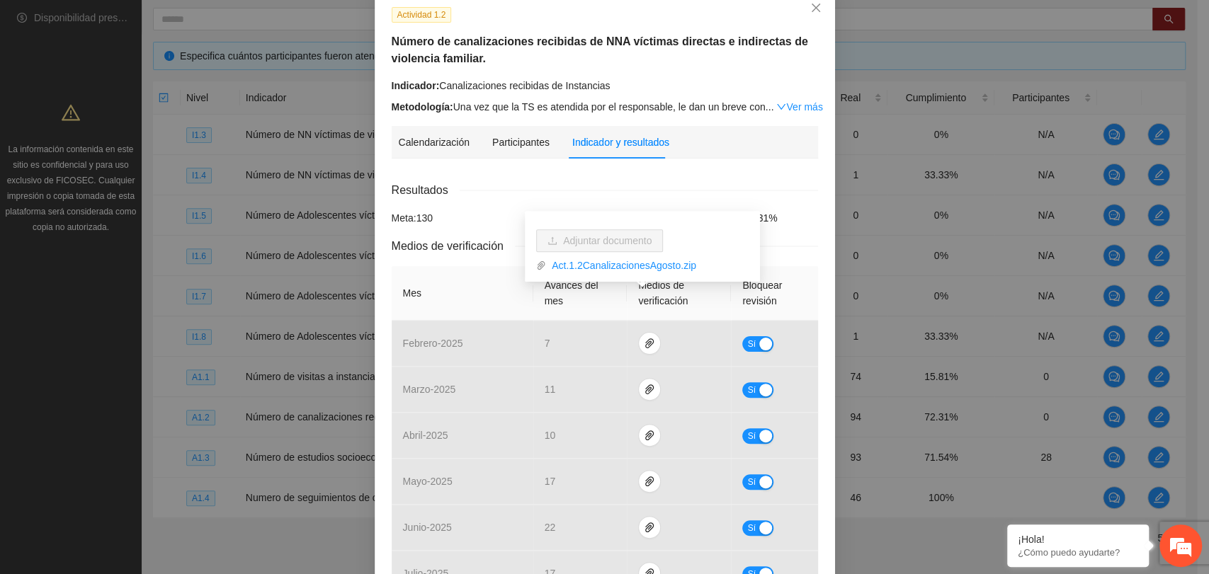
scroll to position [79, 0]
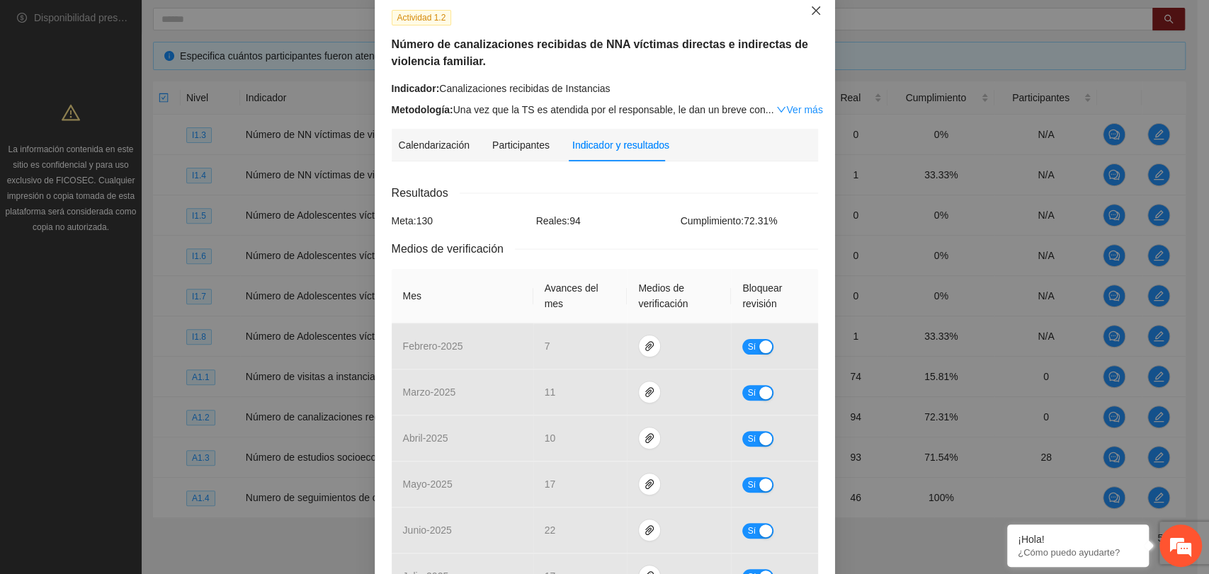
click at [810, 13] on icon "close" at bounding box center [815, 10] width 11 height 11
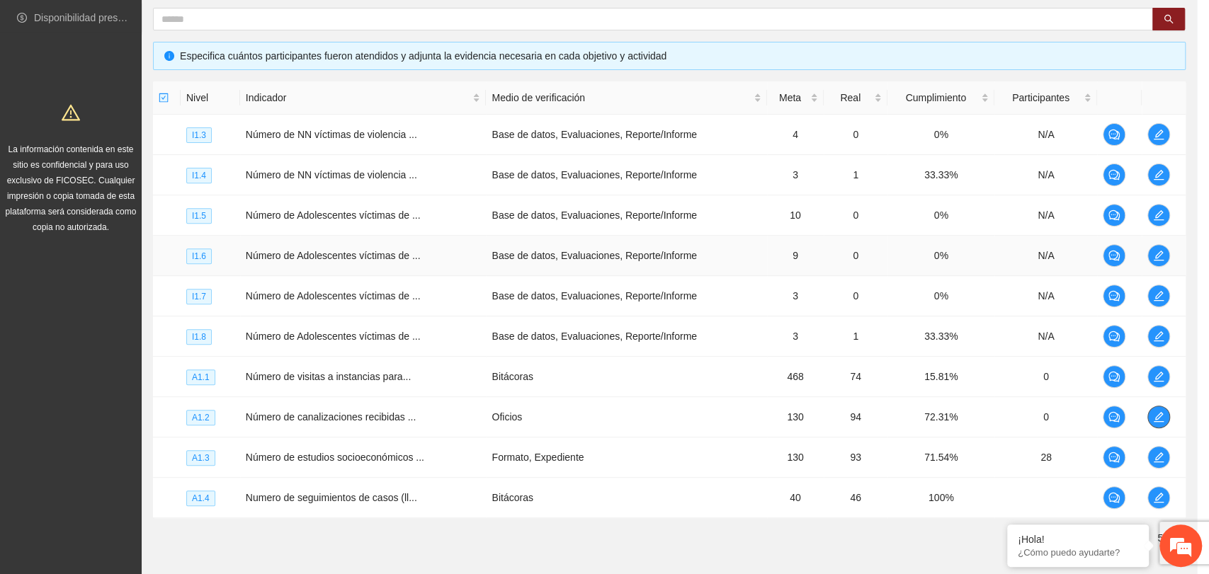
scroll to position [0, 0]
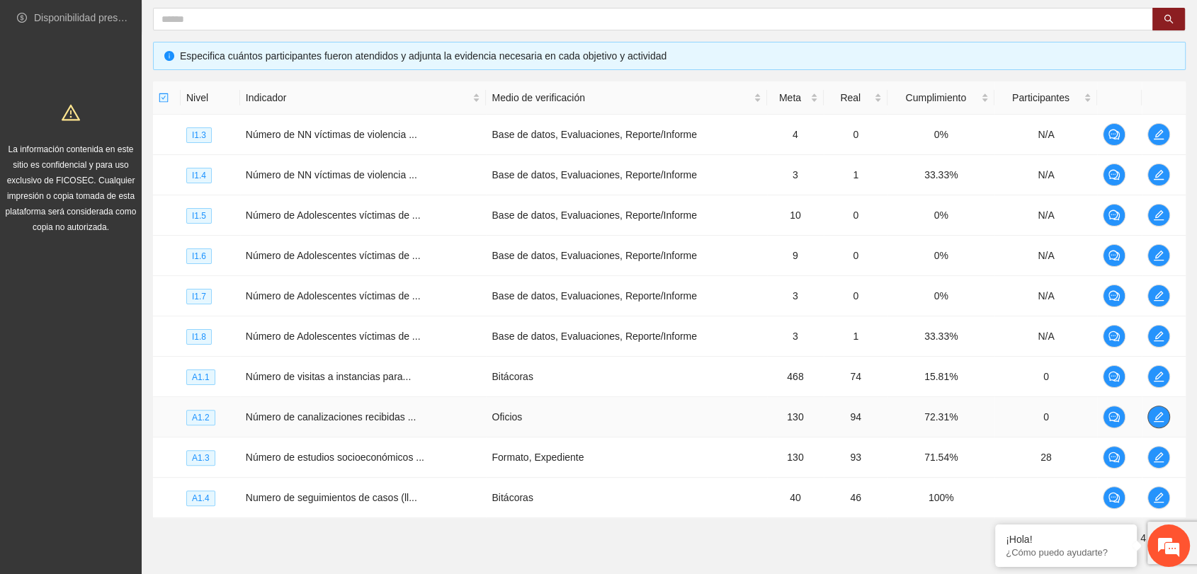
click at [1162, 424] on button "button" at bounding box center [1158, 417] width 23 height 23
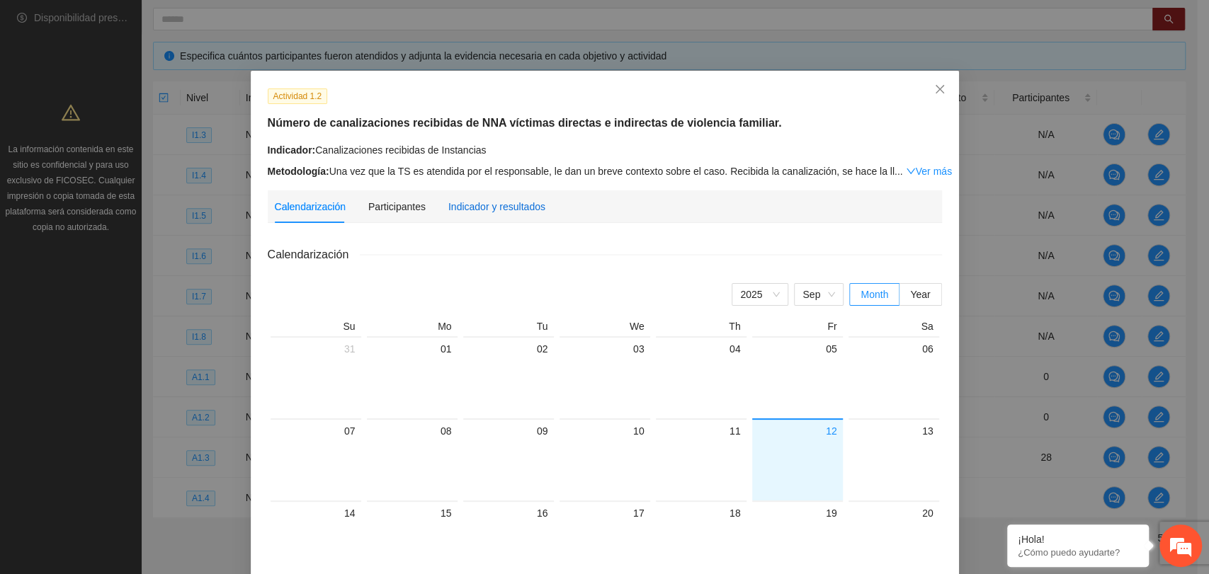
click at [493, 210] on div "Indicador y resultados" at bounding box center [496, 207] width 97 height 16
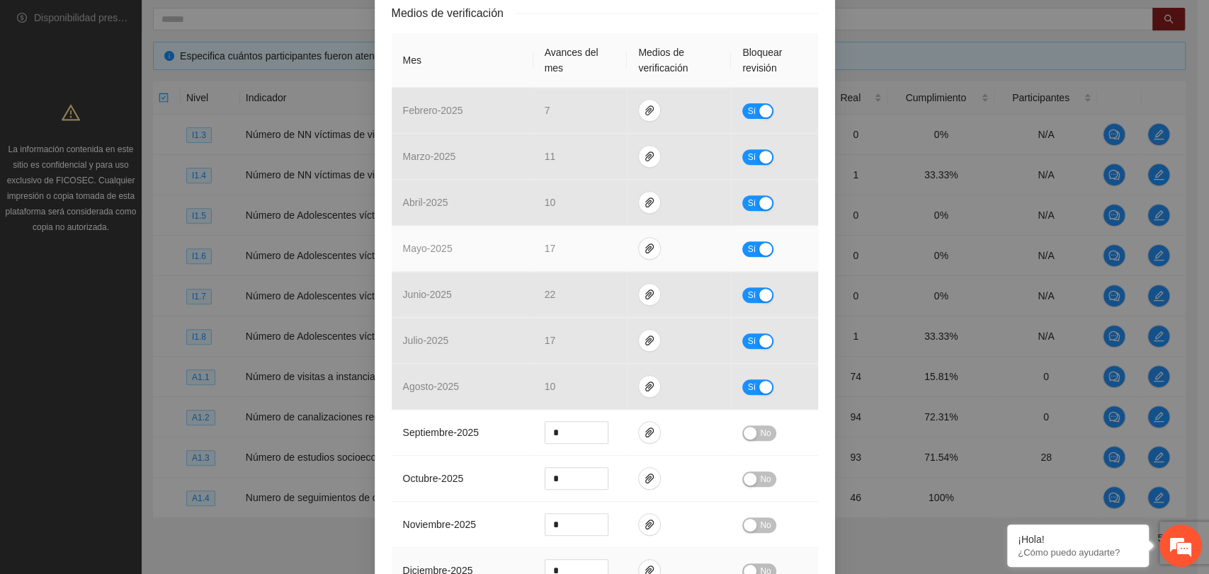
scroll to position [516, 0]
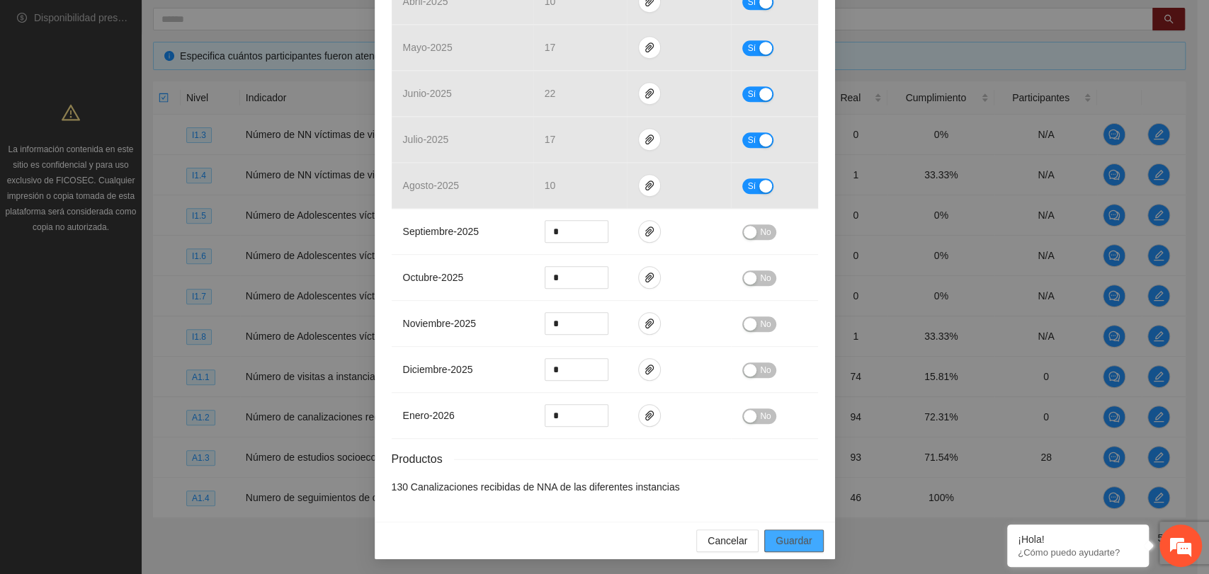
click at [782, 534] on span "Guardar" at bounding box center [794, 541] width 36 height 16
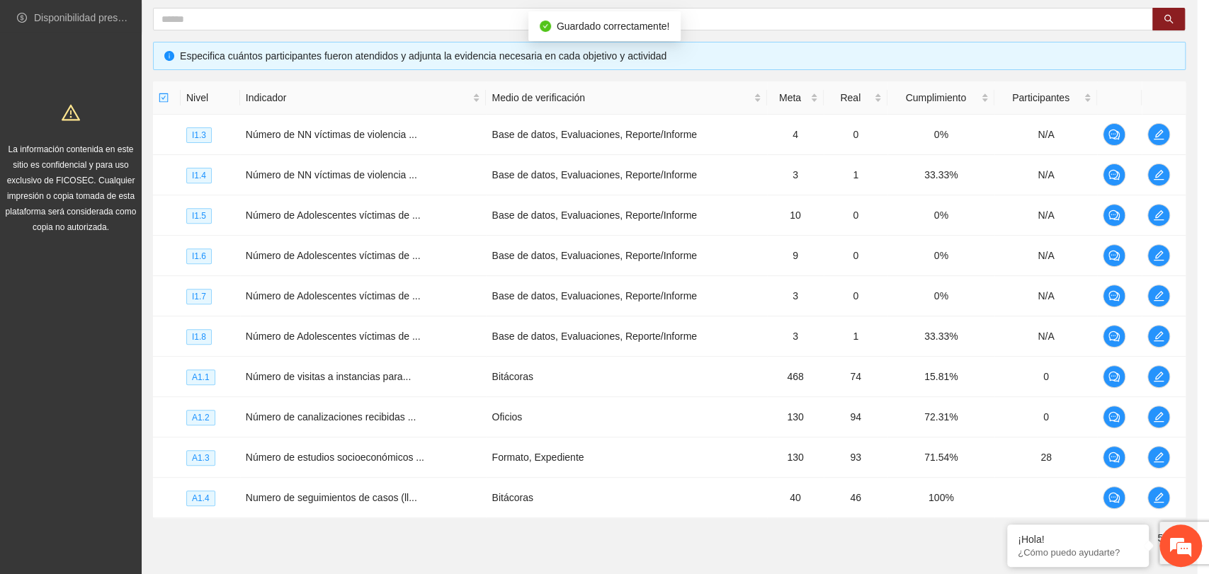
scroll to position [446, 0]
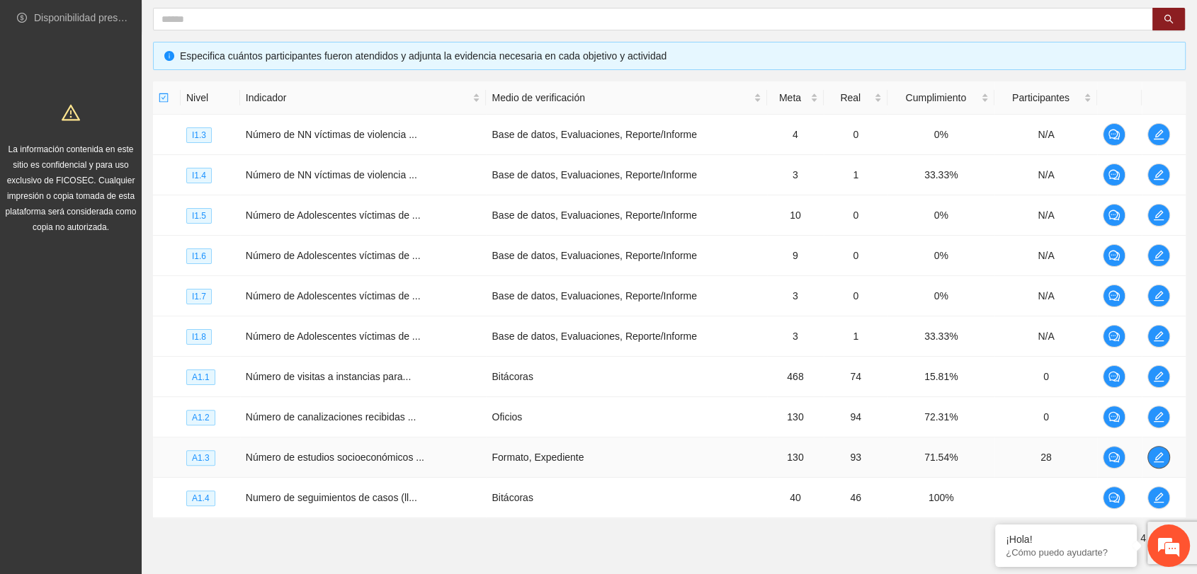
click at [1159, 455] on icon "edit" at bounding box center [1158, 457] width 11 height 11
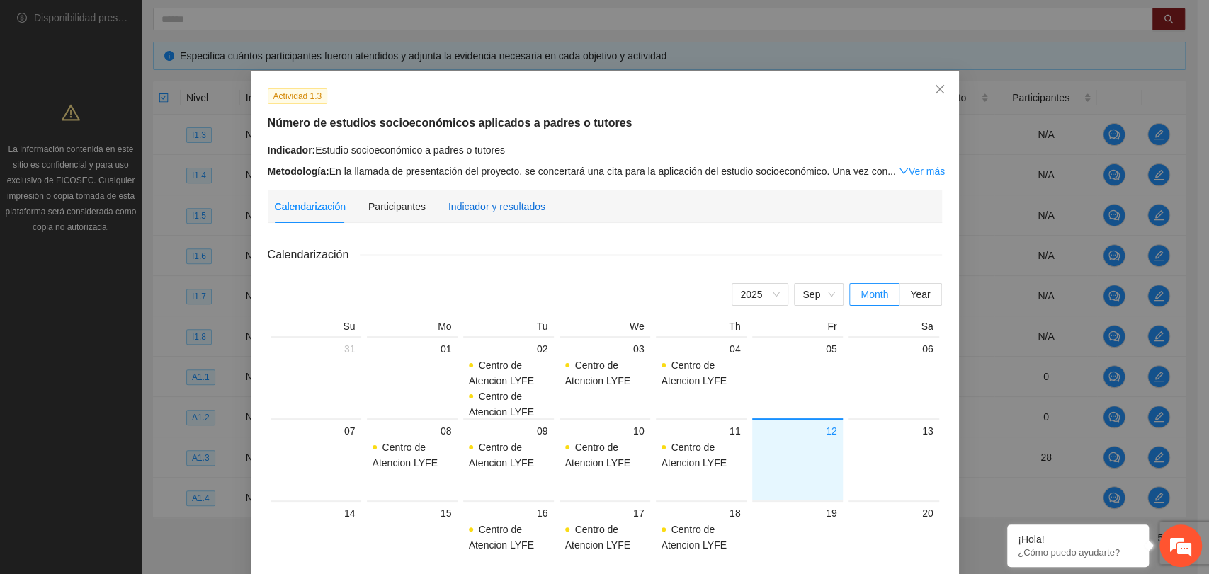
click at [510, 207] on div "Indicador y resultados" at bounding box center [496, 207] width 97 height 16
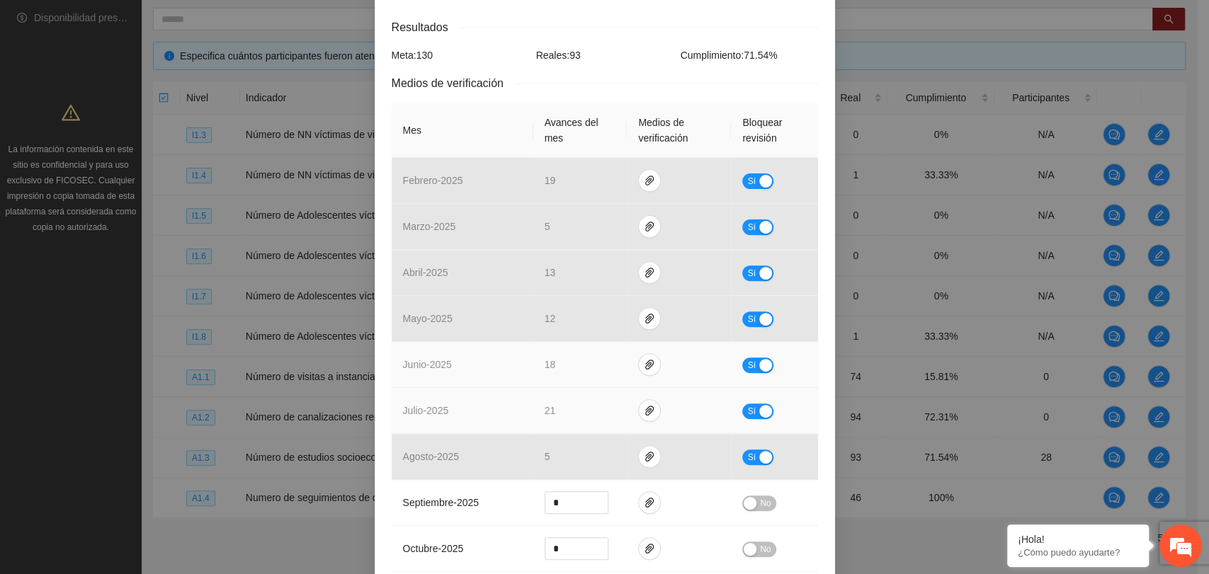
scroll to position [236, 0]
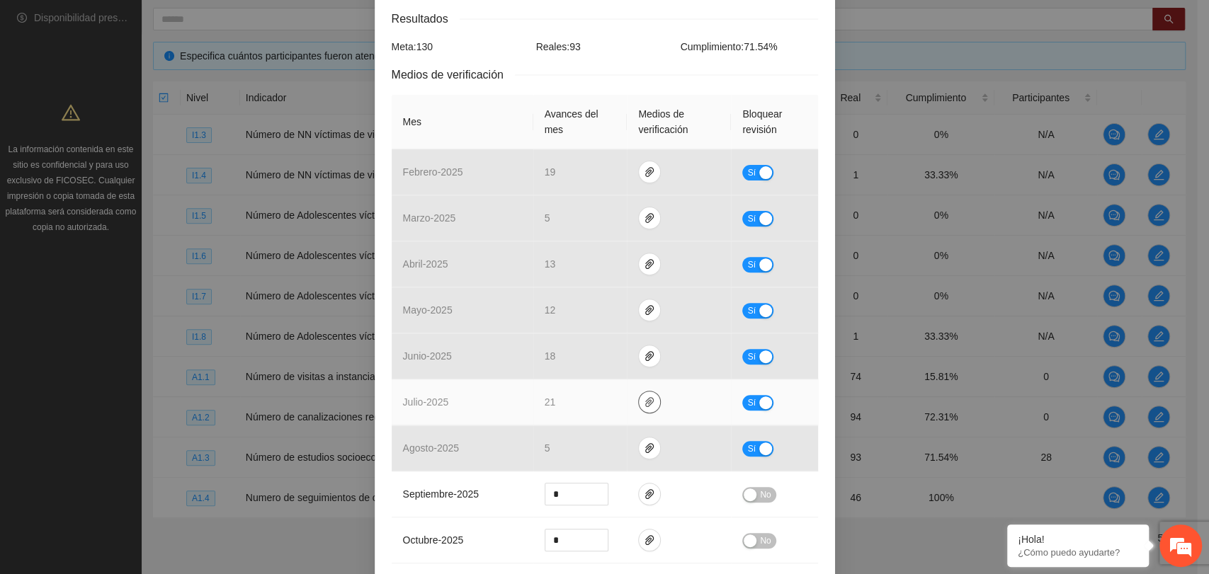
click at [645, 401] on icon "paper-clip" at bounding box center [649, 402] width 8 height 10
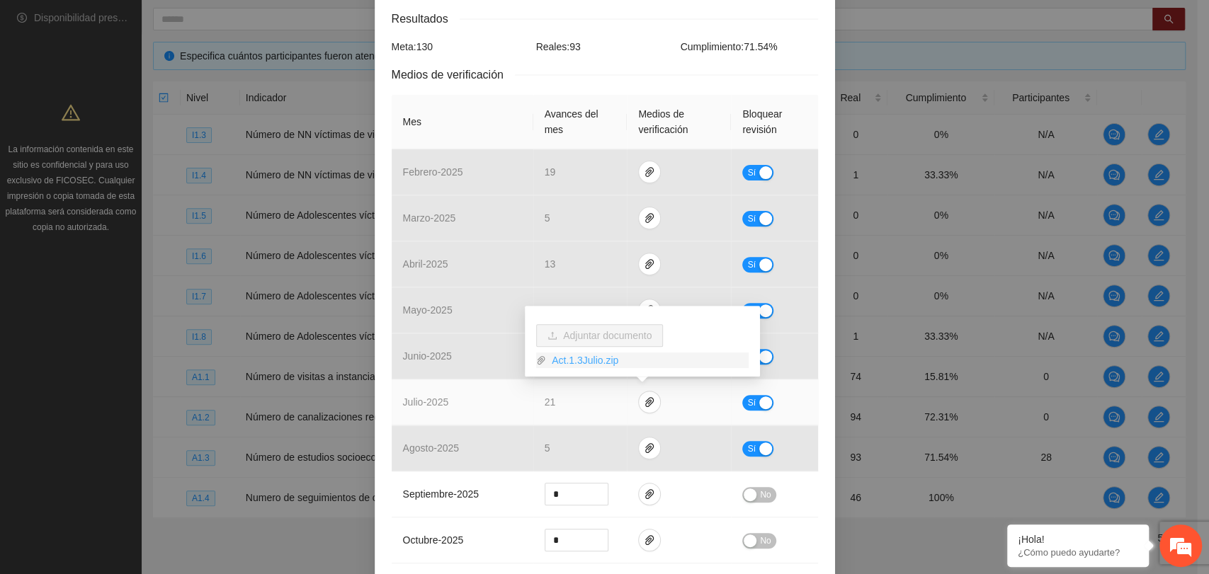
click at [578, 356] on link "Act.1.3Julio.zip" at bounding box center [647, 361] width 203 height 16
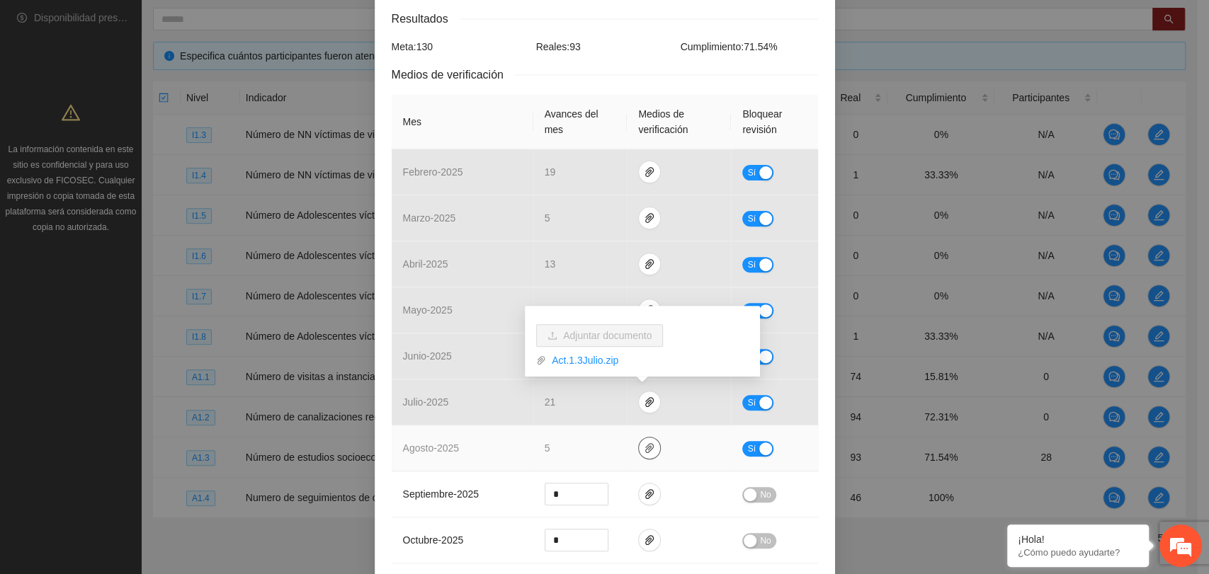
click at [639, 446] on span "paper-clip" at bounding box center [649, 448] width 21 height 11
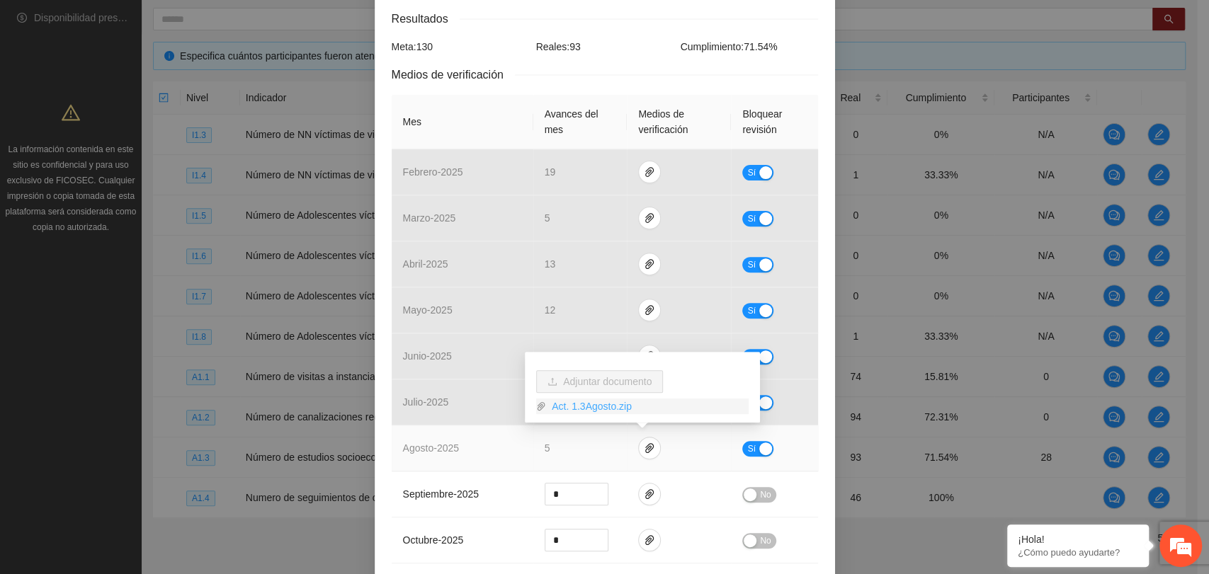
click at [572, 409] on link "Act. 1.3Agosto.zip" at bounding box center [647, 407] width 203 height 16
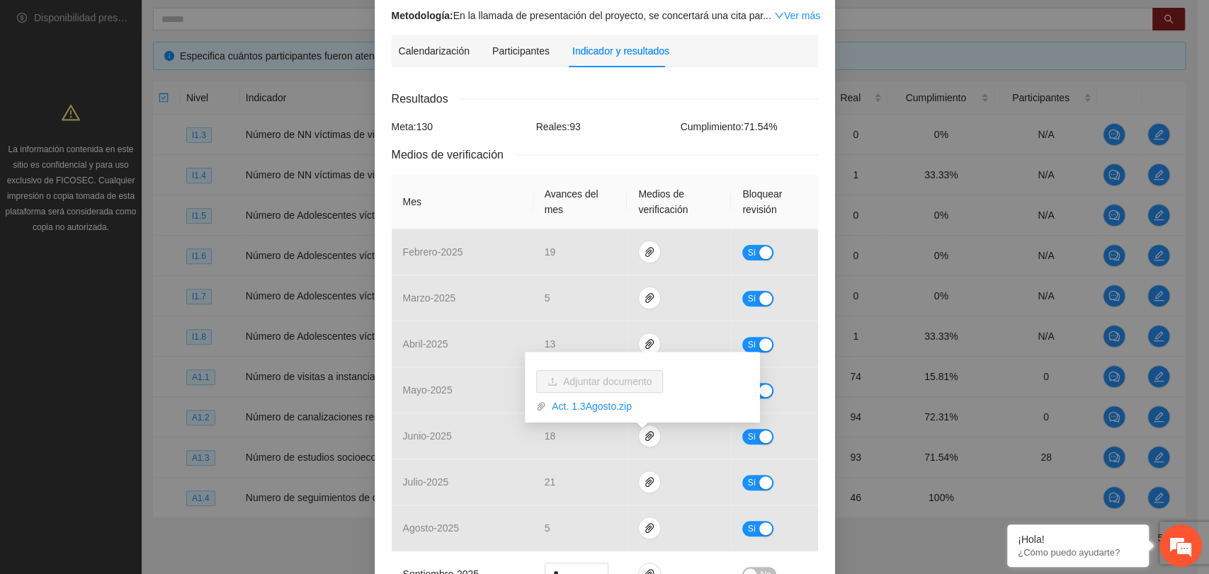
scroll to position [0, 0]
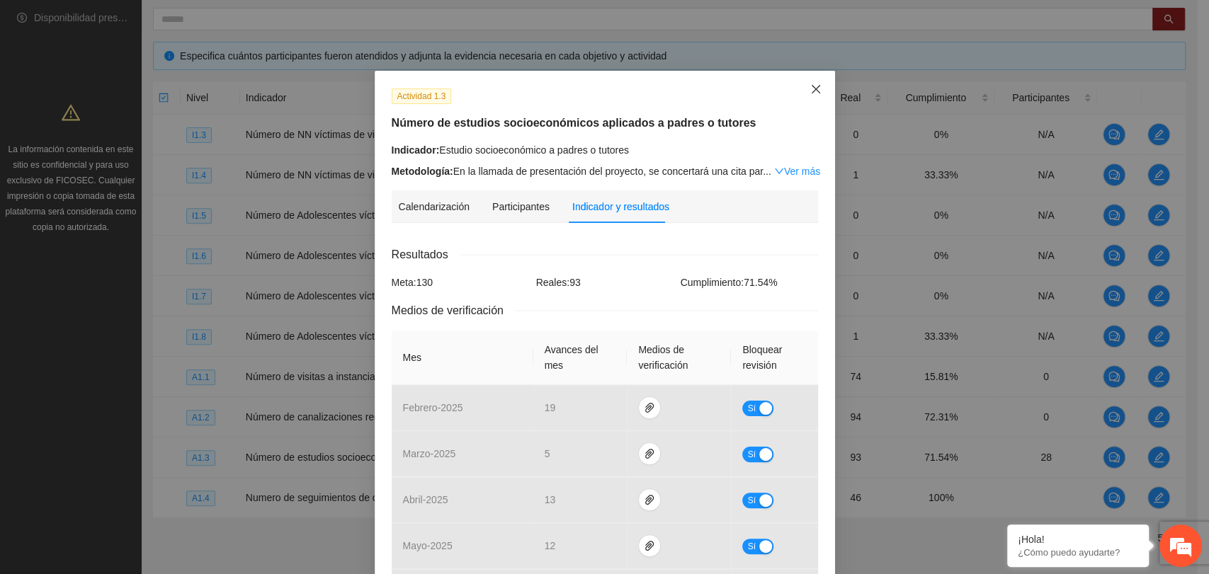
click at [814, 83] on span "Close" at bounding box center [816, 90] width 38 height 38
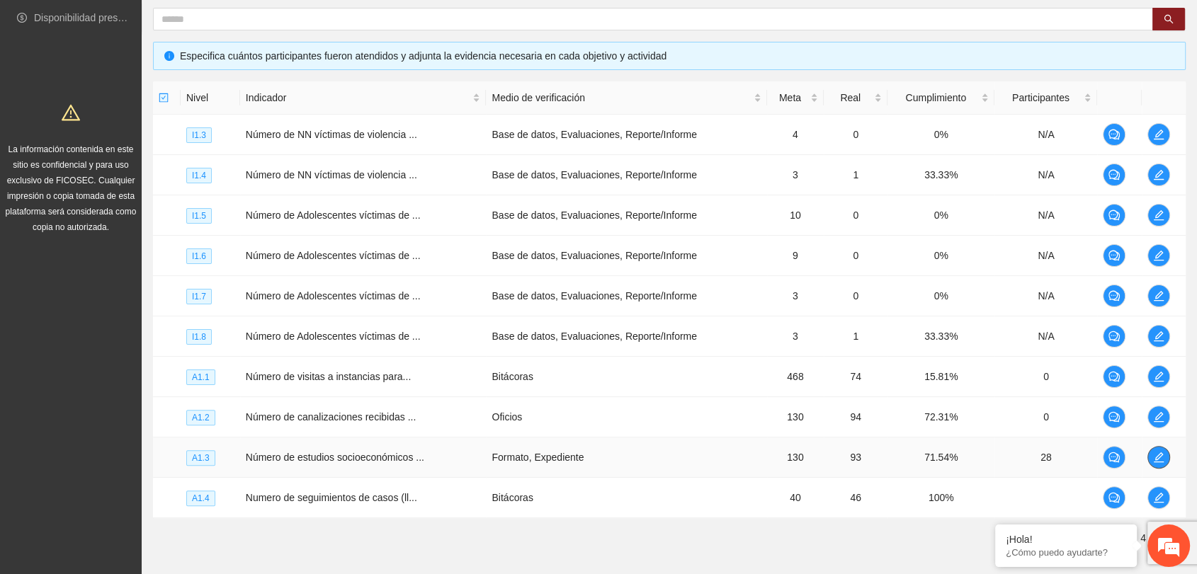
click at [1157, 452] on icon "edit" at bounding box center [1158, 457] width 11 height 11
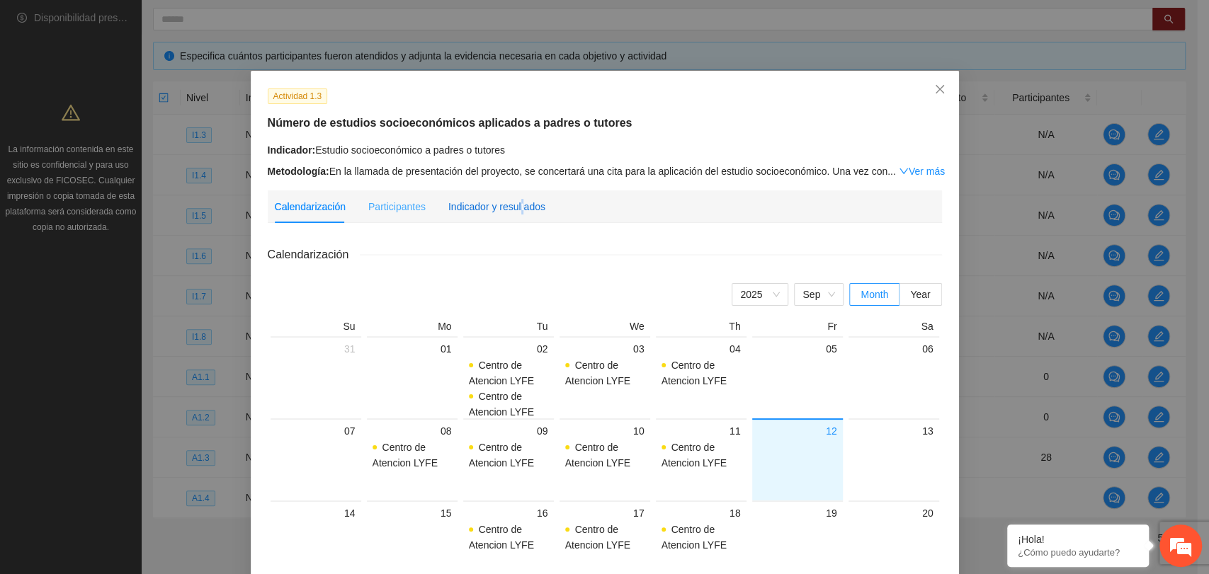
click at [510, 201] on div "Indicador y resultados" at bounding box center [496, 207] width 97 height 16
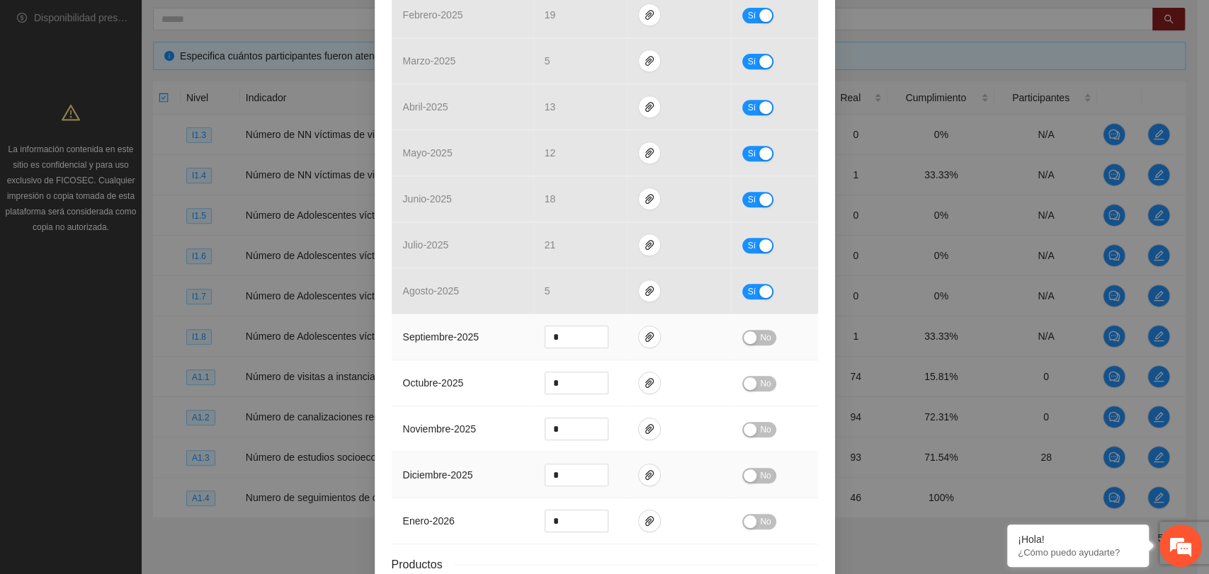
scroll to position [499, 0]
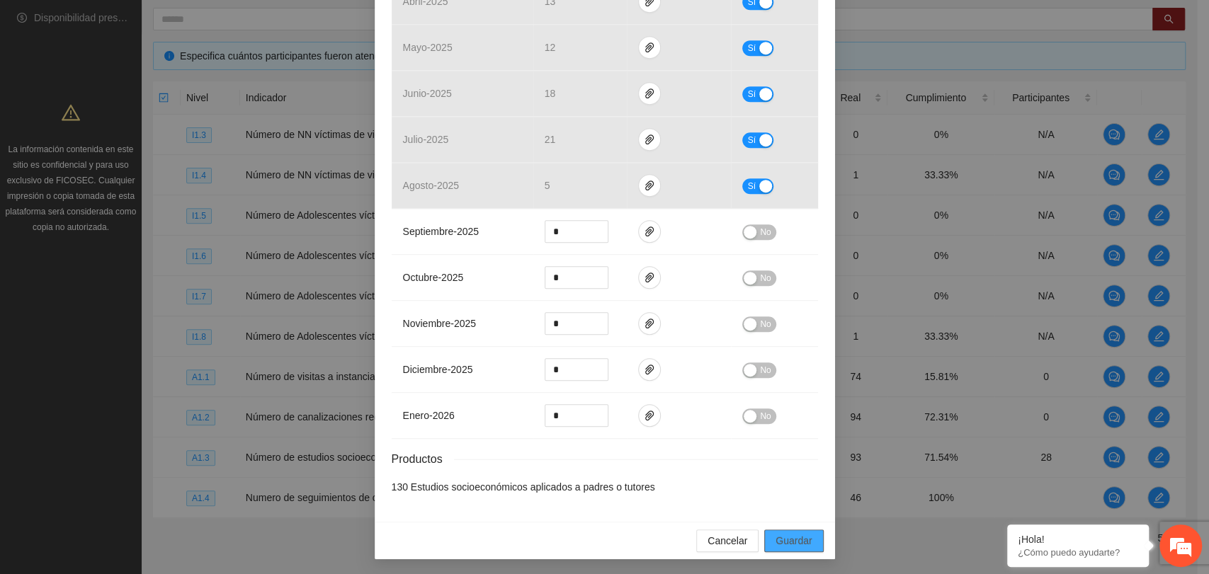
click at [797, 538] on span "Guardar" at bounding box center [794, 541] width 36 height 16
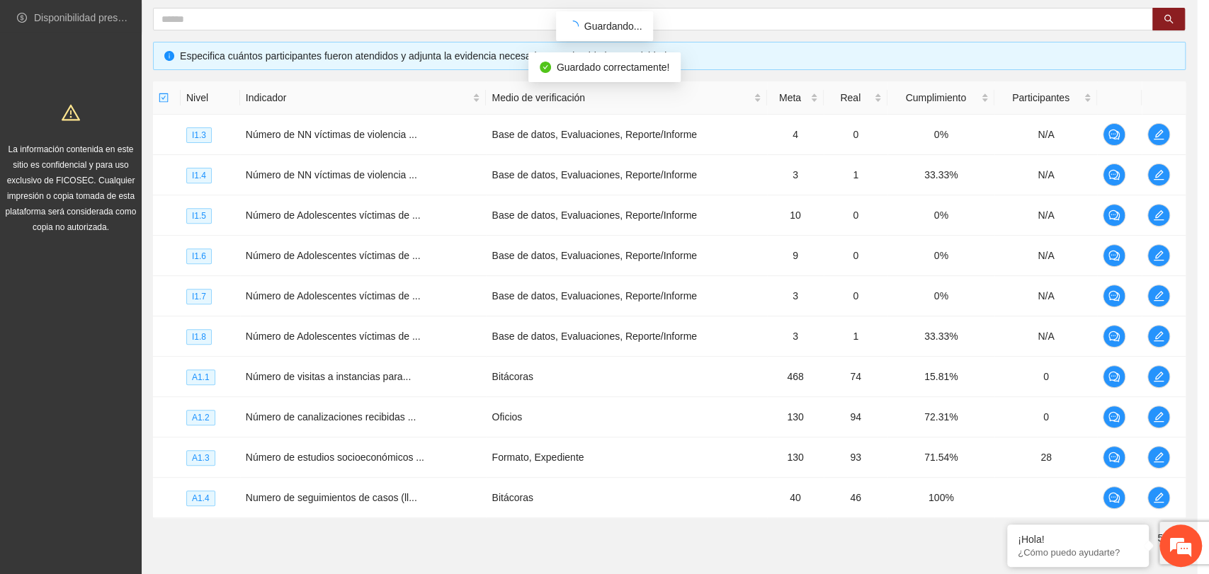
scroll to position [429, 0]
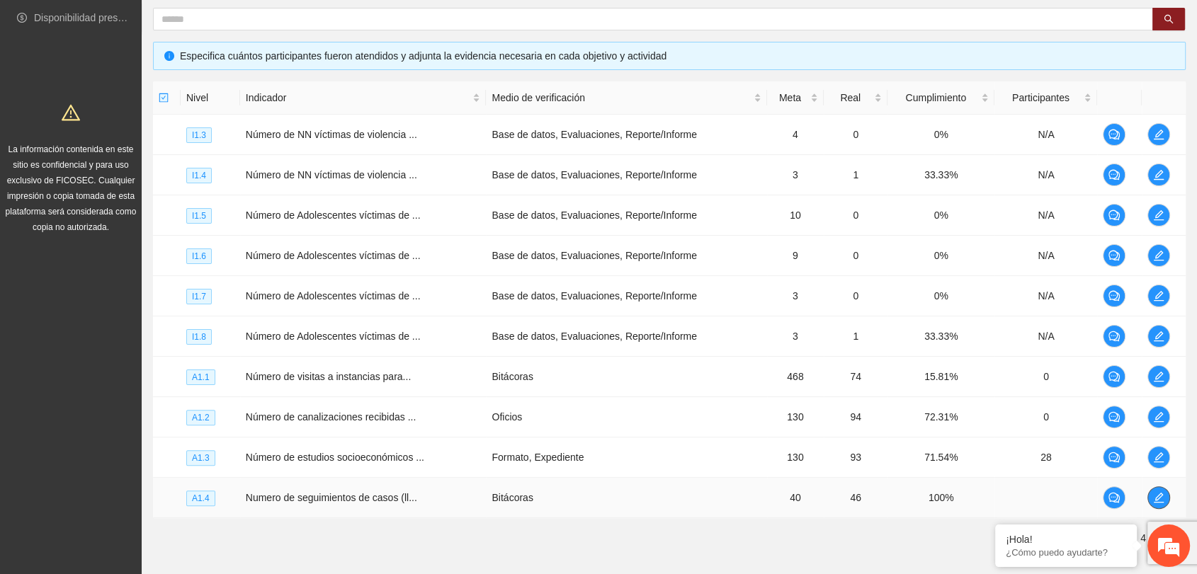
click at [1155, 494] on icon "edit" at bounding box center [1158, 497] width 11 height 11
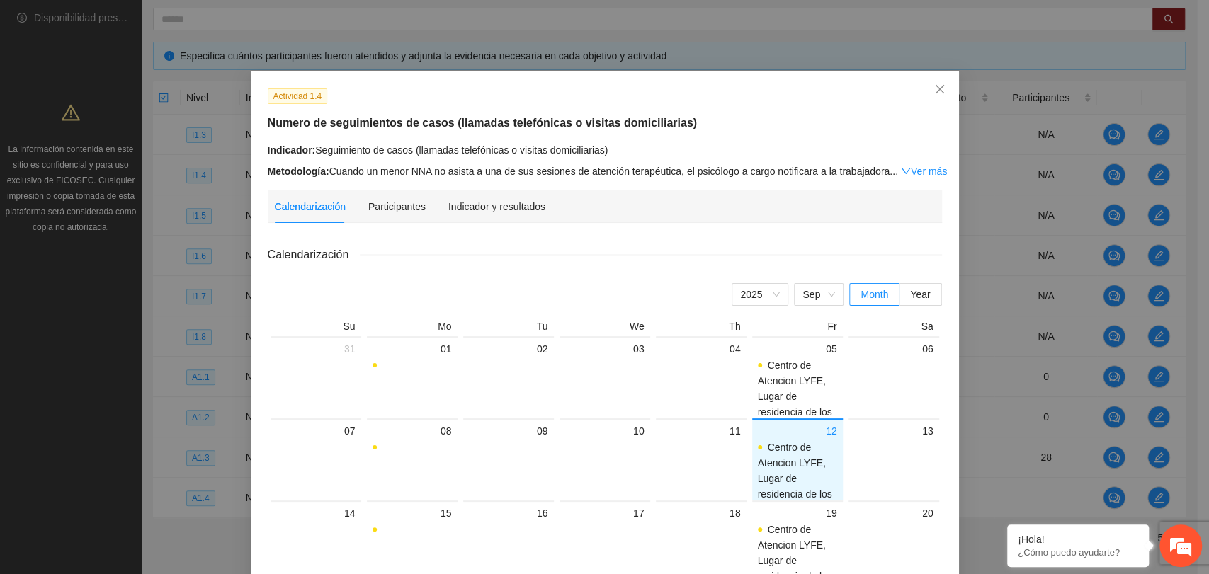
click at [482, 215] on div "Indicador y resultados" at bounding box center [496, 207] width 97 height 33
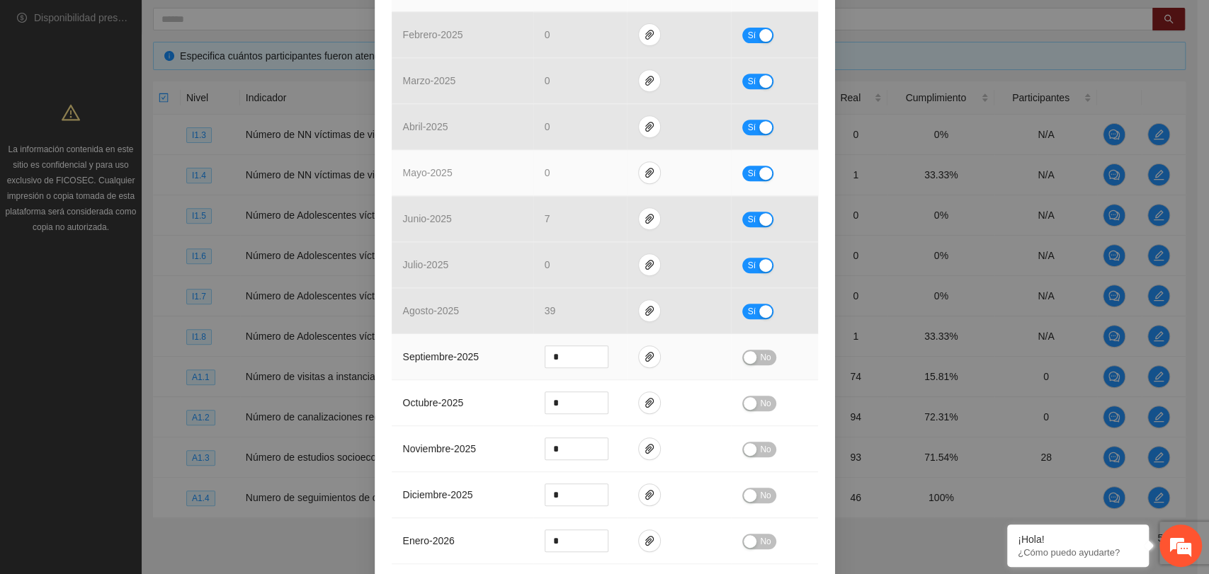
scroll to position [393, 0]
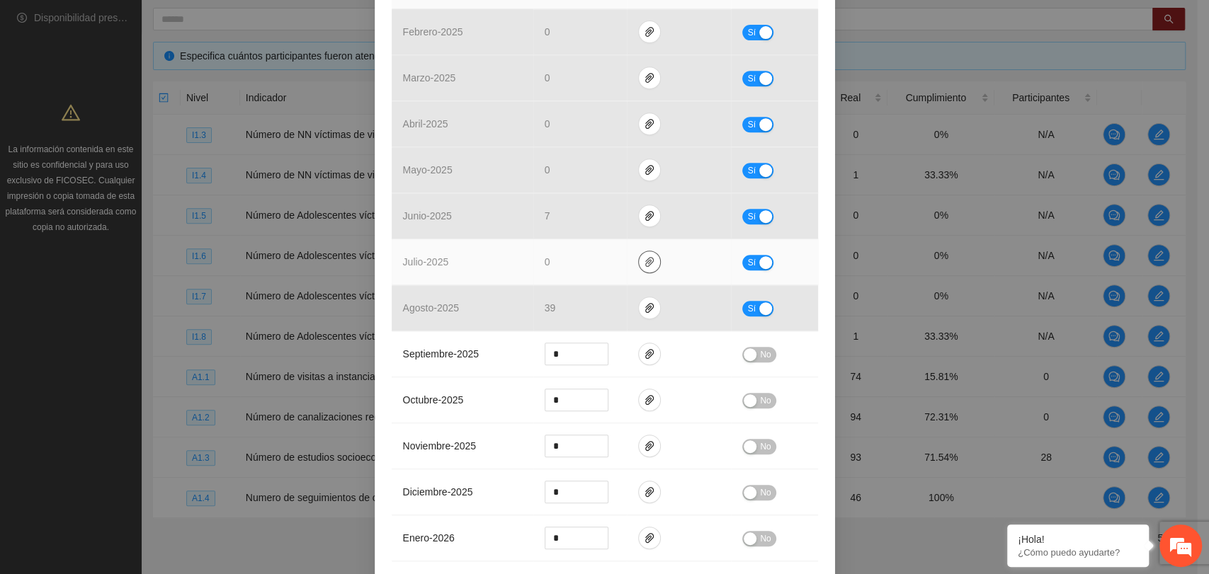
click at [645, 257] on icon "paper-clip" at bounding box center [649, 262] width 8 height 10
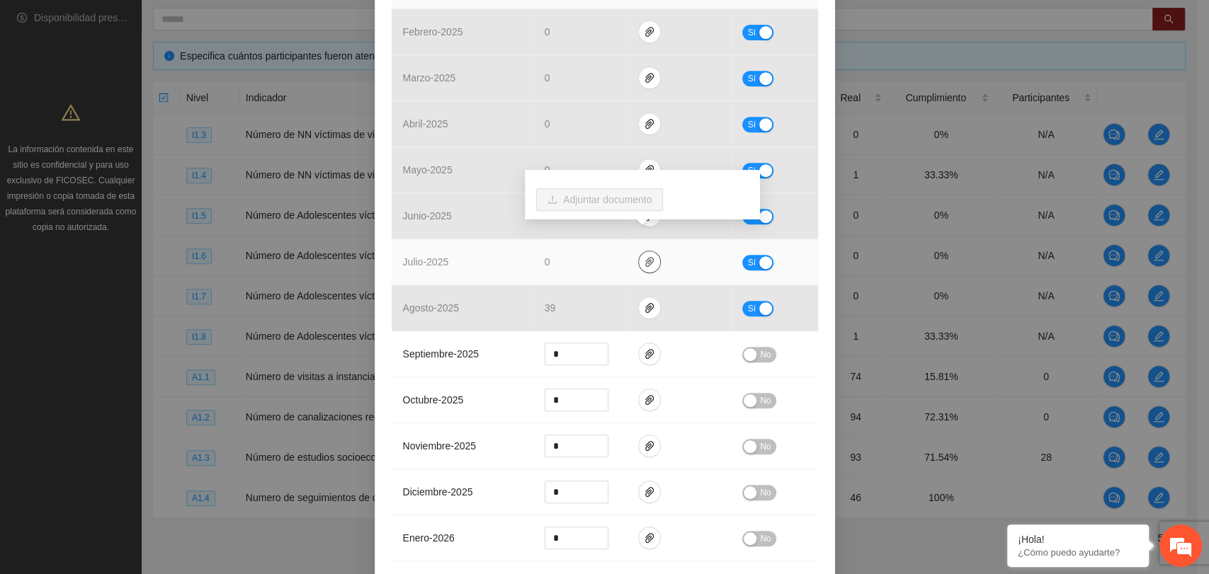
click at [645, 257] on icon "paper-clip" at bounding box center [649, 262] width 8 height 10
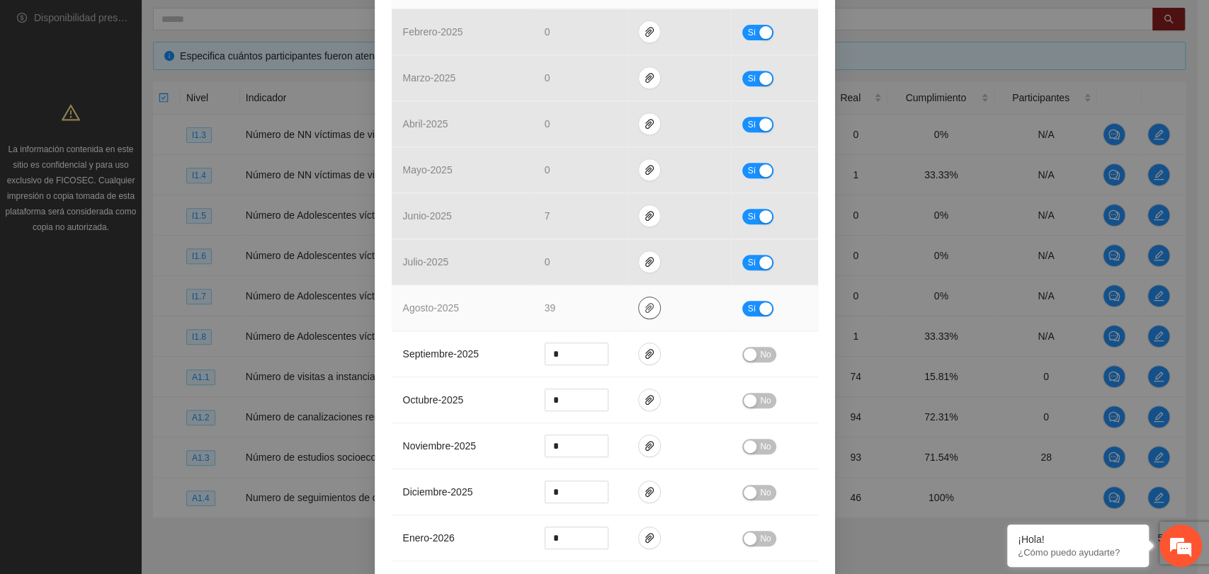
click at [647, 297] on button "button" at bounding box center [649, 308] width 23 height 23
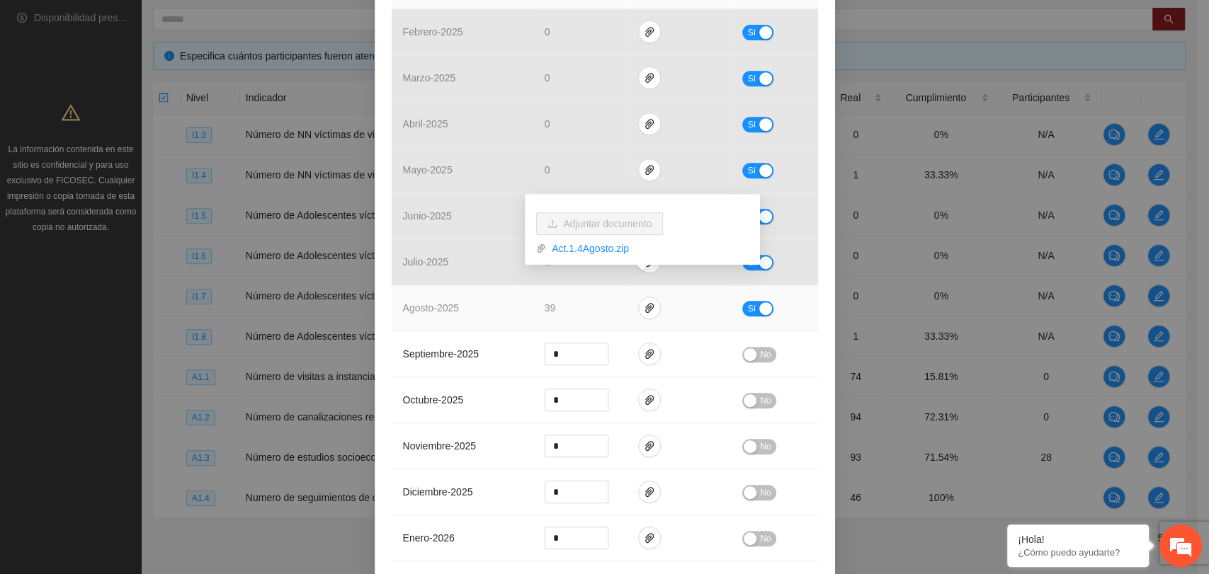
click at [572, 239] on div "Act.1.4Agosto.zip" at bounding box center [642, 245] width 212 height 21
click at [594, 246] on link "Act.1.4Agosto.zip" at bounding box center [647, 249] width 203 height 16
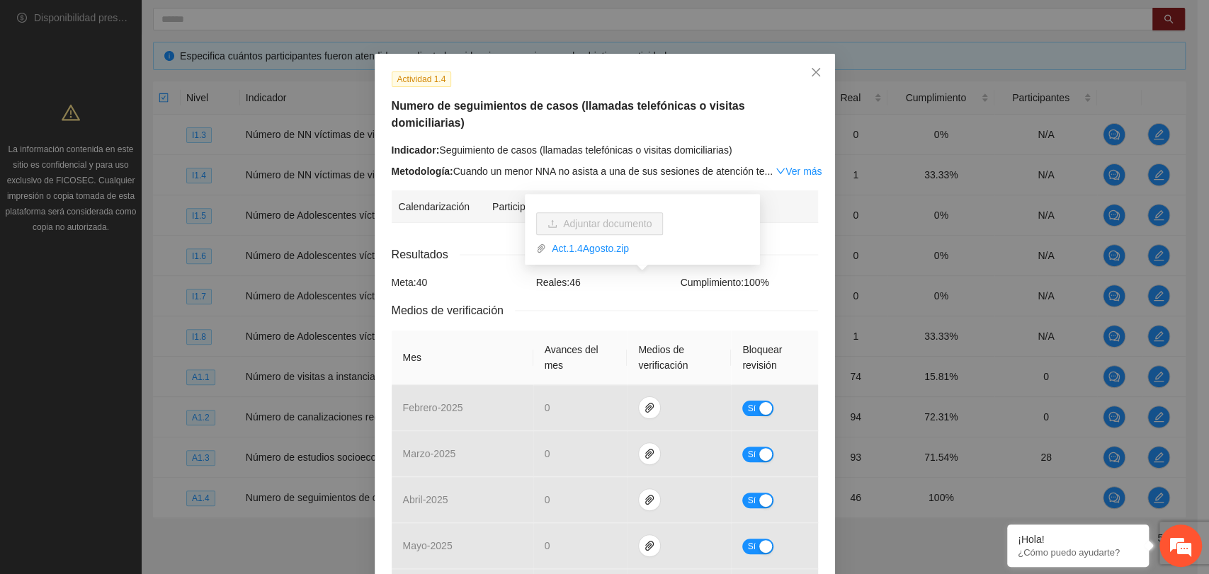
scroll to position [0, 0]
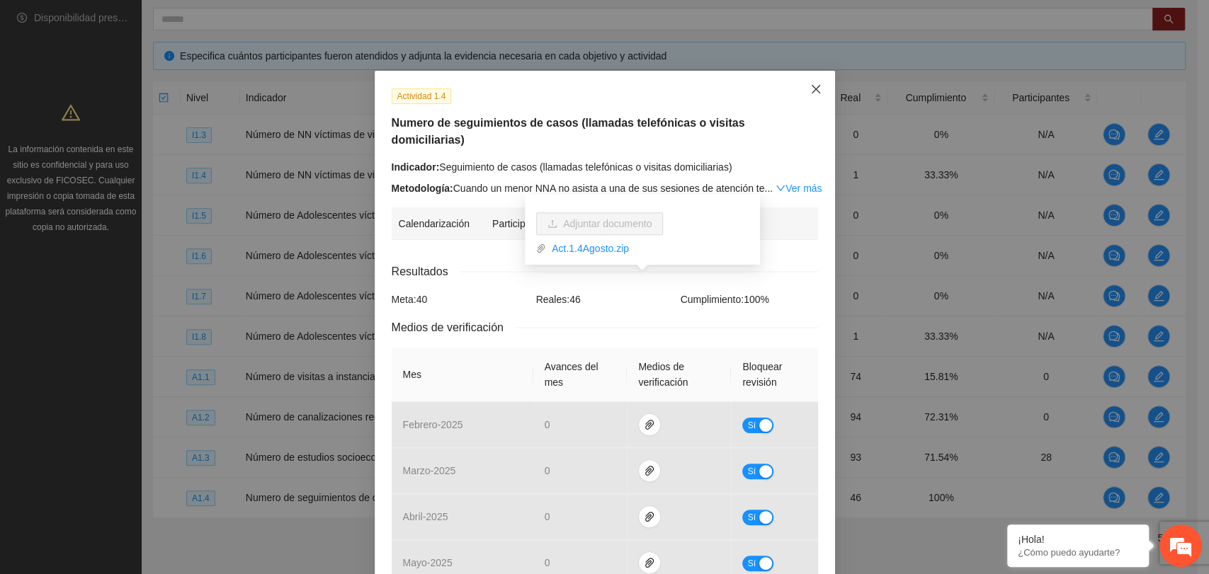
click at [810, 86] on icon "close" at bounding box center [815, 89] width 11 height 11
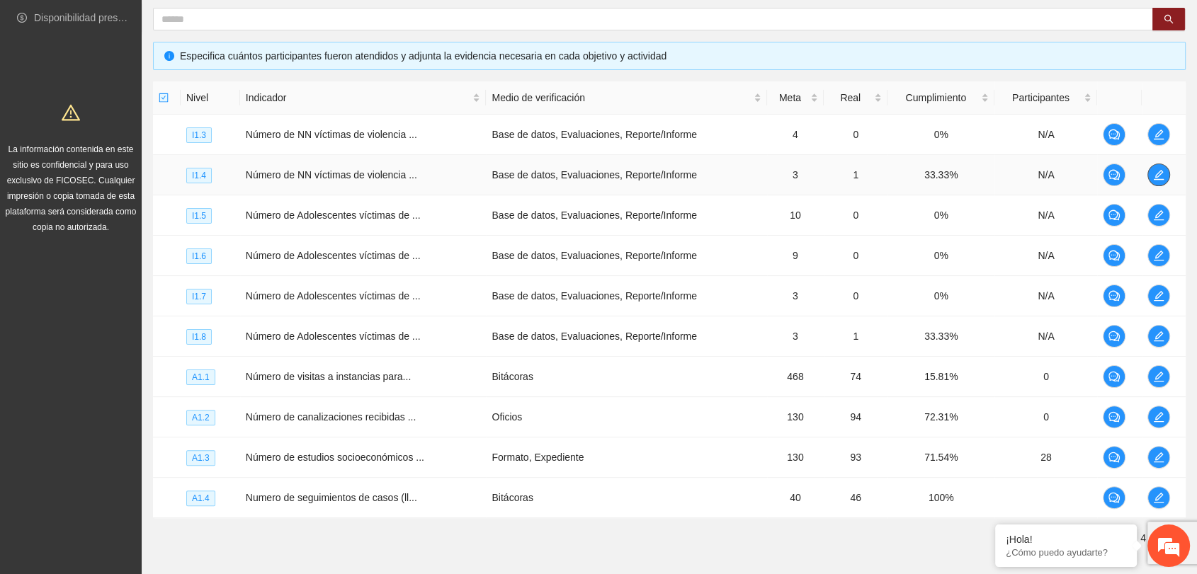
click at [1159, 174] on icon "edit" at bounding box center [1159, 175] width 10 height 10
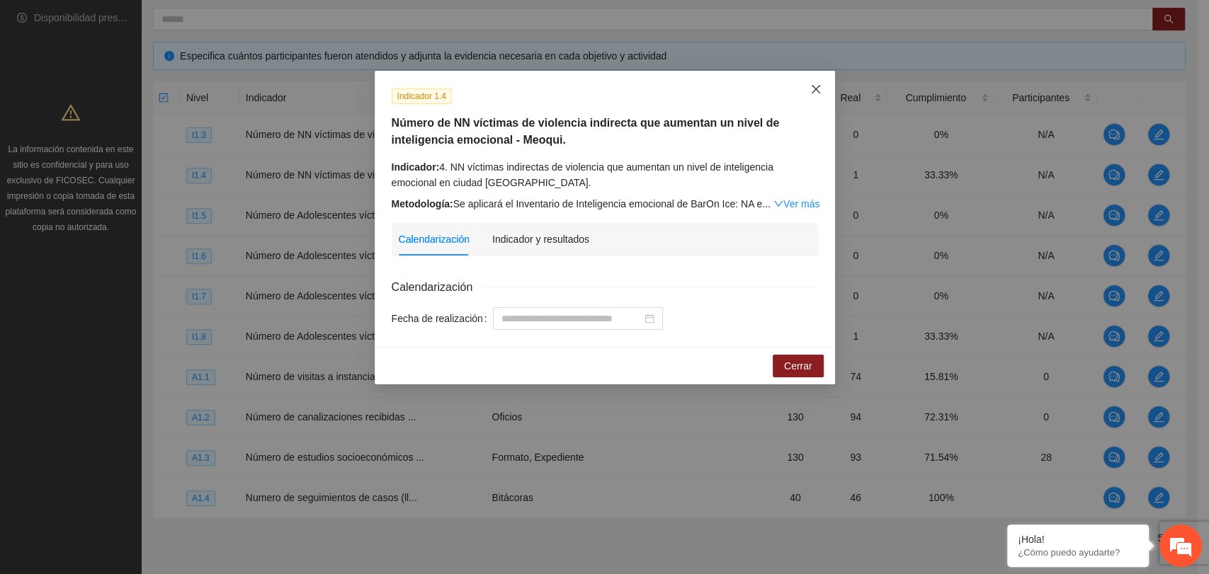
click at [817, 86] on icon "close" at bounding box center [815, 89] width 11 height 11
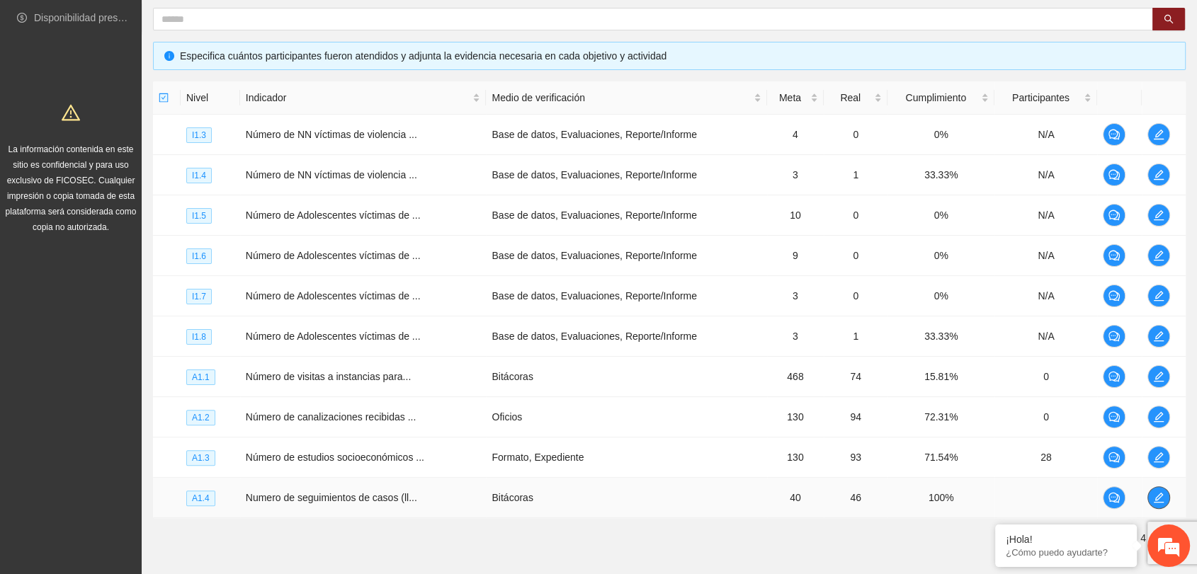
click at [1156, 497] on icon "edit" at bounding box center [1158, 497] width 11 height 11
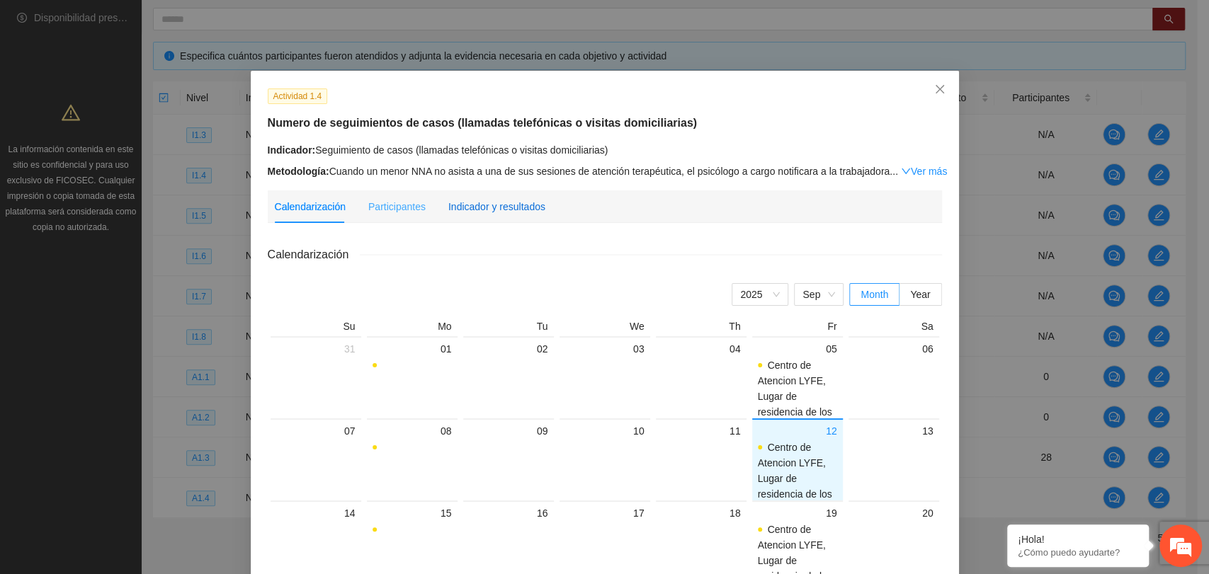
click at [520, 208] on div "Indicador y resultados" at bounding box center [496, 207] width 97 height 16
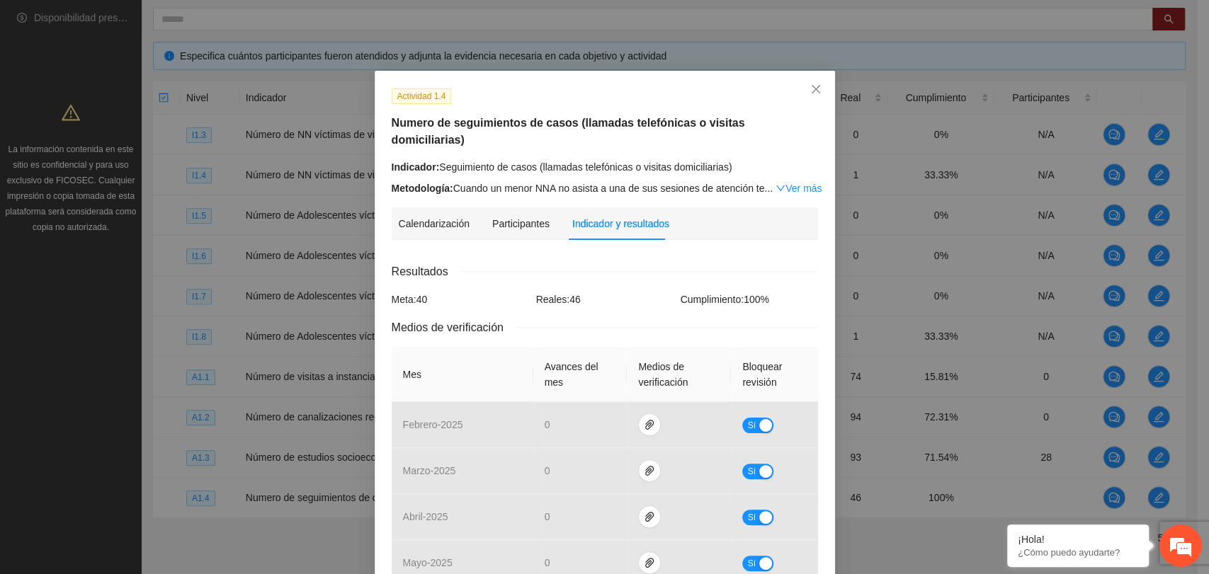
click at [783, 183] on link "Ver más" at bounding box center [799, 188] width 46 height 11
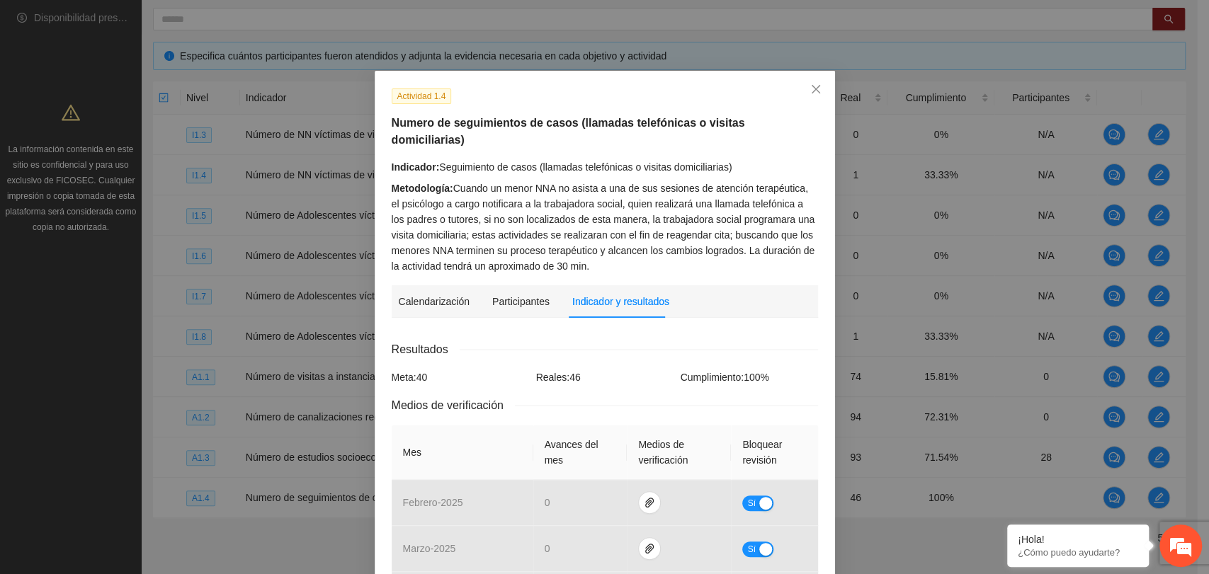
click at [707, 341] on div "Resultados" at bounding box center [605, 350] width 426 height 18
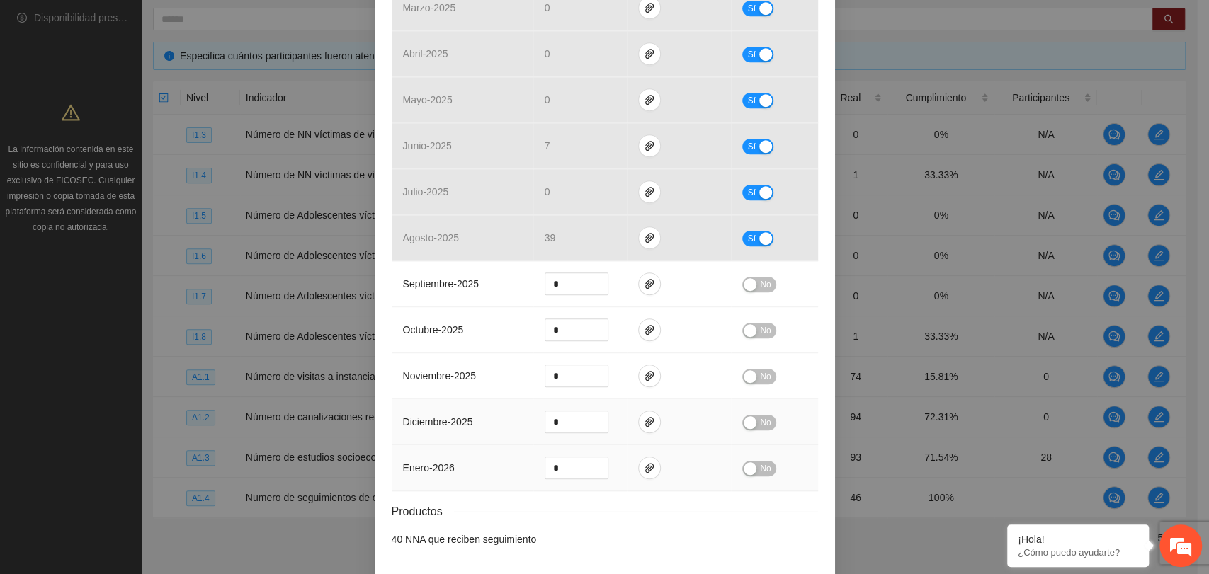
scroll to position [577, 0]
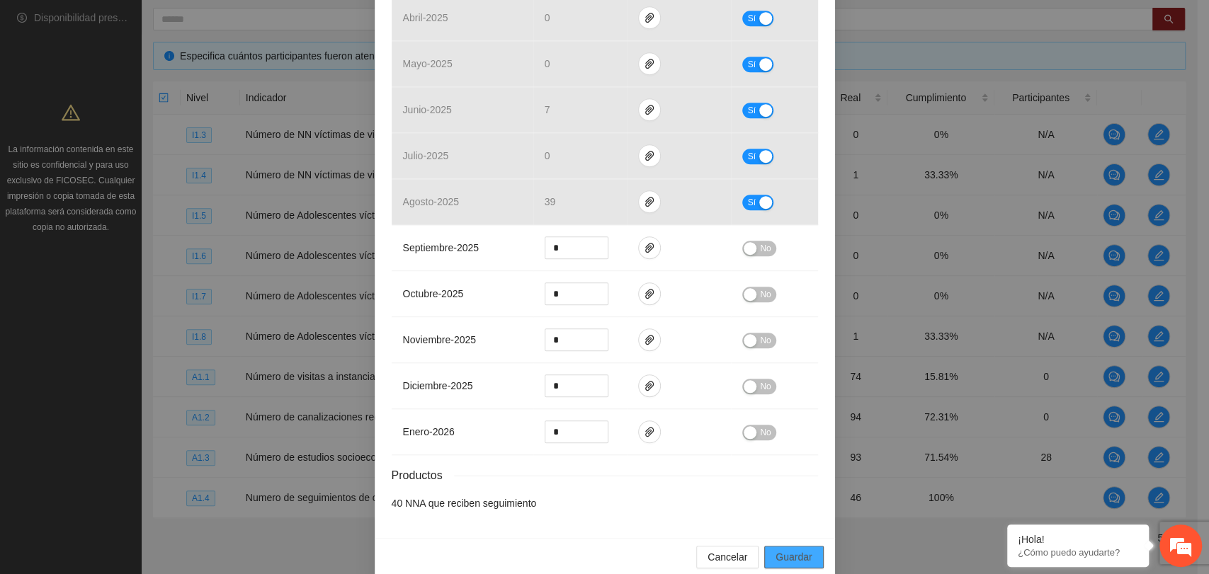
click at [779, 546] on button "Guardar" at bounding box center [793, 557] width 59 height 23
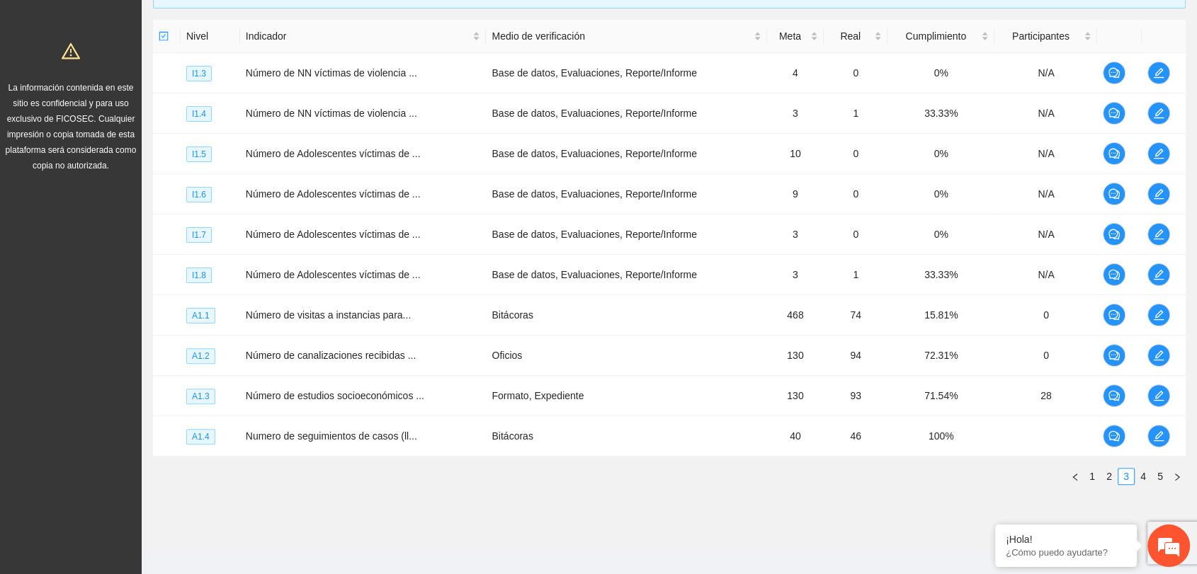
scroll to position [350, 0]
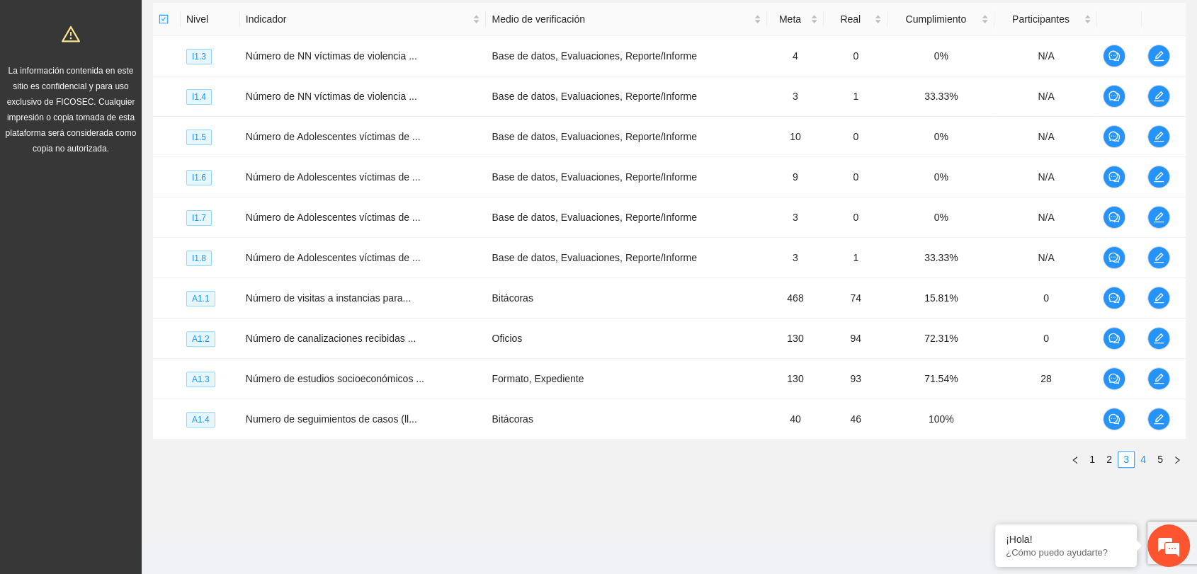
click at [1141, 463] on link "4" at bounding box center [1143, 460] width 16 height 16
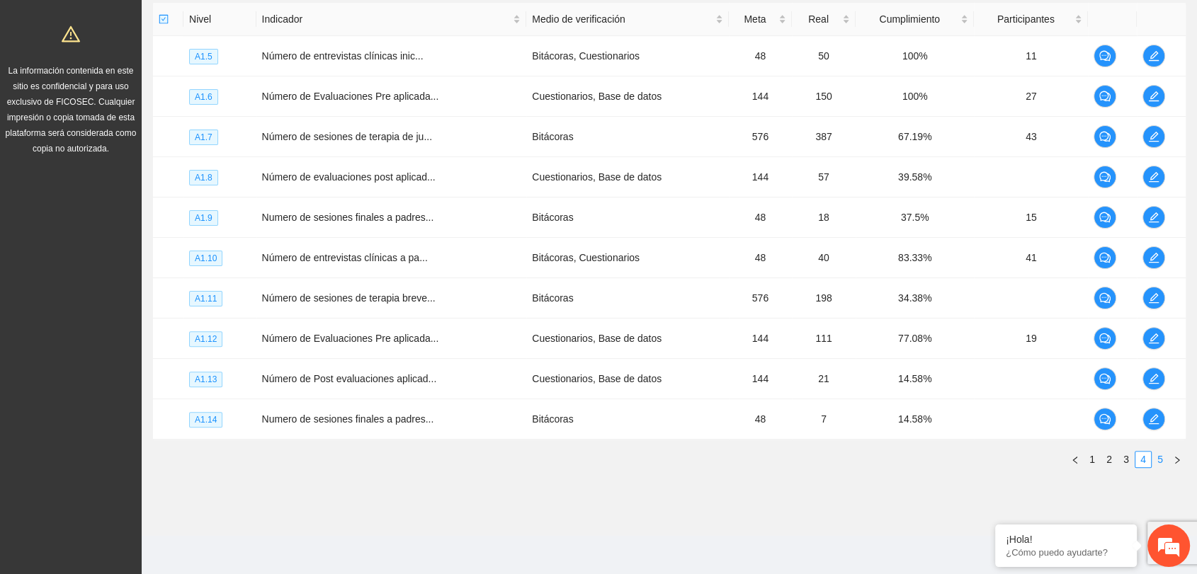
click at [1162, 459] on link "5" at bounding box center [1160, 460] width 16 height 16
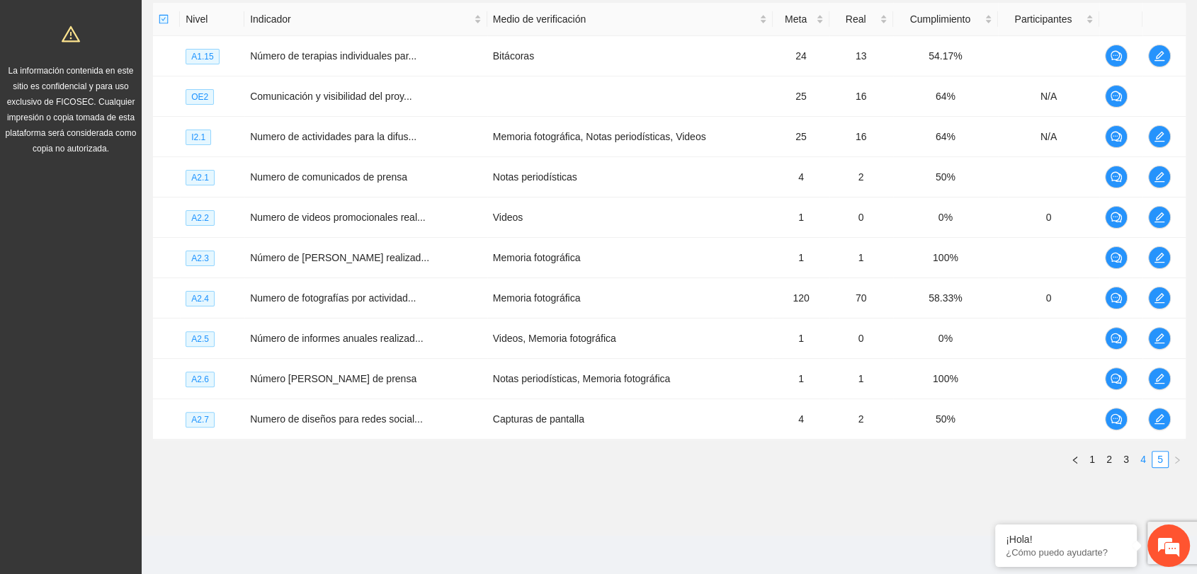
click at [1140, 455] on link "4" at bounding box center [1143, 460] width 16 height 16
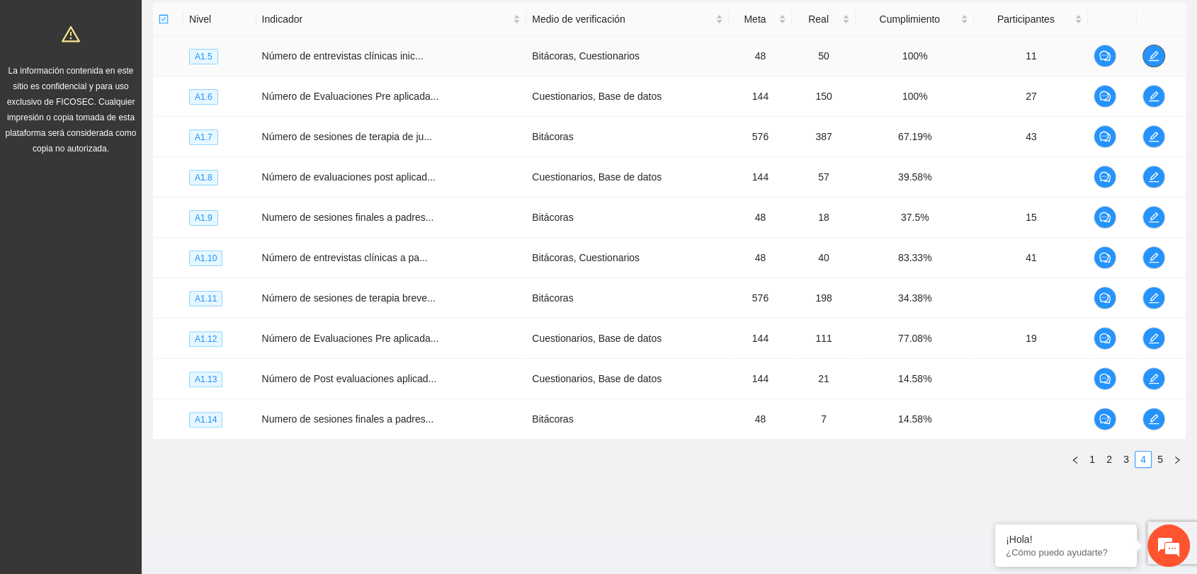
click at [1155, 56] on icon "edit" at bounding box center [1153, 55] width 11 height 11
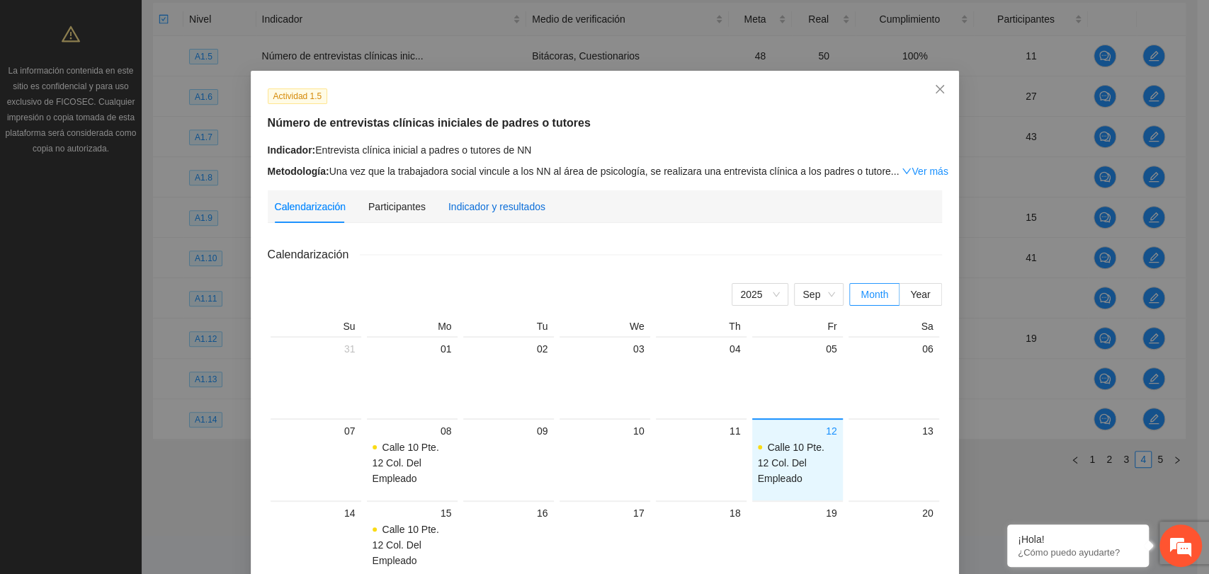
click at [490, 207] on div "Indicador y resultados" at bounding box center [496, 207] width 97 height 16
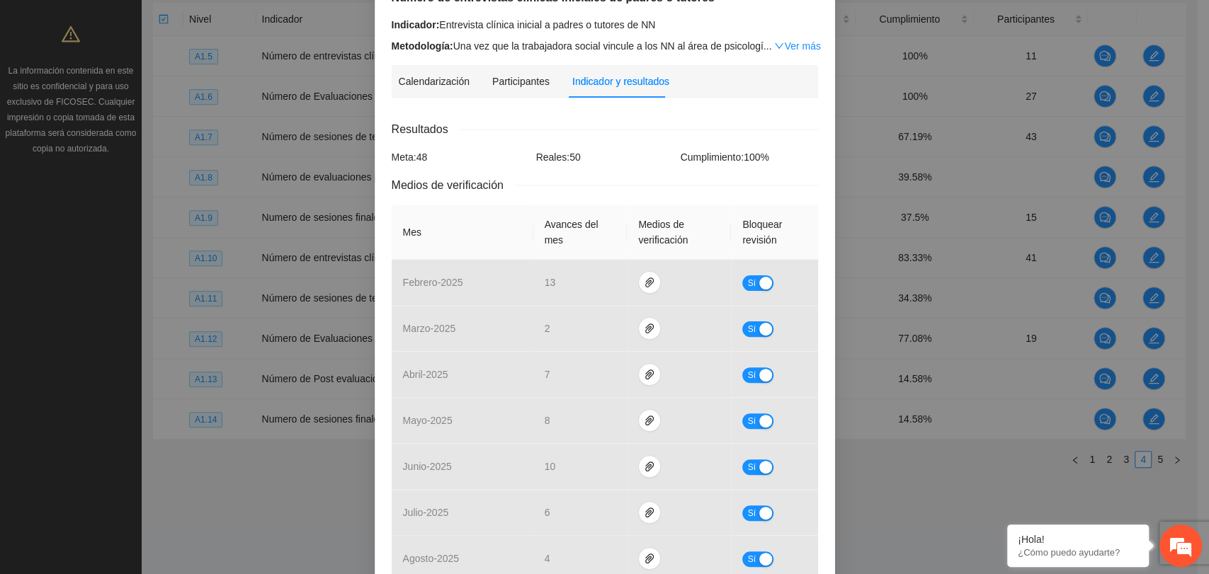
scroll to position [79, 0]
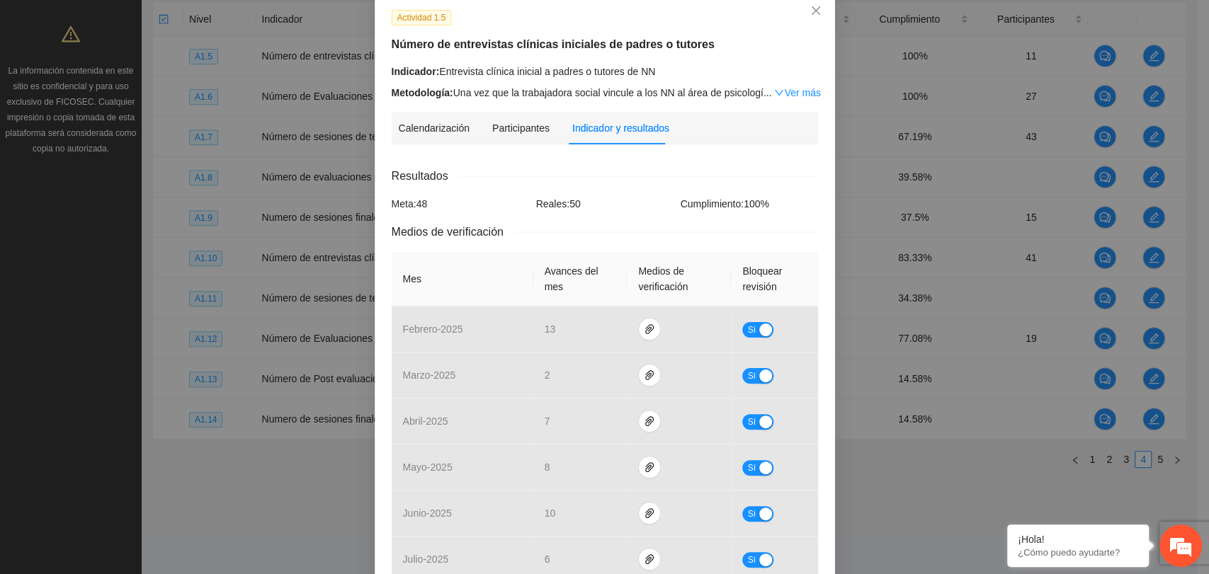
click at [686, 74] on div "Indicador: Entrevista clínica inicial a padres o tutores de NN" at bounding box center [605, 72] width 426 height 16
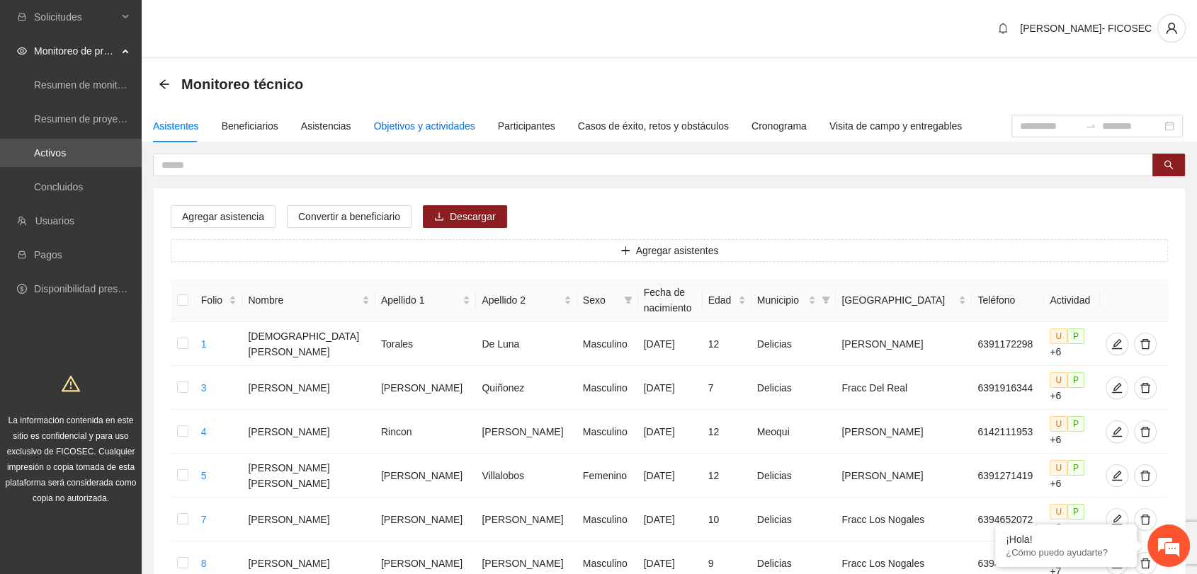
click at [400, 125] on div "Objetivos y actividades" at bounding box center [424, 126] width 101 height 16
click at [56, 155] on link "Activos" at bounding box center [50, 152] width 32 height 11
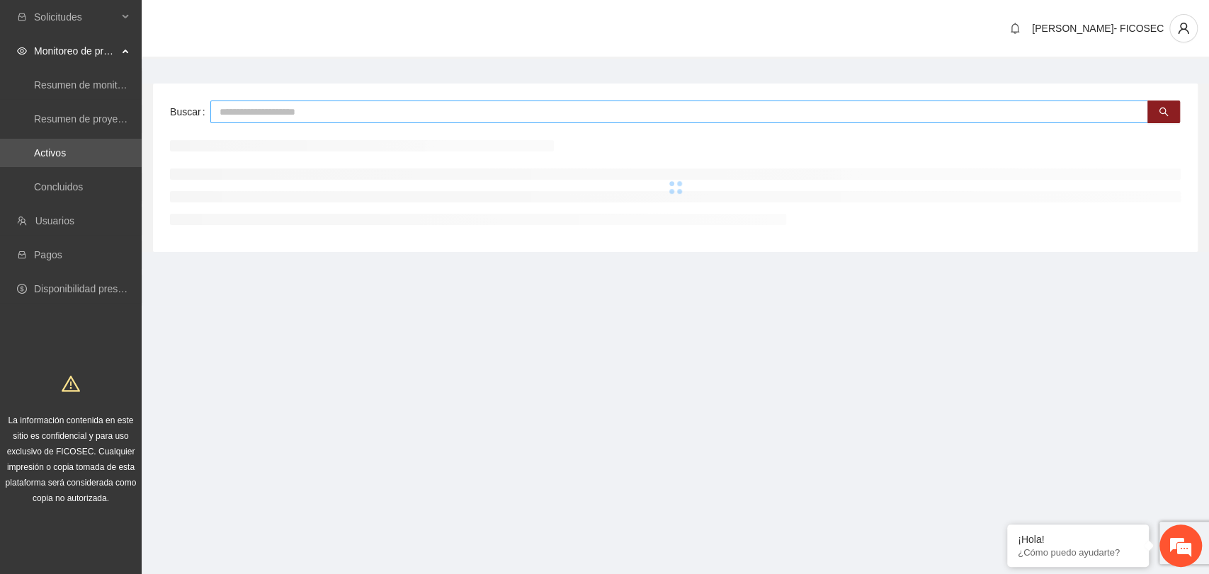
click at [324, 110] on input "text" at bounding box center [679, 112] width 938 height 23
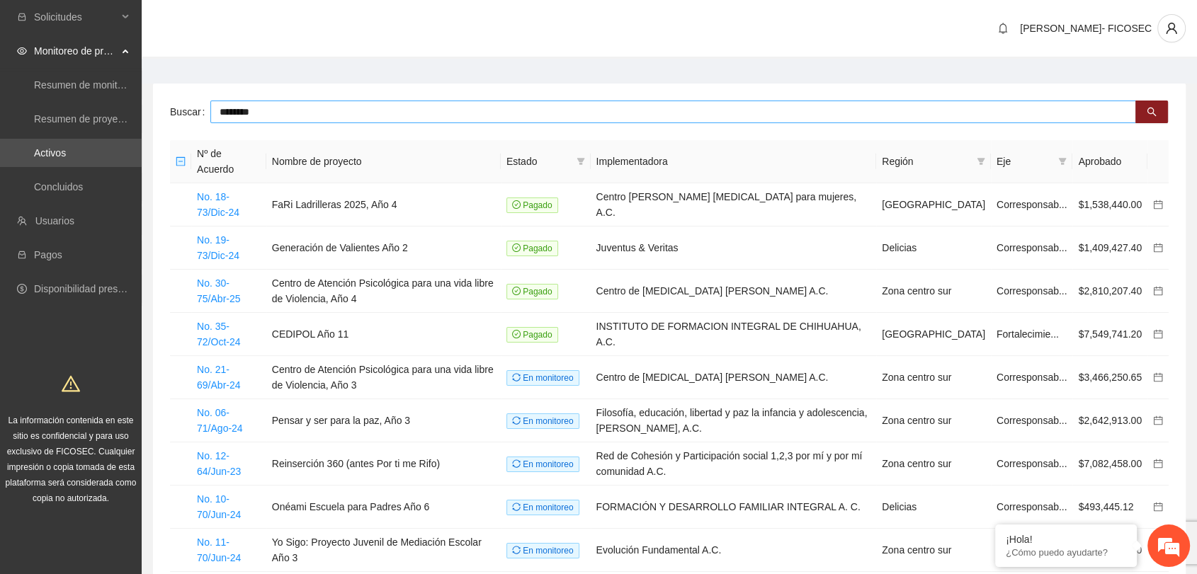
type input "********"
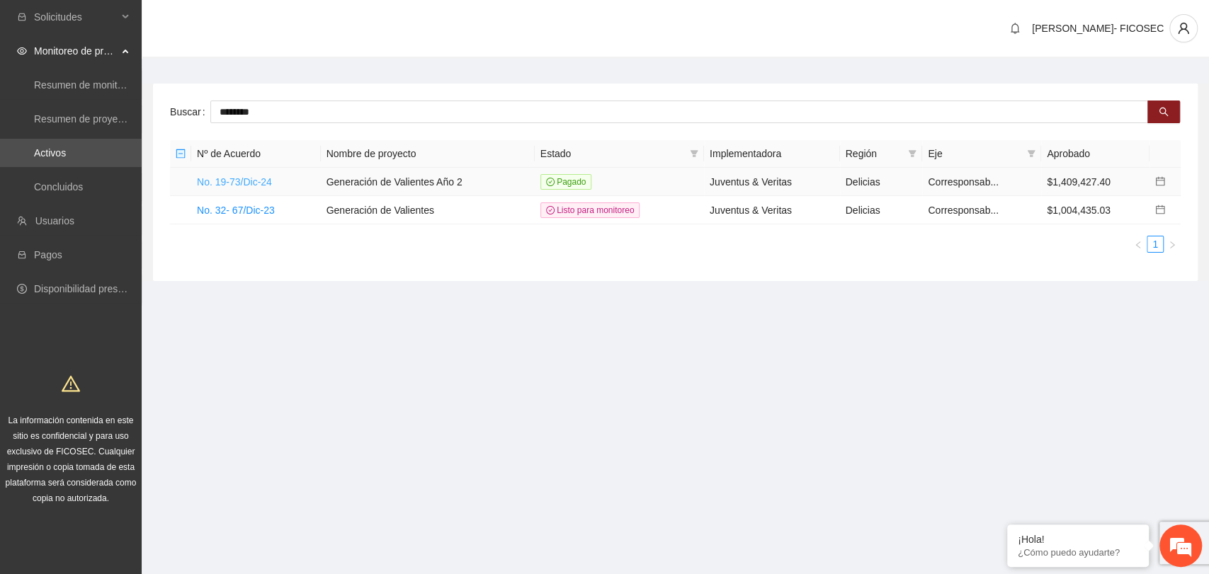
click at [266, 178] on link "No. 19-73/Dic-24" at bounding box center [234, 181] width 75 height 11
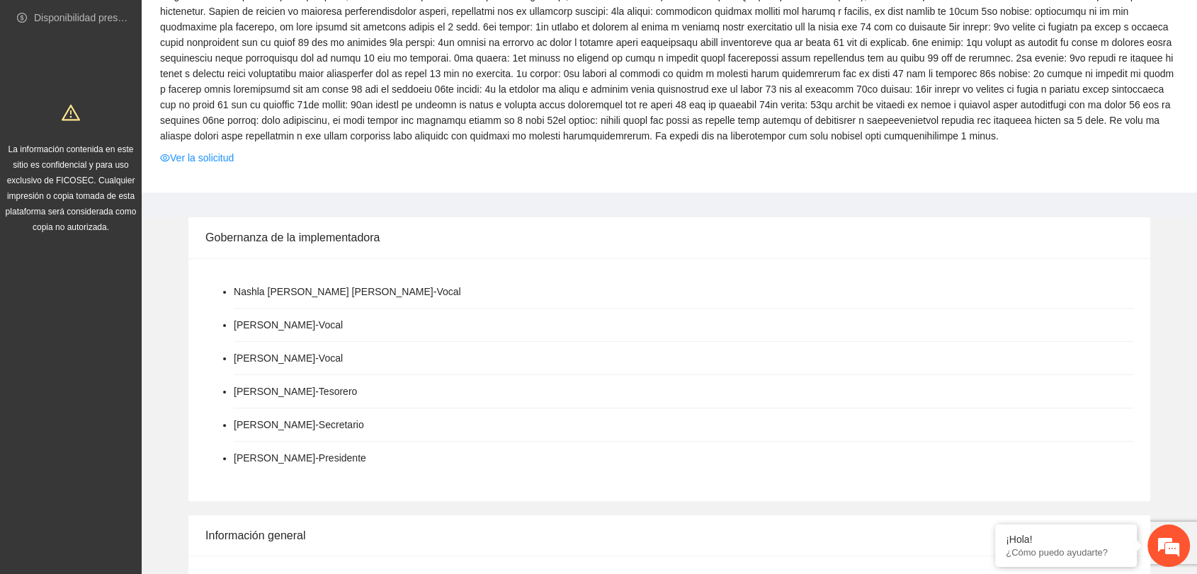
scroll to position [79, 0]
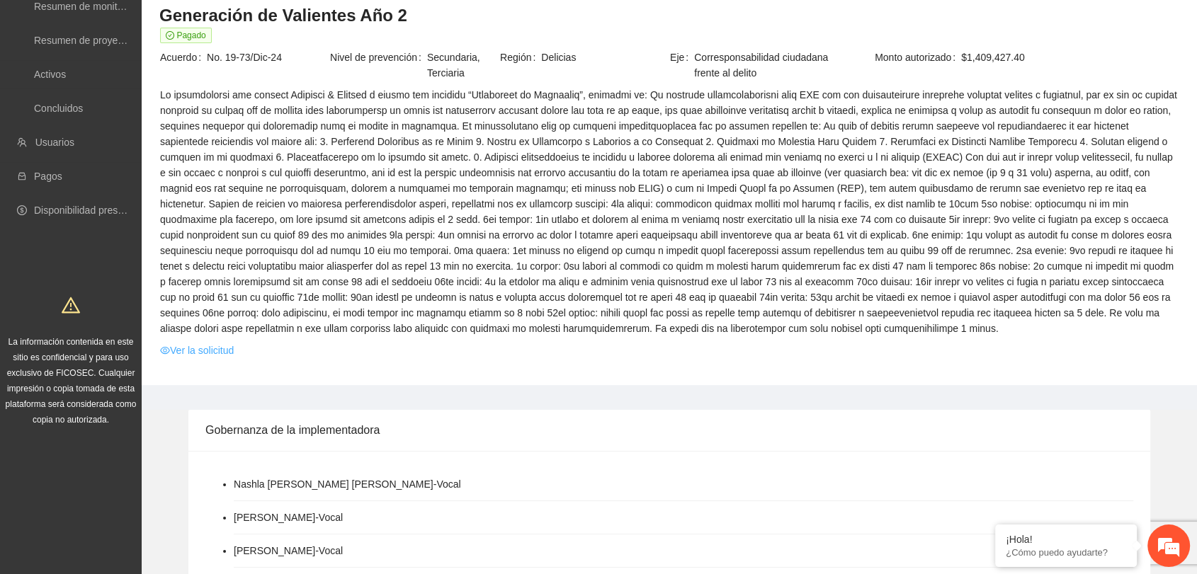
click at [210, 348] on link "Ver la solicitud" at bounding box center [197, 351] width 74 height 16
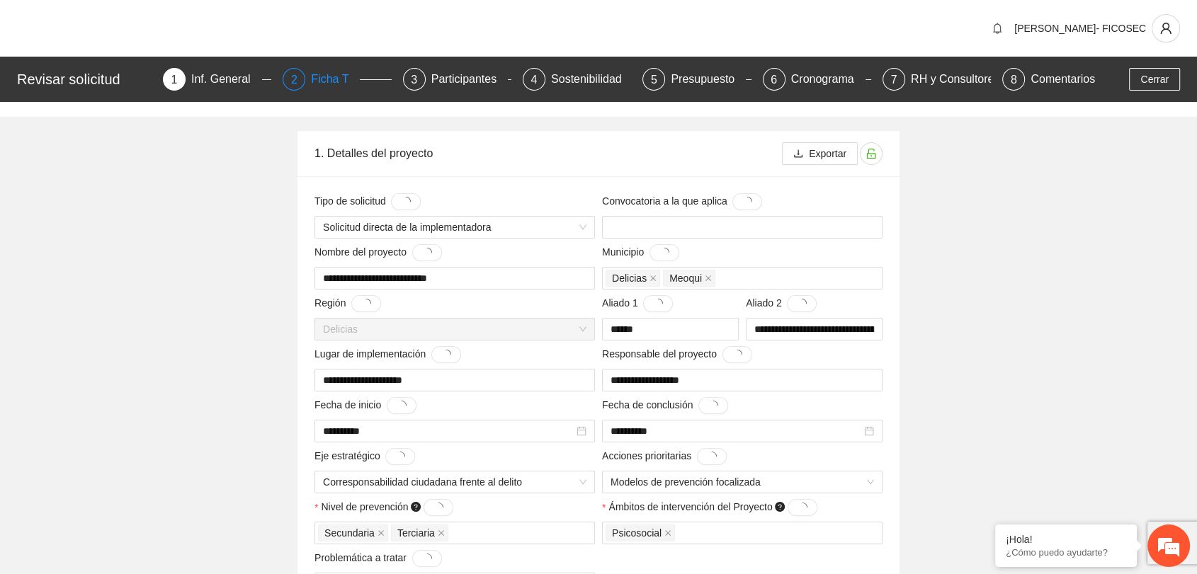
click at [335, 84] on div "Ficha T" at bounding box center [335, 79] width 49 height 23
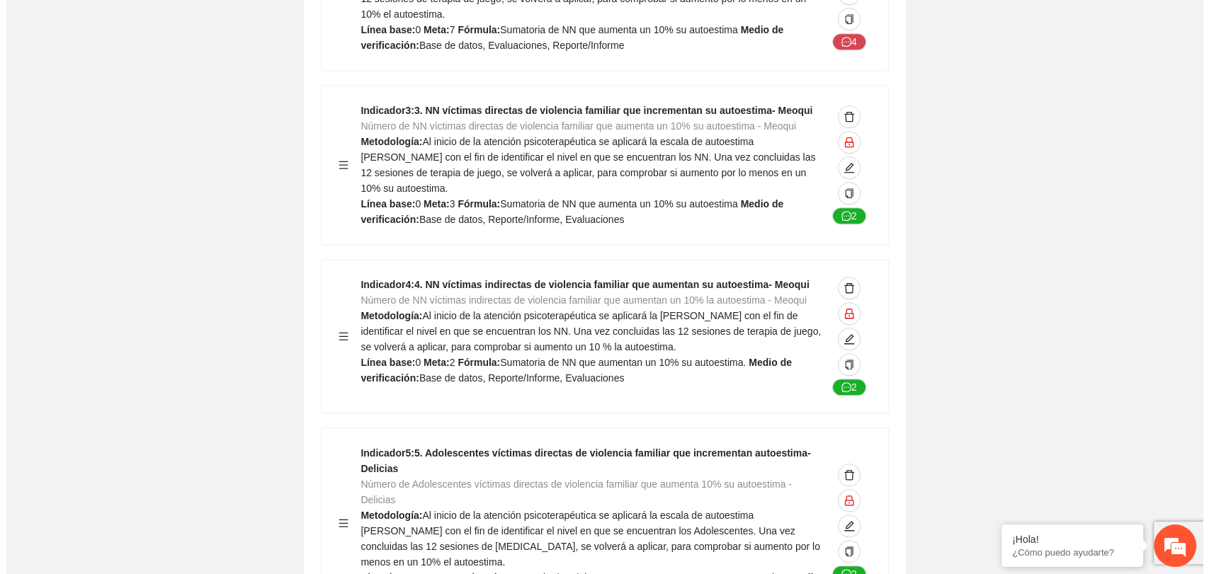
scroll to position [1180, 0]
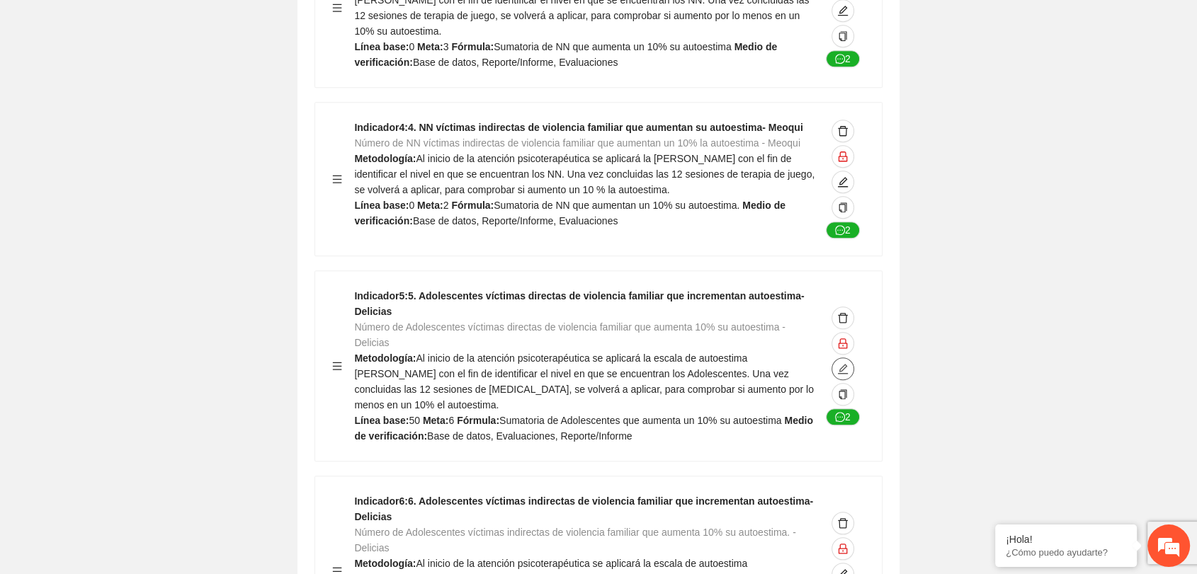
click at [844, 363] on icon "edit" at bounding box center [842, 368] width 11 height 11
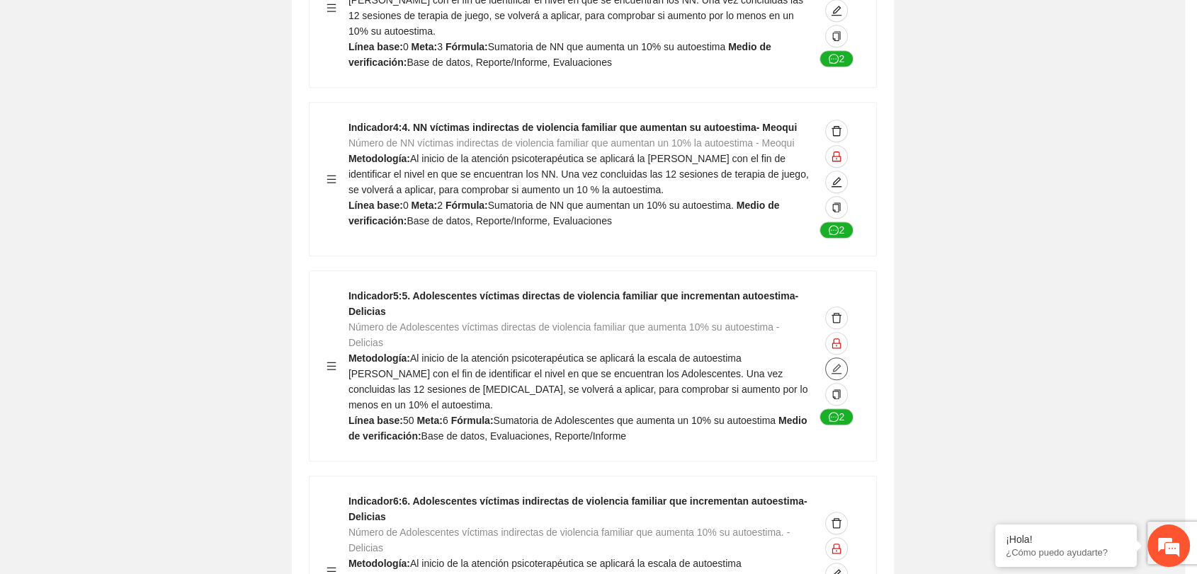
type textarea "**"
type input "**********"
type textarea "**"
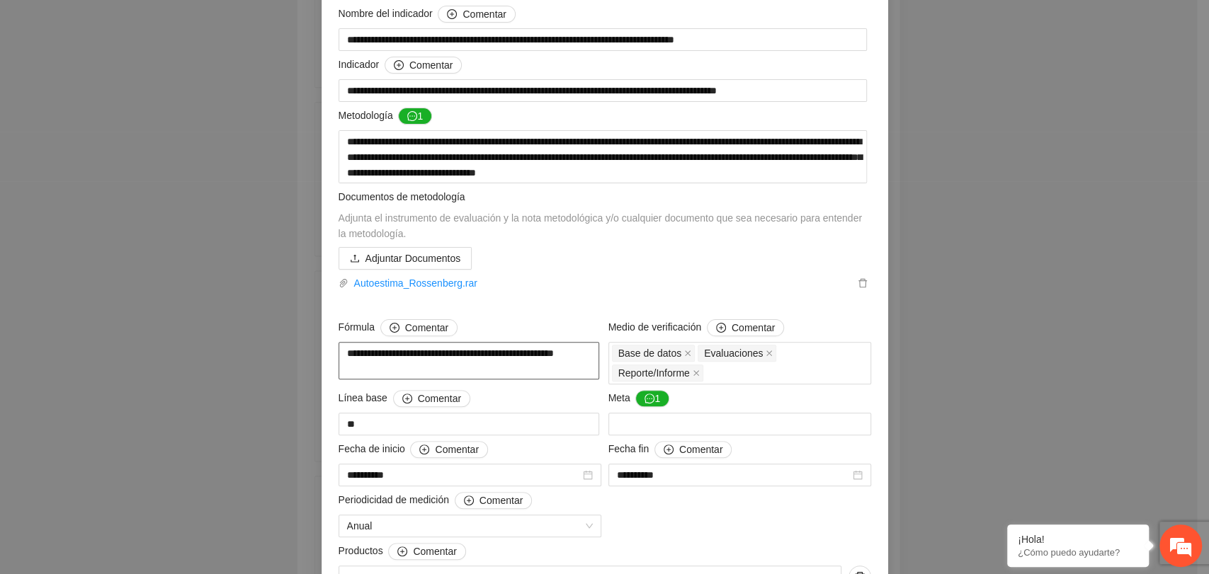
scroll to position [157, 0]
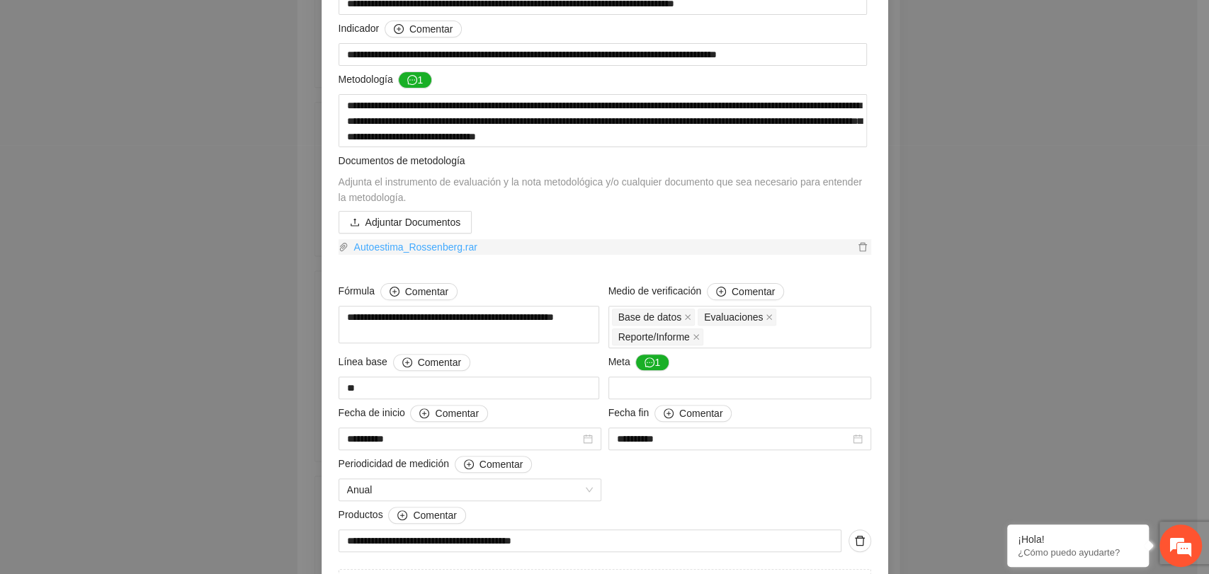
click at [443, 251] on link "Autoestima_Rossenberg.rar" at bounding box center [601, 247] width 506 height 16
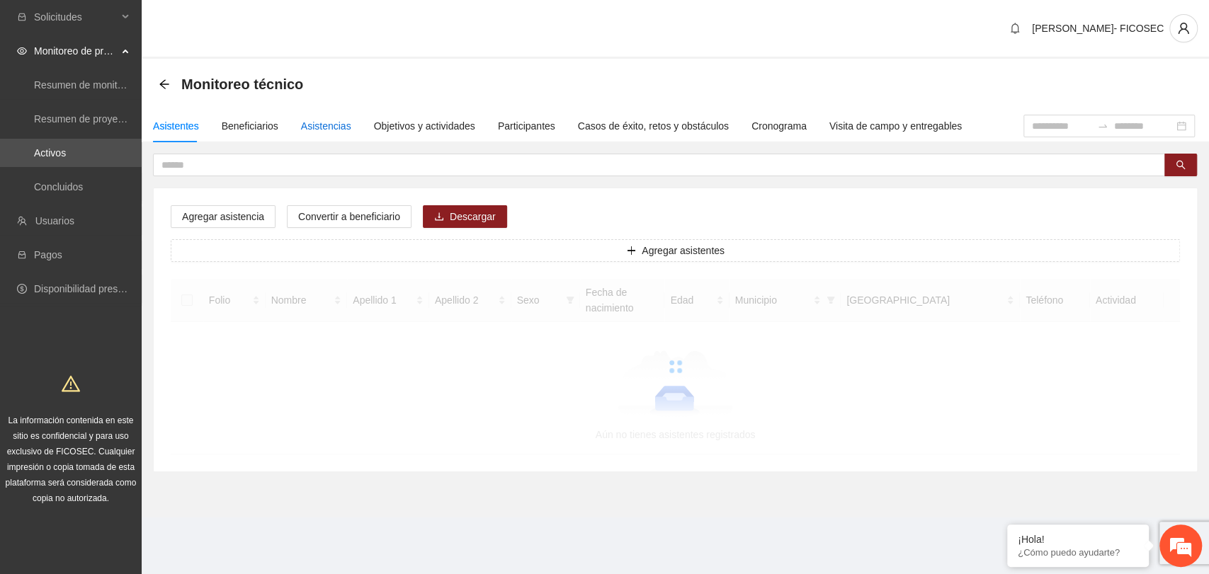
click at [329, 120] on div "Asistencias" at bounding box center [326, 126] width 50 height 16
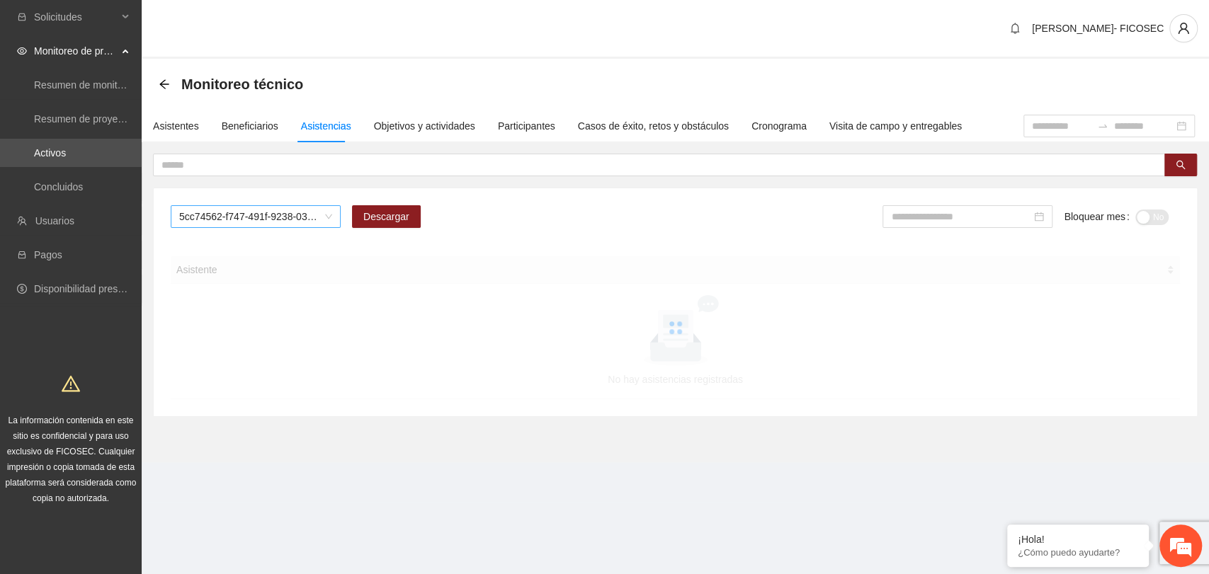
click at [273, 222] on span "5cc74562-f747-491f-9238-035ce2105999" at bounding box center [255, 216] width 153 height 21
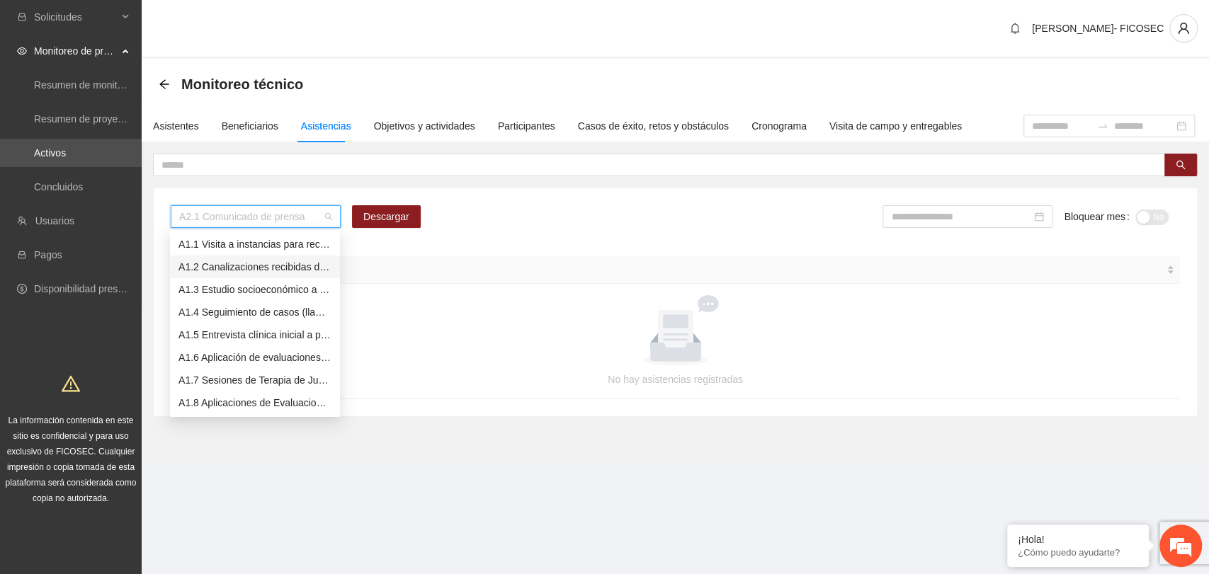
click at [232, 273] on div "A1.2 Canalizaciones recibidas de Instancias" at bounding box center [254, 267] width 153 height 16
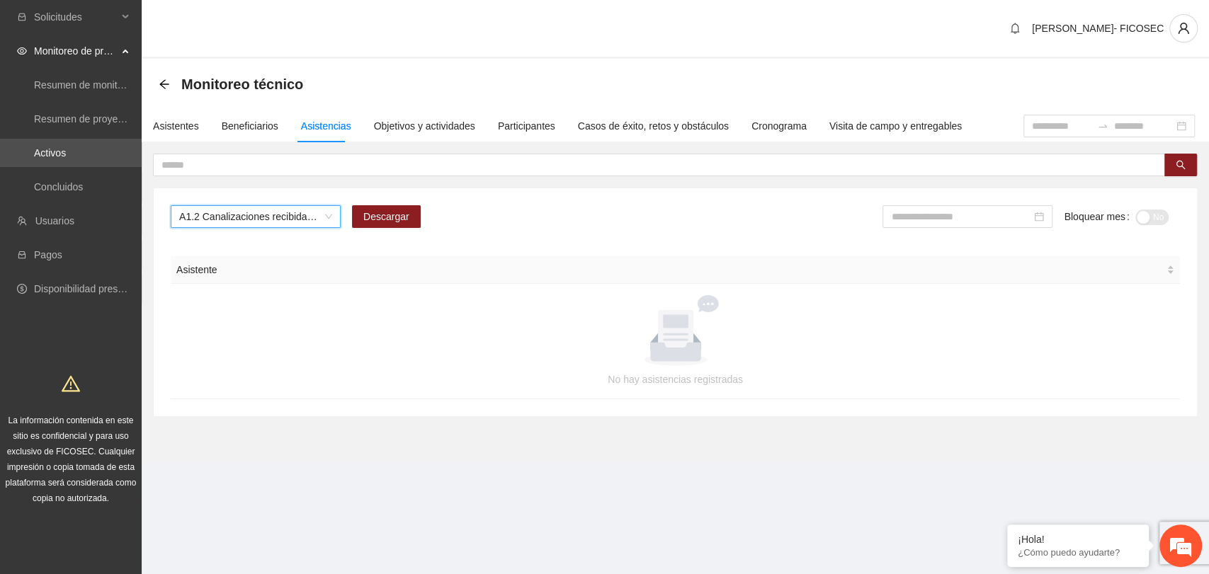
click at [342, 41] on div "[PERSON_NAME]- FICOSEC" at bounding box center [675, 29] width 1067 height 59
click at [951, 221] on input at bounding box center [961, 217] width 140 height 16
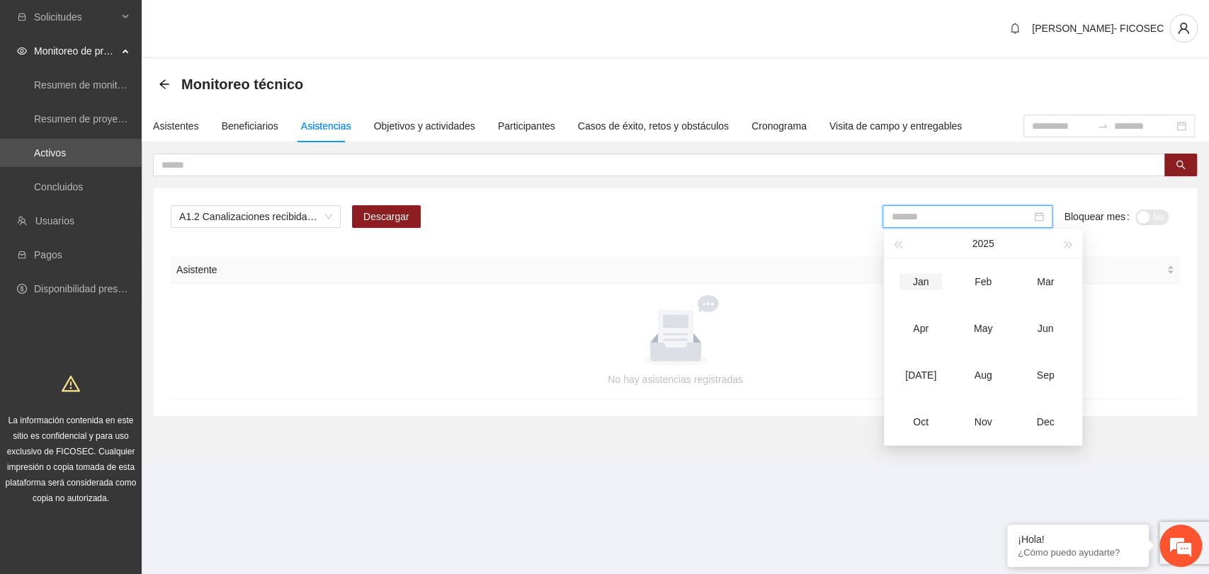
click at [929, 280] on div "Jan" at bounding box center [921, 281] width 42 height 17
type input "*******"
